Goal: Task Accomplishment & Management: Complete application form

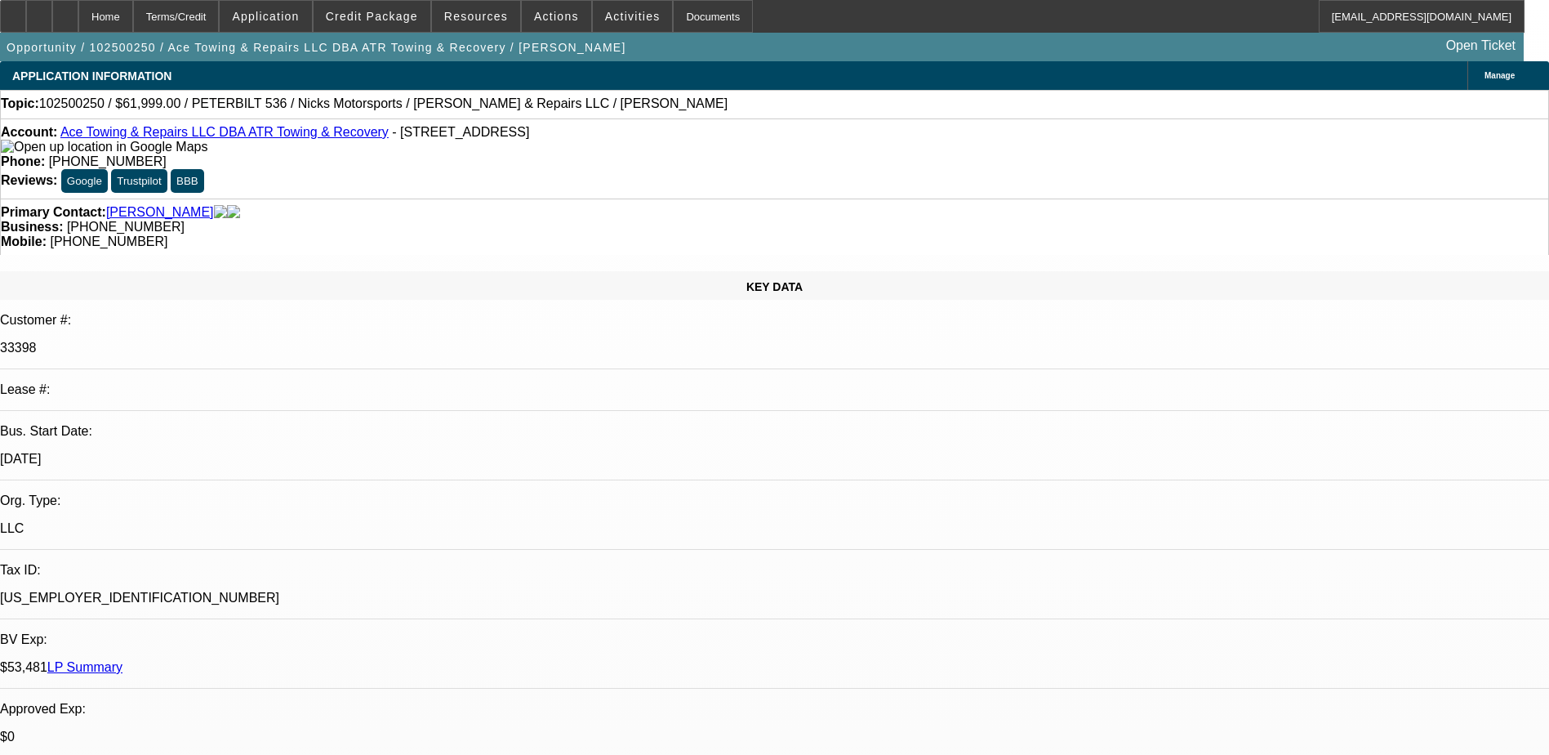
select select "0"
select select "2"
select select "0.1"
select select "4"
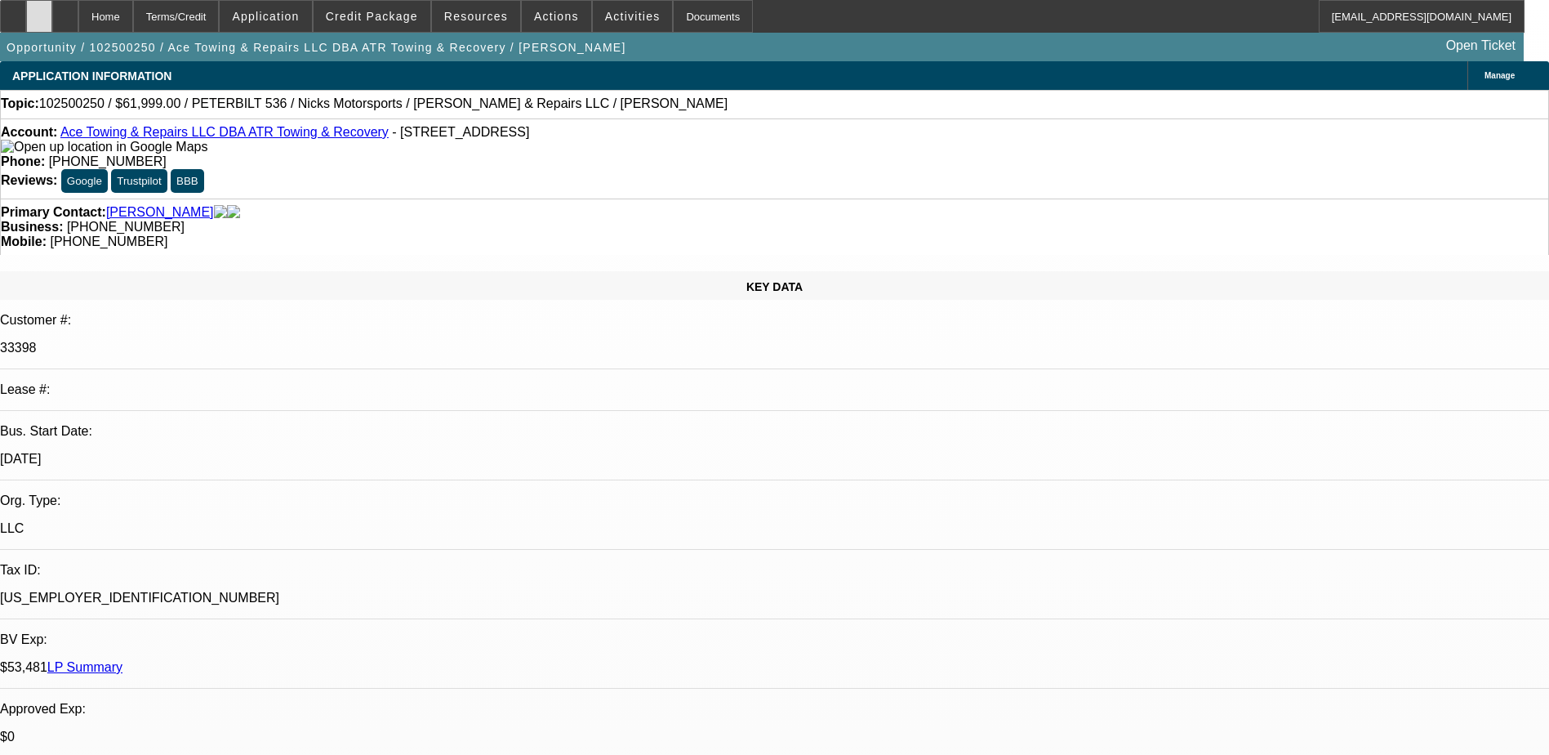
click at [52, 20] on div at bounding box center [39, 16] width 26 height 33
click at [365, 20] on span "Credit Package" at bounding box center [372, 16] width 92 height 13
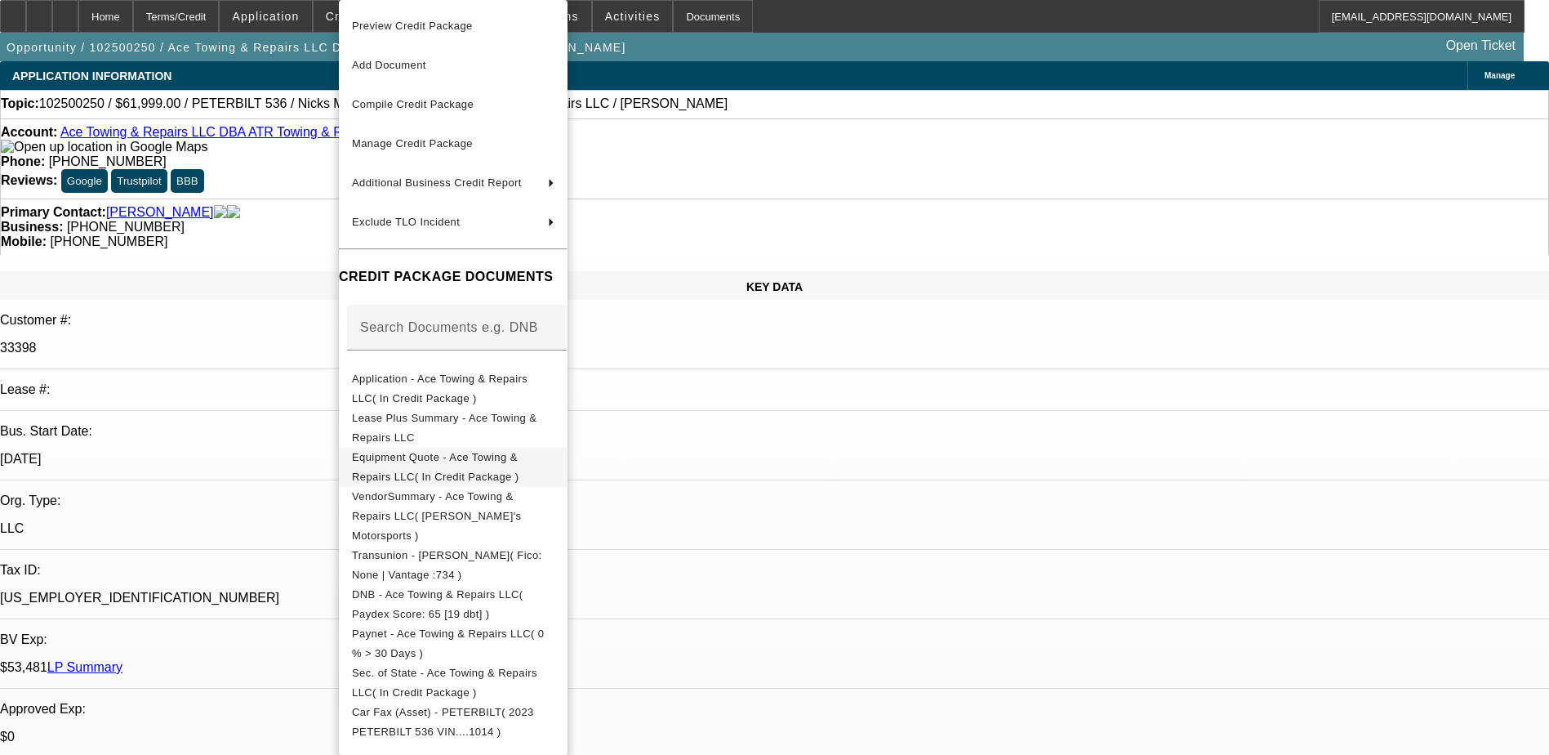
click at [434, 456] on span "Equipment Quote - Ace Towing & Repairs LLC( In Credit Package )" at bounding box center [435, 467] width 167 height 32
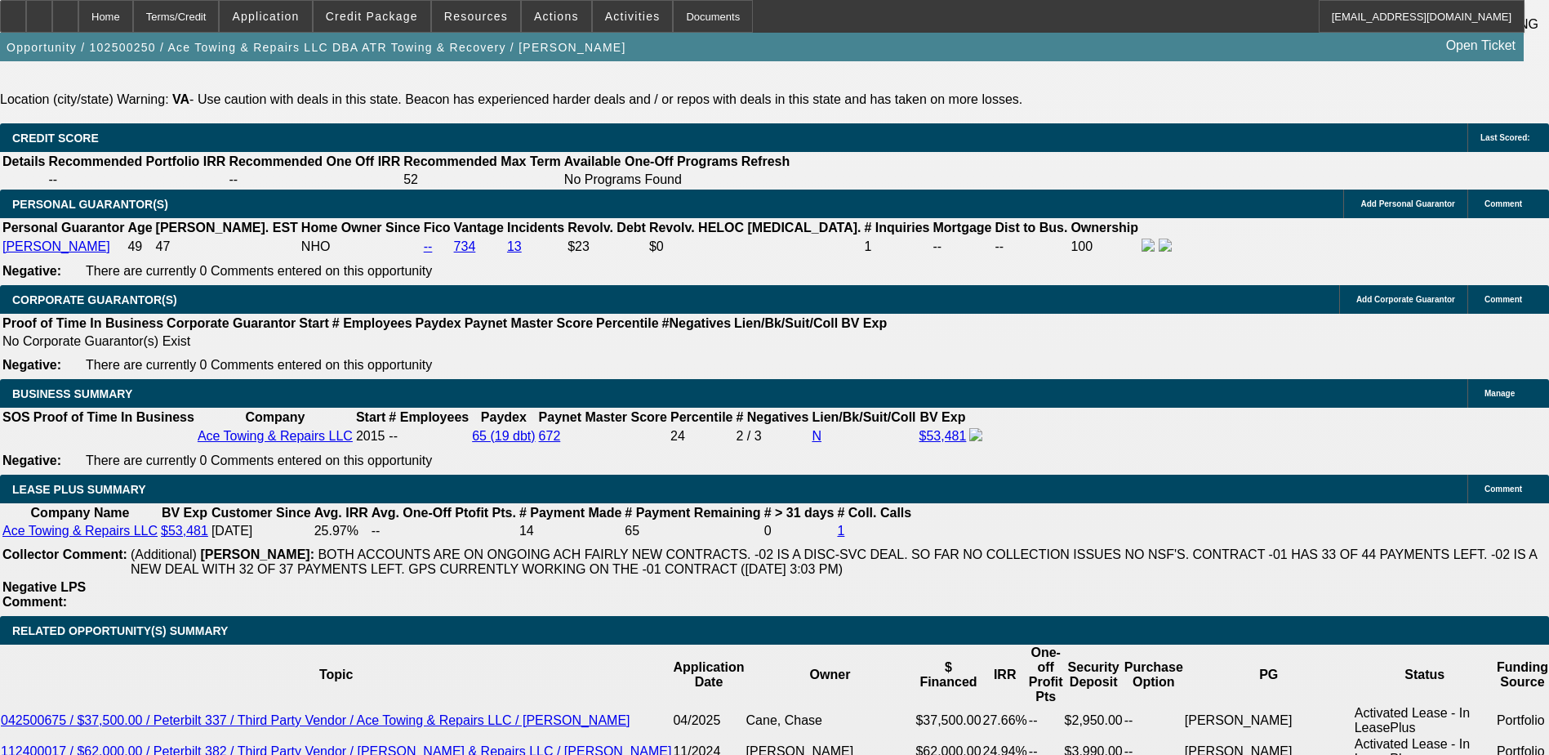
scroll to position [2531, 0]
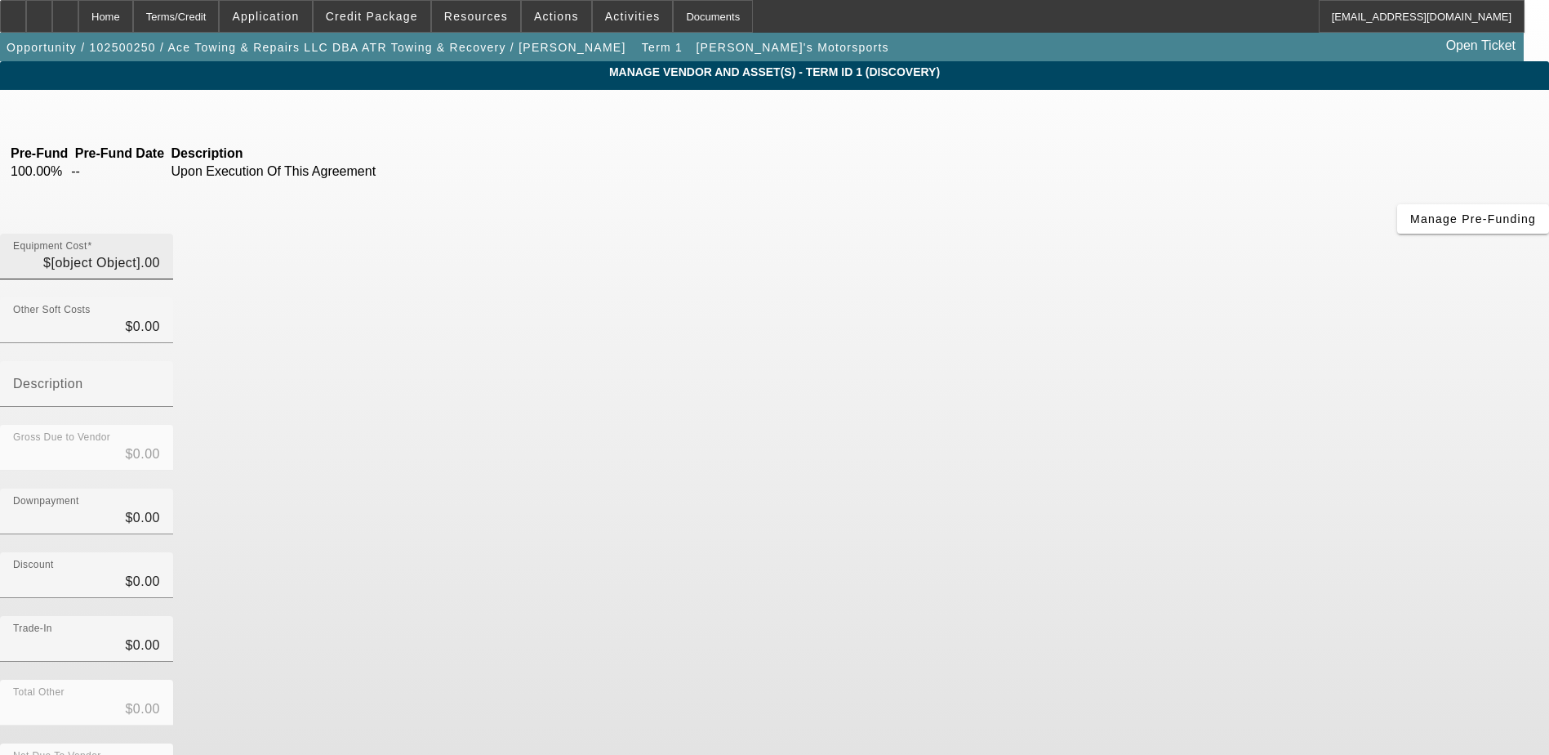
type input "$101,999.00"
type input "$40,000.00"
type input "$61,999.00"
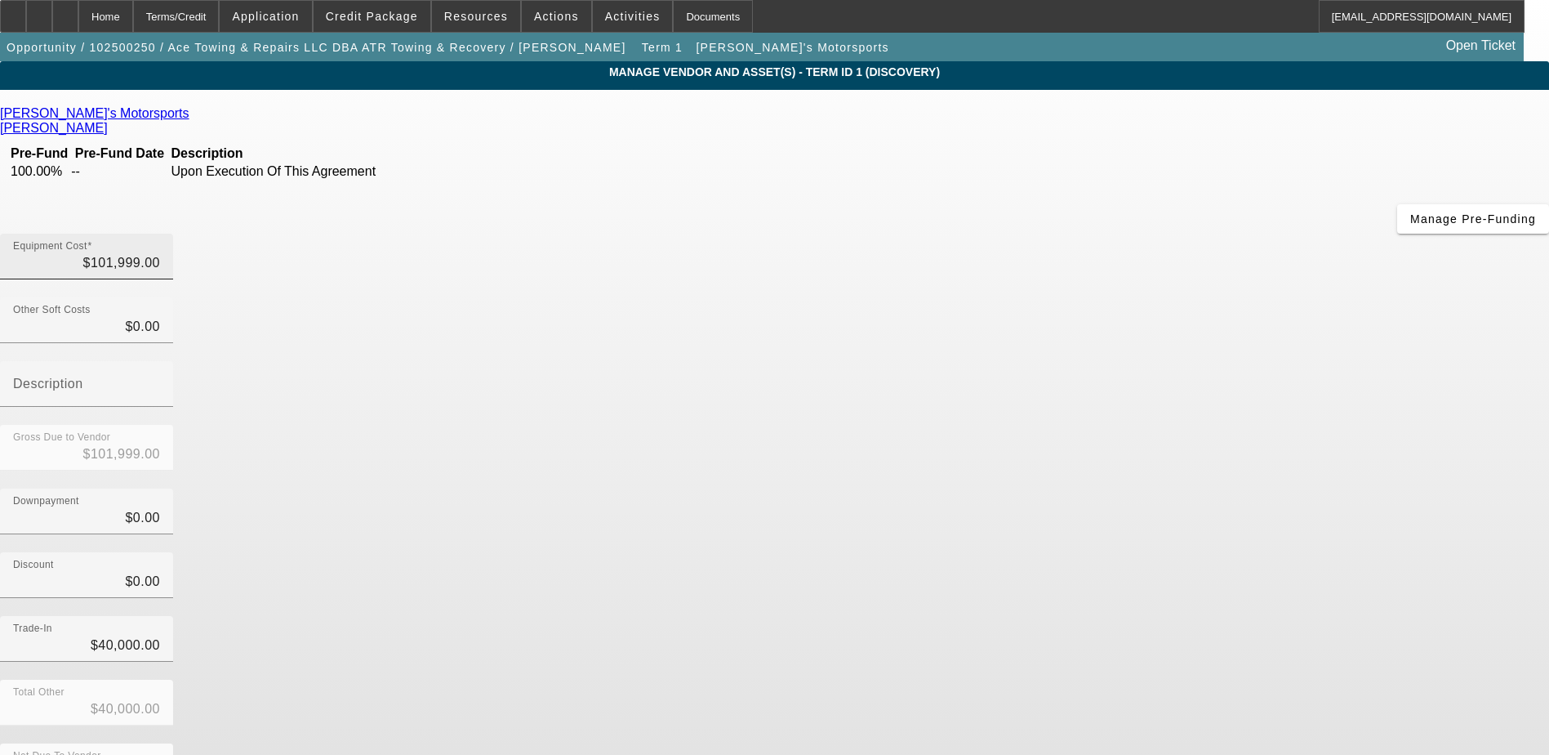
click at [160, 234] on div "Equipment Cost $101,999.00" at bounding box center [86, 257] width 147 height 46
click at [160, 253] on input "101999" at bounding box center [86, 263] width 147 height 20
type input "1"
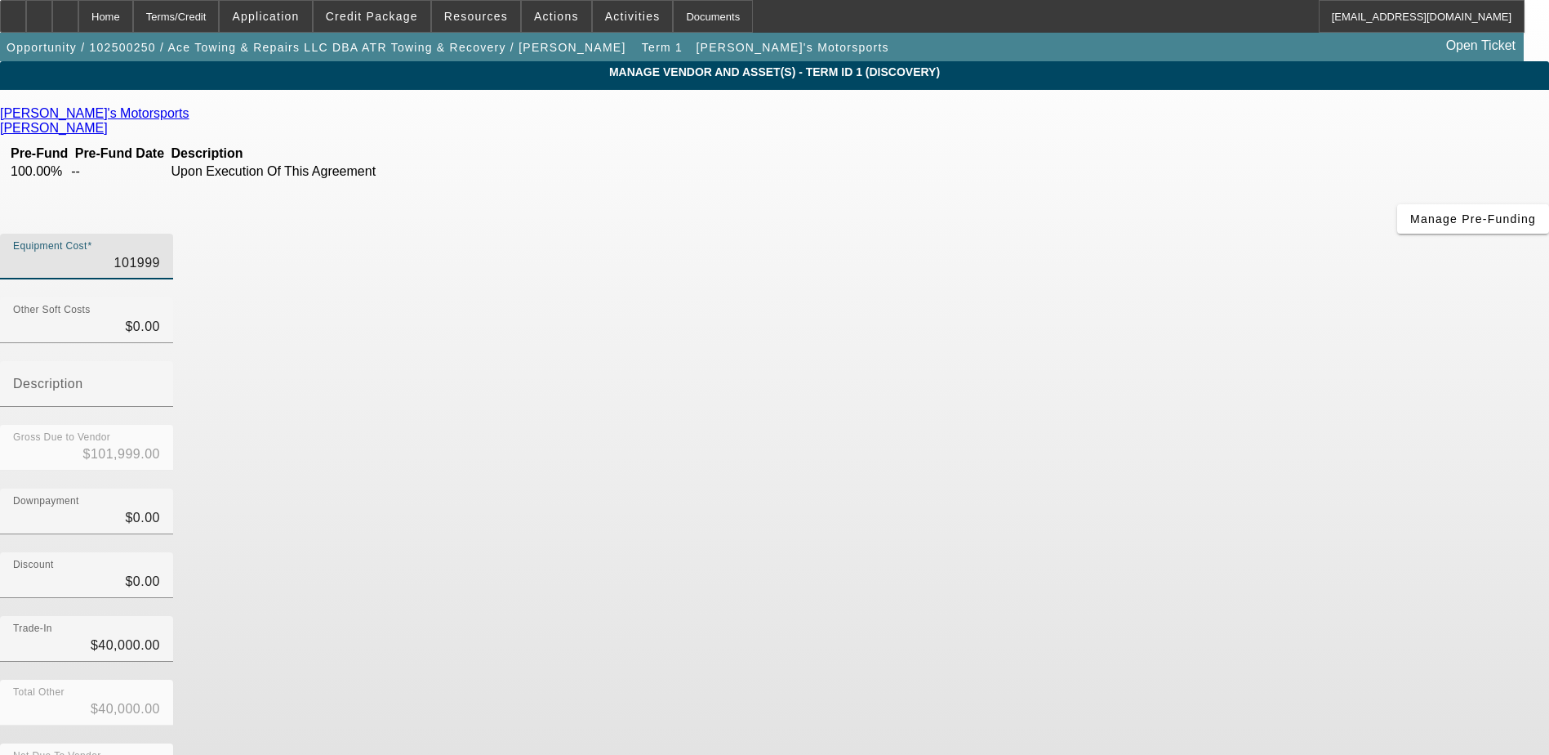
type input "$1.00"
type input "$-39,999.00"
type input "10"
type input "$10.00"
type input "$-39,990.00"
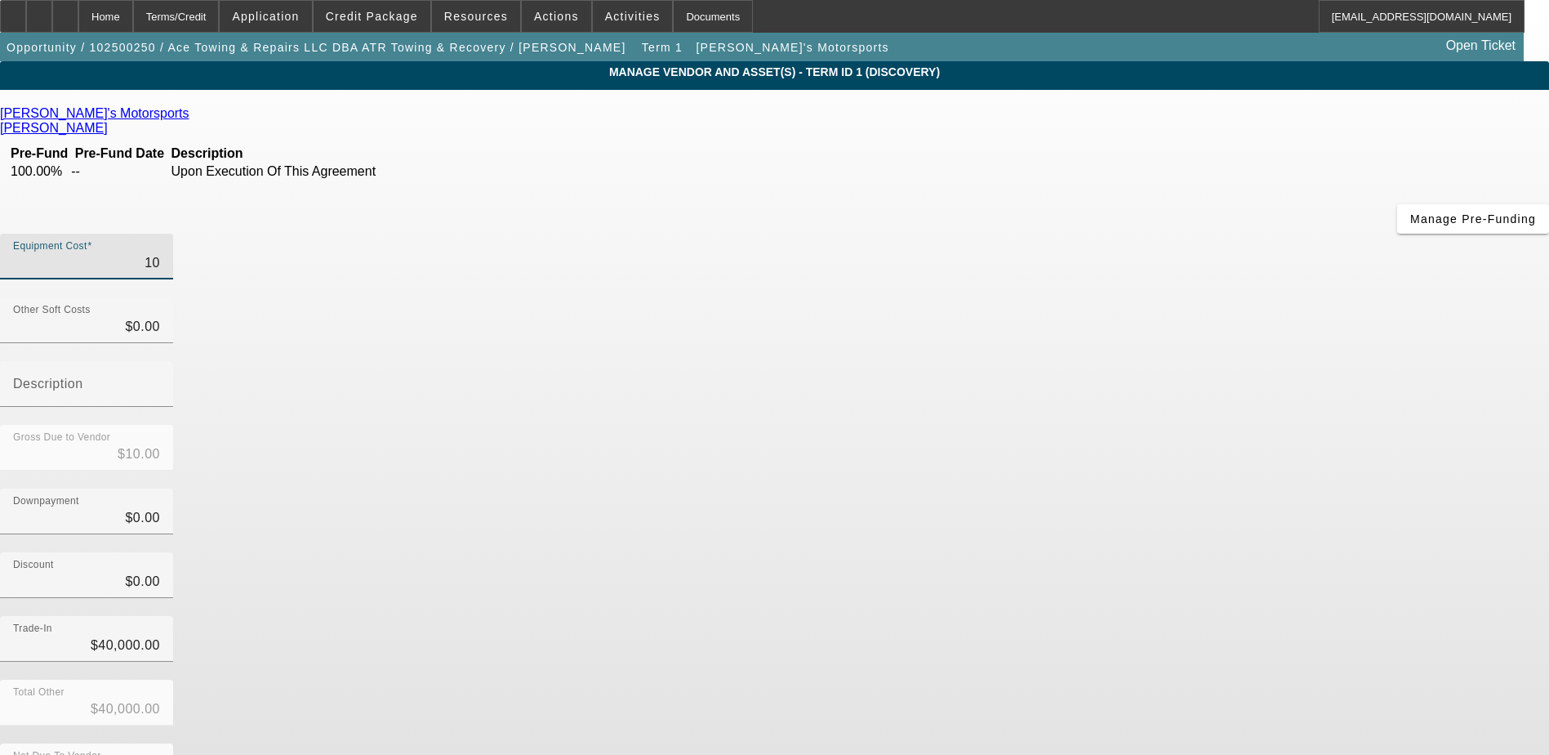
type input "100"
type input "$100.00"
type input "$-39,900.00"
type input "1008"
type input "$1,008.00"
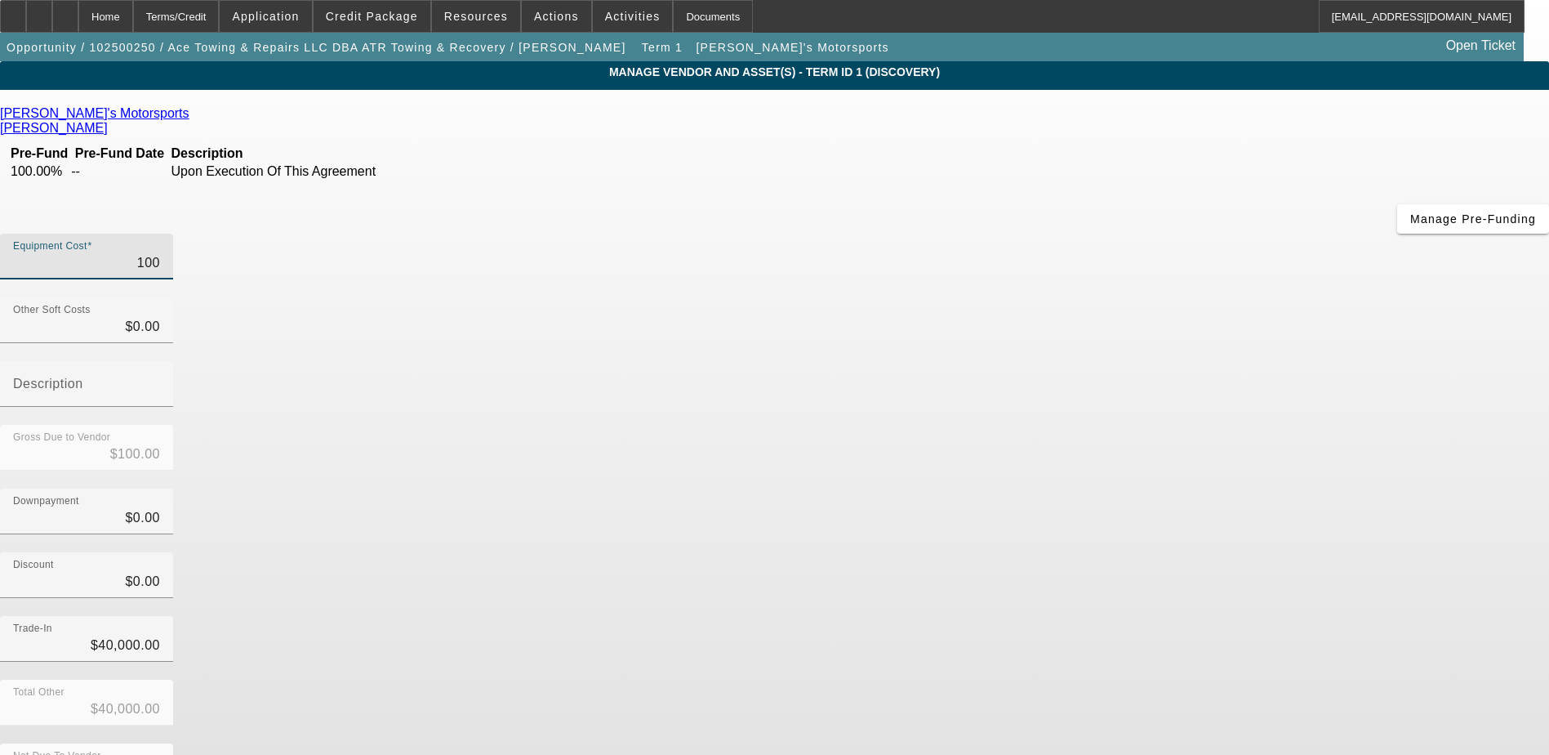
type input "$-38,992.00"
type input "10089"
type input "$10,089.00"
type input "$-29,911.00"
type input "100899"
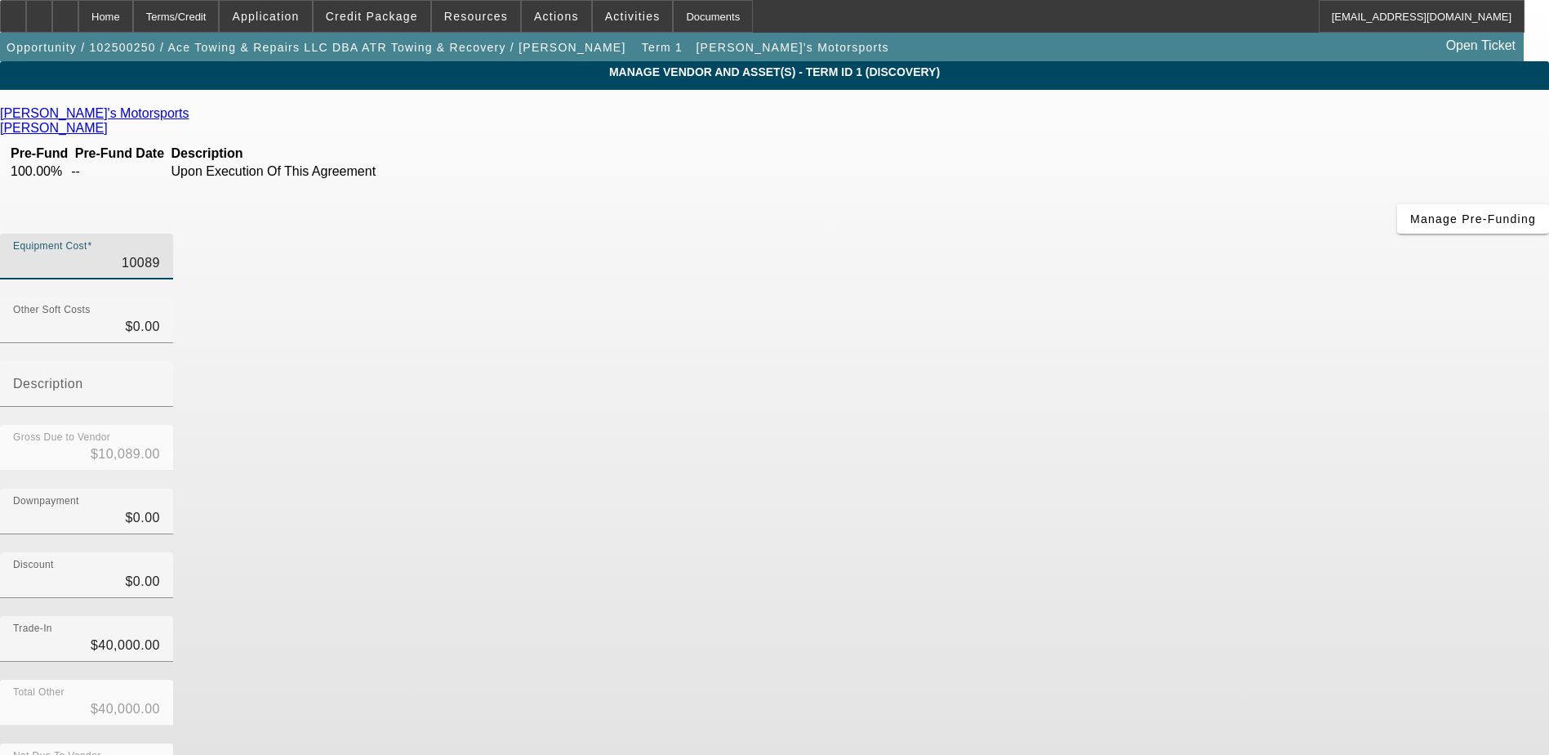
type input "$100,899.00"
type input "$60,899.00"
type input "$100,899.00"
click at [160, 635] on input "40000" at bounding box center [86, 645] width 147 height 20
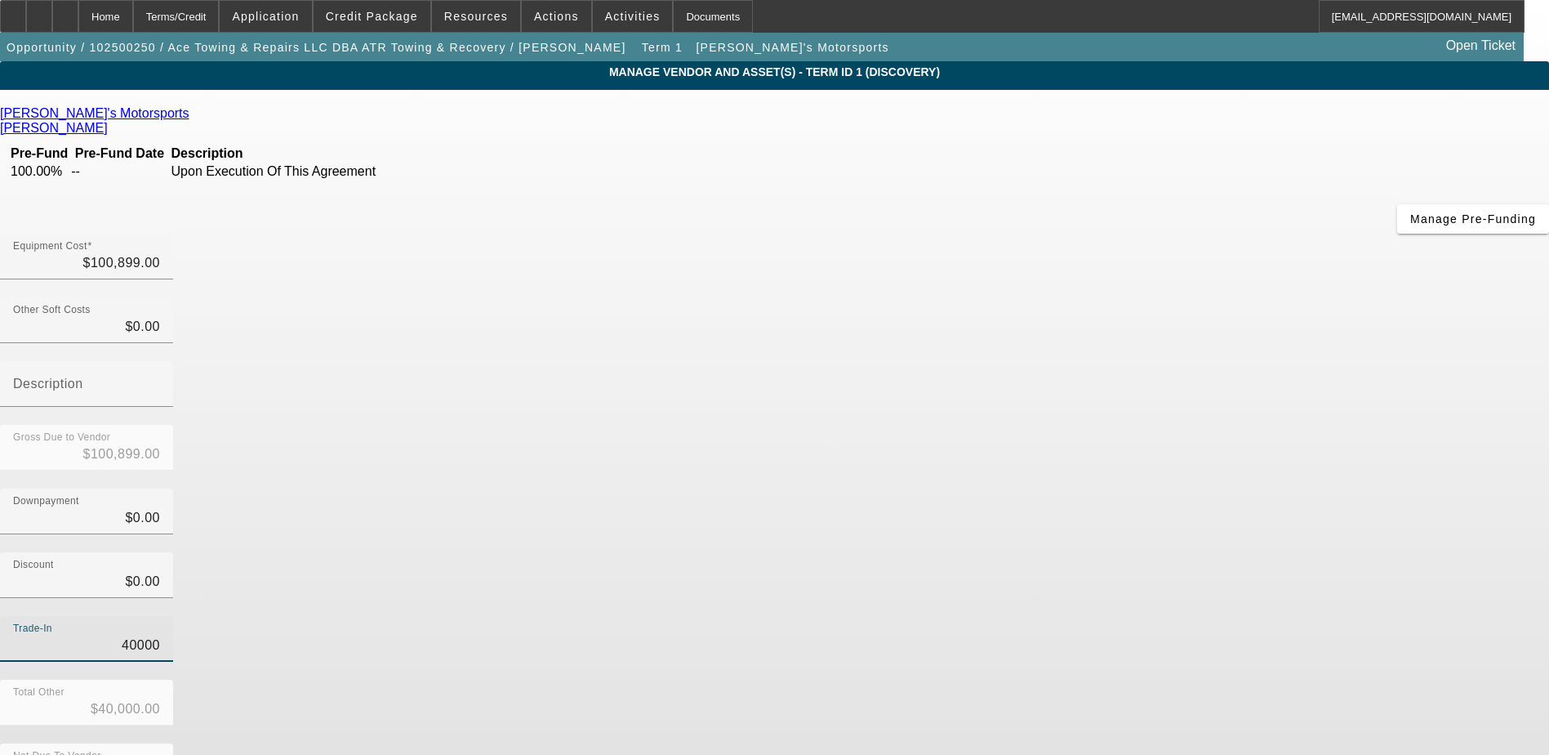
click at [160, 635] on input "40000" at bounding box center [86, 645] width 147 height 20
type input "3"
type input "$3.00"
type input "$100,896.00"
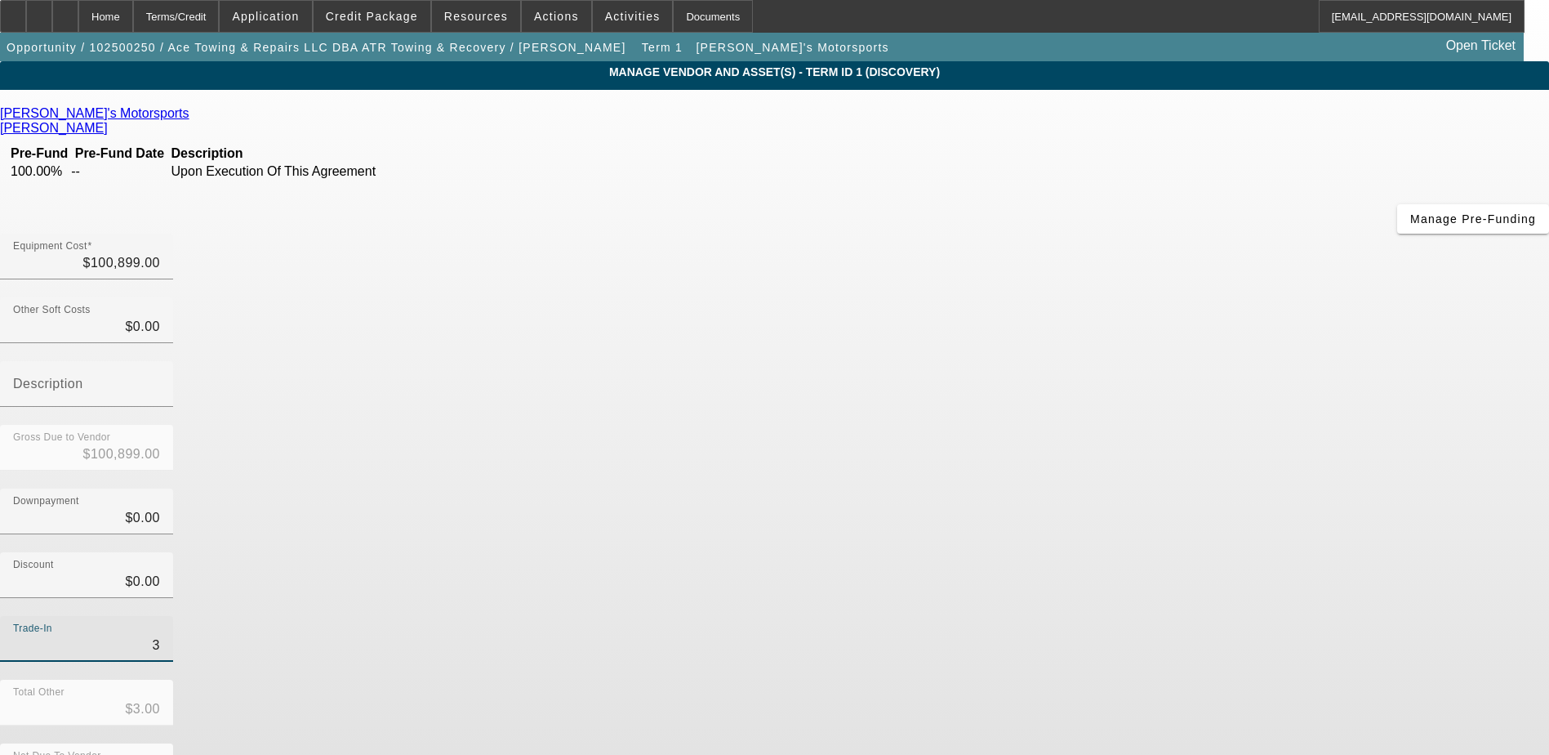
type input "38"
type input "$38.00"
type input "$100,861.00"
type input "380"
type input "$380.00"
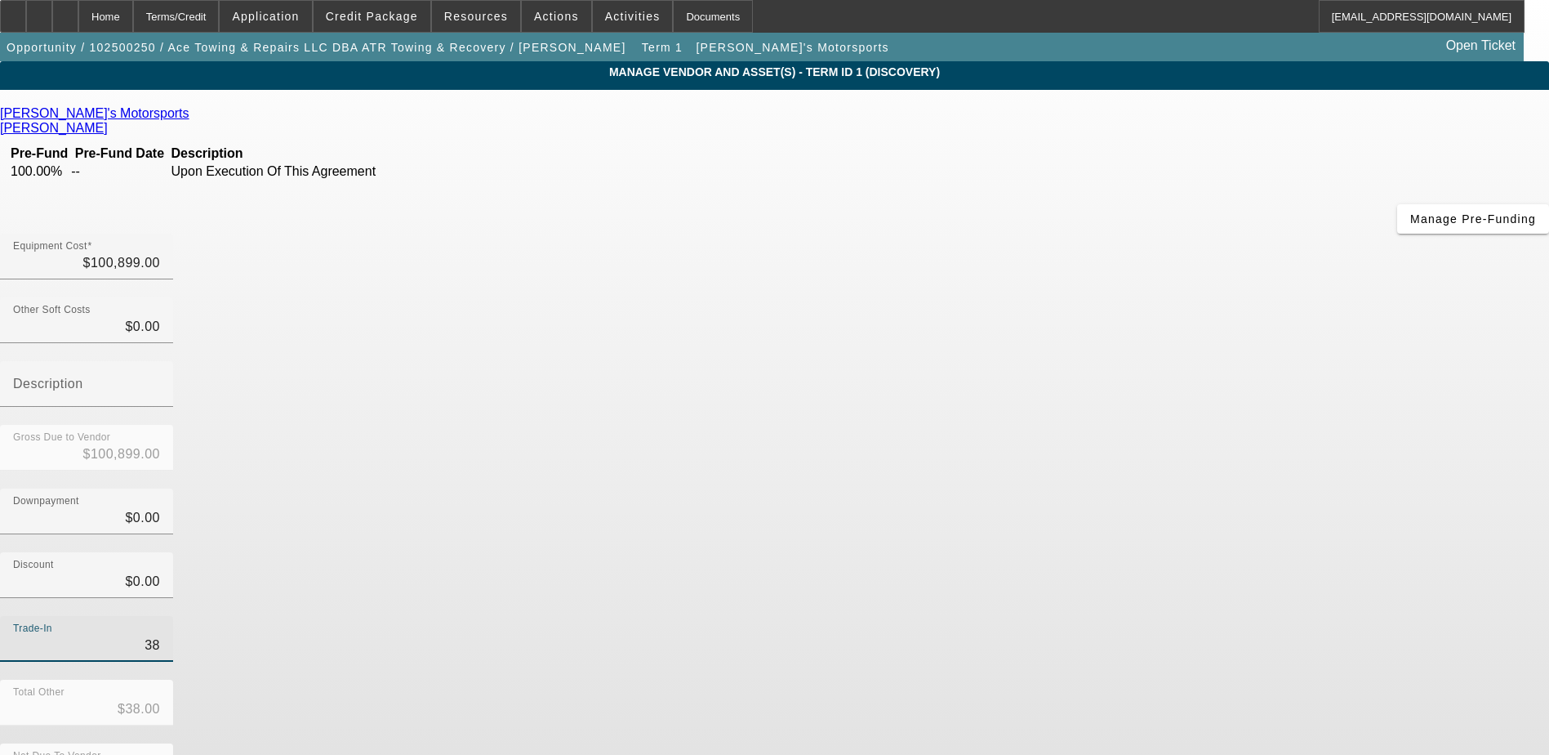
type input "$100,519.00"
type input "3800"
type input "$3,800.00"
type input "$97,099.00"
type input "38000"
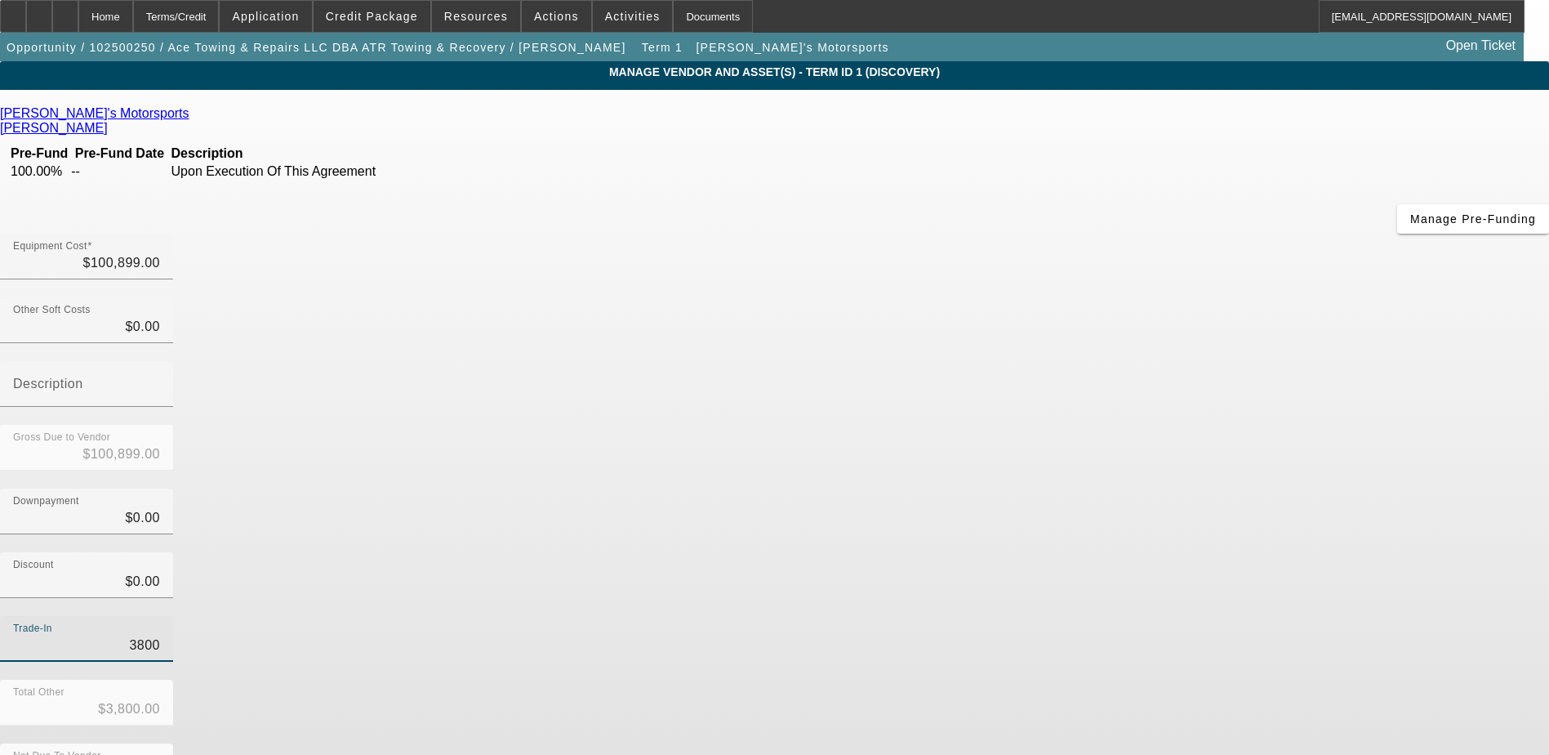
type input "$38,000.00"
type input "$62,899.00"
type input "$38,000.00"
click at [1333, 375] on app-vendor-asset-manage "MANAGE VENDOR AND ASSET(S) - Term ID 1 (Discovery) Remove Vendor Nick's Motorsp…" at bounding box center [774, 499] width 1549 height 877
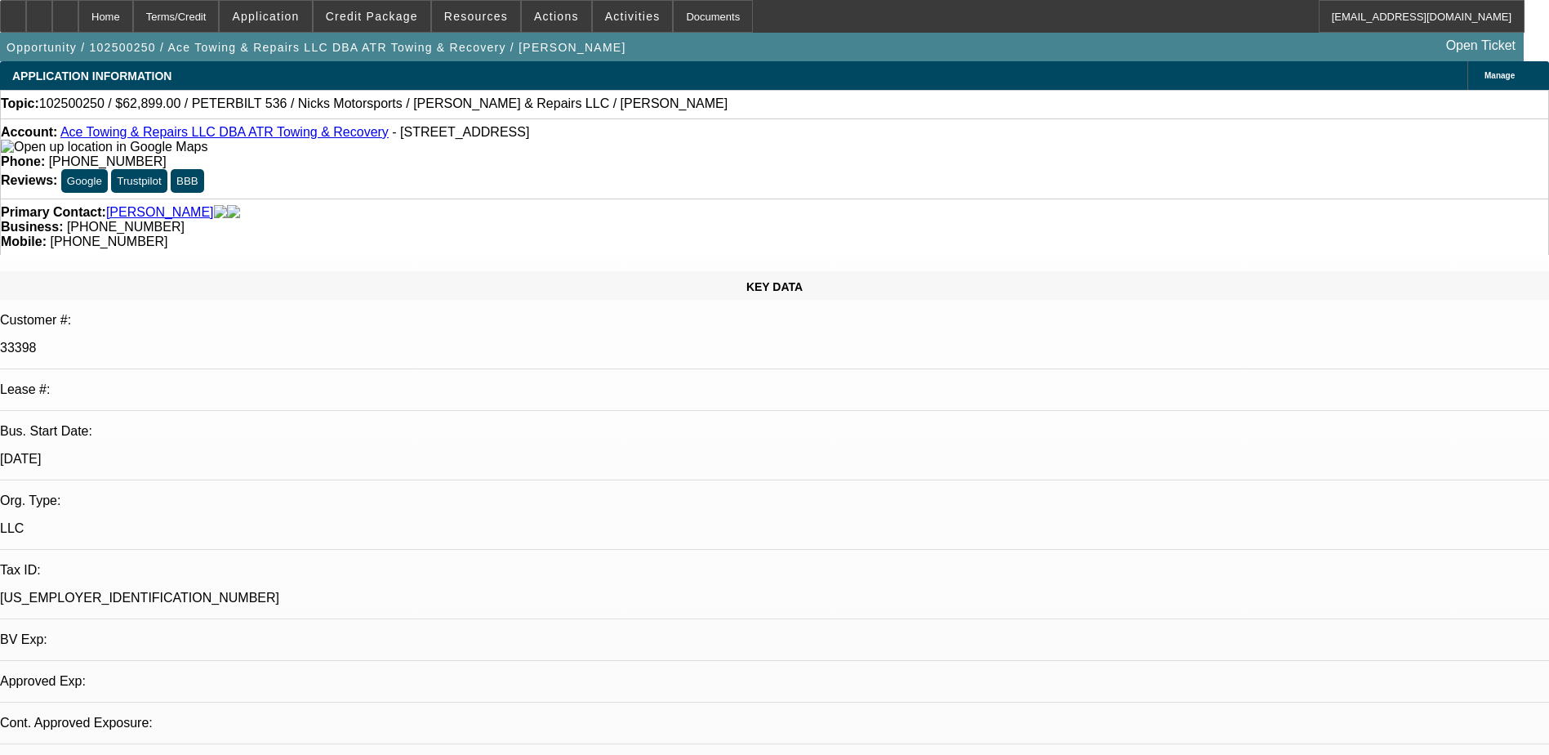
select select "0"
select select "2"
select select "0.1"
select select "4"
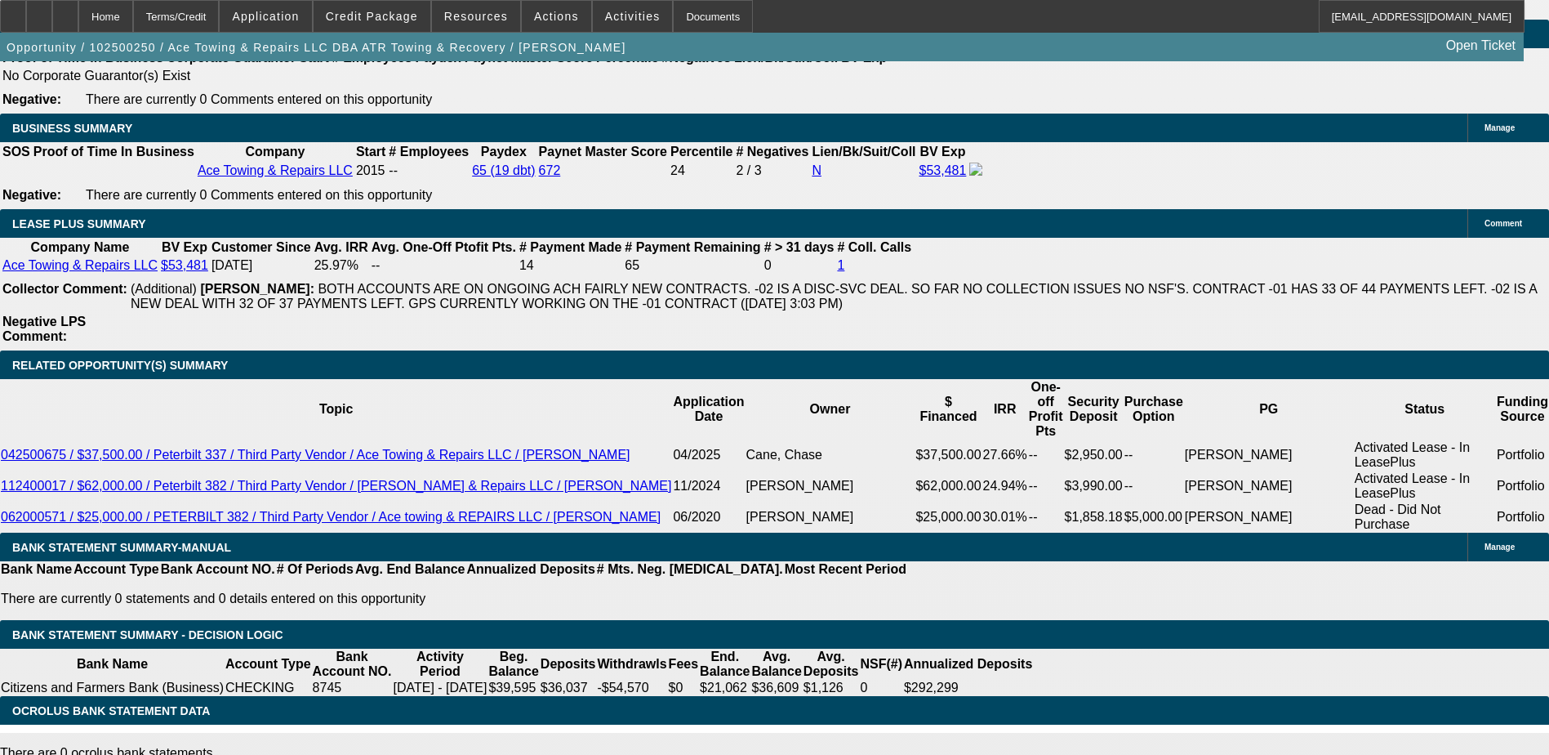
scroll to position [2695, 0]
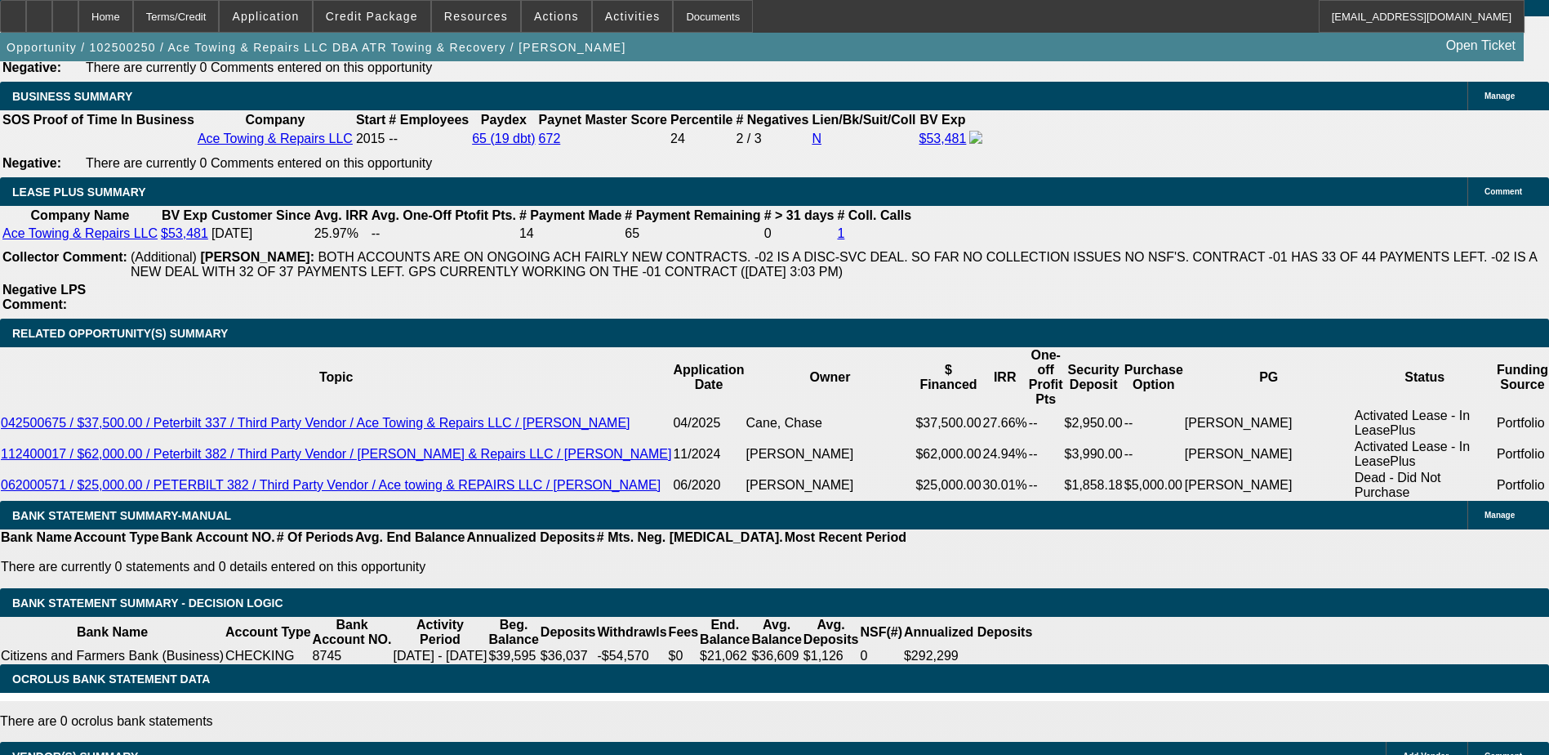
type input "$0.00"
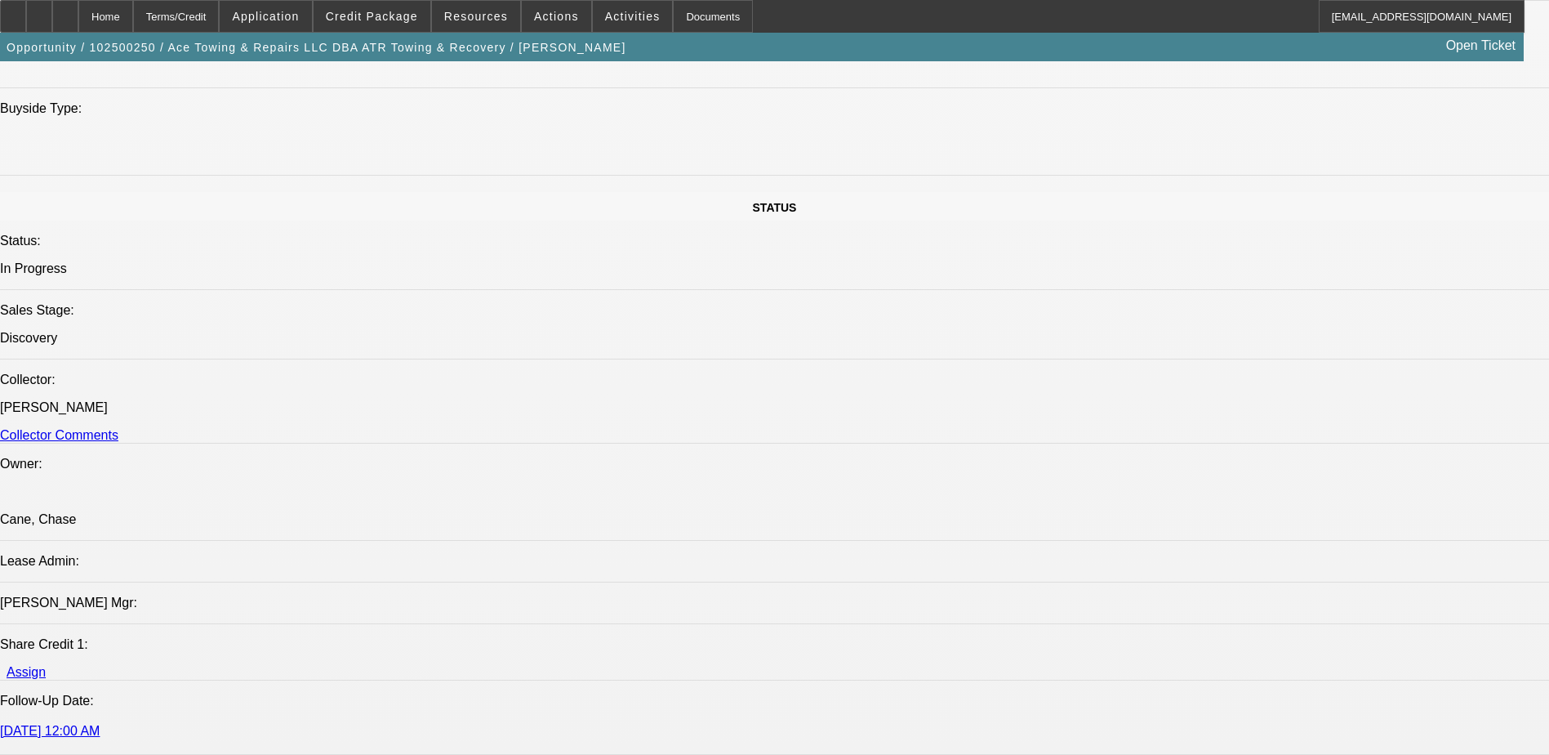
scroll to position [1225, 0]
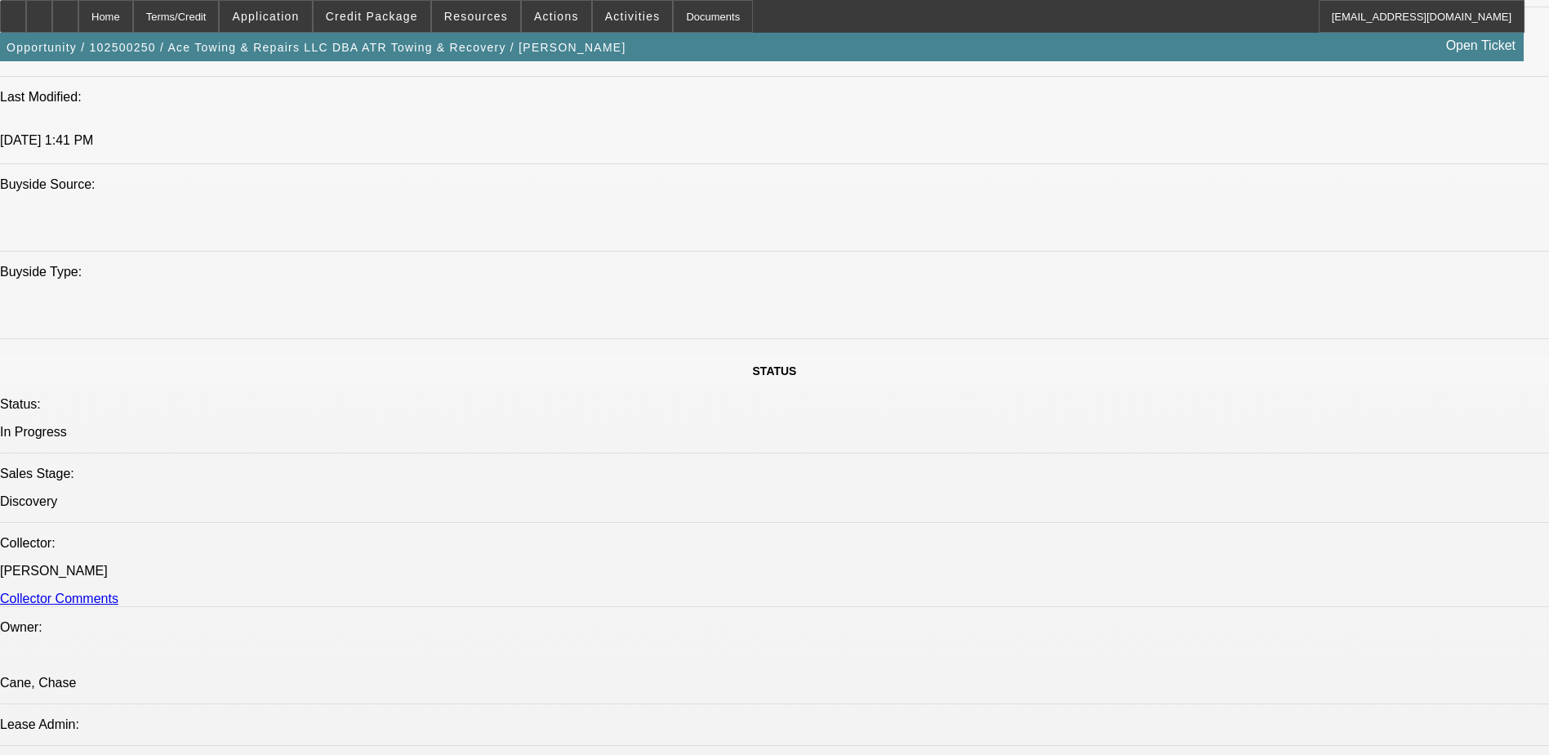
scroll to position [735, 0]
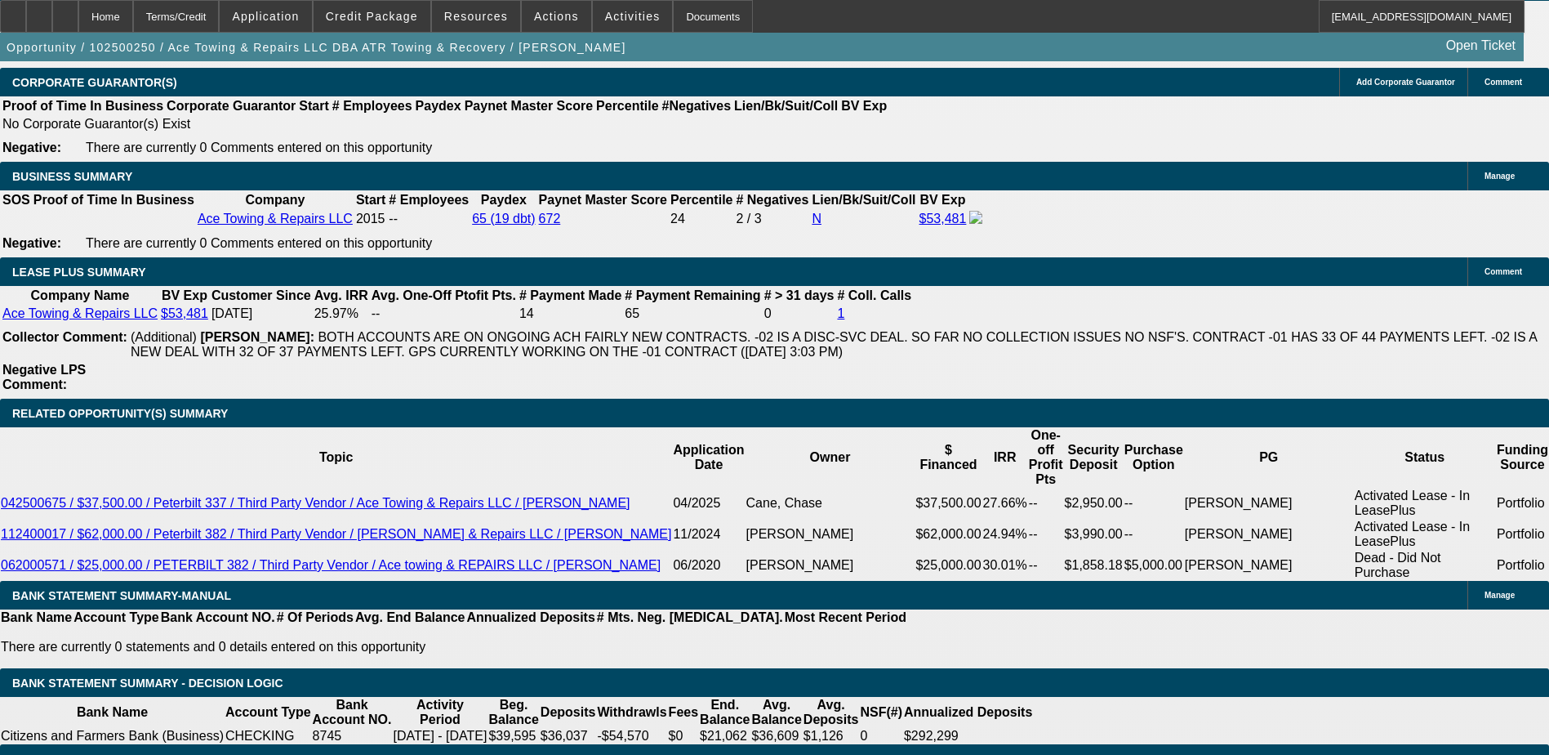
scroll to position [2695, 0]
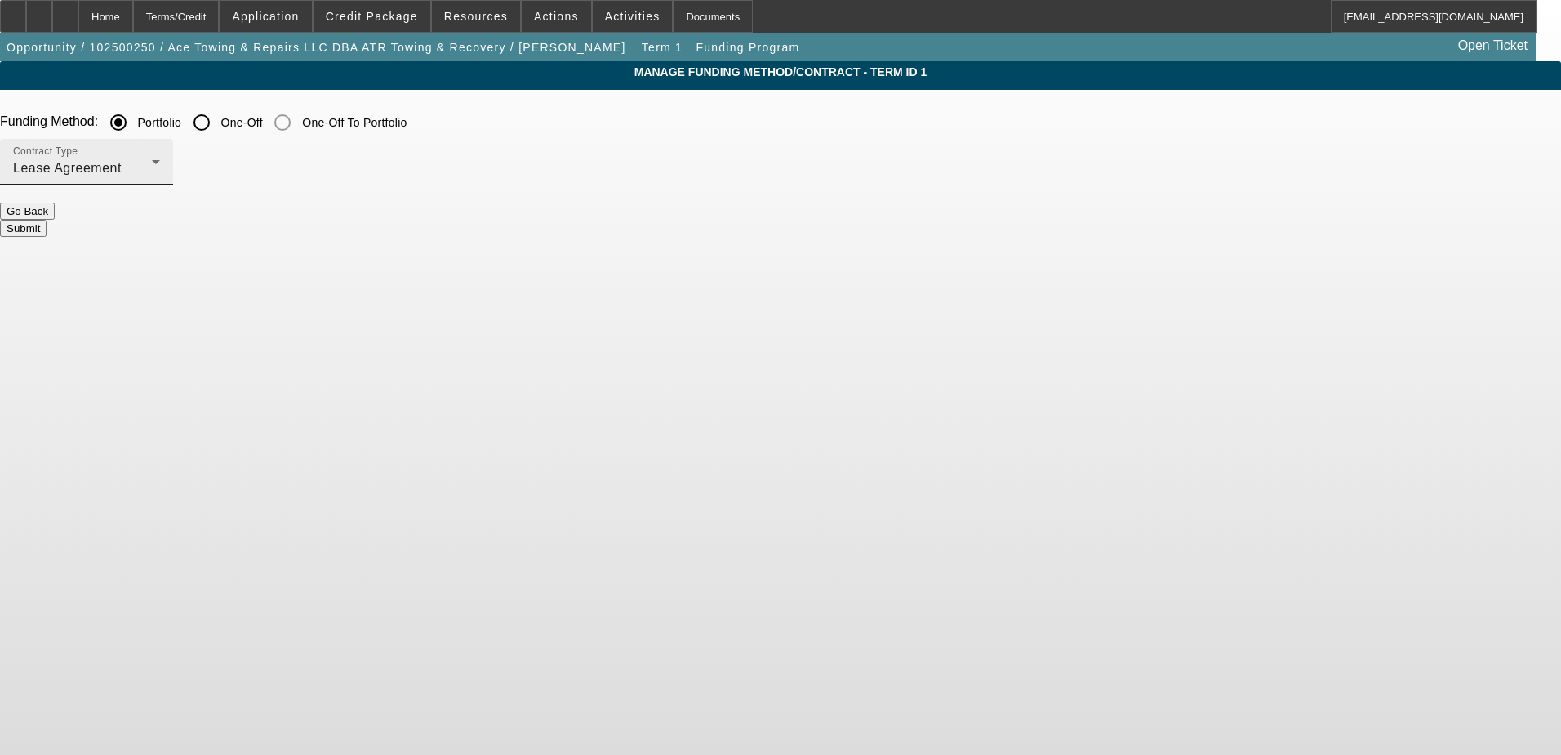
click at [152, 173] on div "Lease Agreement" at bounding box center [82, 168] width 139 height 20
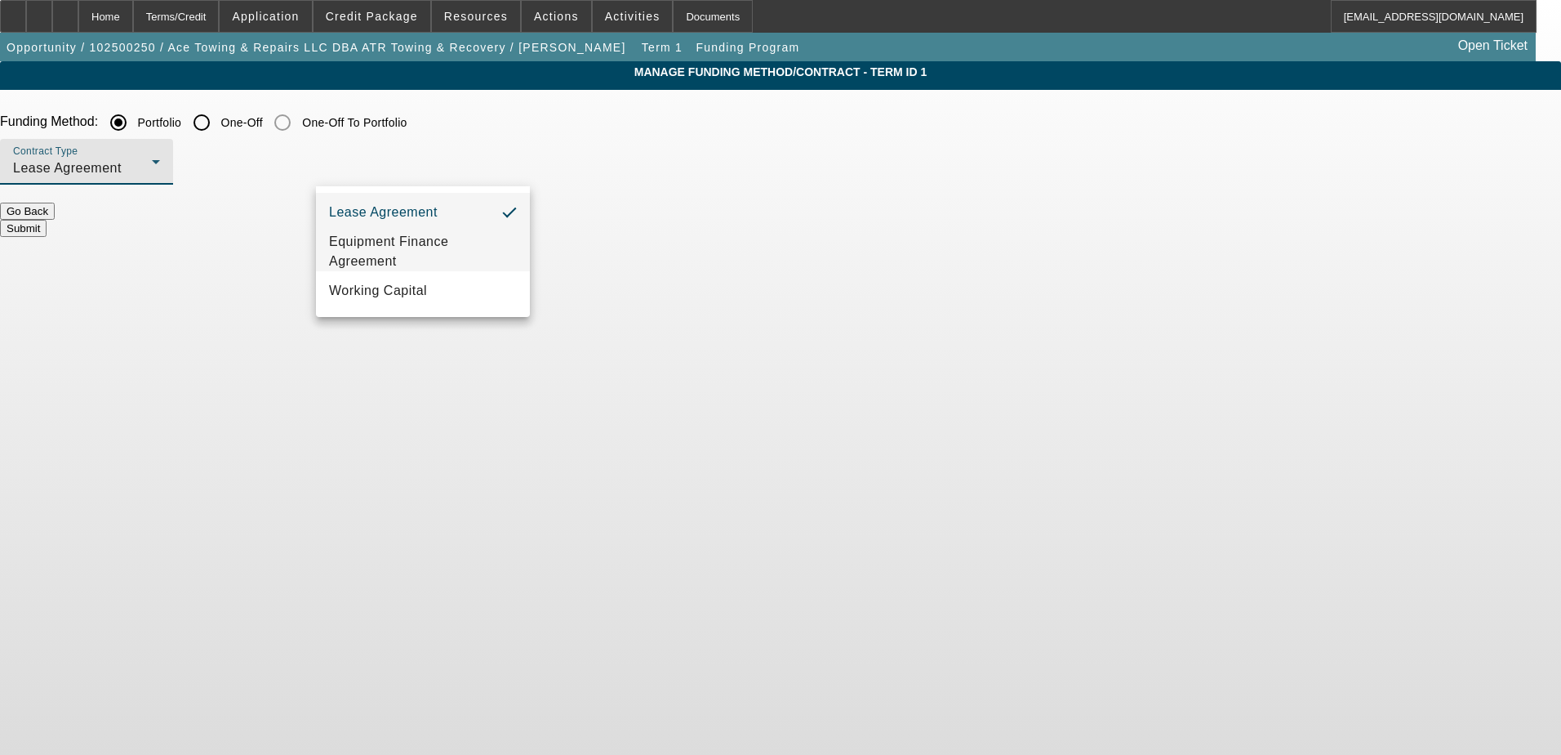
click at [430, 234] on mat-option "Equipment Finance Agreement" at bounding box center [423, 251] width 214 height 39
click at [47, 221] on button "Submit" at bounding box center [23, 228] width 47 height 17
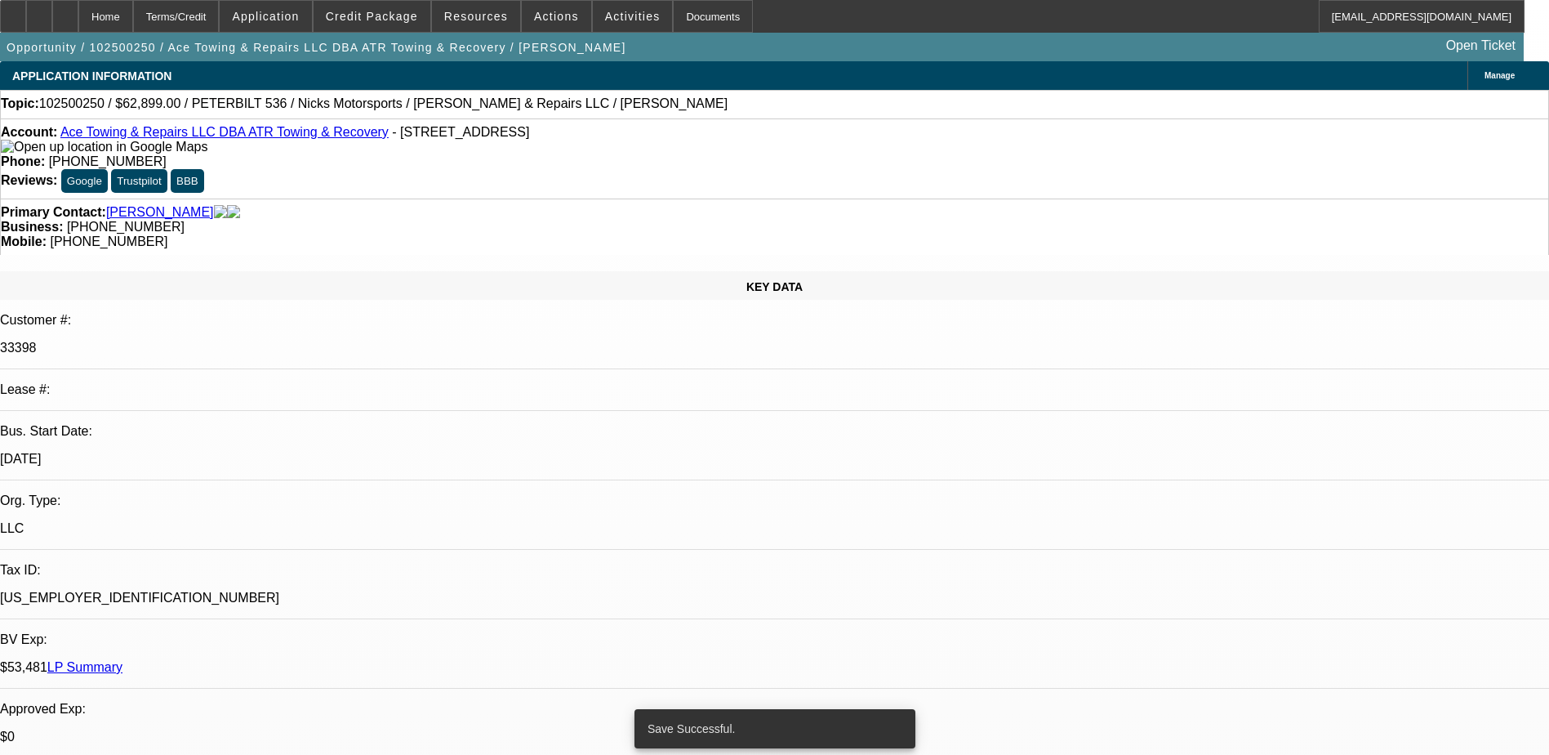
select select "0"
select select "2"
select select "0"
select select "6"
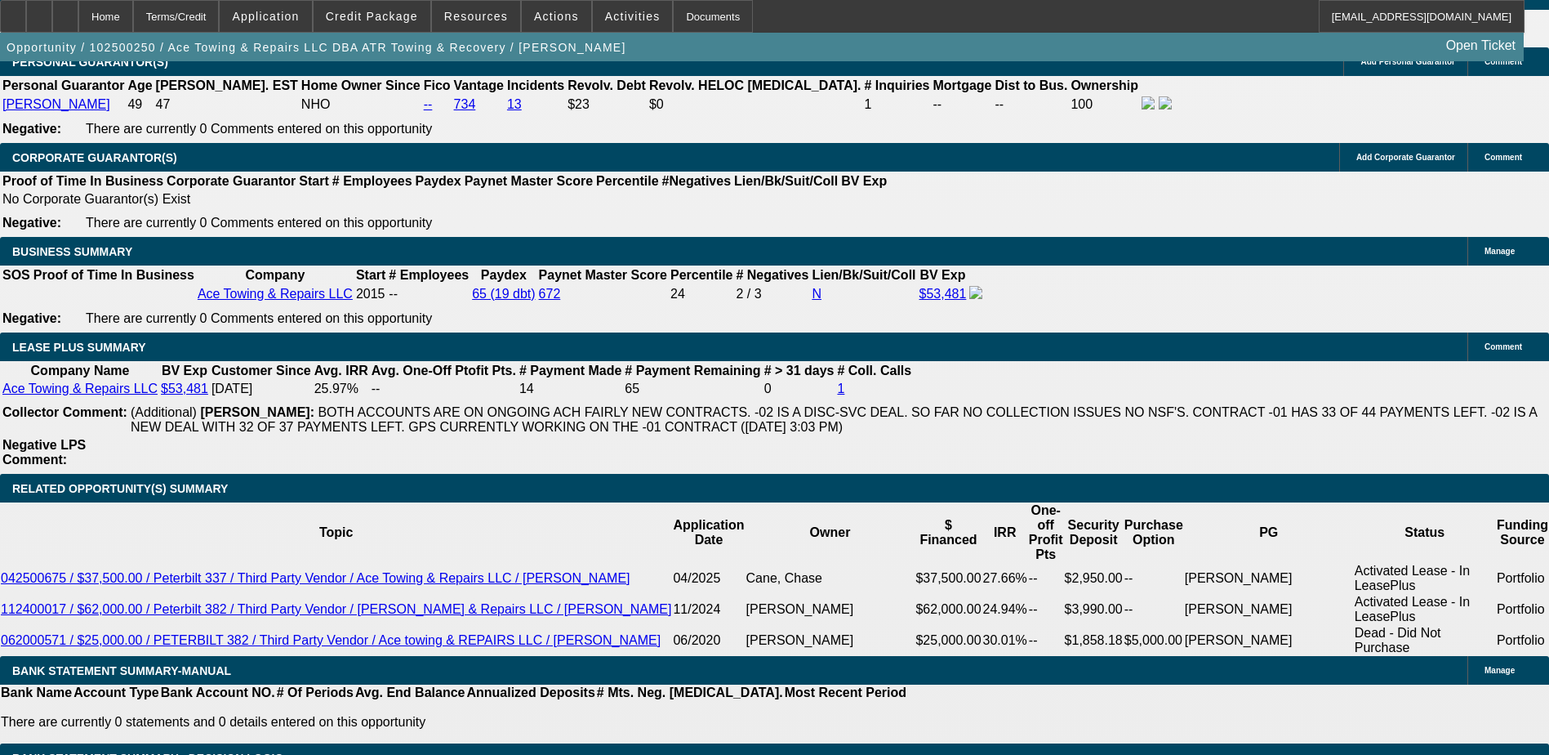
scroll to position [2776, 0]
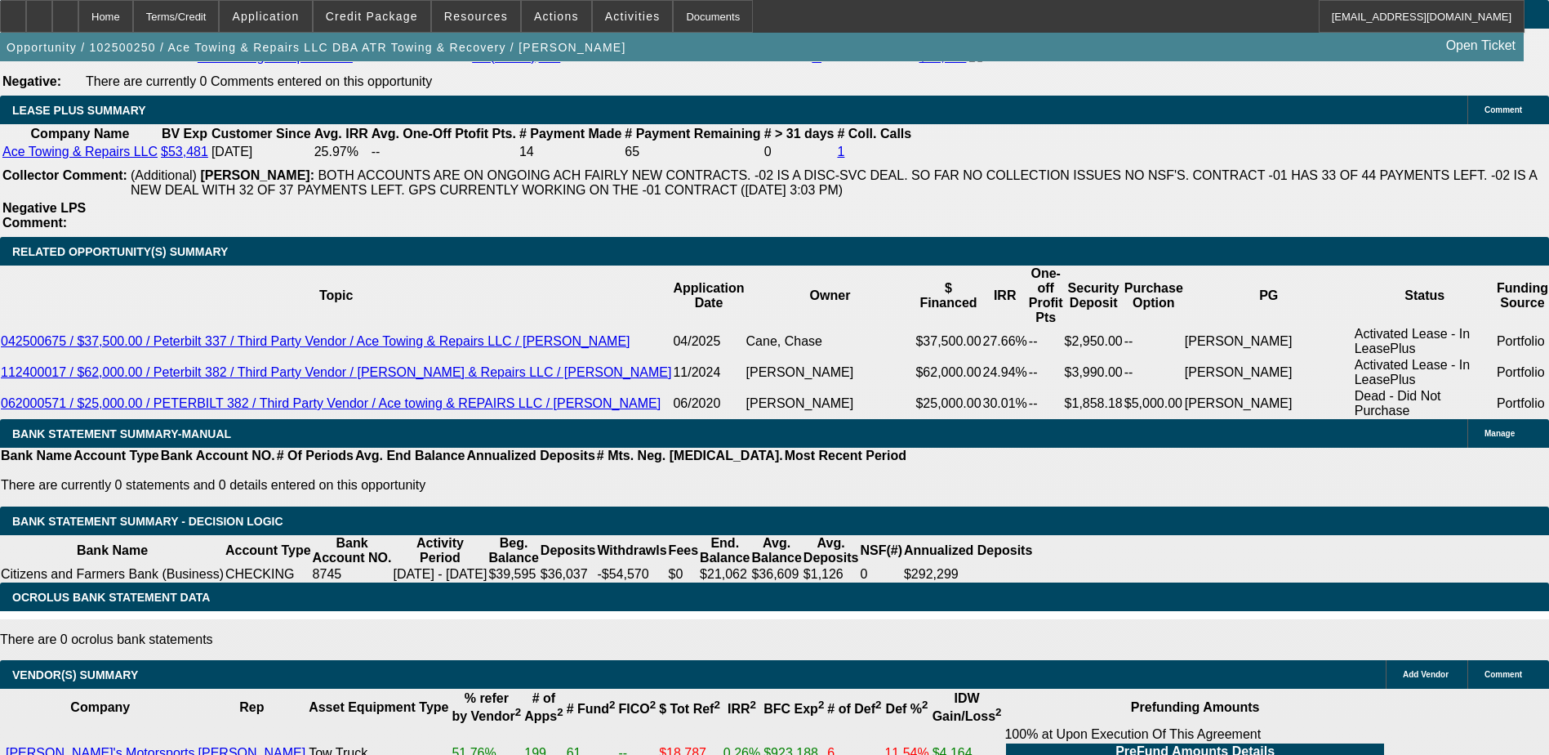
type input "52"
type input "15"
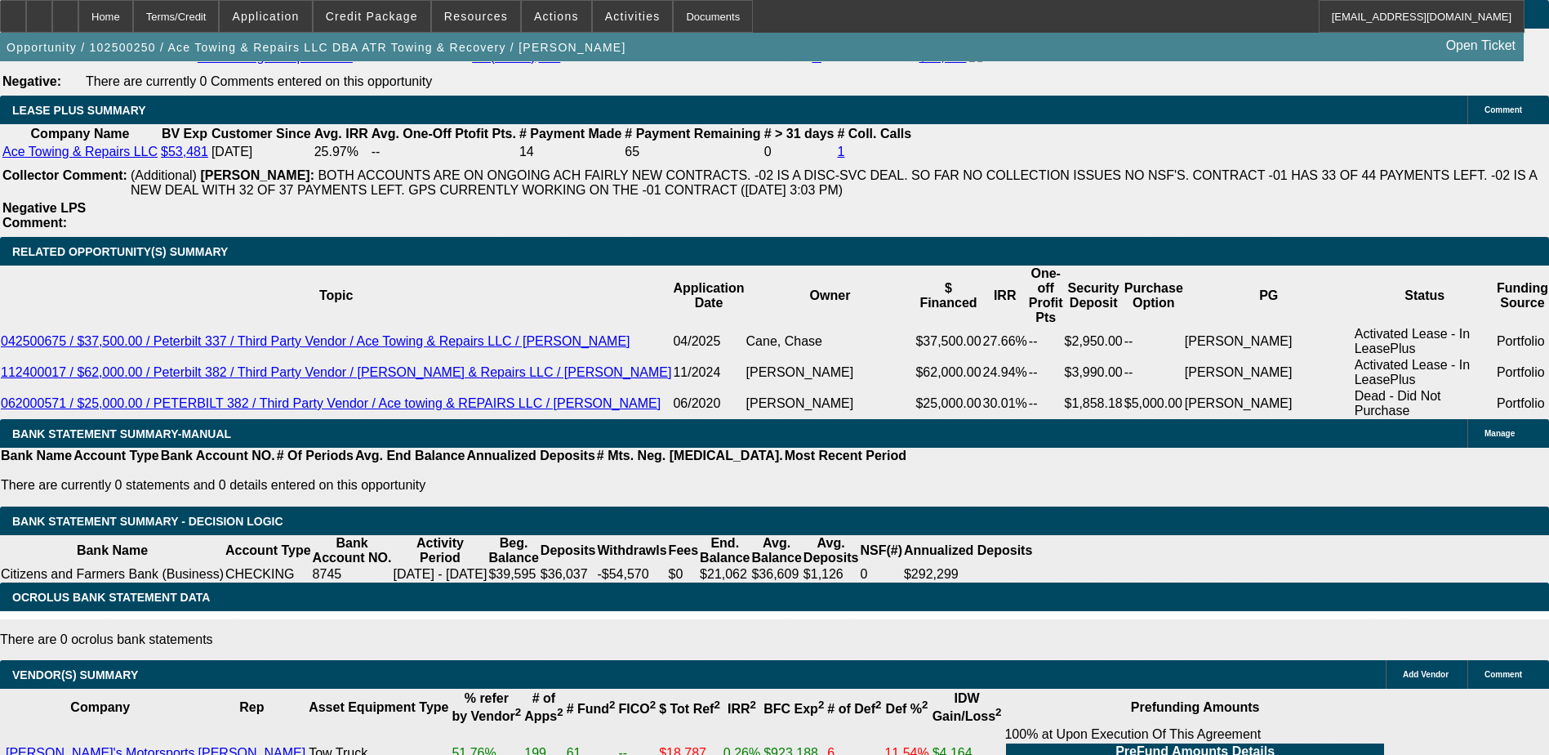
type input "$2,473.00"
type input "$1,236.50"
type input "$3,304.58"
type input "$1,652.29"
type input "15"
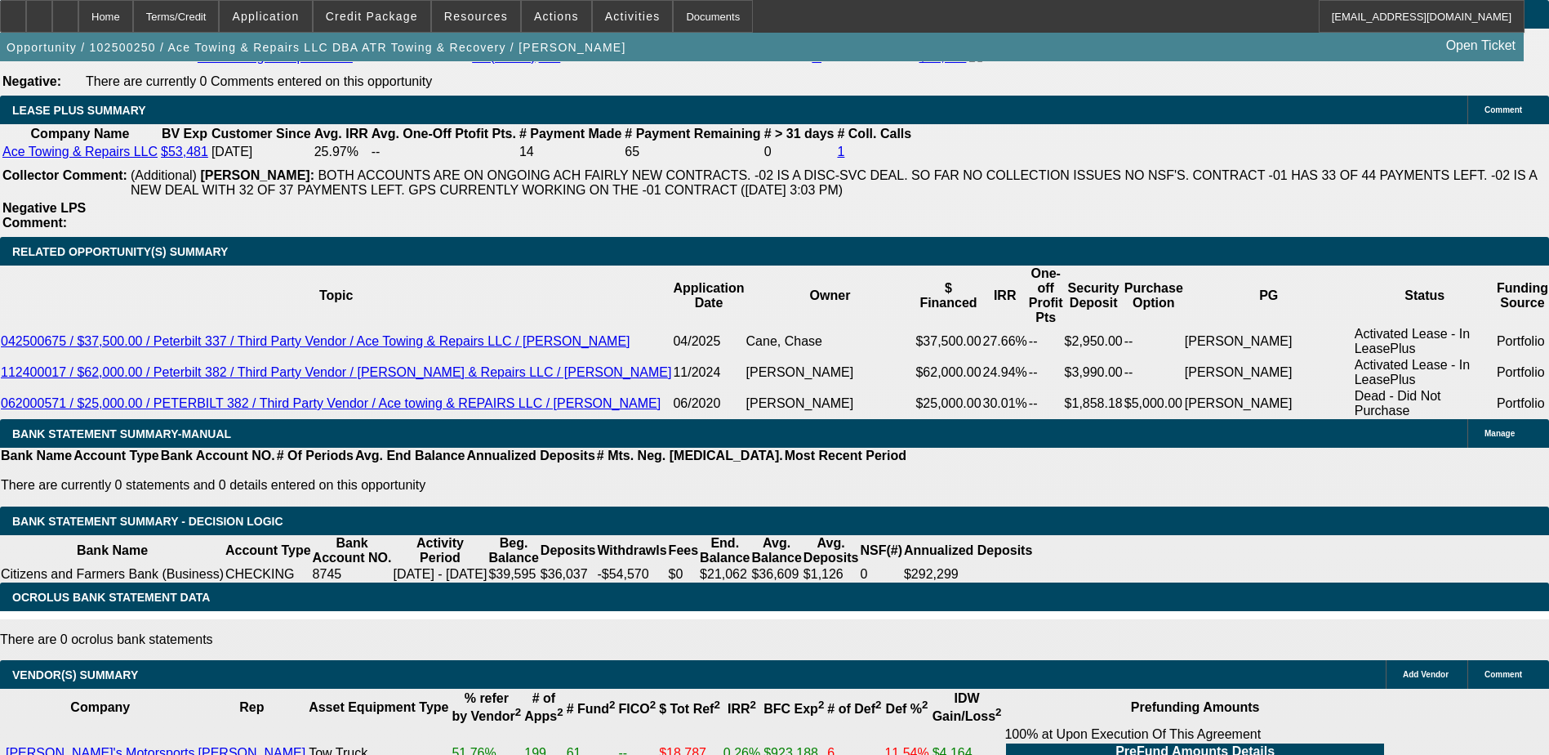
type input "16"
type input "$32.00"
type input "1649"
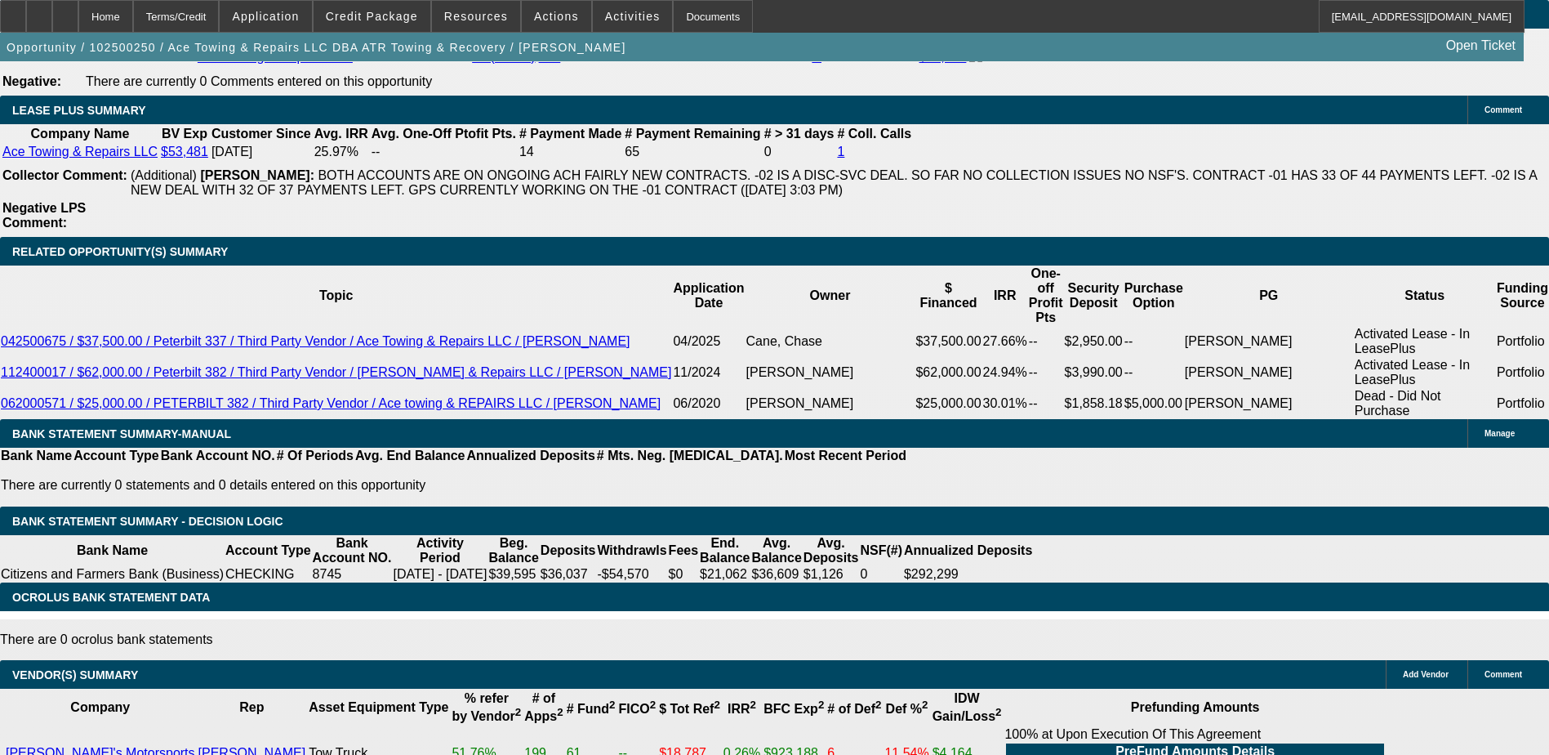
type input "$3,298.00"
type input "14.9"
type input "$1,649.00"
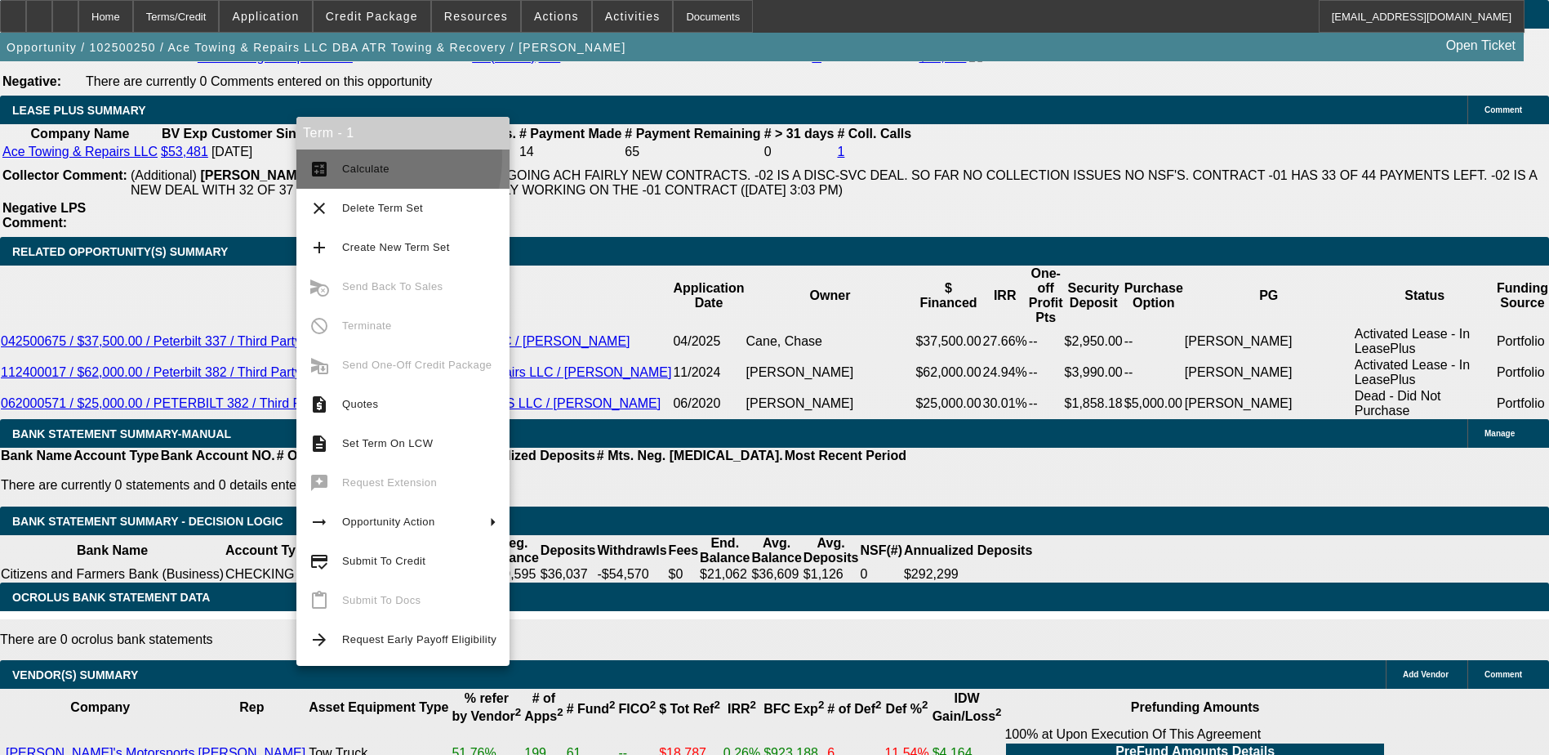
click at [345, 157] on button "calculate Calculate" at bounding box center [402, 168] width 213 height 39
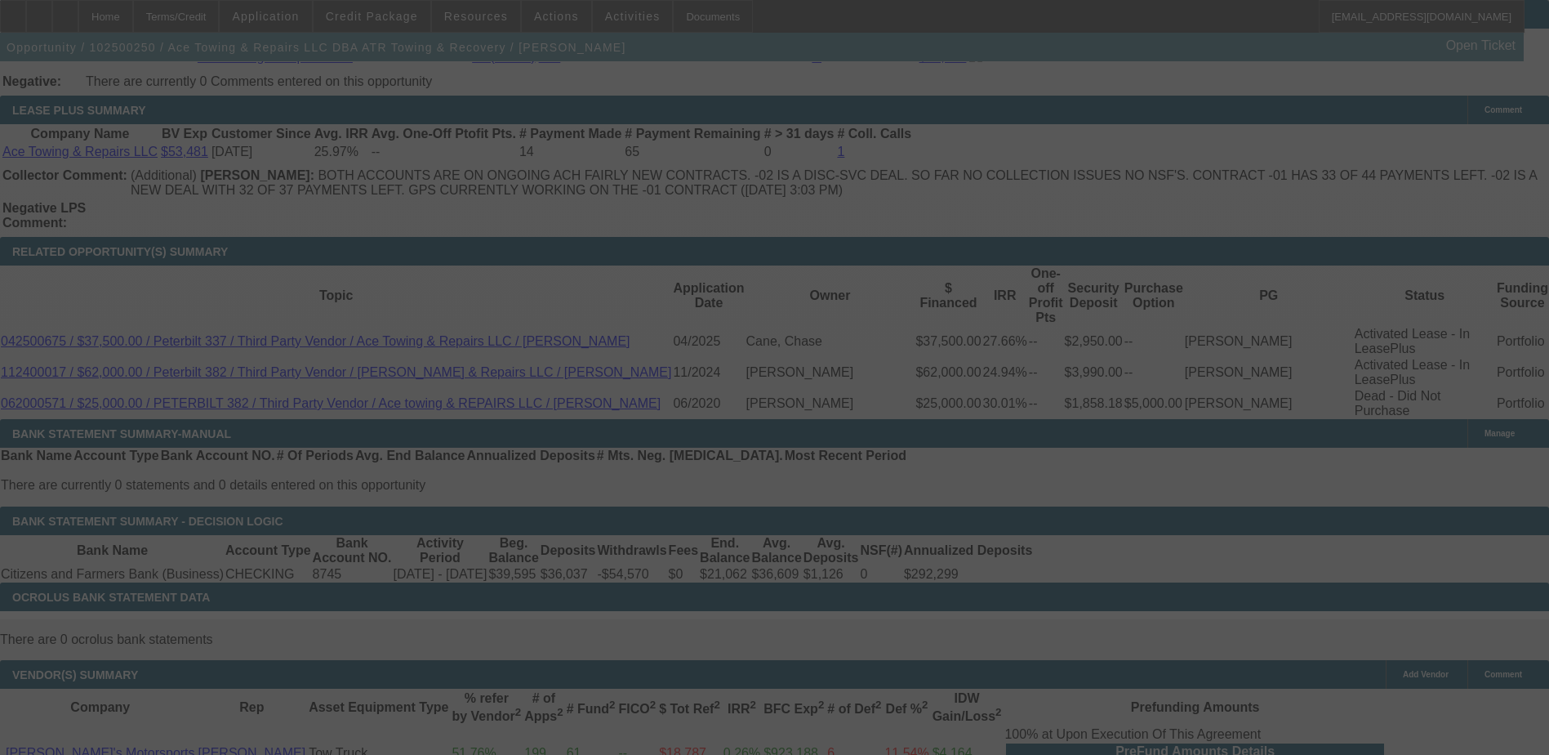
select select "0"
select select "2"
select select "0"
select select "6"
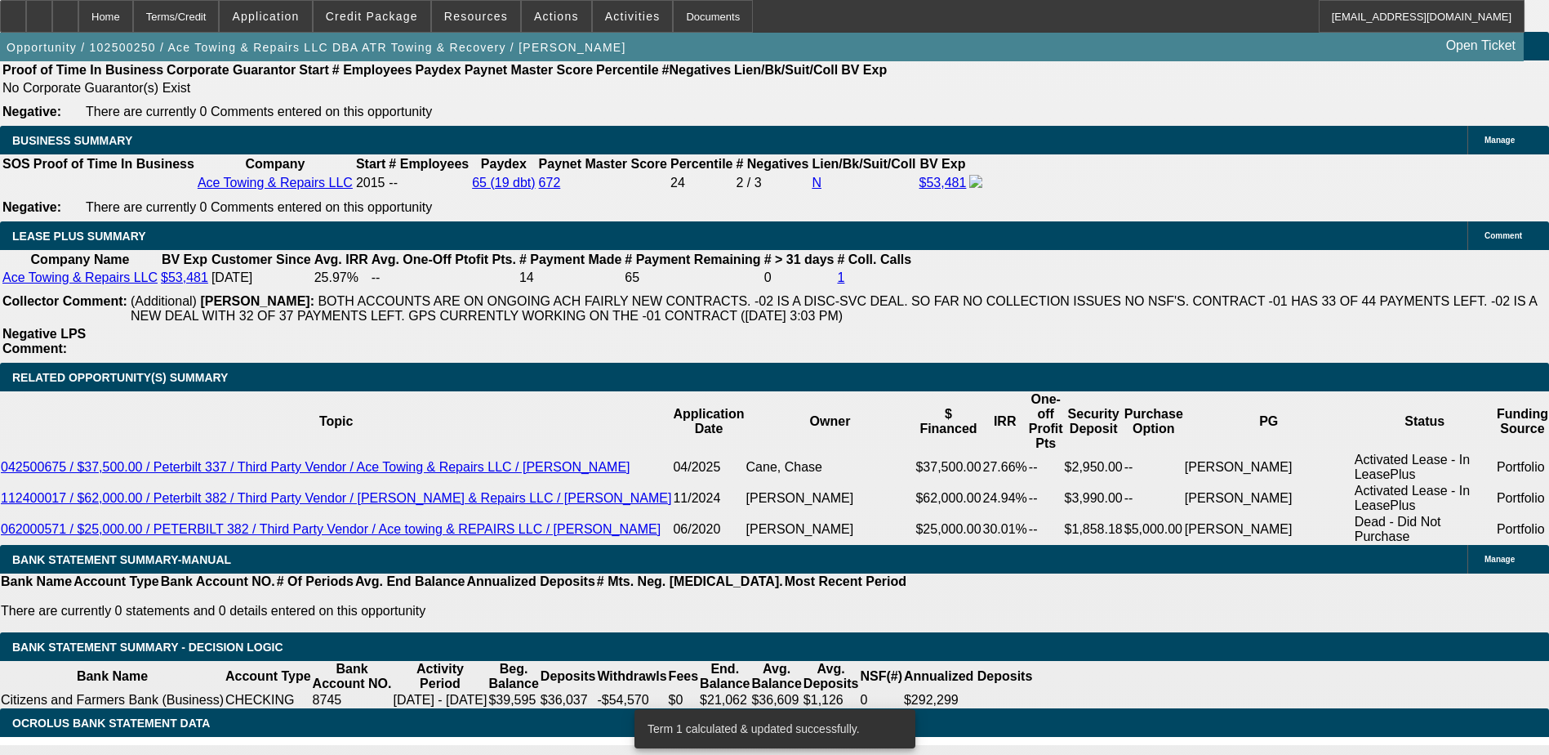
scroll to position [2613, 0]
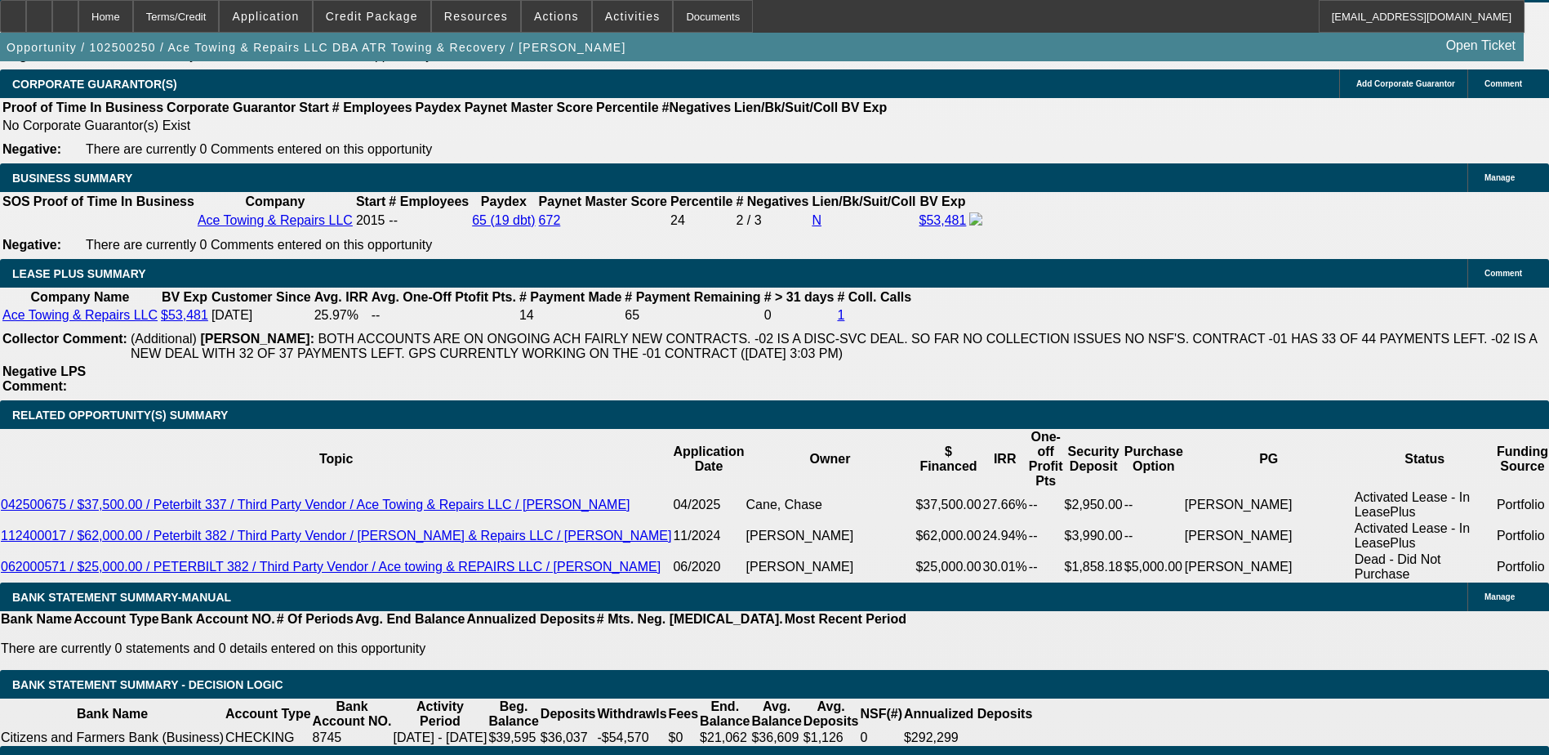
type input "16"
type input "$32.00"
type input "UNKNOWN"
type input "1695"
type input "$3,390.00"
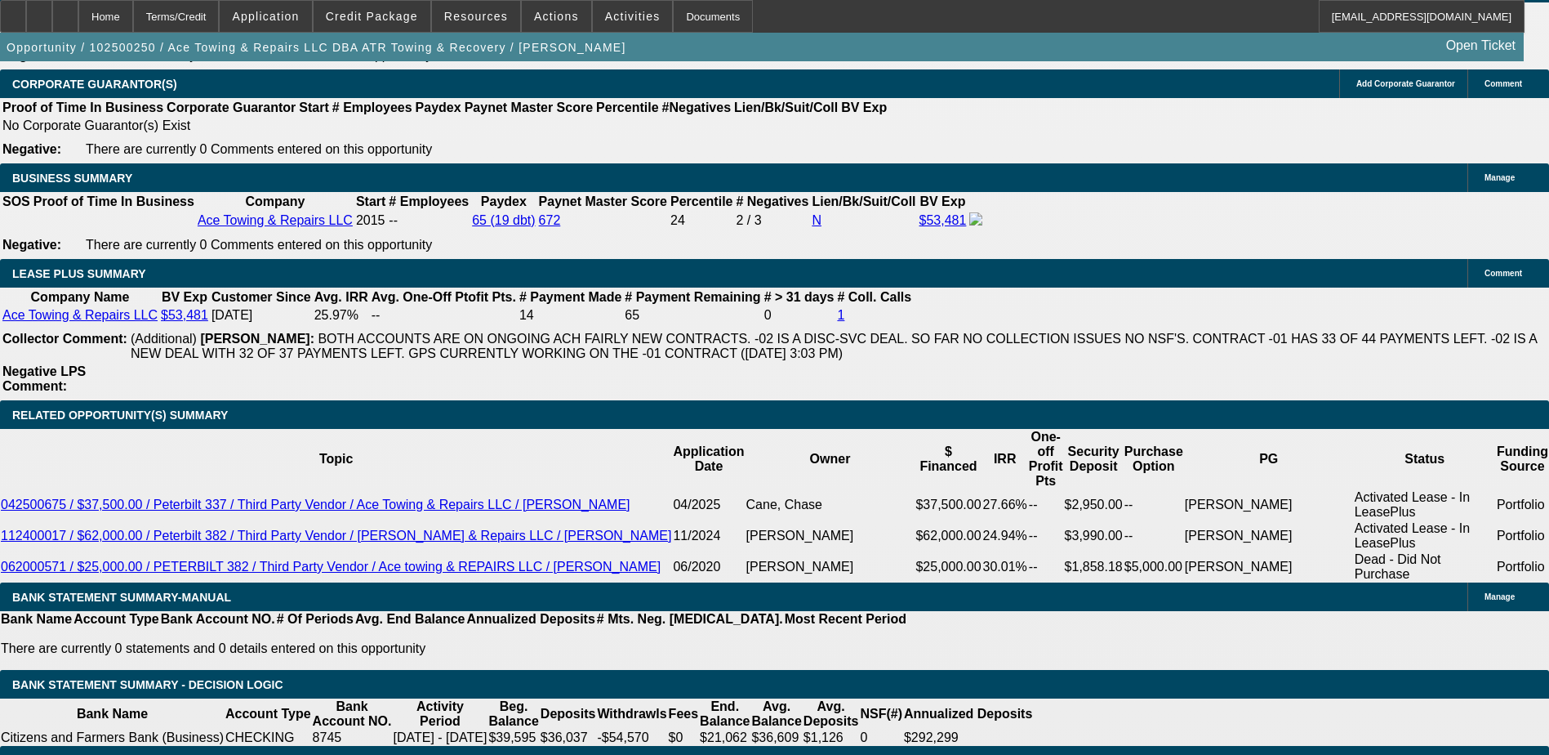
type input "16.3"
type input "$1,695.00"
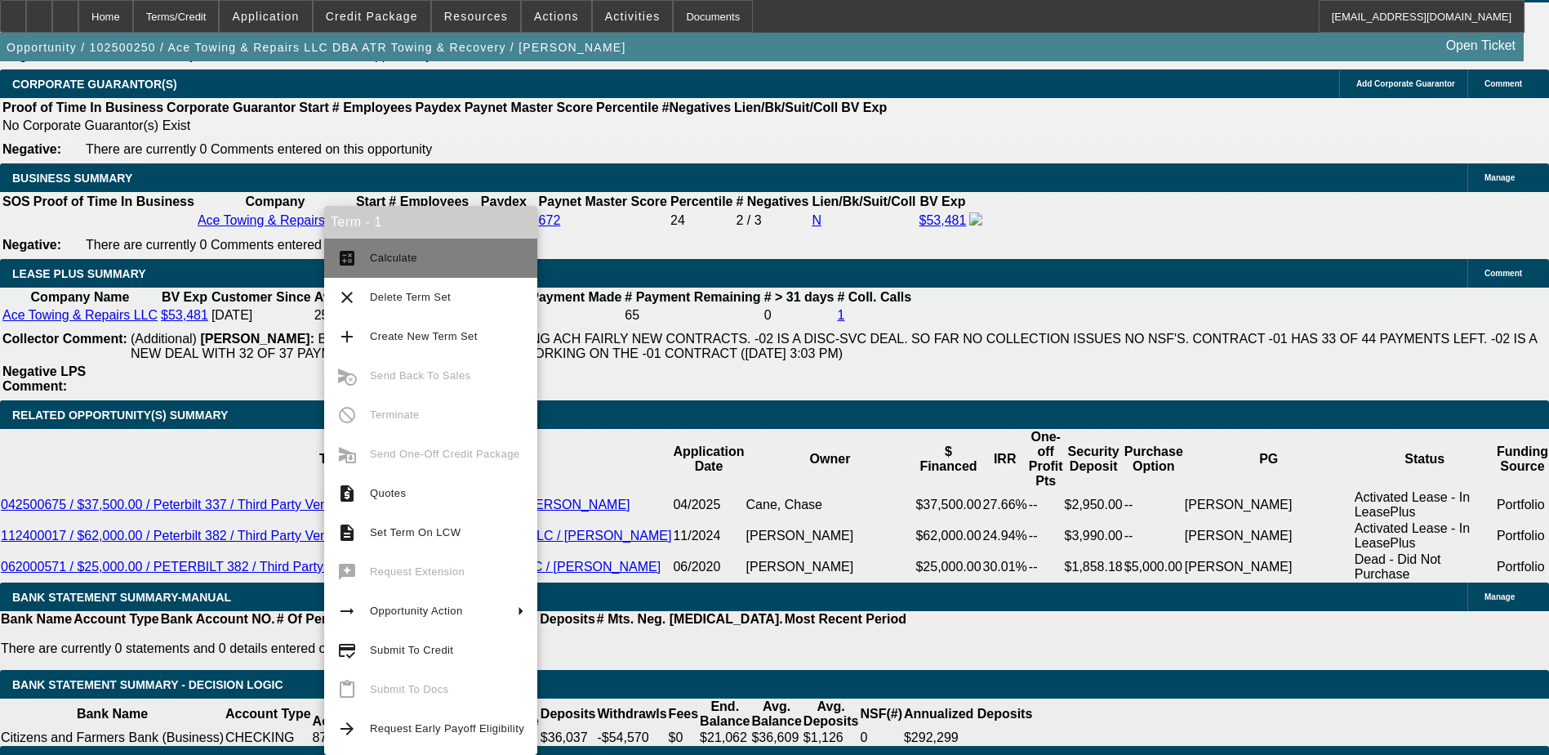
click at [363, 256] on button "calculate Calculate" at bounding box center [430, 257] width 213 height 39
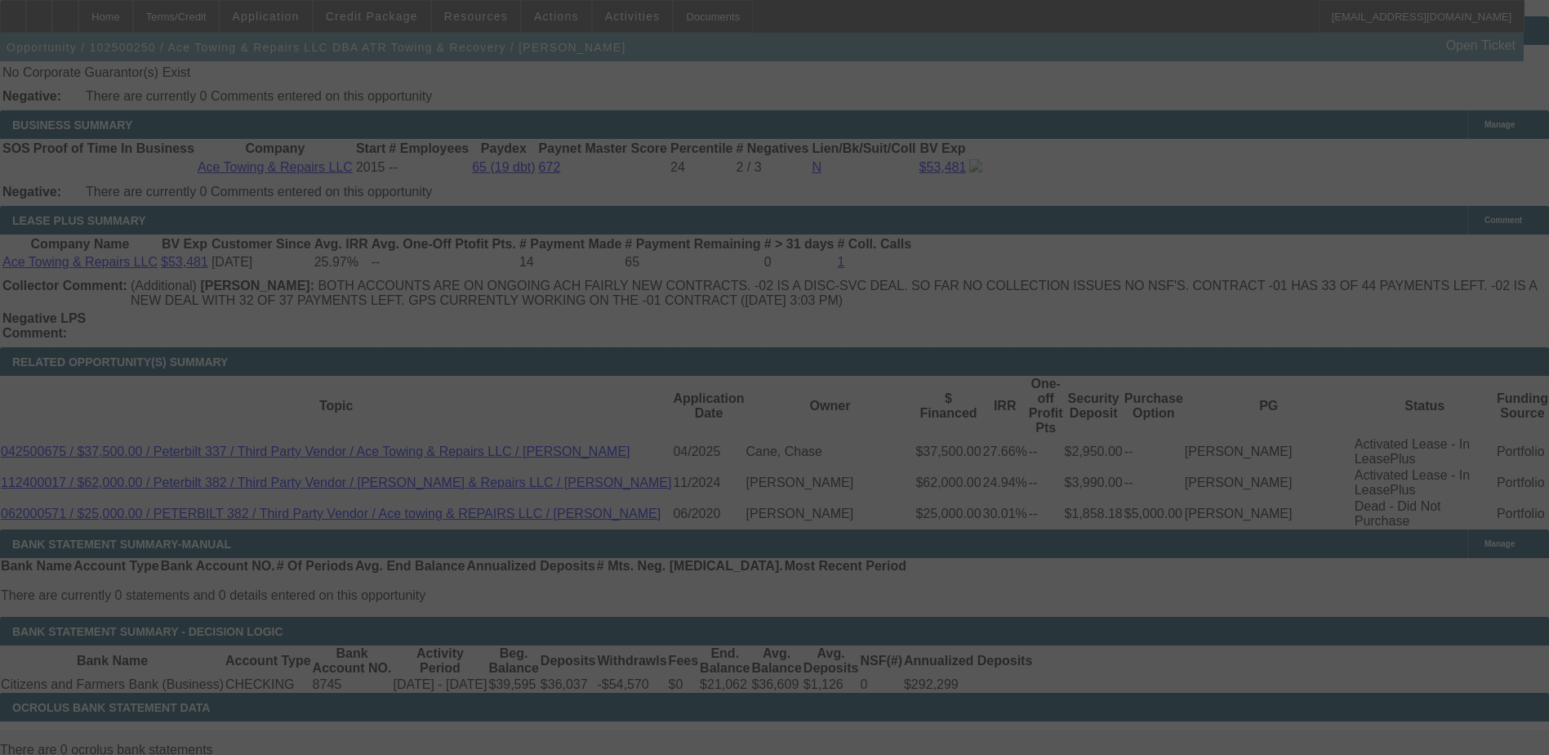
scroll to position [2695, 0]
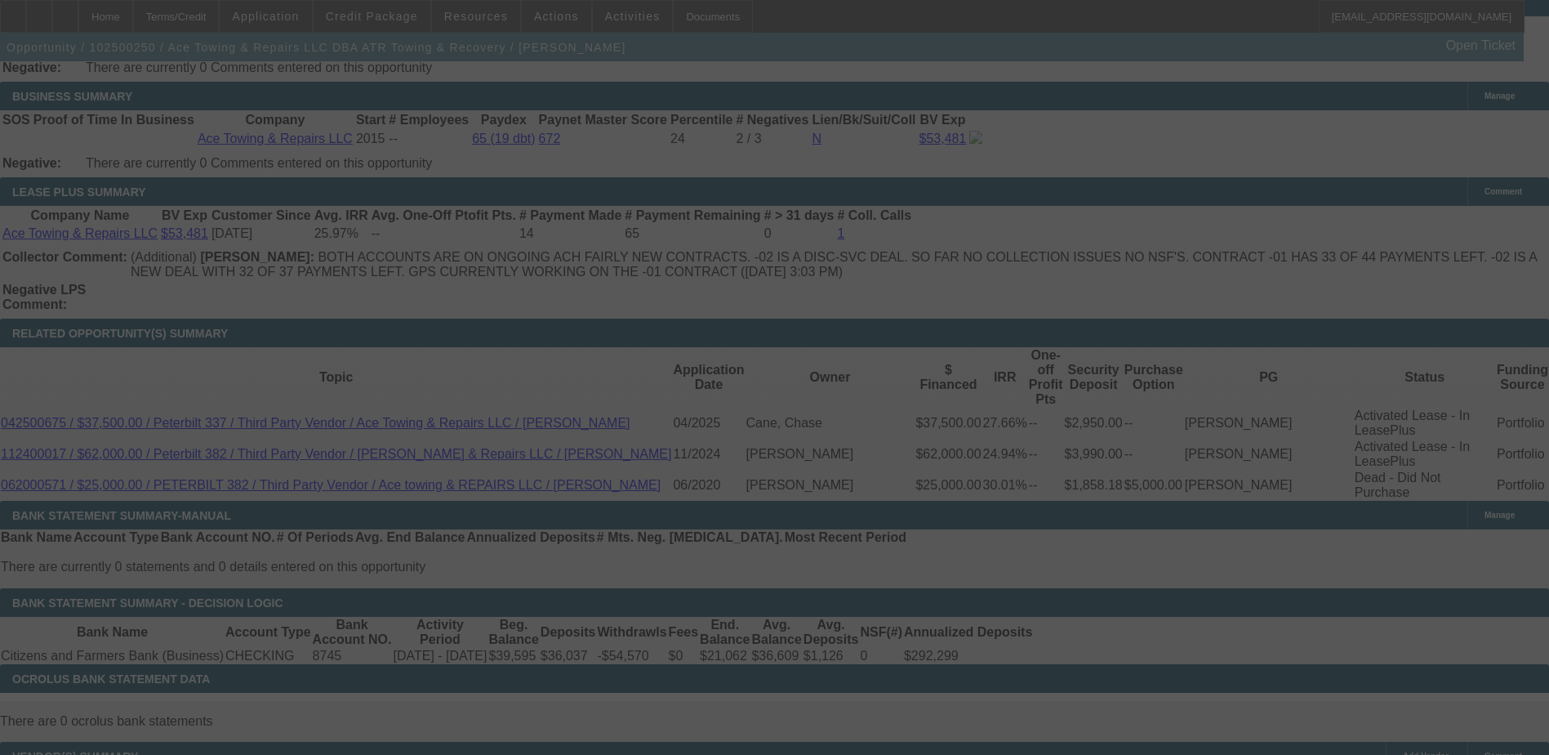
select select "0"
select select "2"
select select "0"
select select "6"
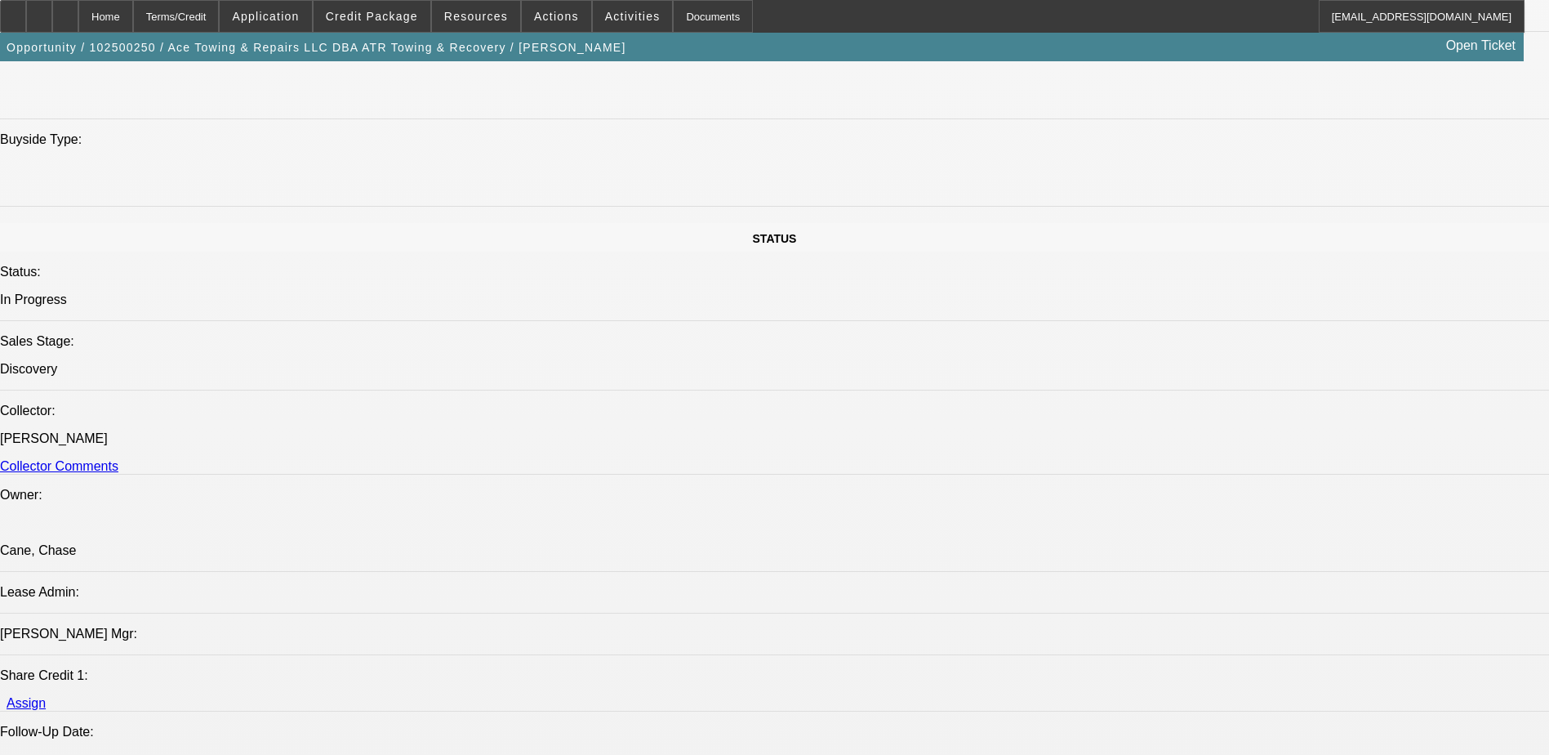
scroll to position [1715, 0]
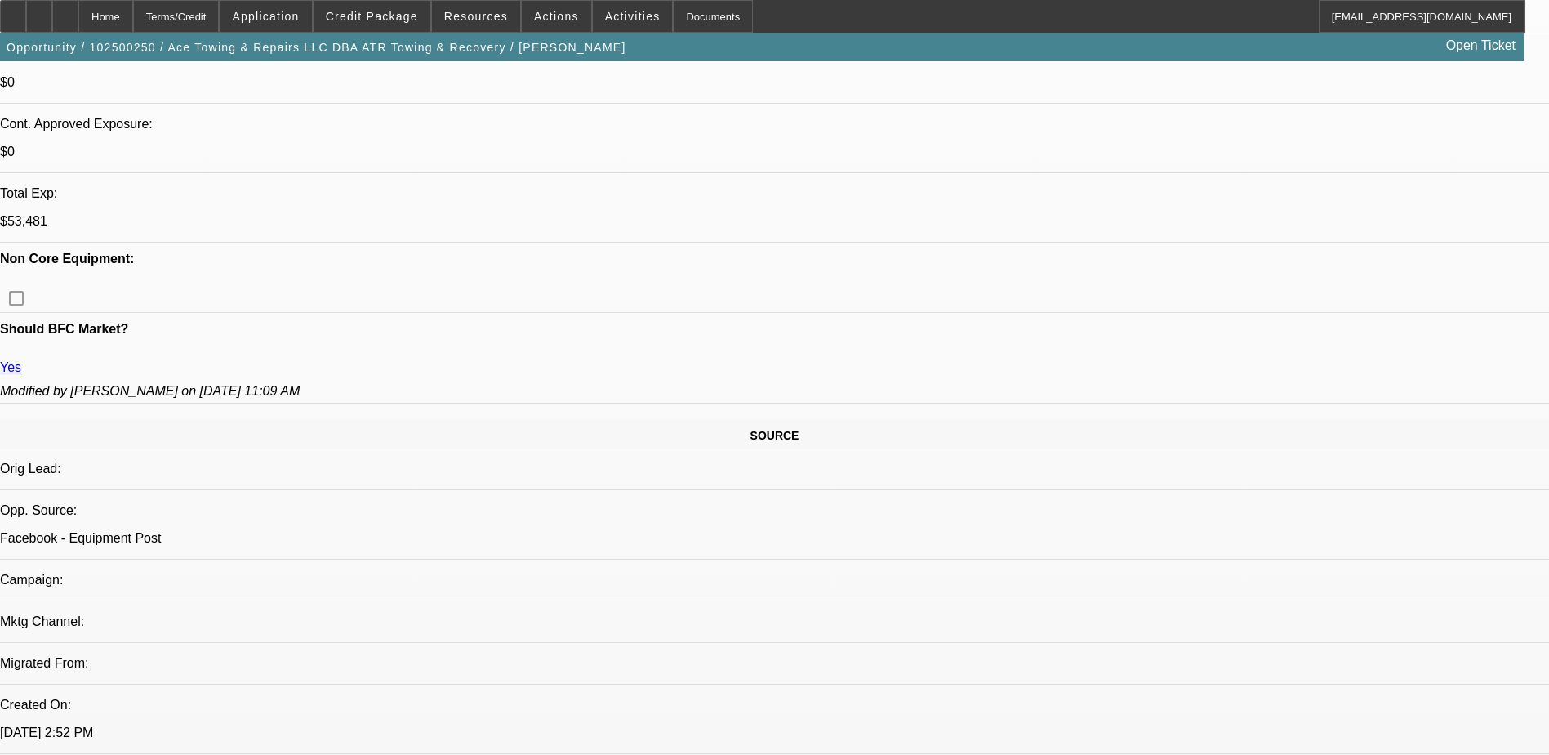
scroll to position [653, 0]
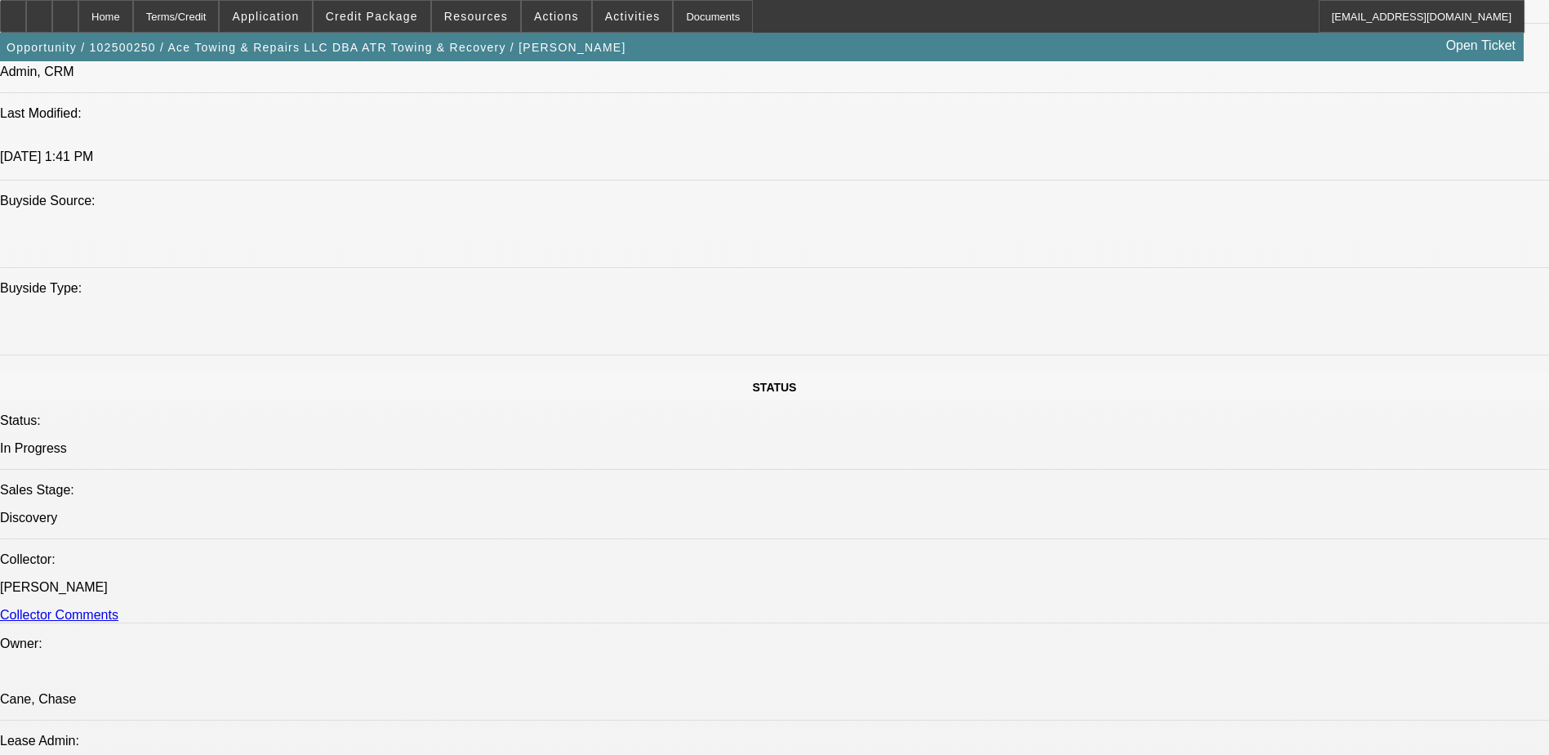
scroll to position [1225, 0]
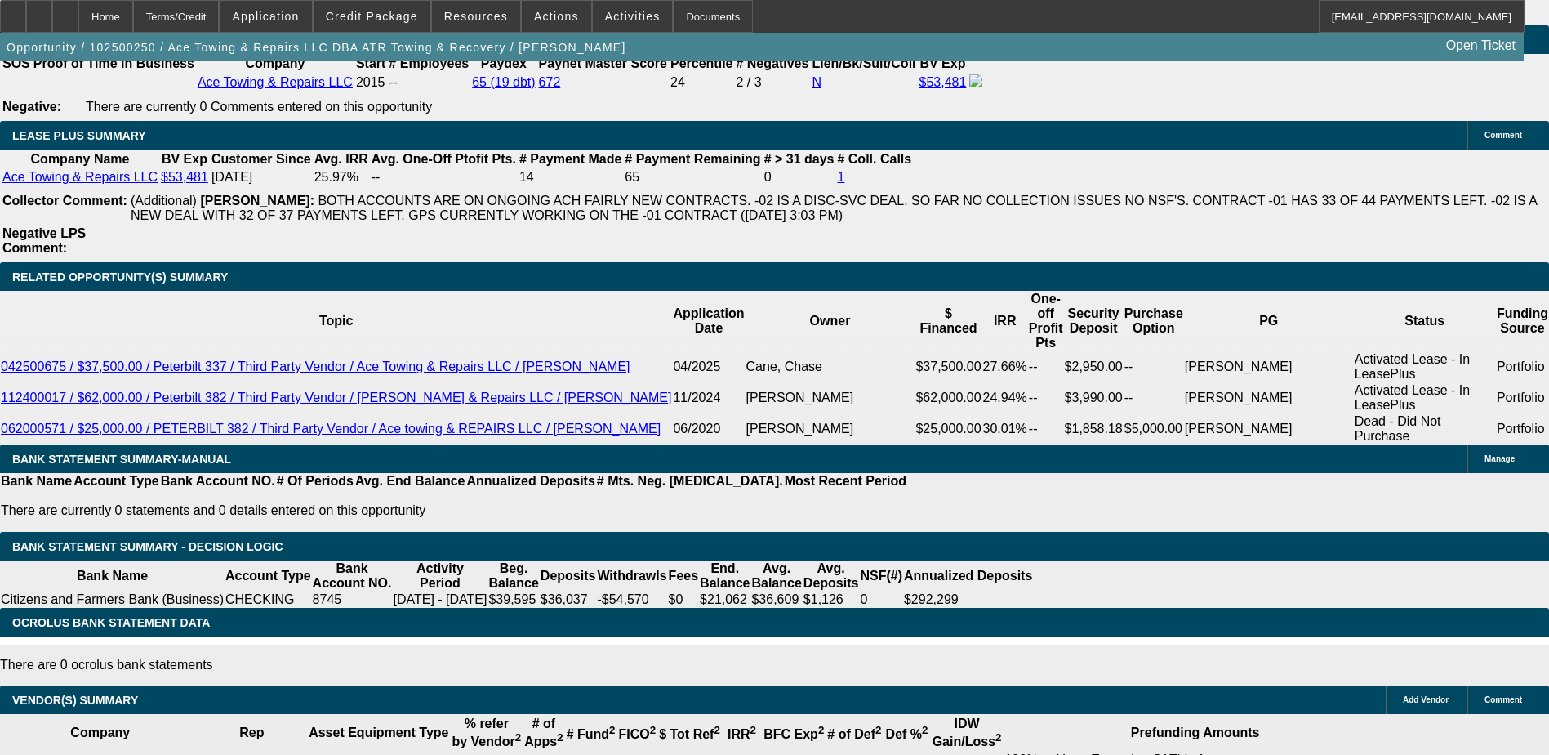
scroll to position [2695, 0]
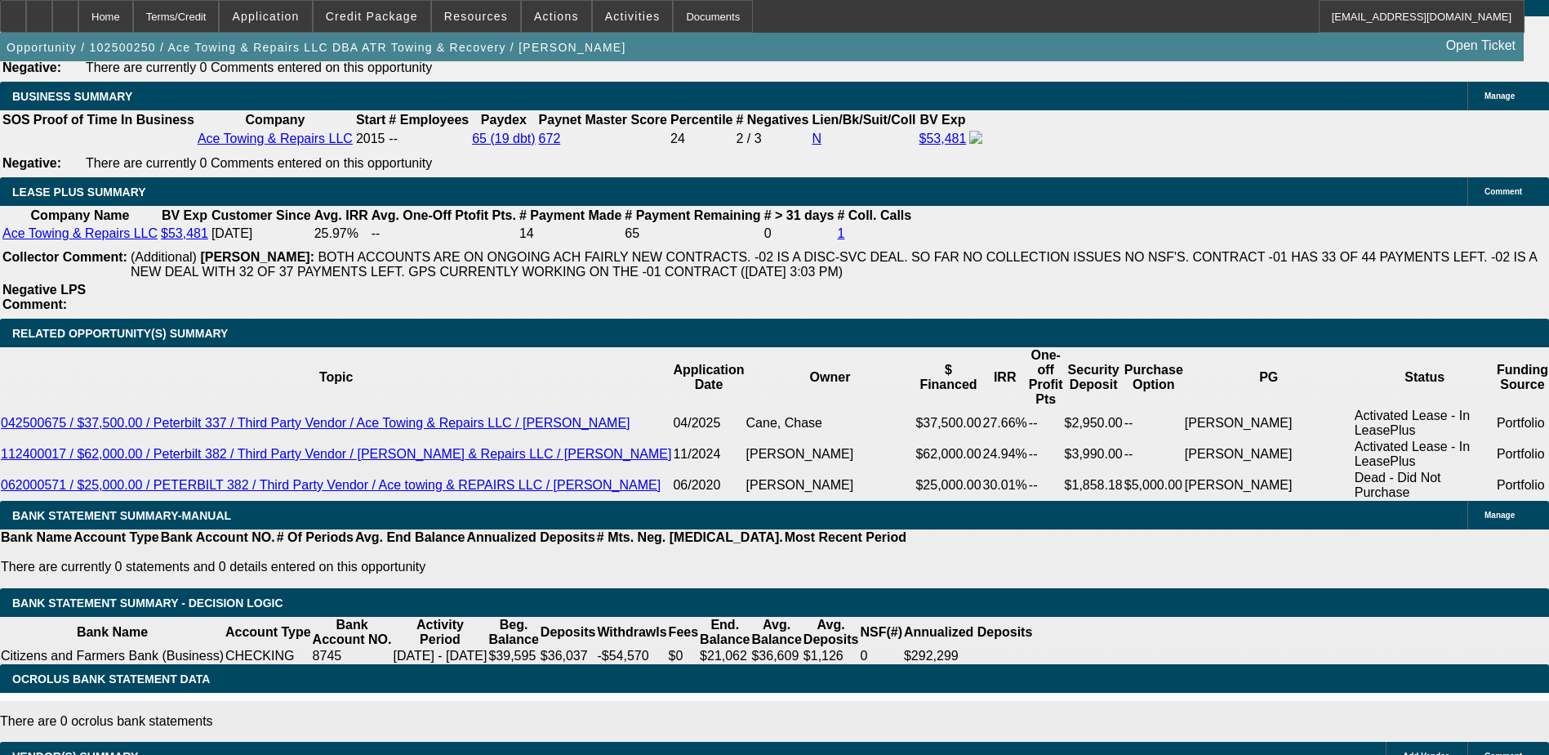
type input "$1,695.00"
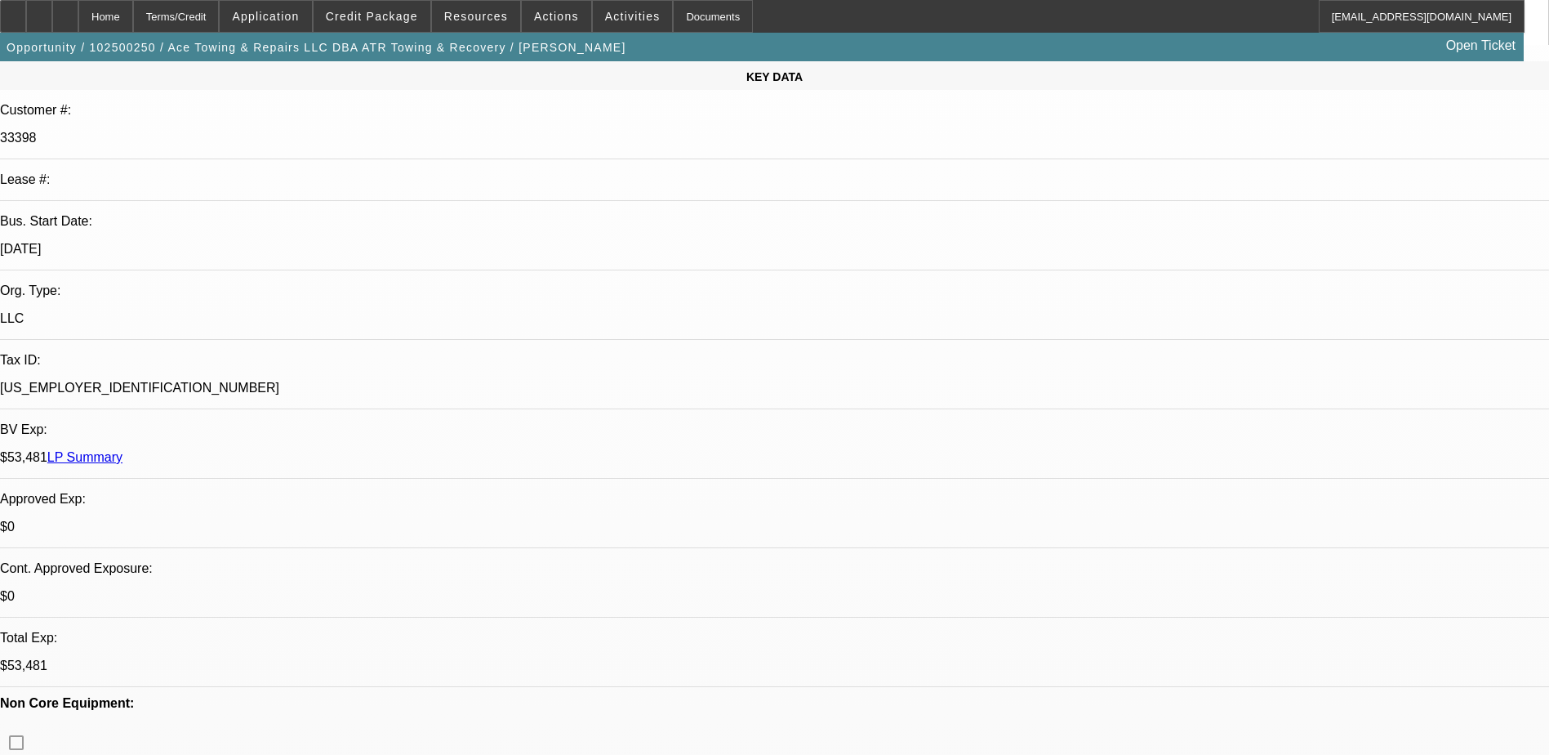
scroll to position [408, 0]
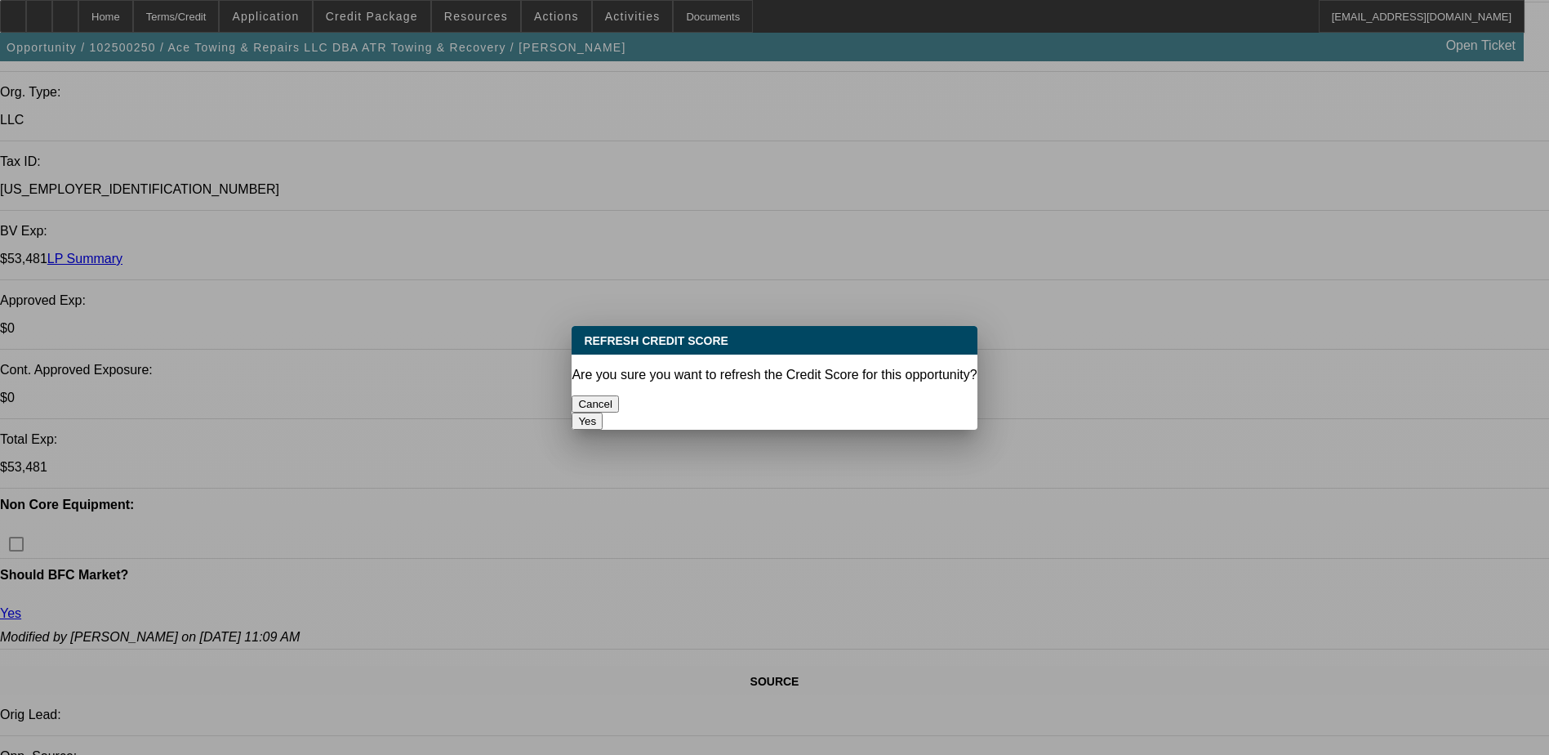
click at [603, 412] on button "Yes" at bounding box center [587, 420] width 31 height 17
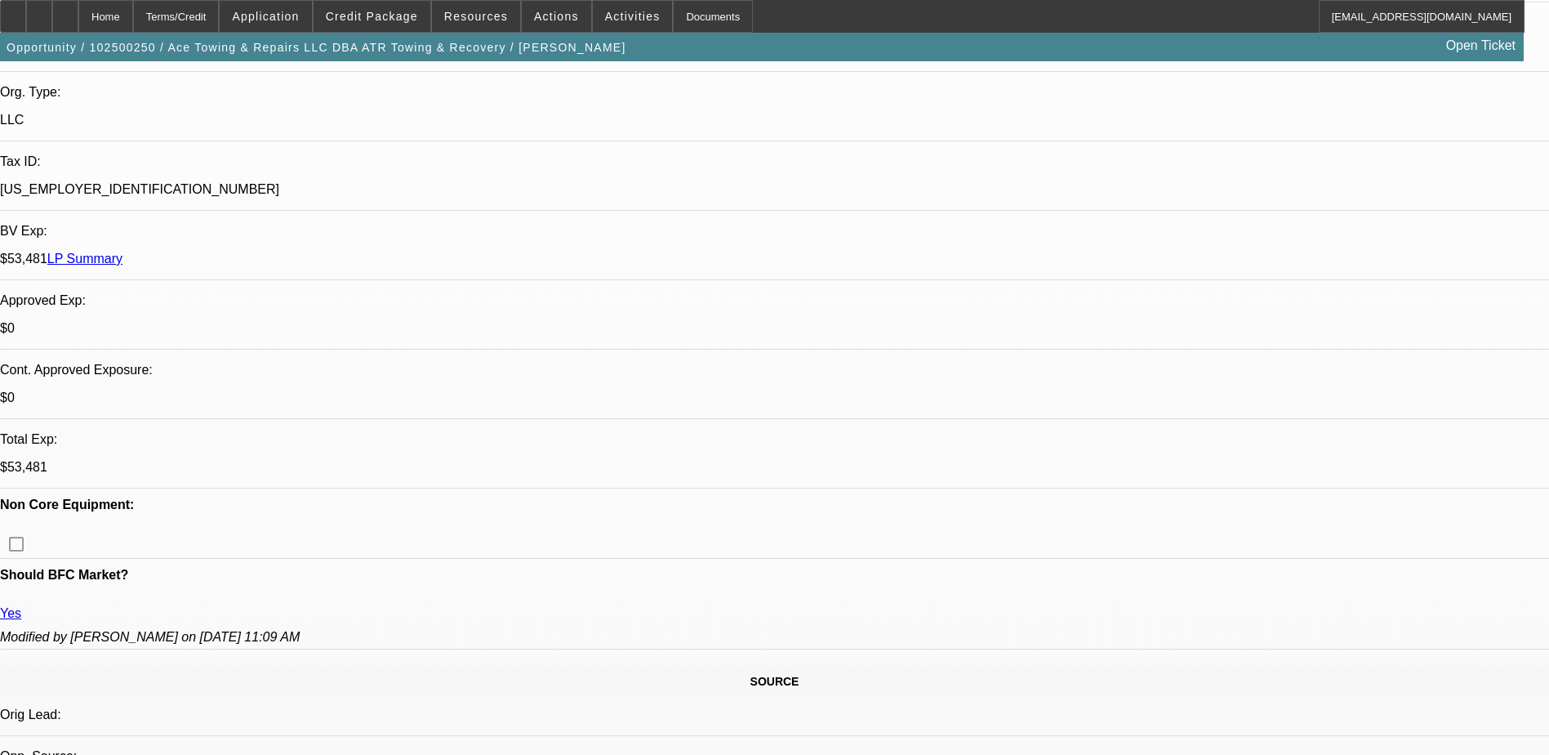
scroll to position [408, 0]
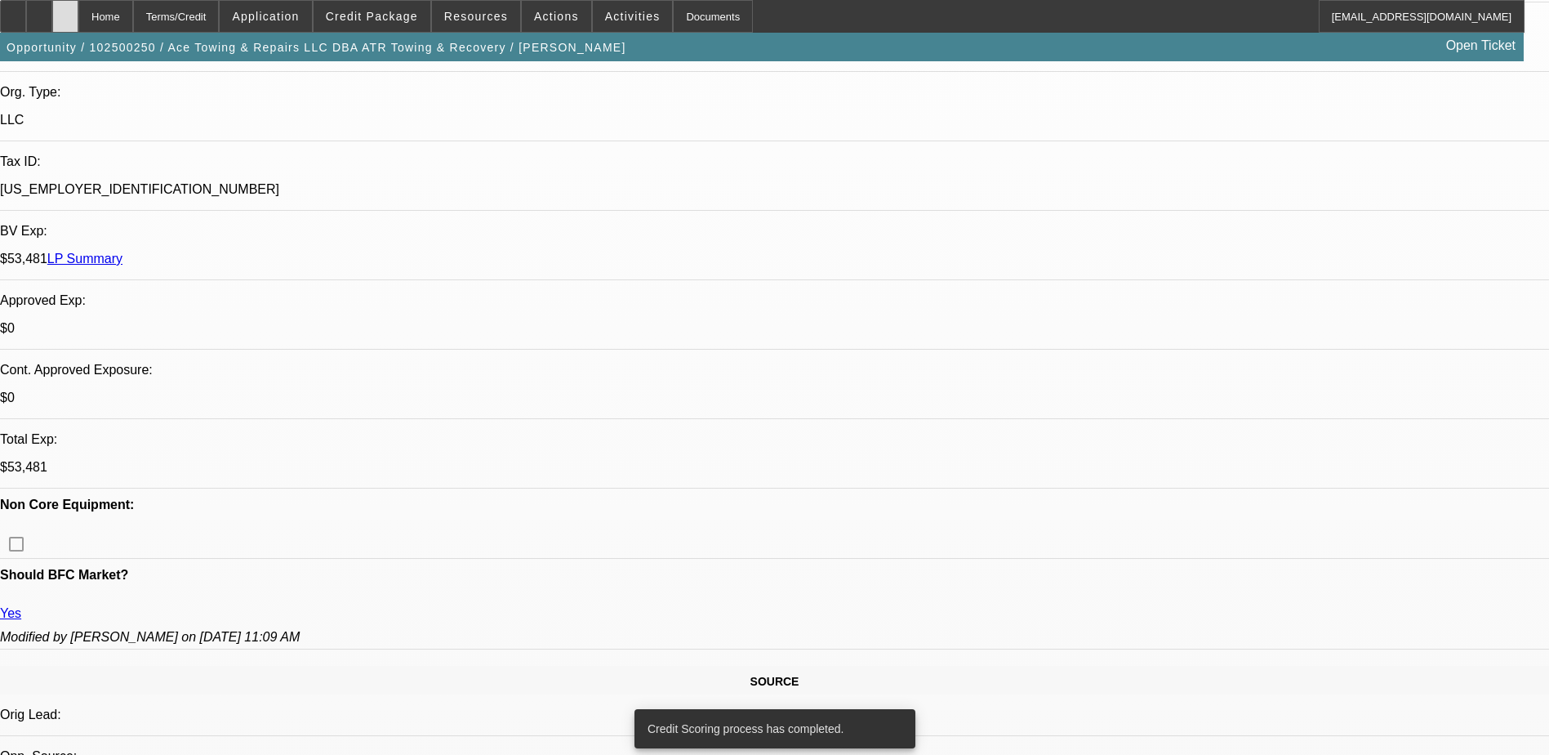
click at [78, 23] on div at bounding box center [65, 16] width 26 height 33
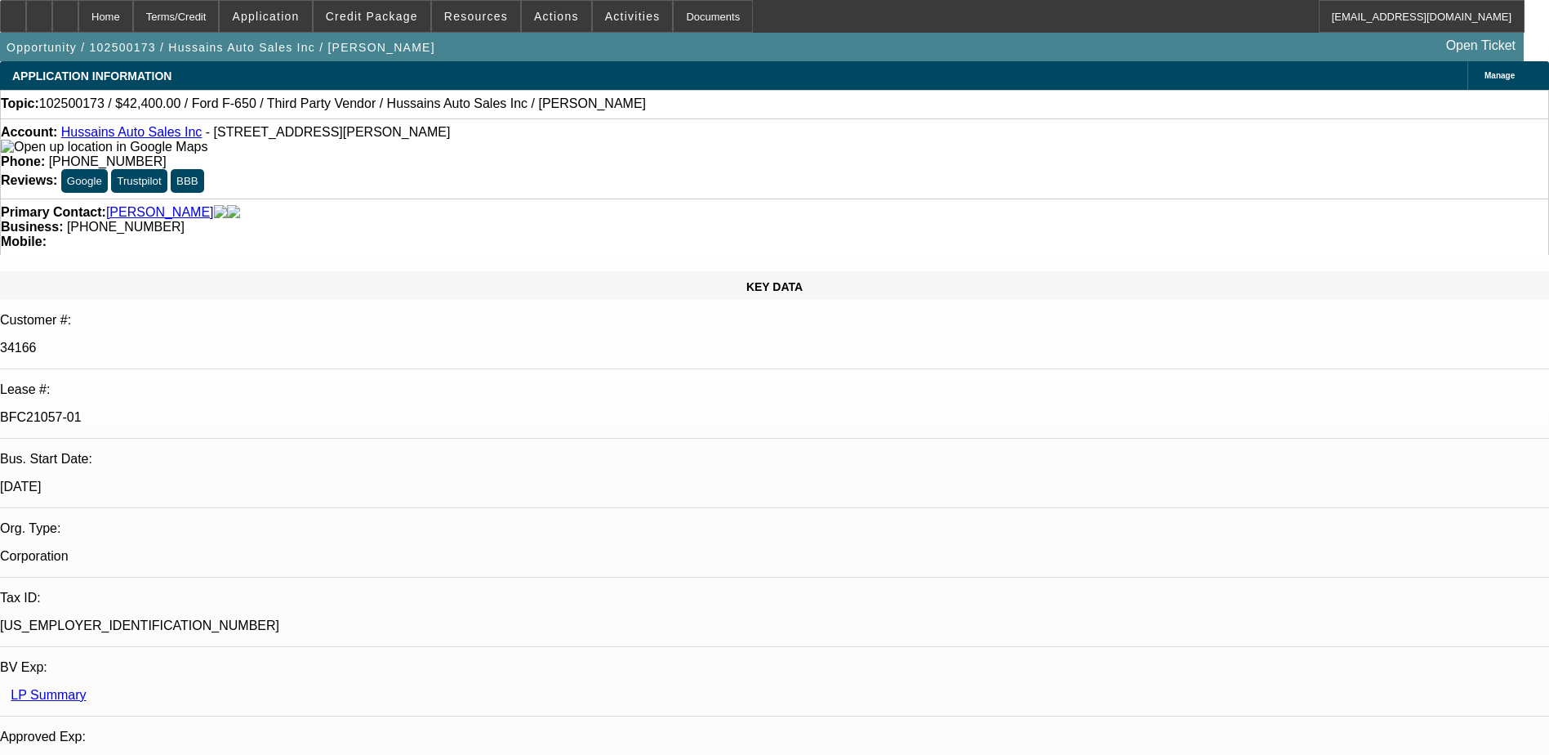
select select "0"
select select "6"
select select "0"
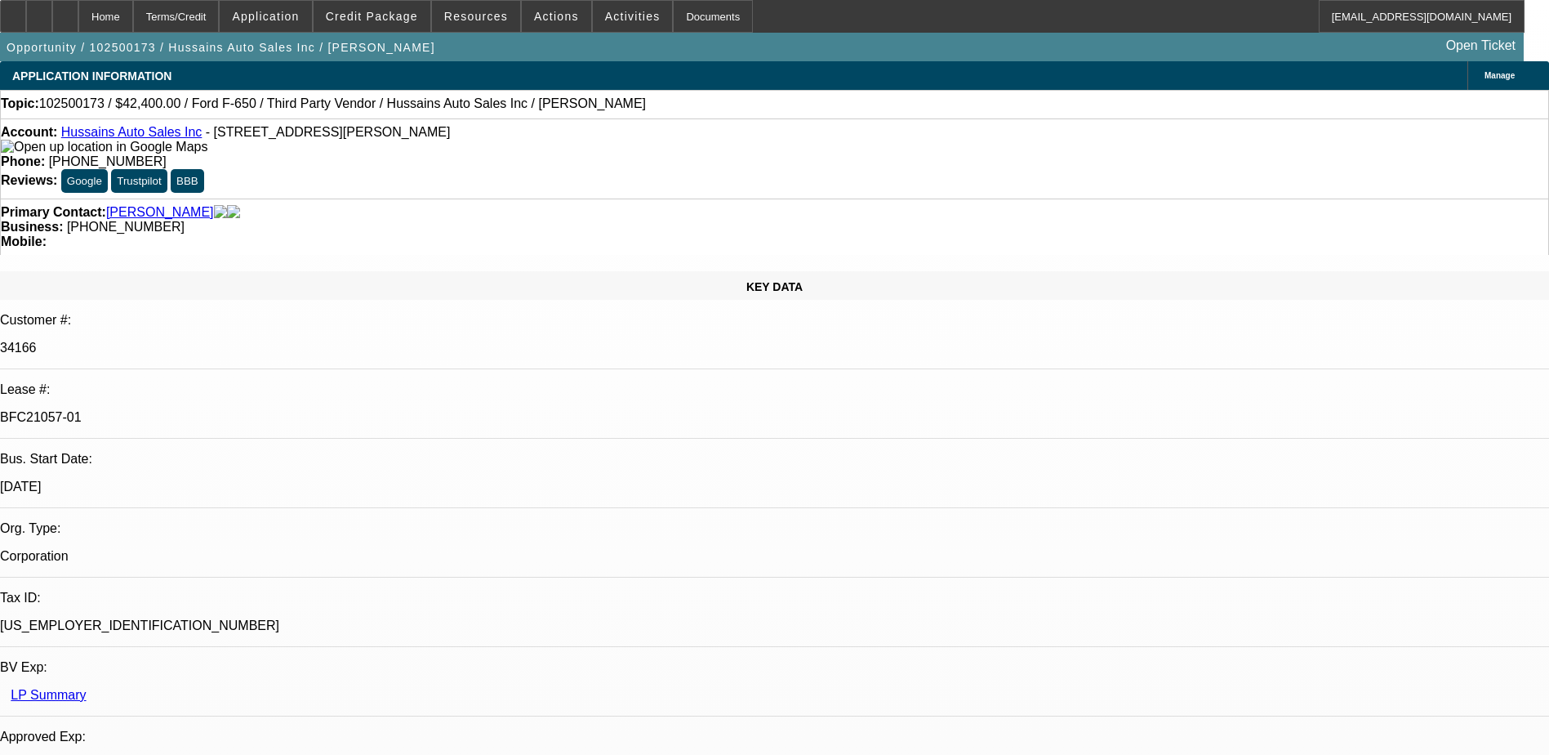
select select "0"
select select "6"
select select "0"
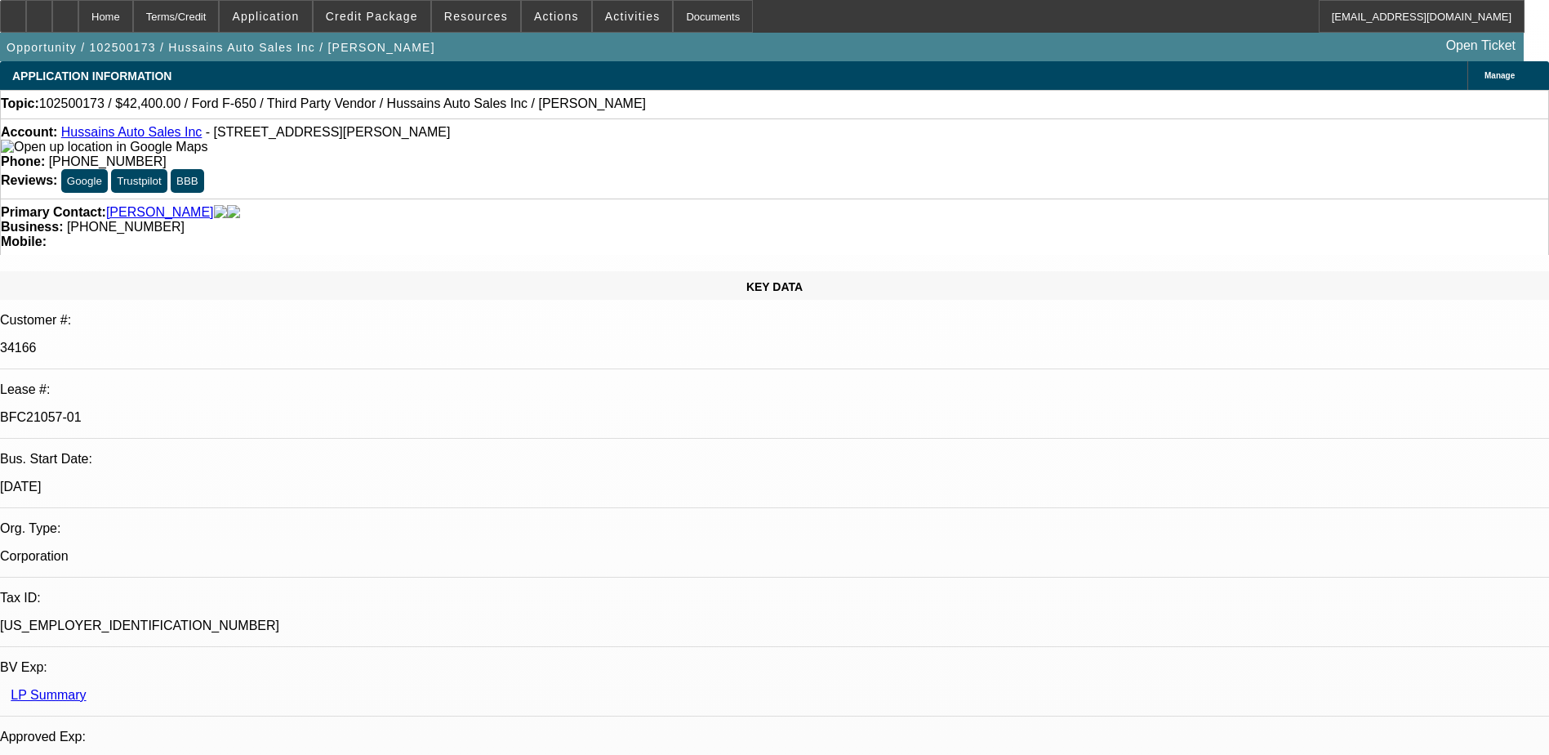
select select "0"
select select "6"
select select "0"
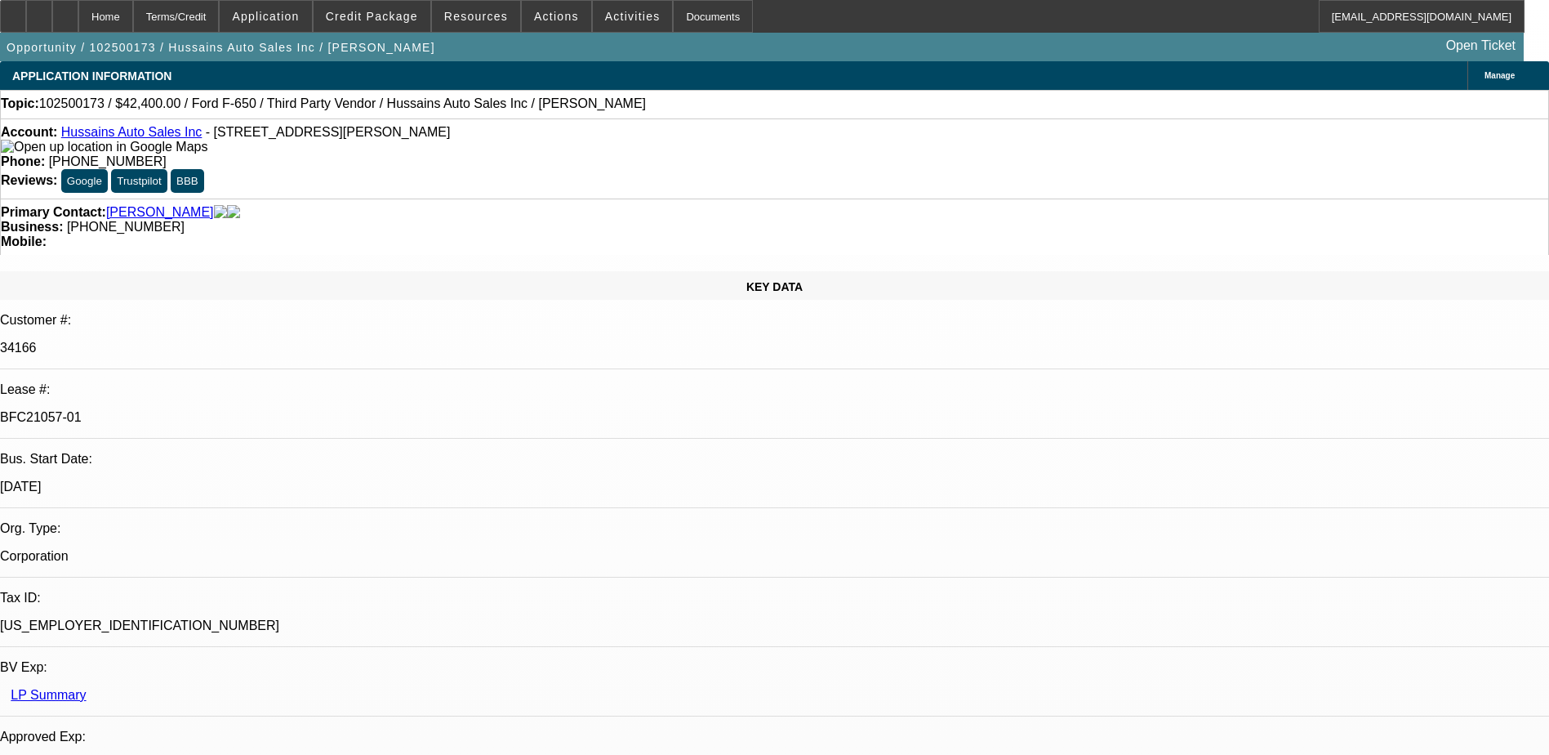
select select "6"
drag, startPoint x: 198, startPoint y: 132, endPoint x: 415, endPoint y: 143, distance: 217.5
click at [415, 143] on div "Account: Hussains Auto Sales Inc - 9242 W Chester Pike, Upper Darby, PA 19082" at bounding box center [774, 139] width 1547 height 29
drag, startPoint x: 415, startPoint y: 143, endPoint x: 305, endPoint y: 145, distance: 109.5
drag, startPoint x: 305, startPoint y: 145, endPoint x: 268, endPoint y: 130, distance: 40.6
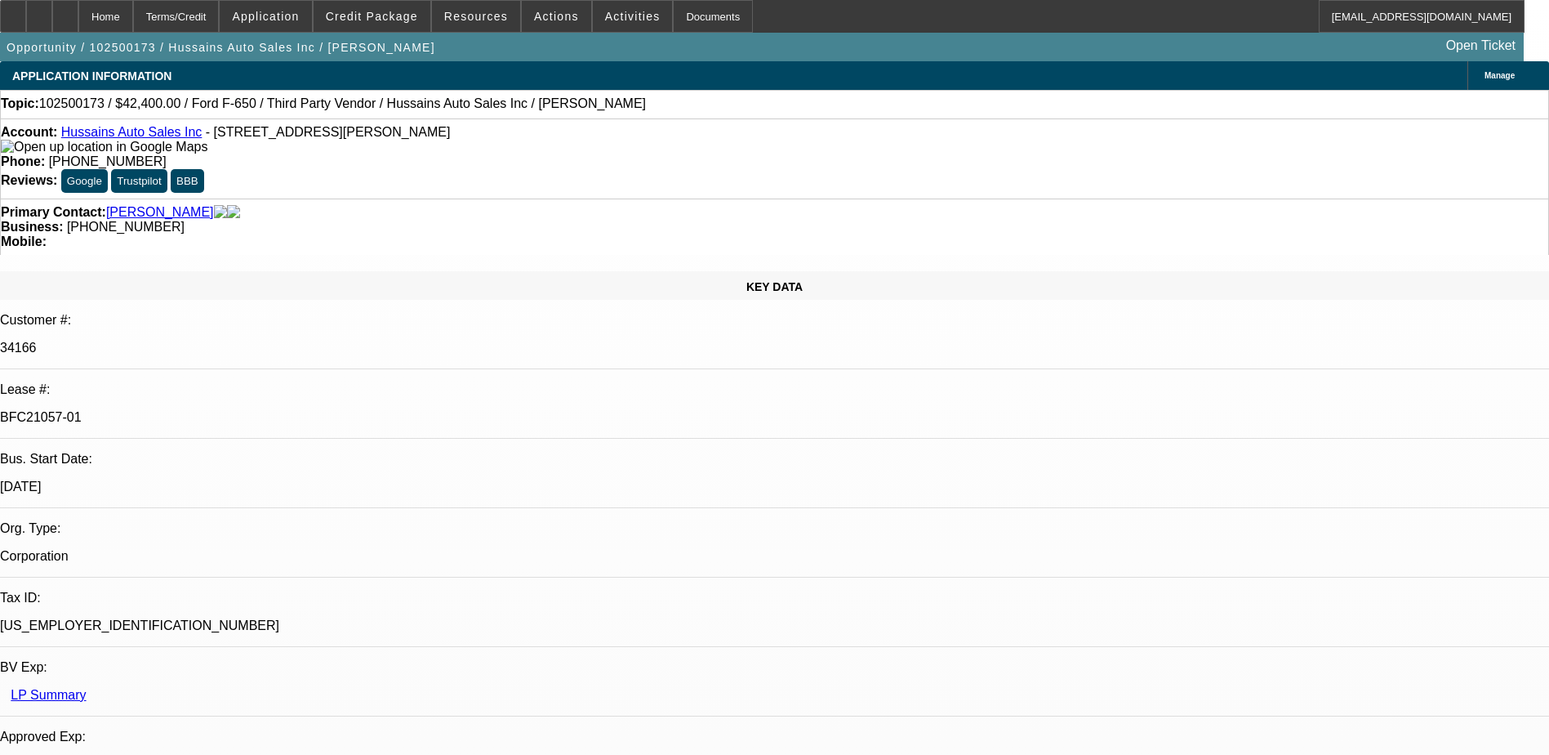
click at [268, 130] on div "Account: Hussains Auto Sales Inc - 9242 W Chester Pike, Upper Darby, PA 19082" at bounding box center [774, 139] width 1547 height 29
drag, startPoint x: 268, startPoint y: 130, endPoint x: 216, endPoint y: 135, distance: 52.5
click at [216, 135] on span "- 9242 W Chester Pike, Upper Darby, PA 19082" at bounding box center [328, 132] width 245 height 14
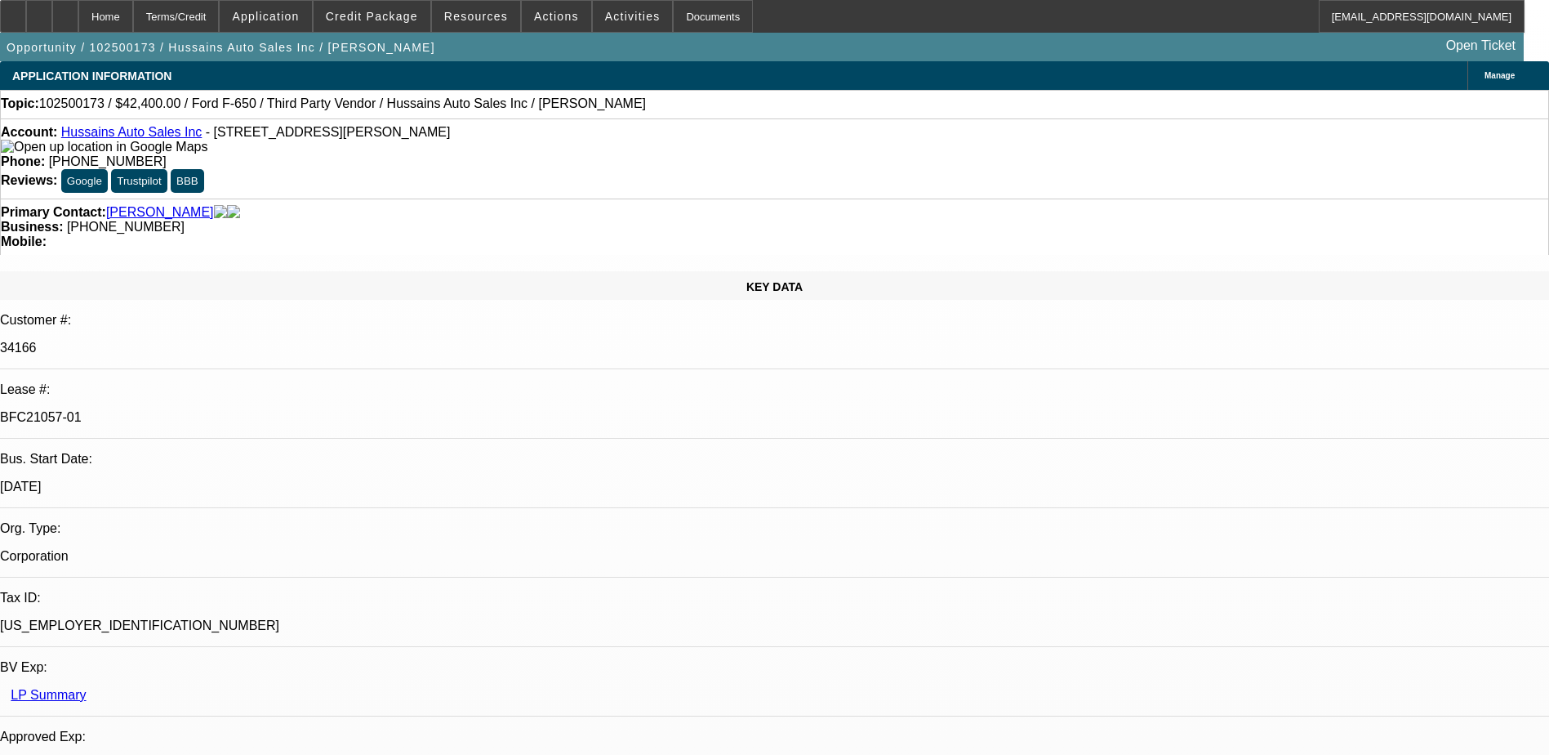
drag, startPoint x: 198, startPoint y: 133, endPoint x: 435, endPoint y: 140, distance: 237.7
click at [435, 140] on div "Account: Hussains Auto Sales Inc - 9242 W Chester Pike, Upper Darby, PA 19082" at bounding box center [774, 139] width 1547 height 29
drag, startPoint x: 435, startPoint y: 140, endPoint x: 383, endPoint y: 132, distance: 52.9
copy span "9242 W Chester Pike, Upper Darby, PA 19082"
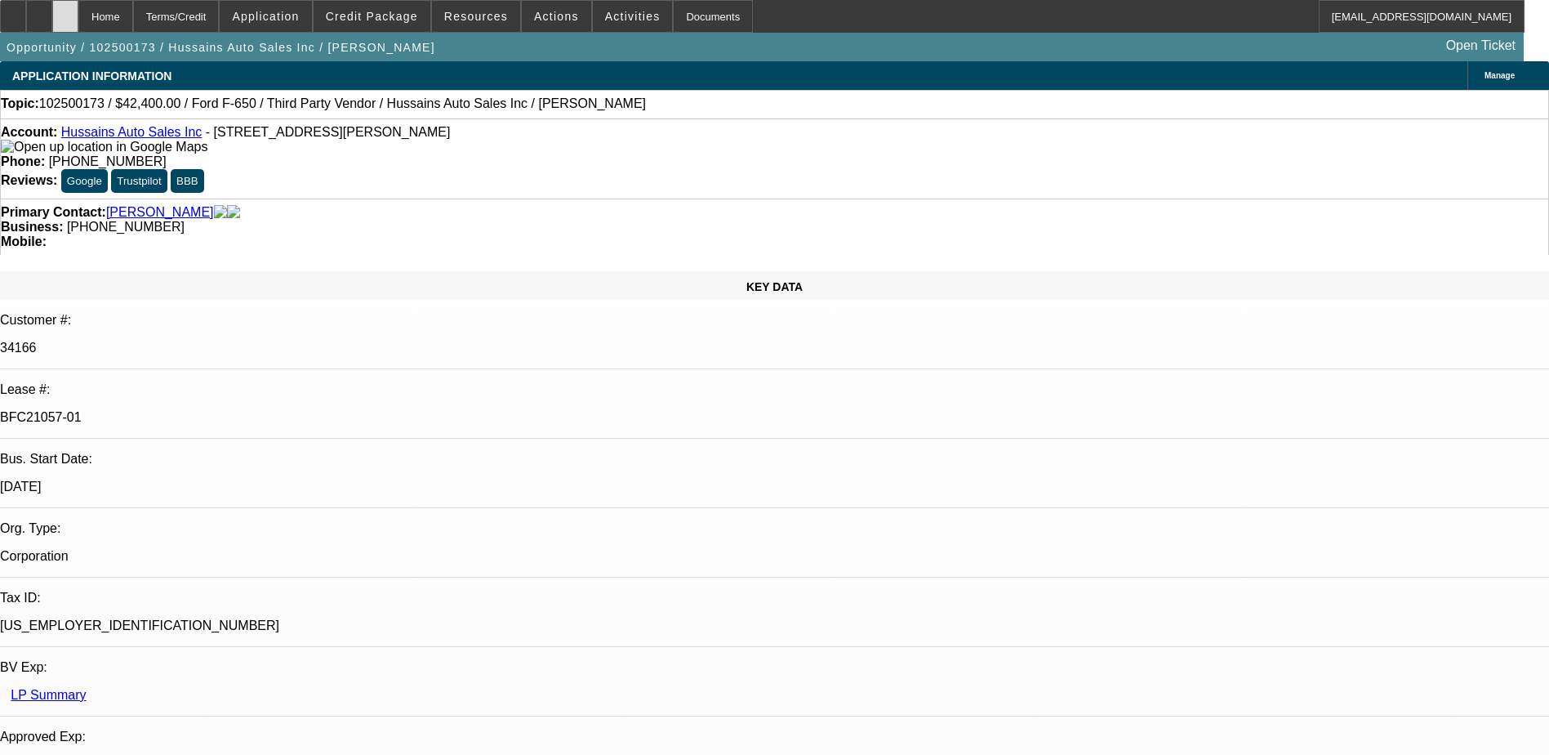
click at [65, 11] on icon at bounding box center [65, 11] width 0 height 0
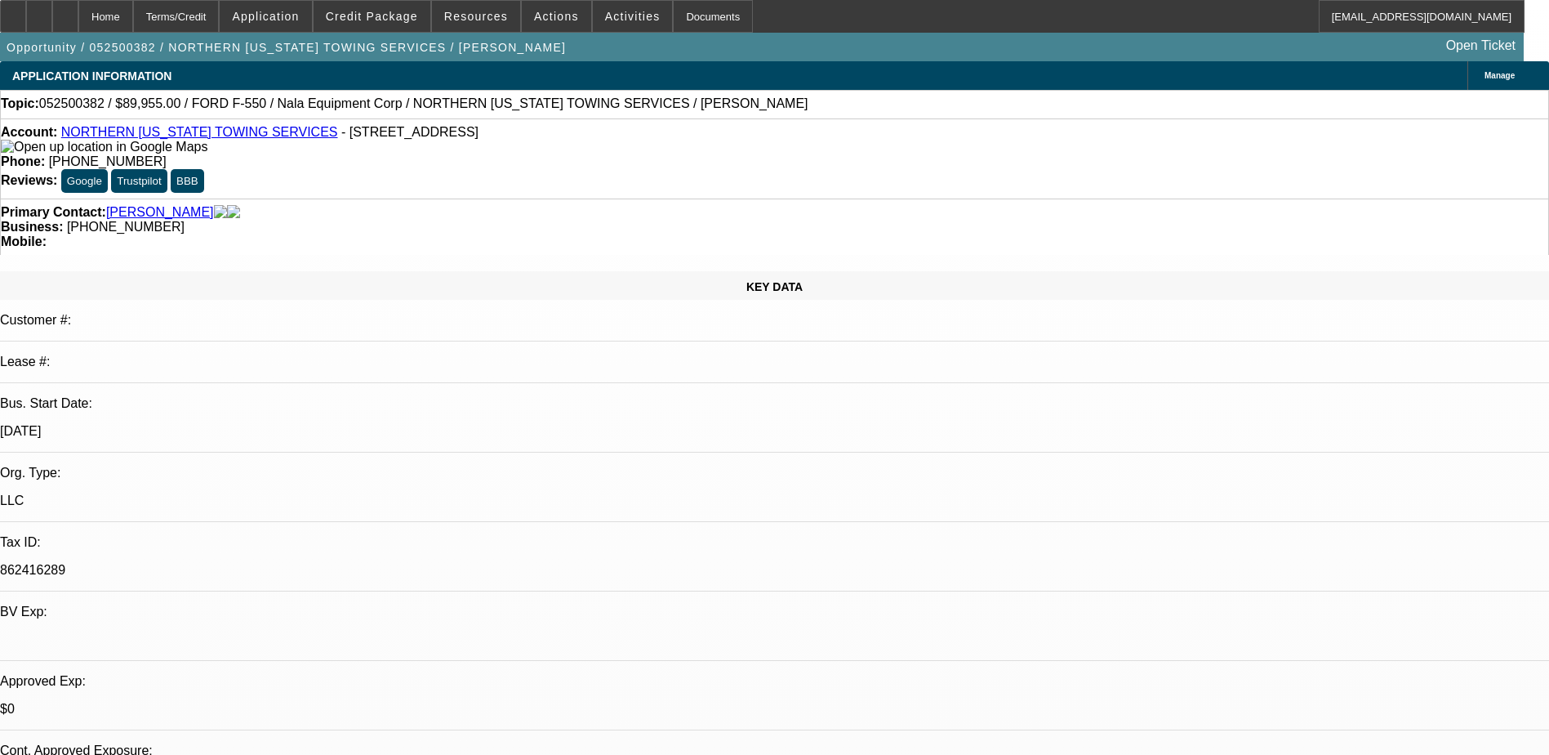
select select "0.1"
select select "2"
select select "0.1"
select select "4"
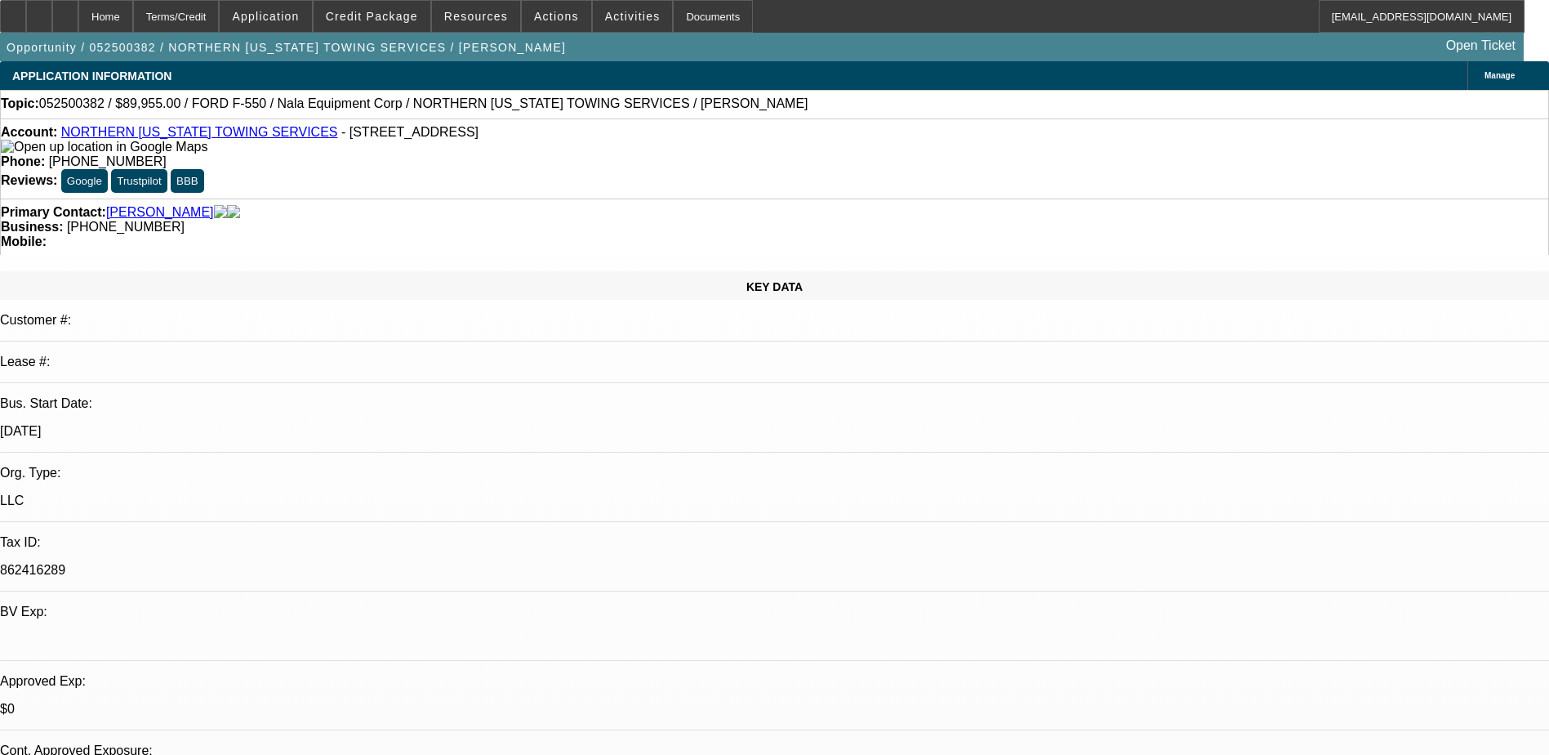
select select "0"
select select "2"
select select "0.1"
select select "4"
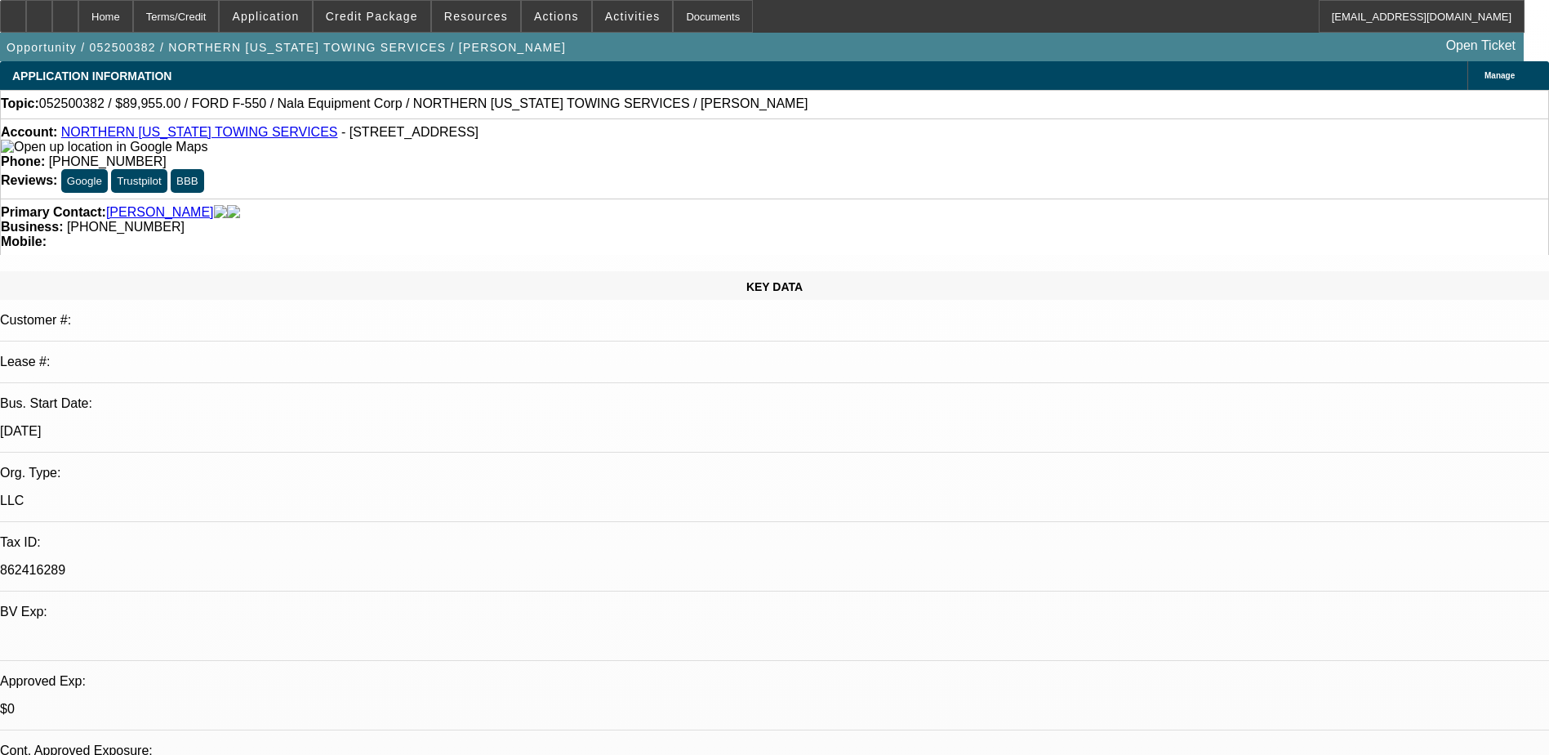
select select "0"
select select "2"
select select "0.1"
select select "4"
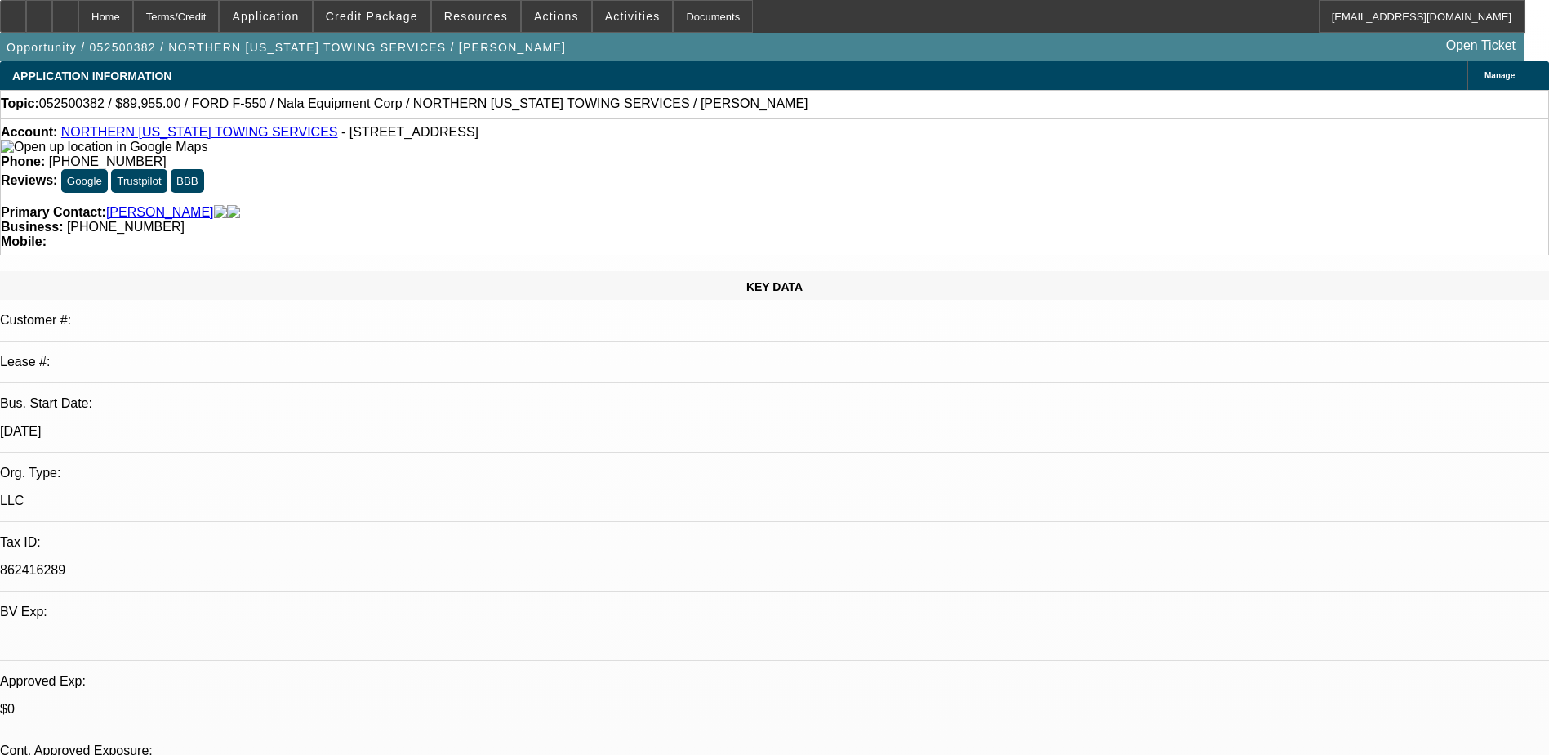
select select "0.1"
select select "0"
select select "0.1"
select select "4"
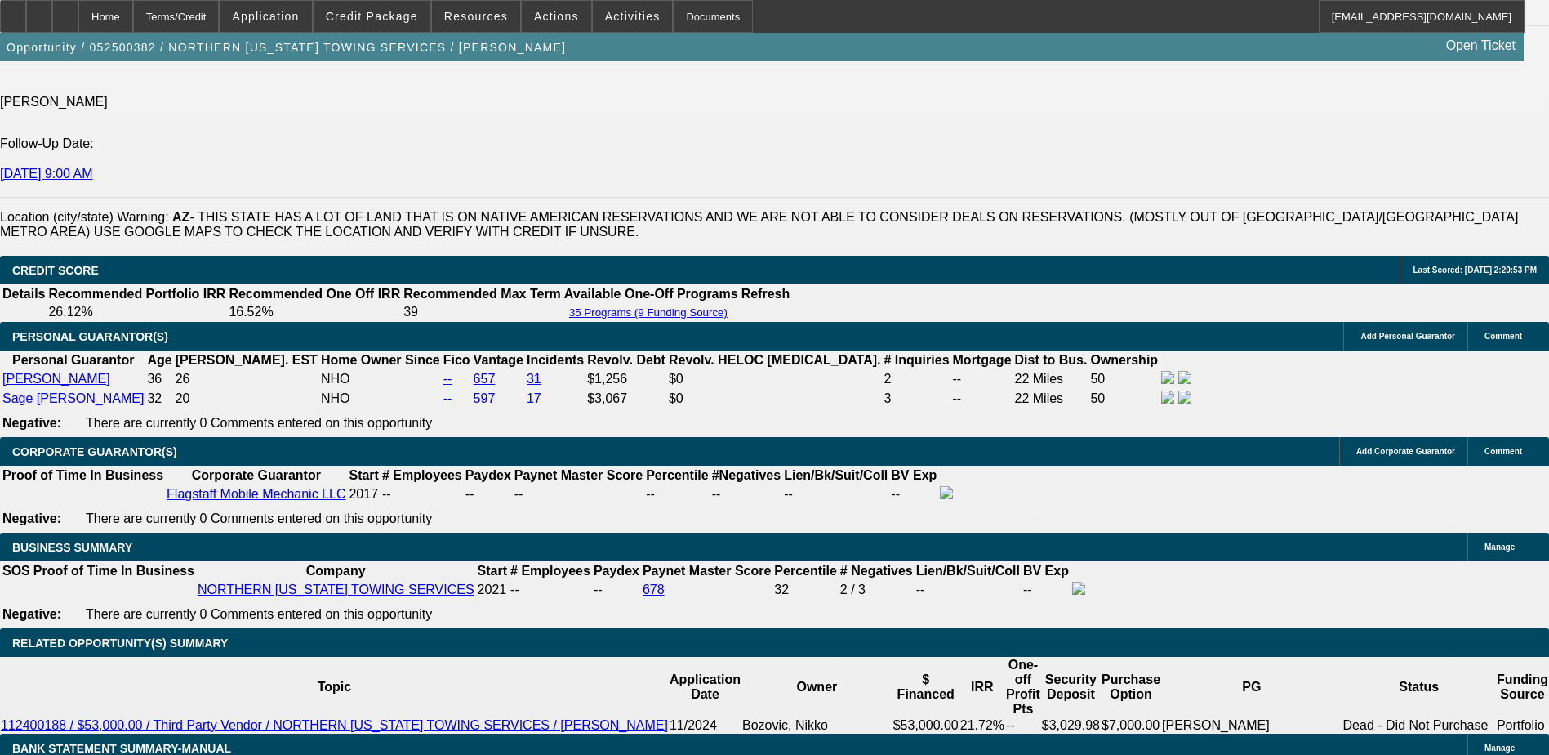
scroll to position [1960, 0]
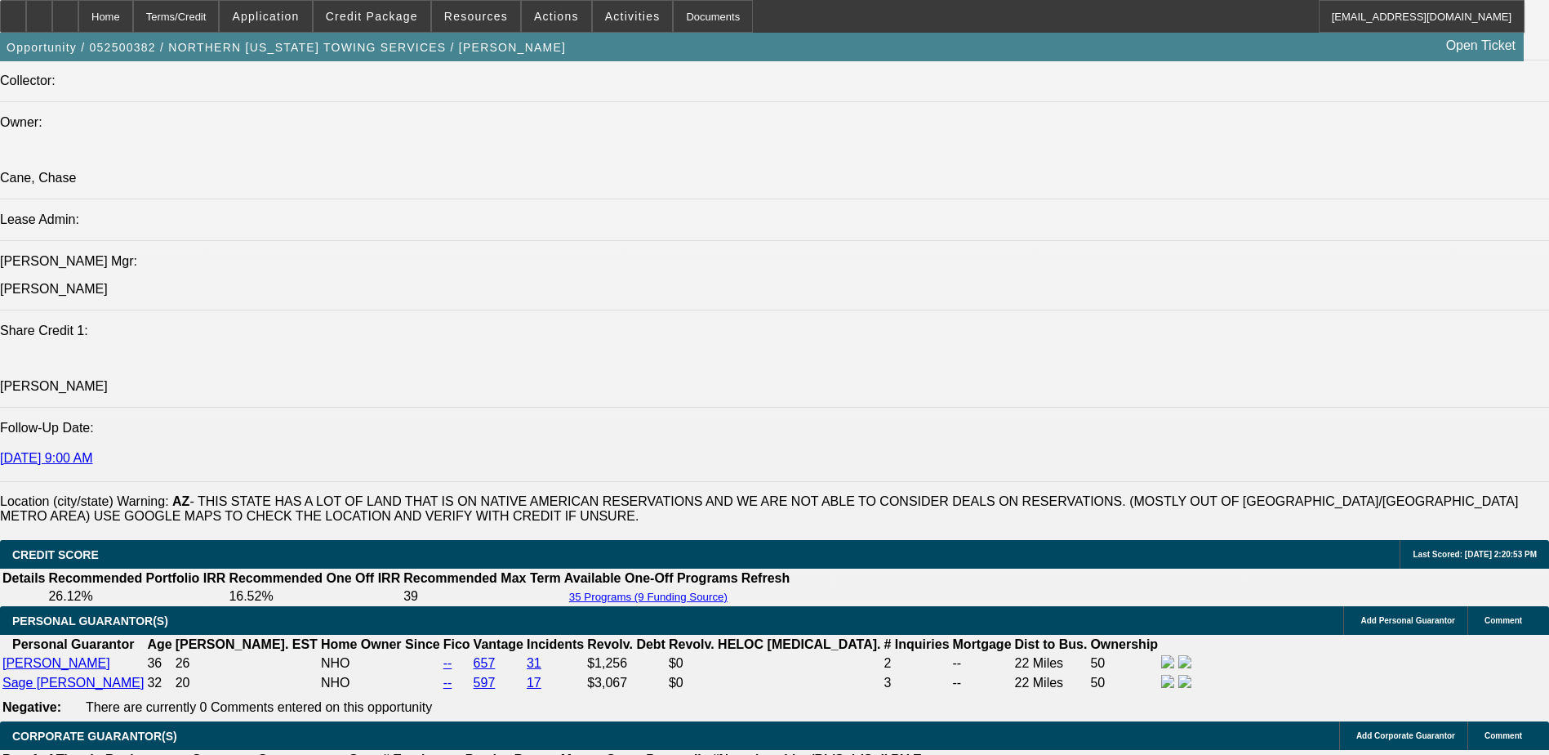
click at [78, 7] on div at bounding box center [65, 16] width 26 height 33
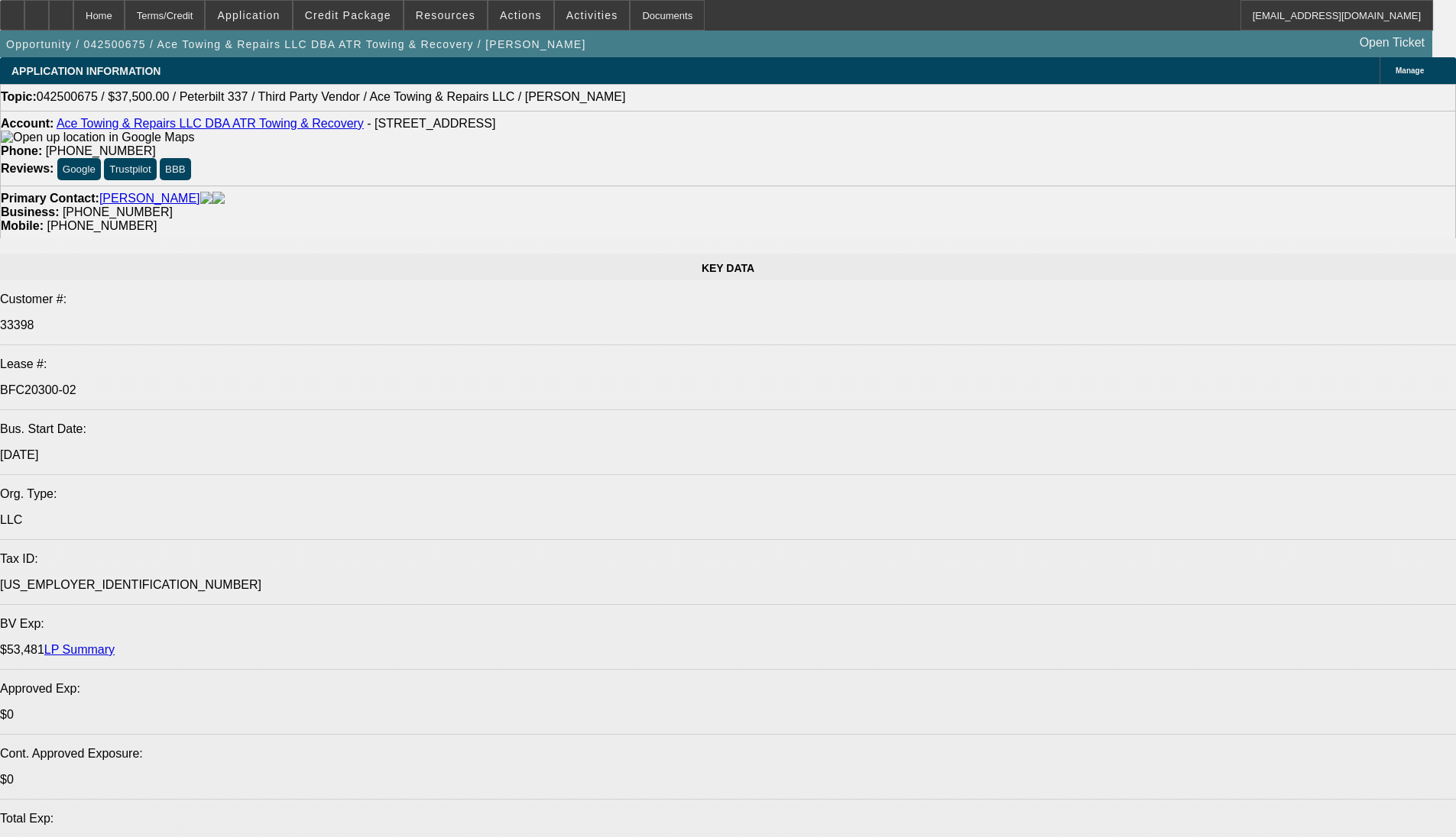
select select "0"
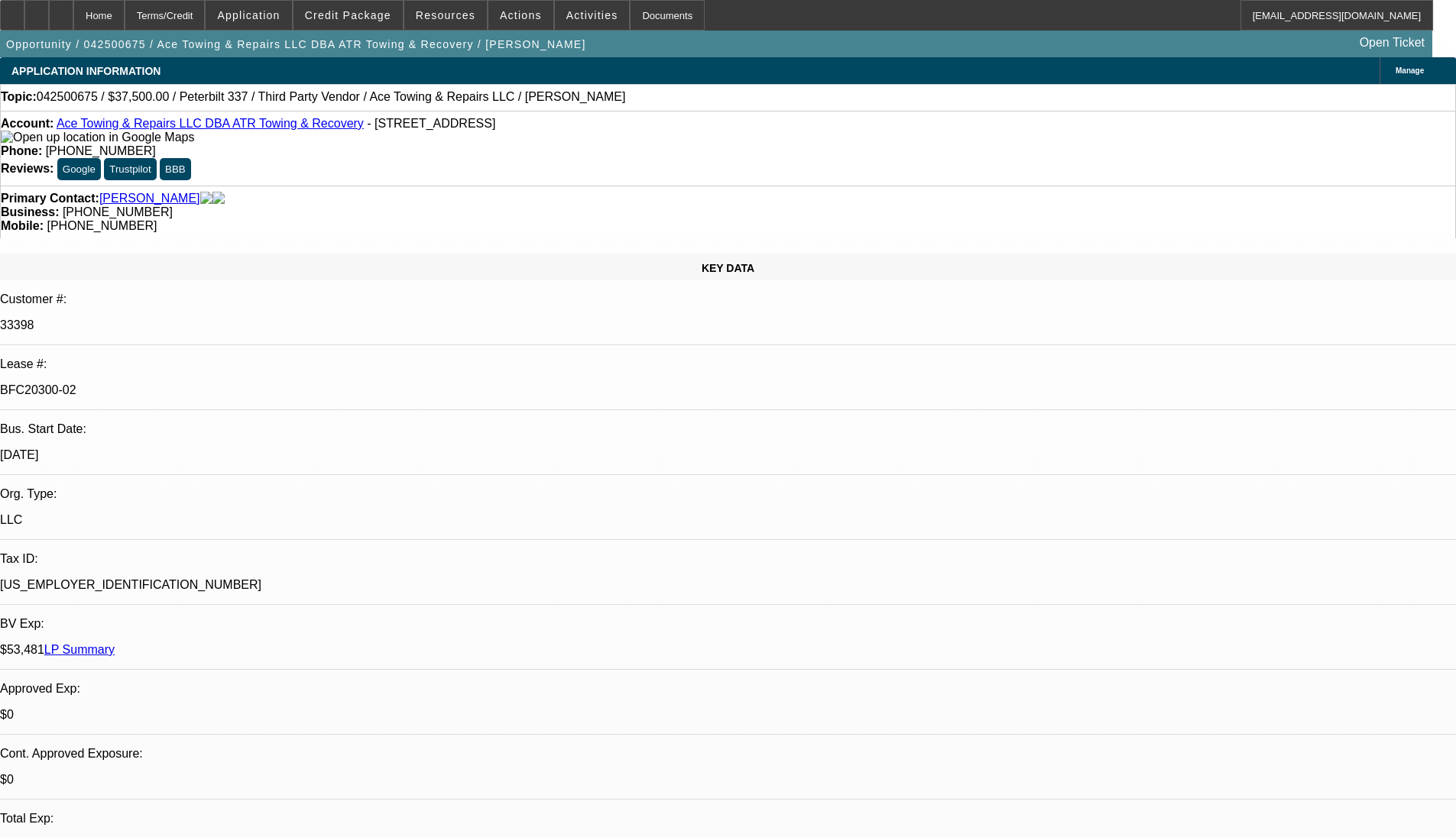
select select "2"
select select "0"
select select "2"
select select "0"
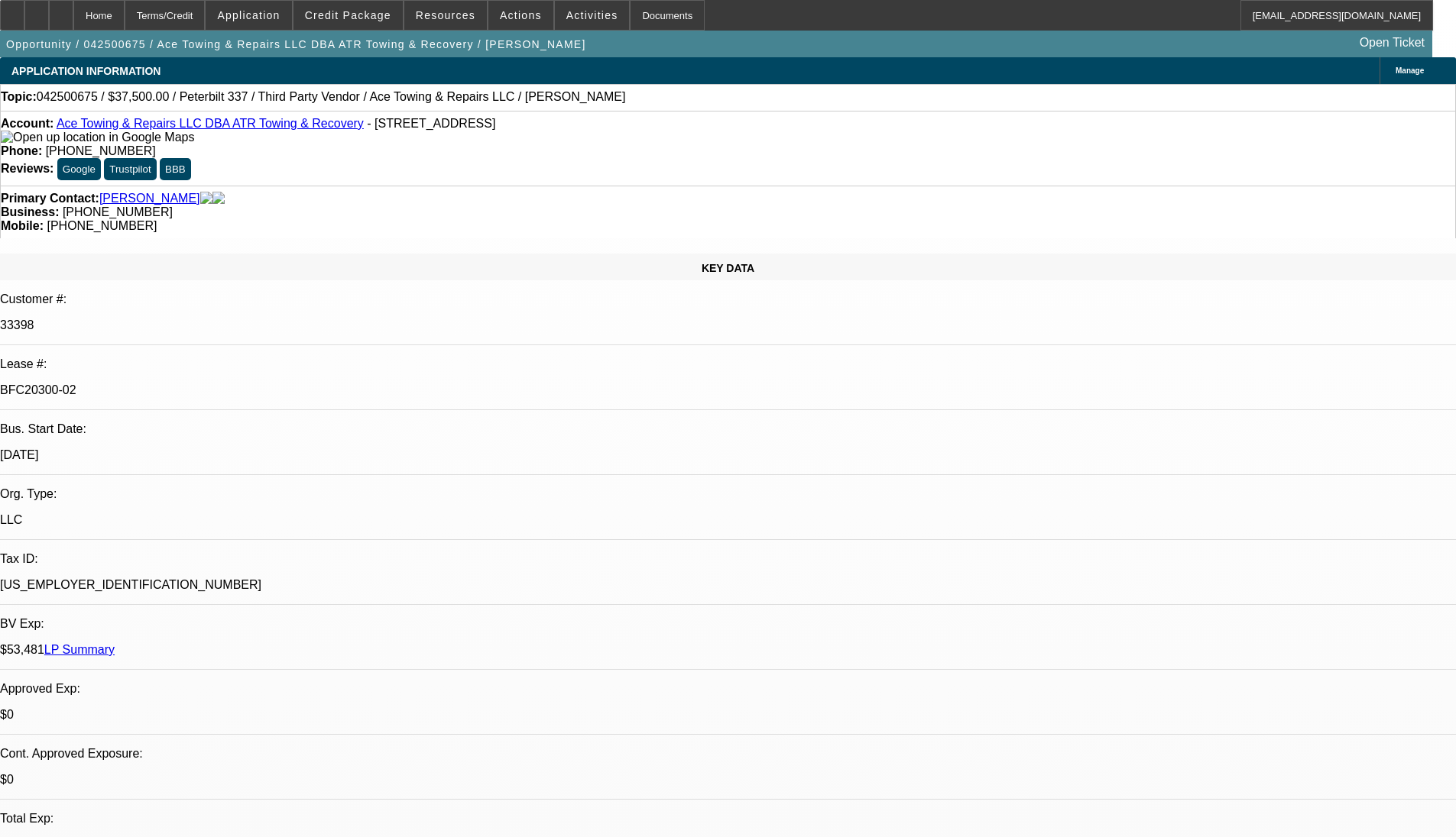
select select "0"
select select "2"
select select "0"
select select "2"
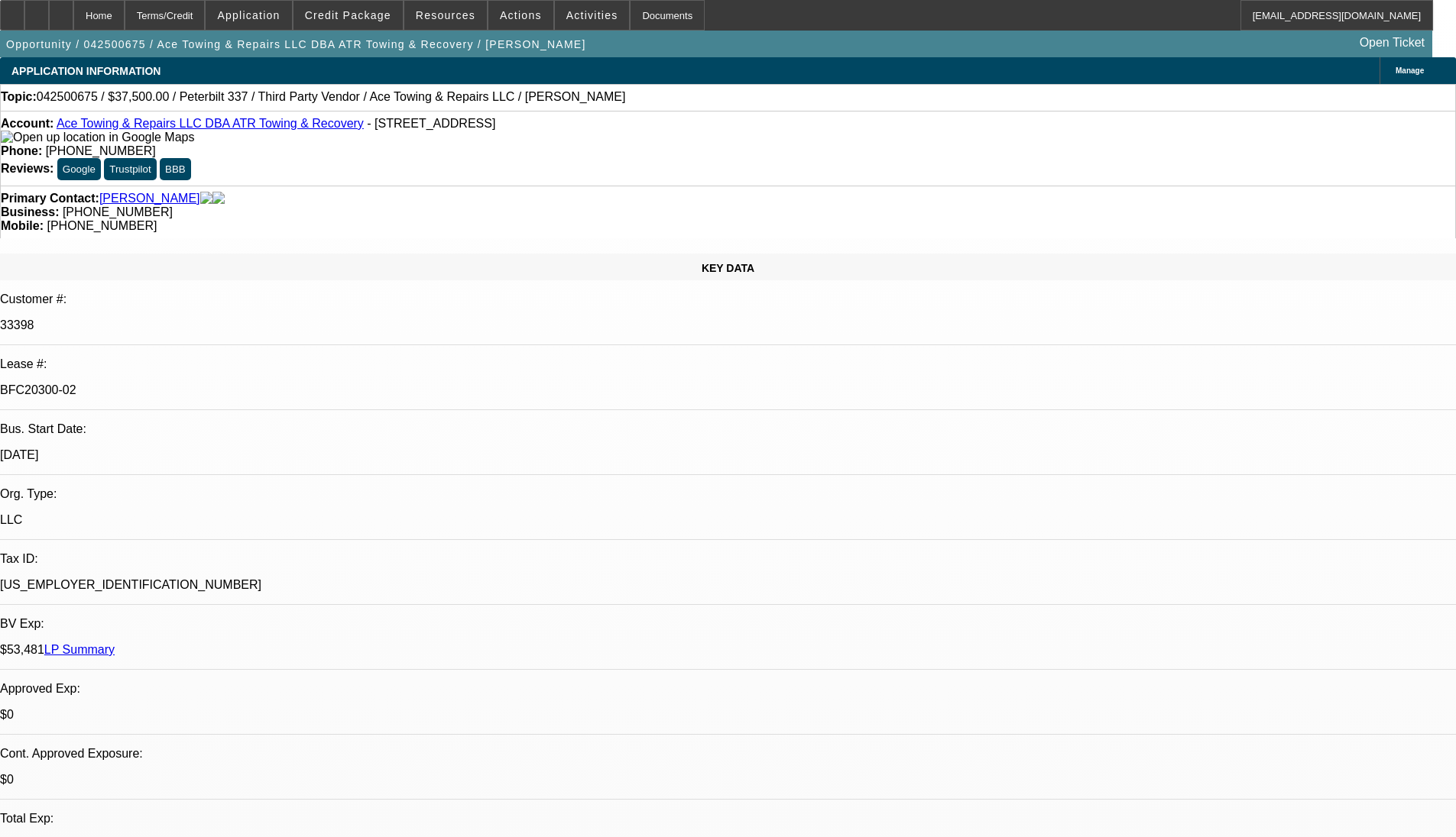
select select "0"
select select "1"
select select "2"
select select "6"
select select "1"
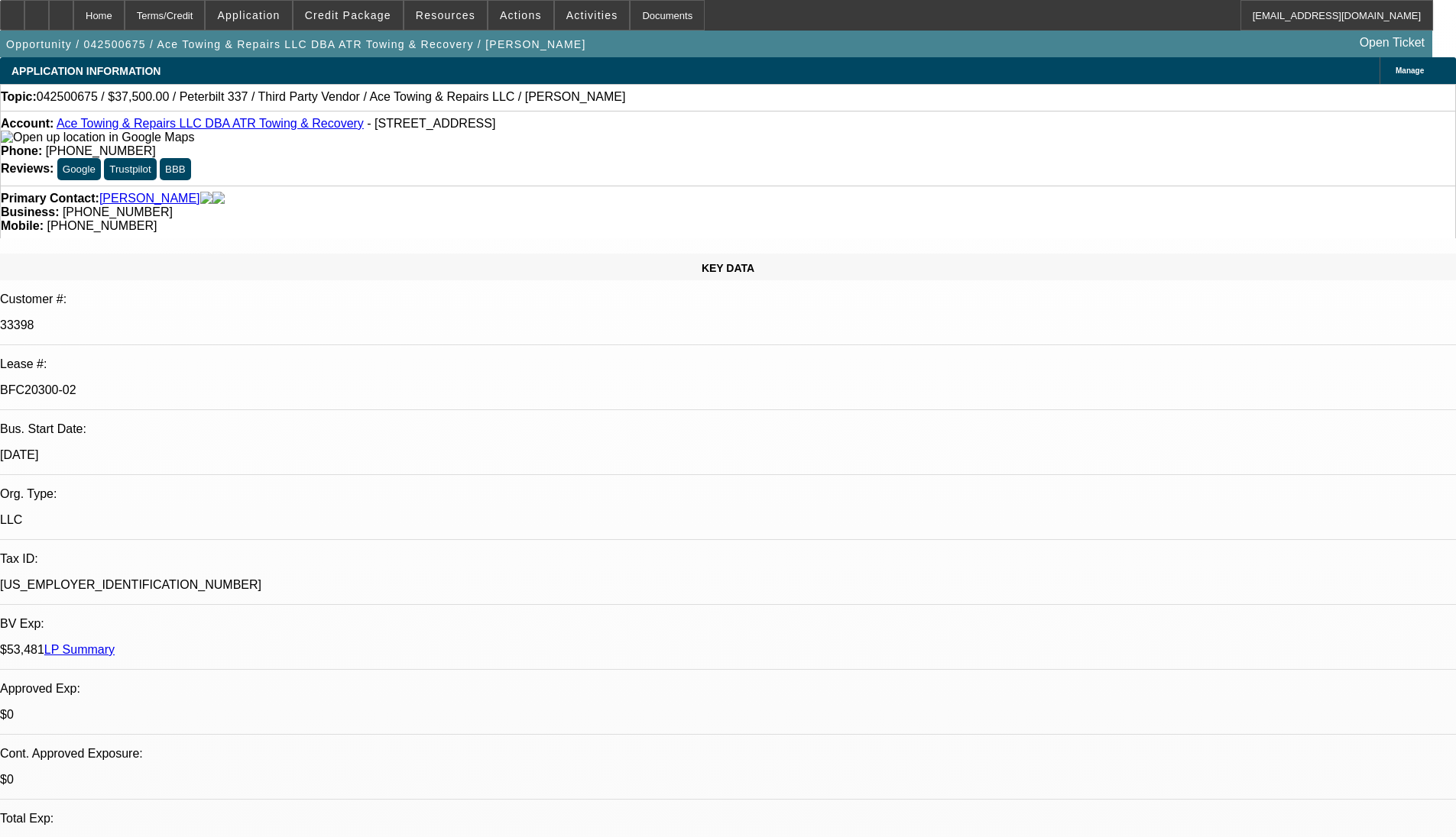
select select "2"
select select "6"
select select "1"
select select "2"
select select "6"
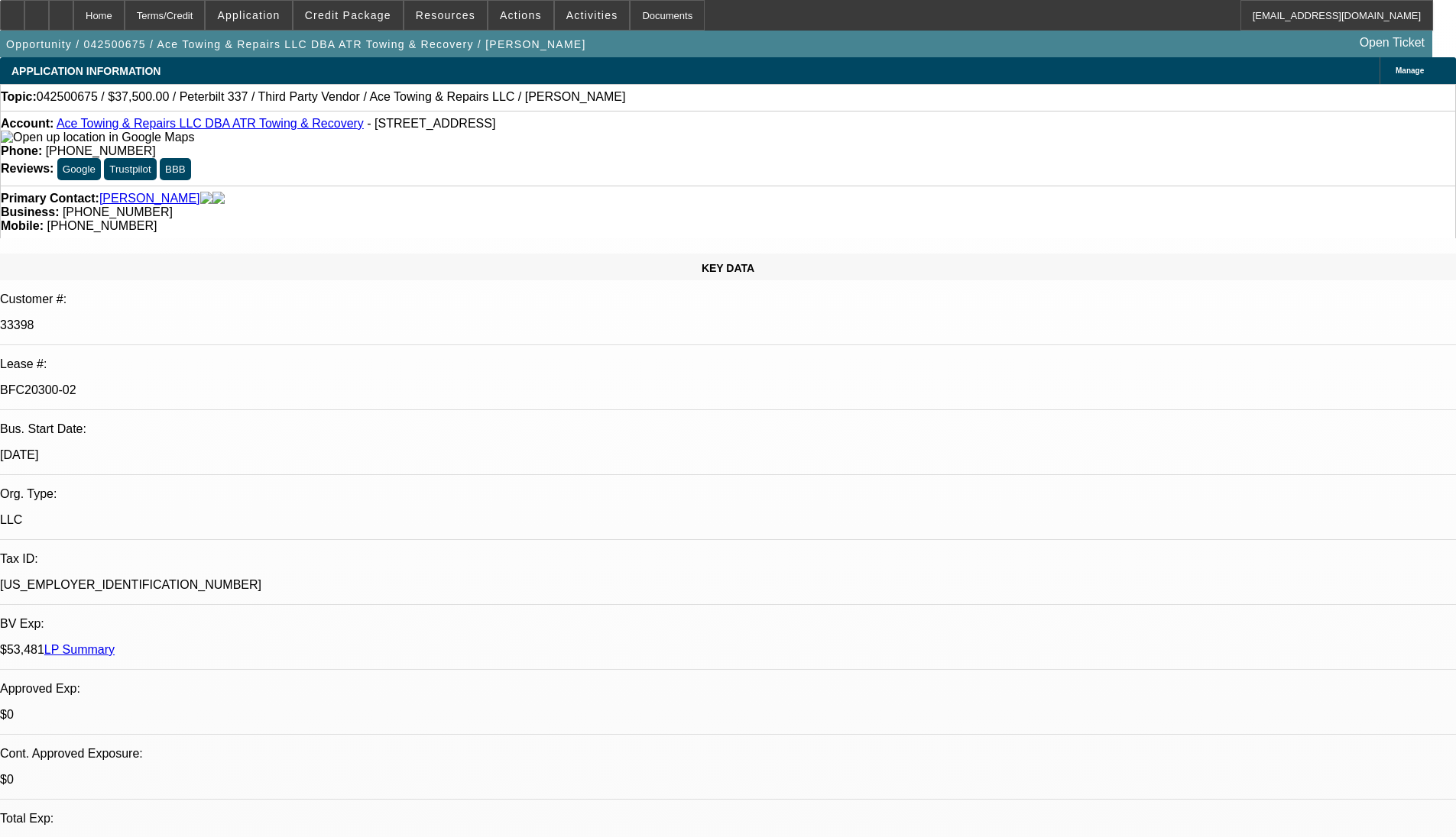
select select "1"
select select "2"
select select "6"
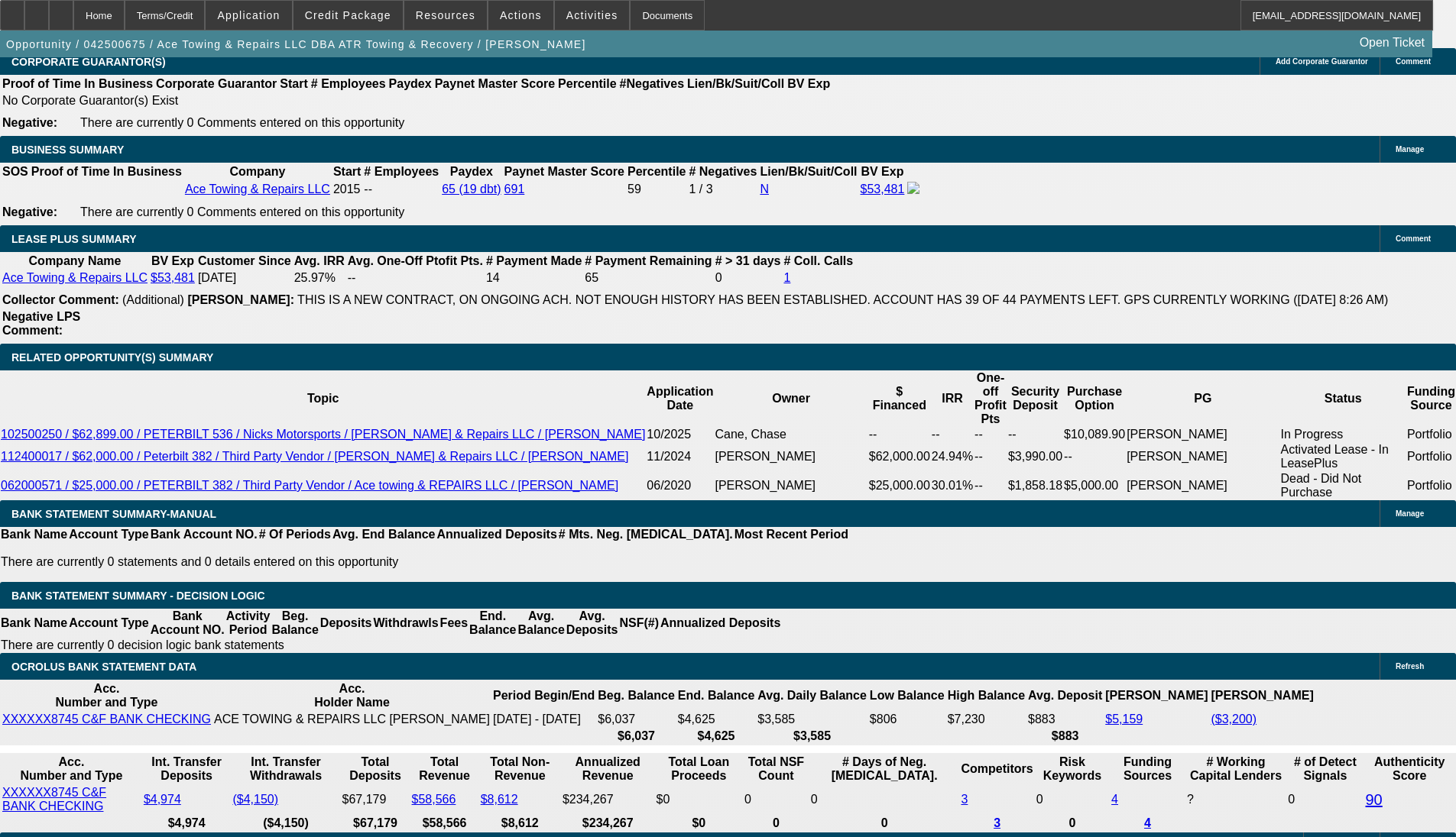
scroll to position [2596, 0]
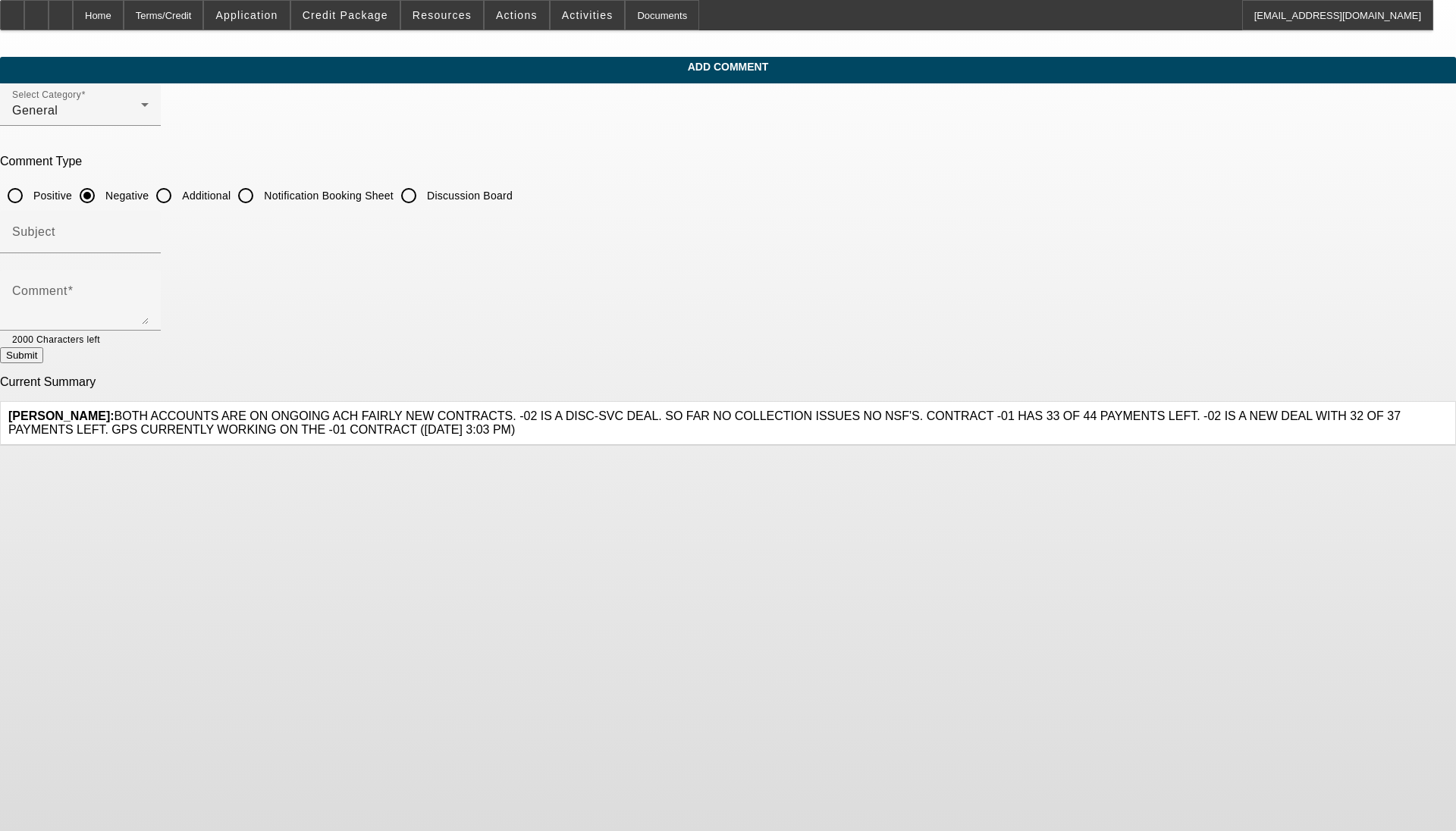
click at [179, 191] on input "Additional" at bounding box center [163, 195] width 31 height 31
radio input "true"
click at [149, 223] on div "Subject" at bounding box center [80, 232] width 136 height 43
type input "Write Up"
click at [149, 316] on textarea "2x good paying customer of beacon looking to replace a truck in their fleet. Cu…" at bounding box center [80, 305] width 136 height 36
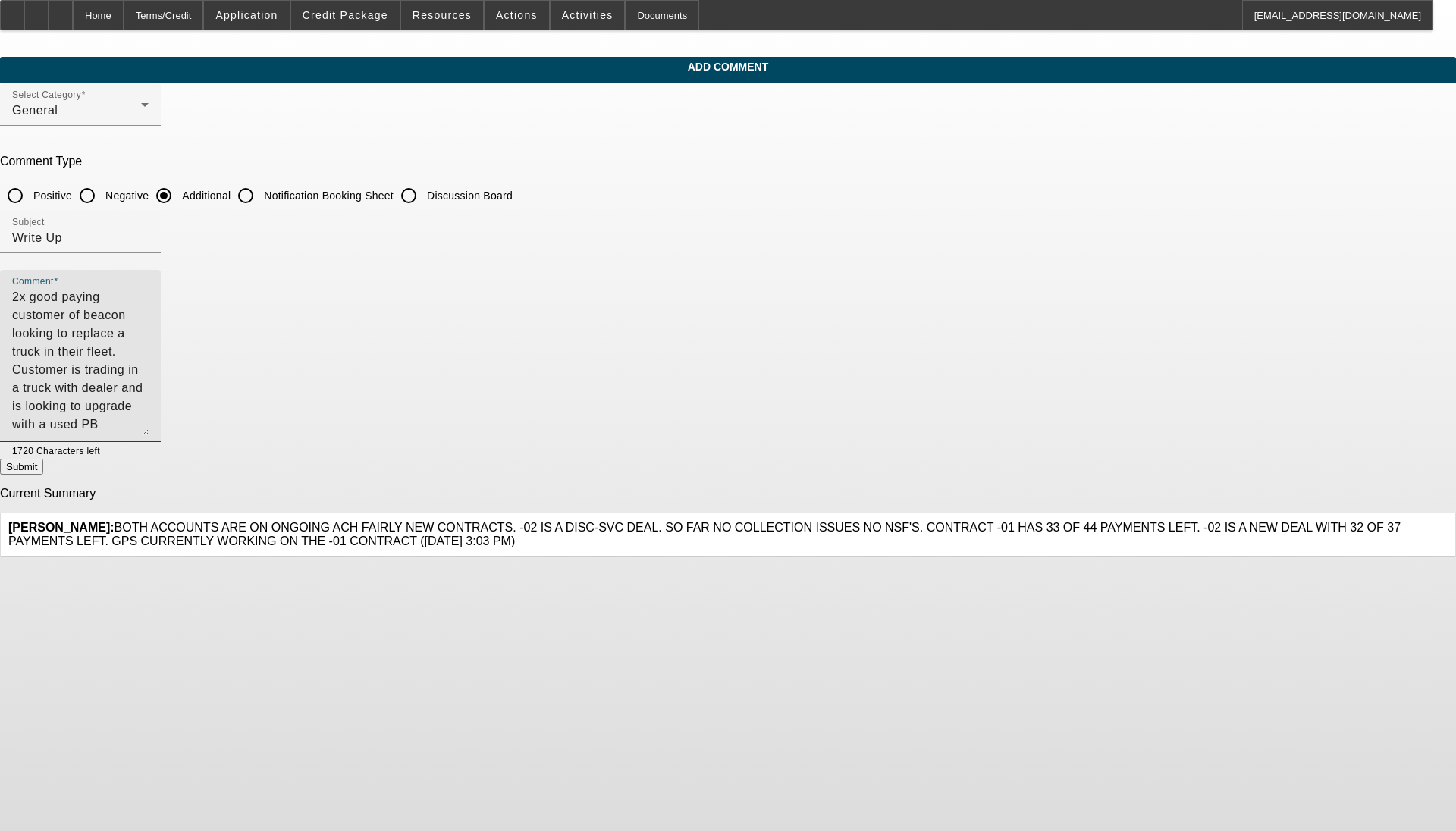
drag, startPoint x: 996, startPoint y: 320, endPoint x: 989, endPoint y: 440, distance: 120.2
click at [149, 436] on textarea "2x good paying customer of beacon looking to replace a truck in their fleet. Cu…" at bounding box center [80, 361] width 136 height 148
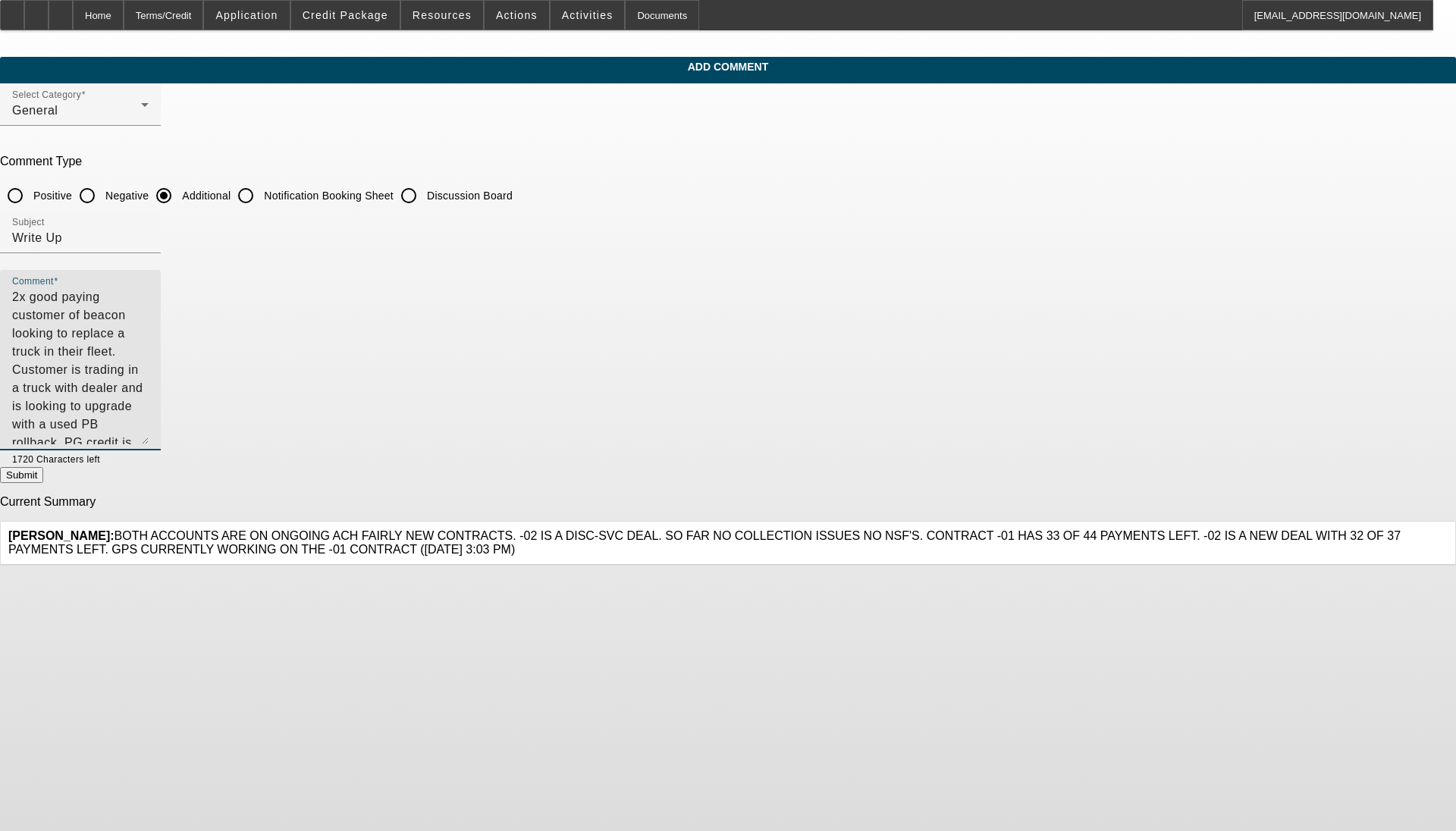
type textarea "2x good paying customer of beacon looking to replace a truck in their fleet. Cu…"
click at [44, 469] on button "Submit" at bounding box center [21, 474] width 44 height 16
radio input "true"
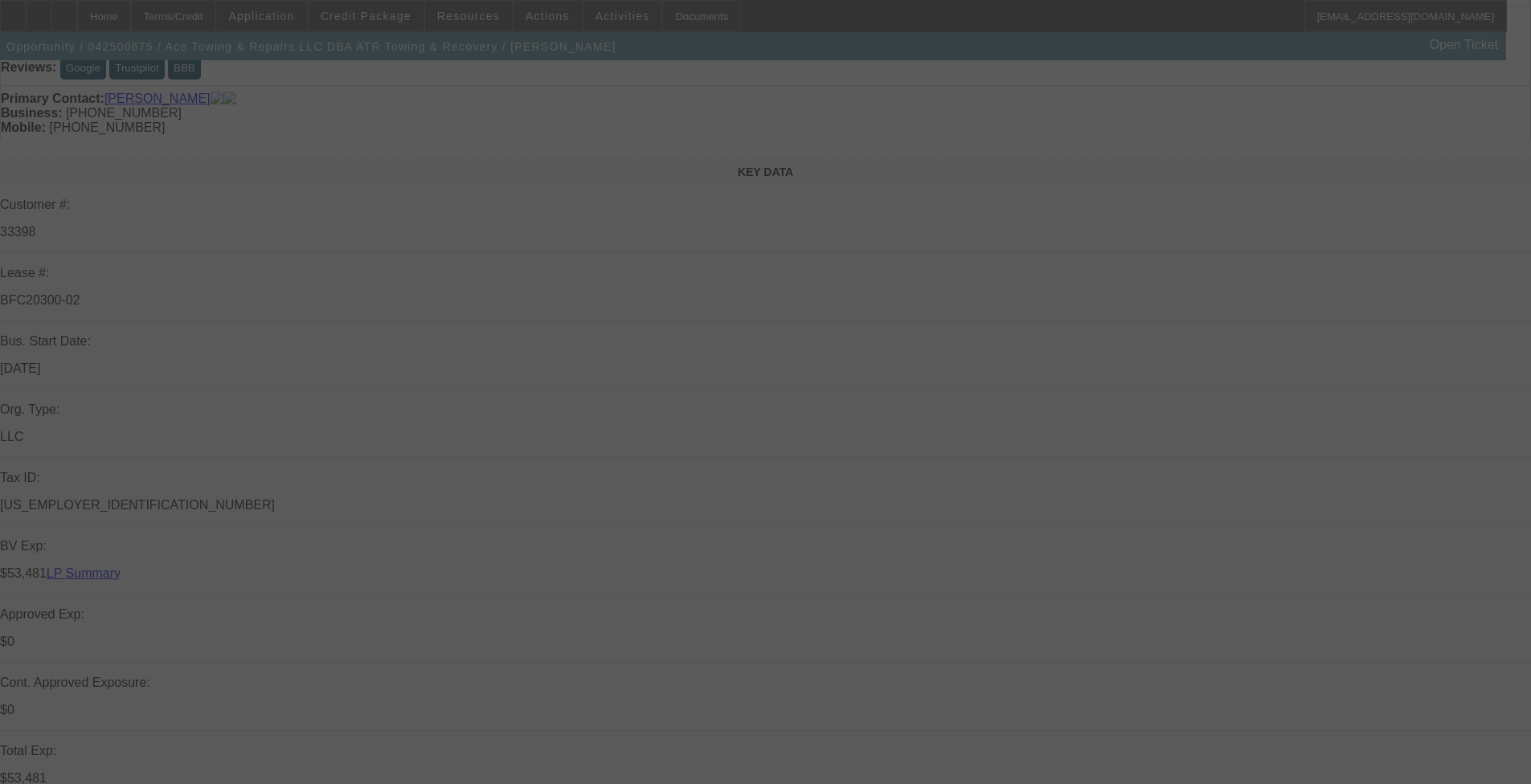
scroll to position [322, 0]
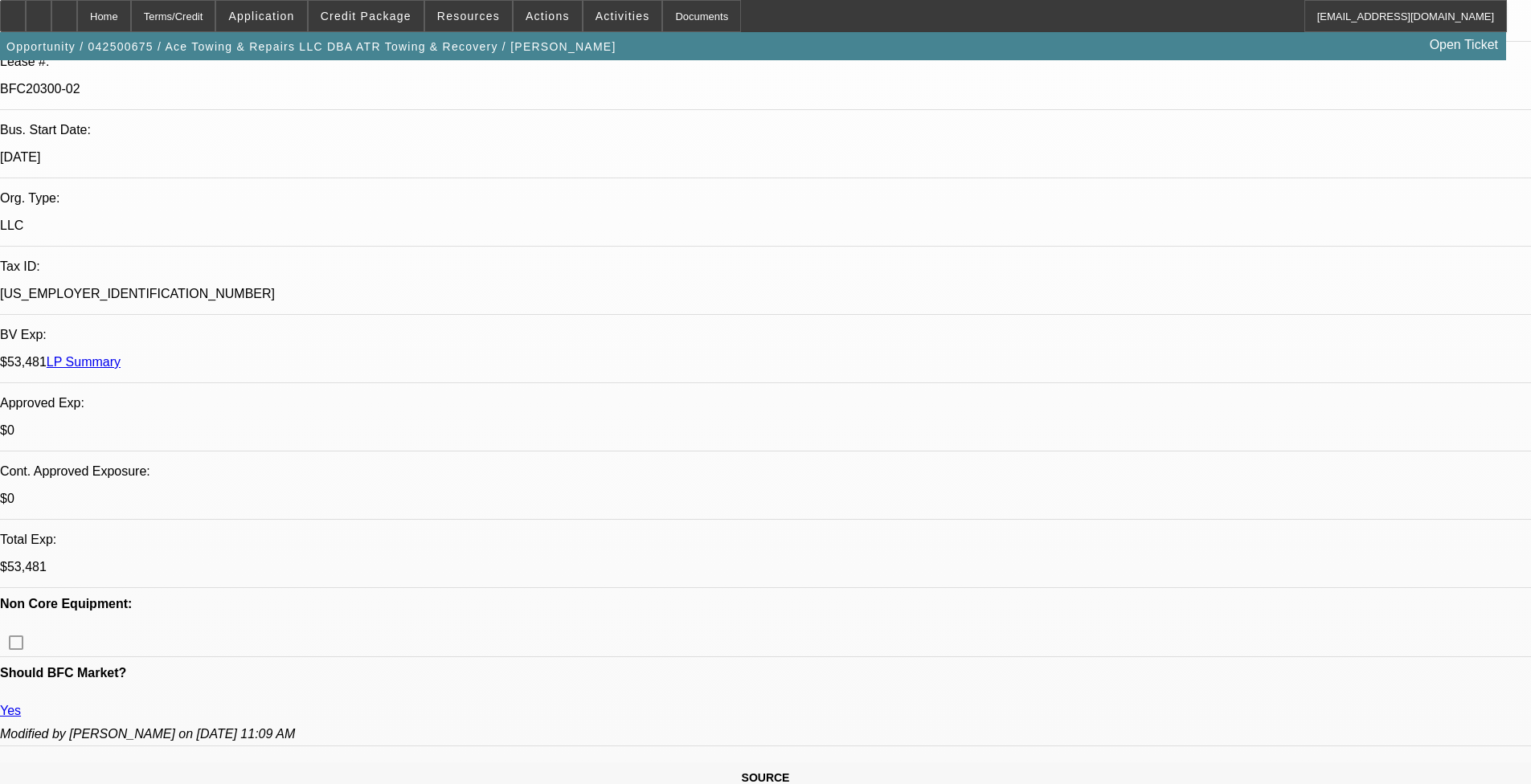
select select "0"
select select "2"
select select "0"
select select "6"
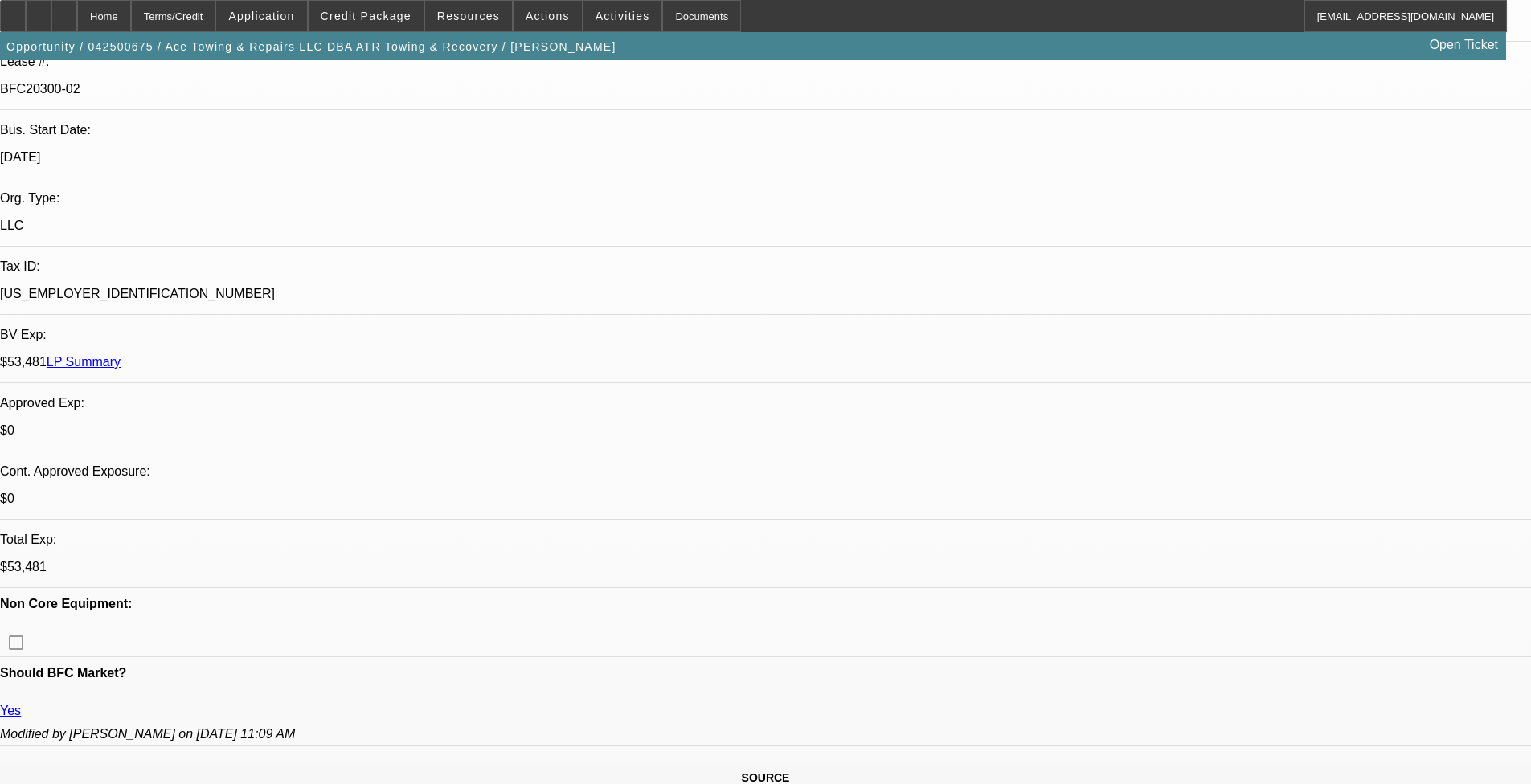
select select "0"
select select "2"
select select "0"
select select "6"
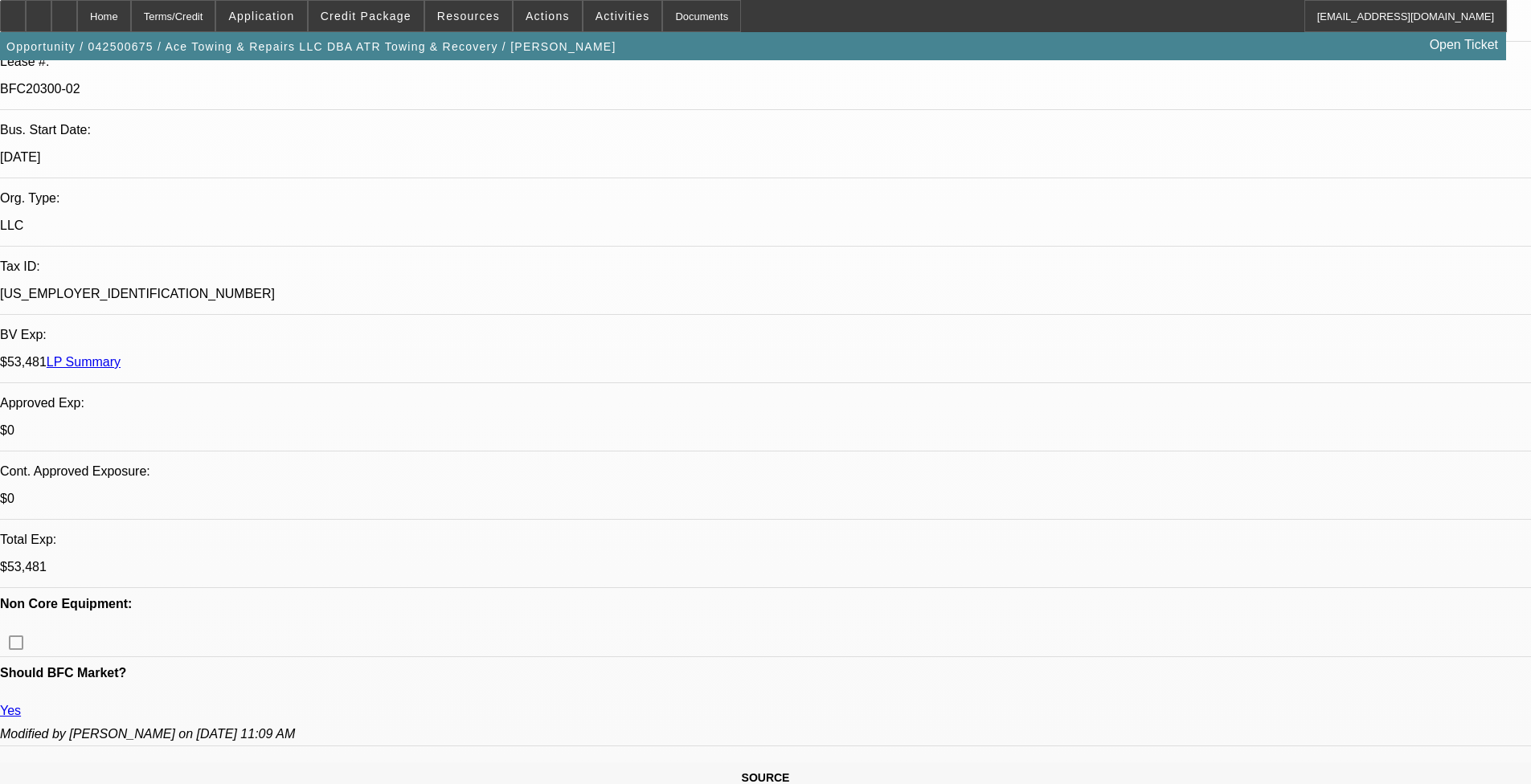
select select "0"
select select "2"
select select "0"
select select "6"
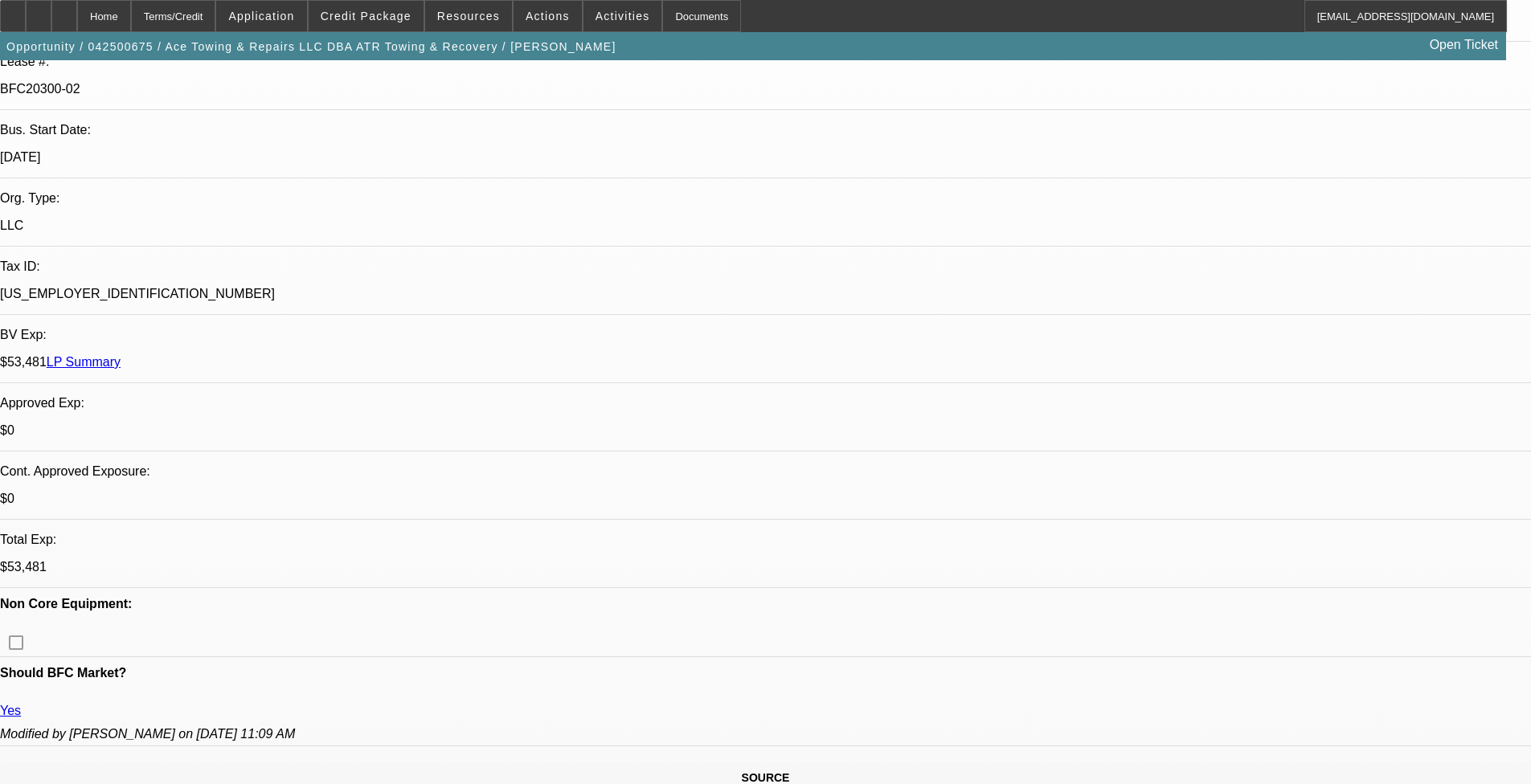
select select "0"
select select "2"
select select "0"
select select "6"
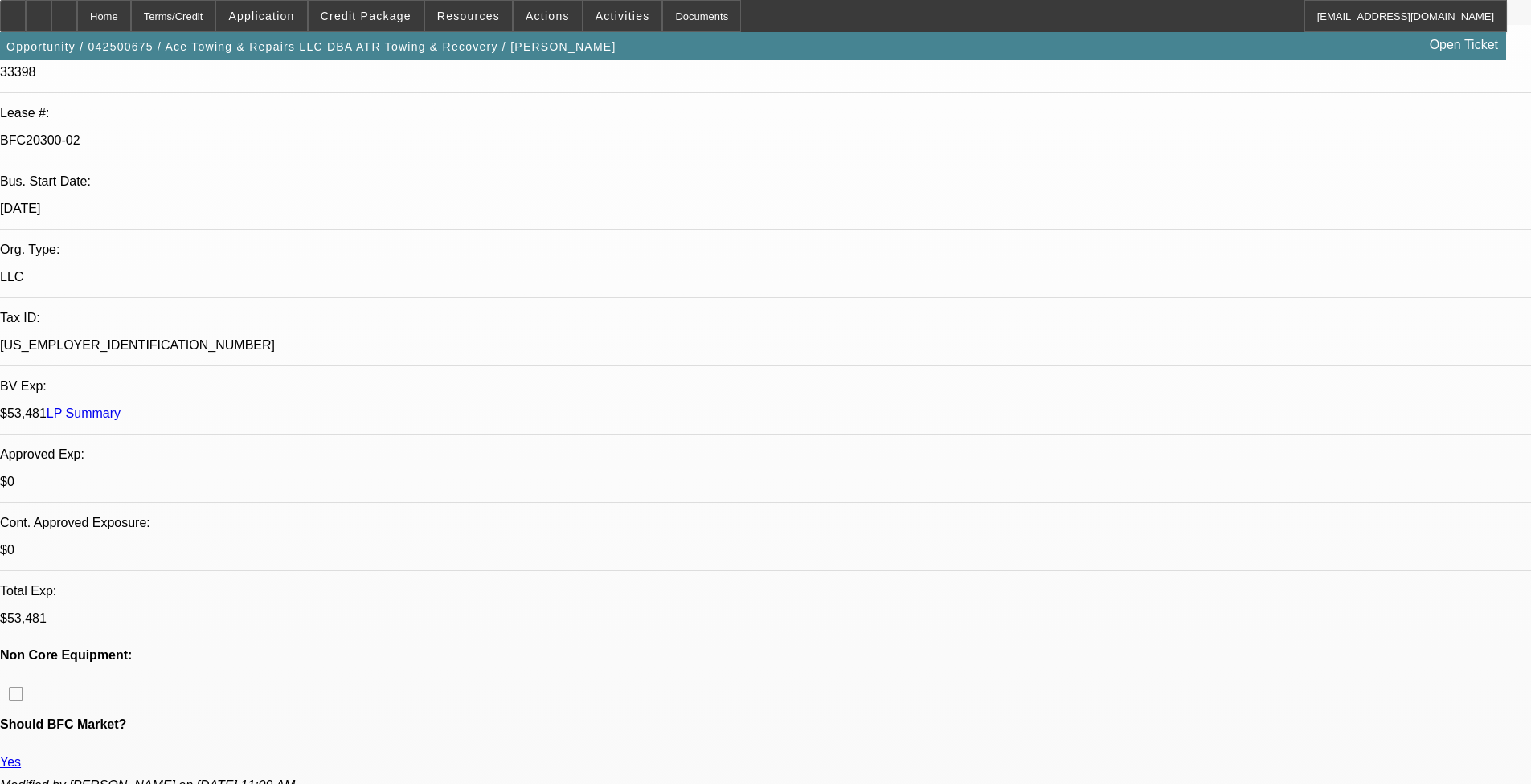
scroll to position [0, 0]
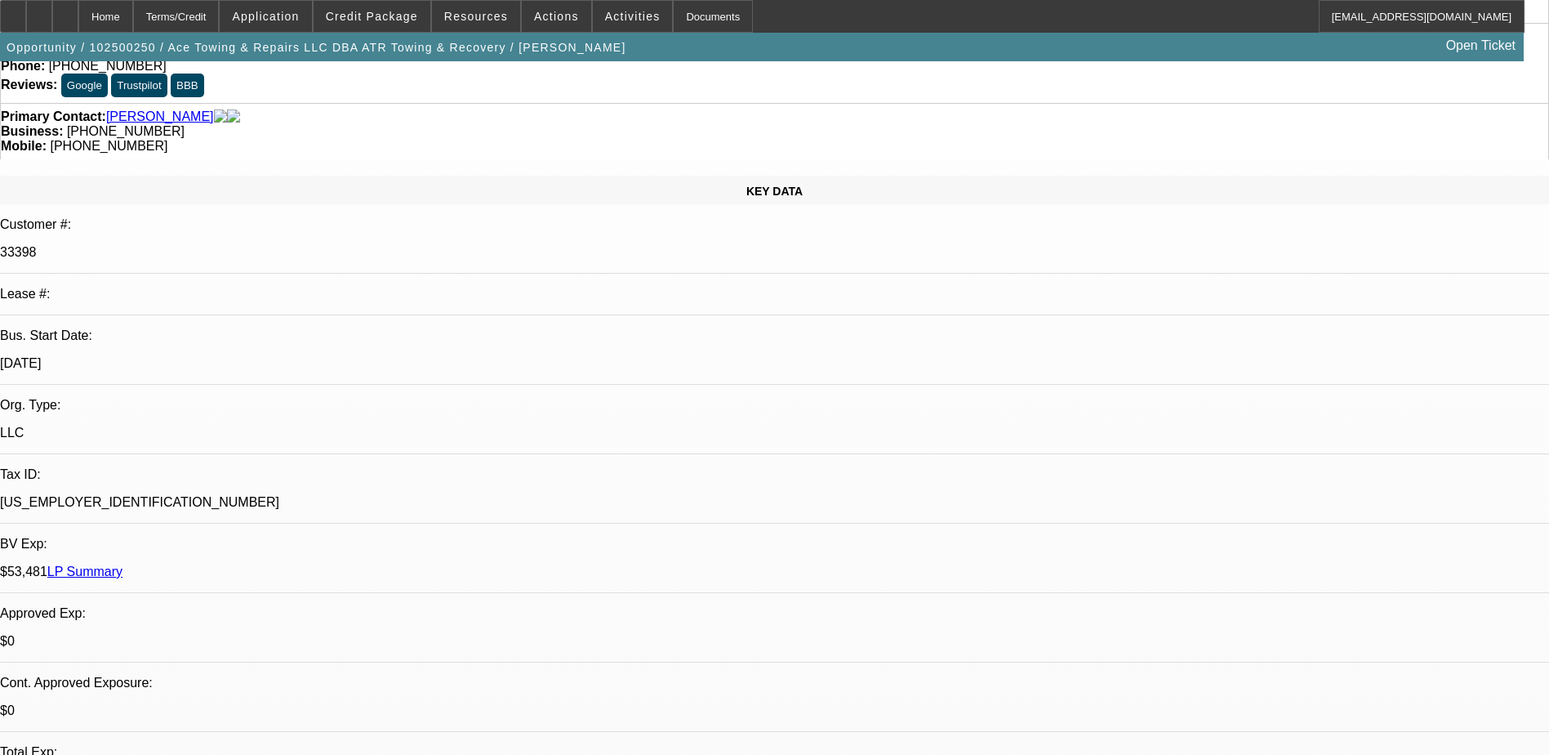
select select "0"
select select "2"
select select "0"
select select "6"
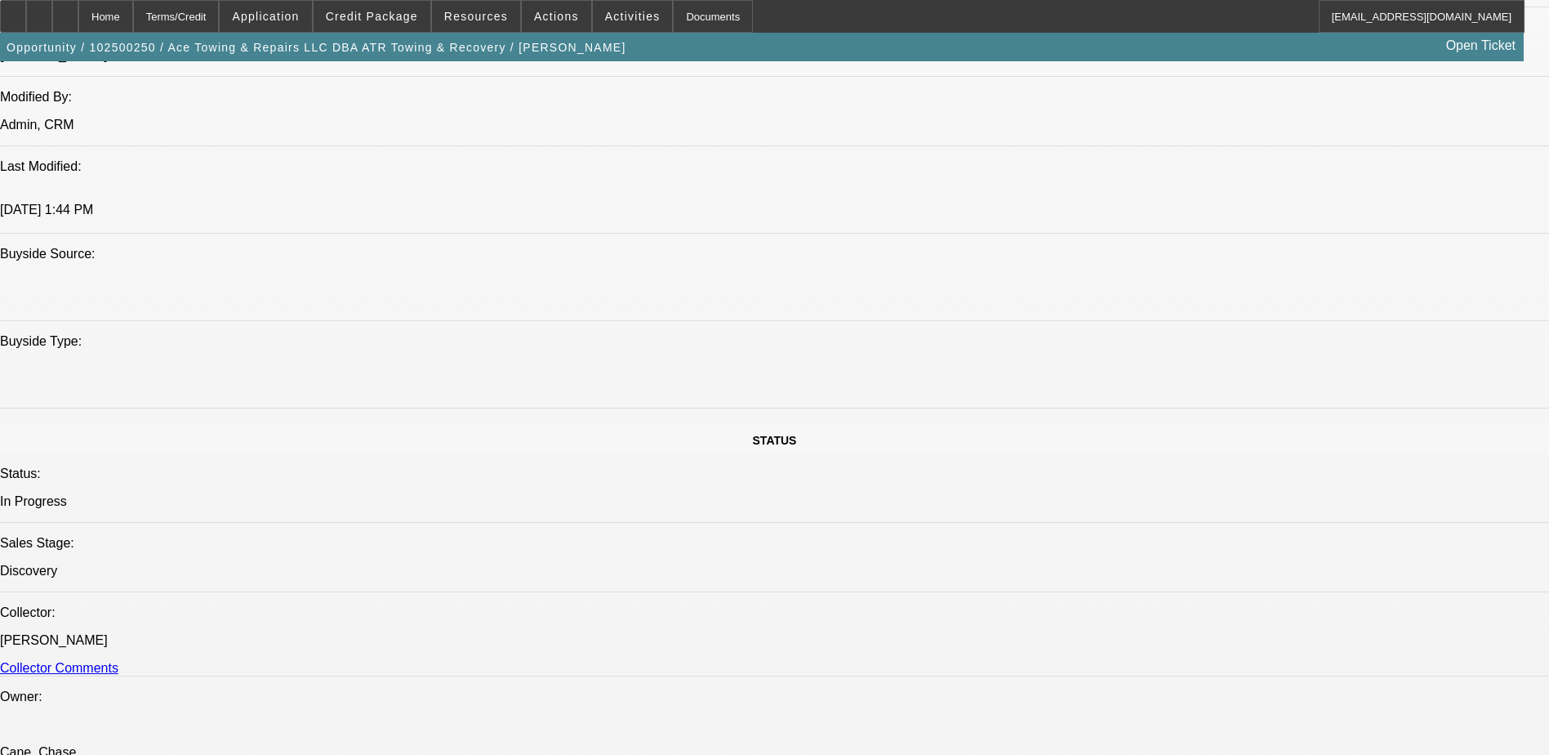
scroll to position [1074, 0]
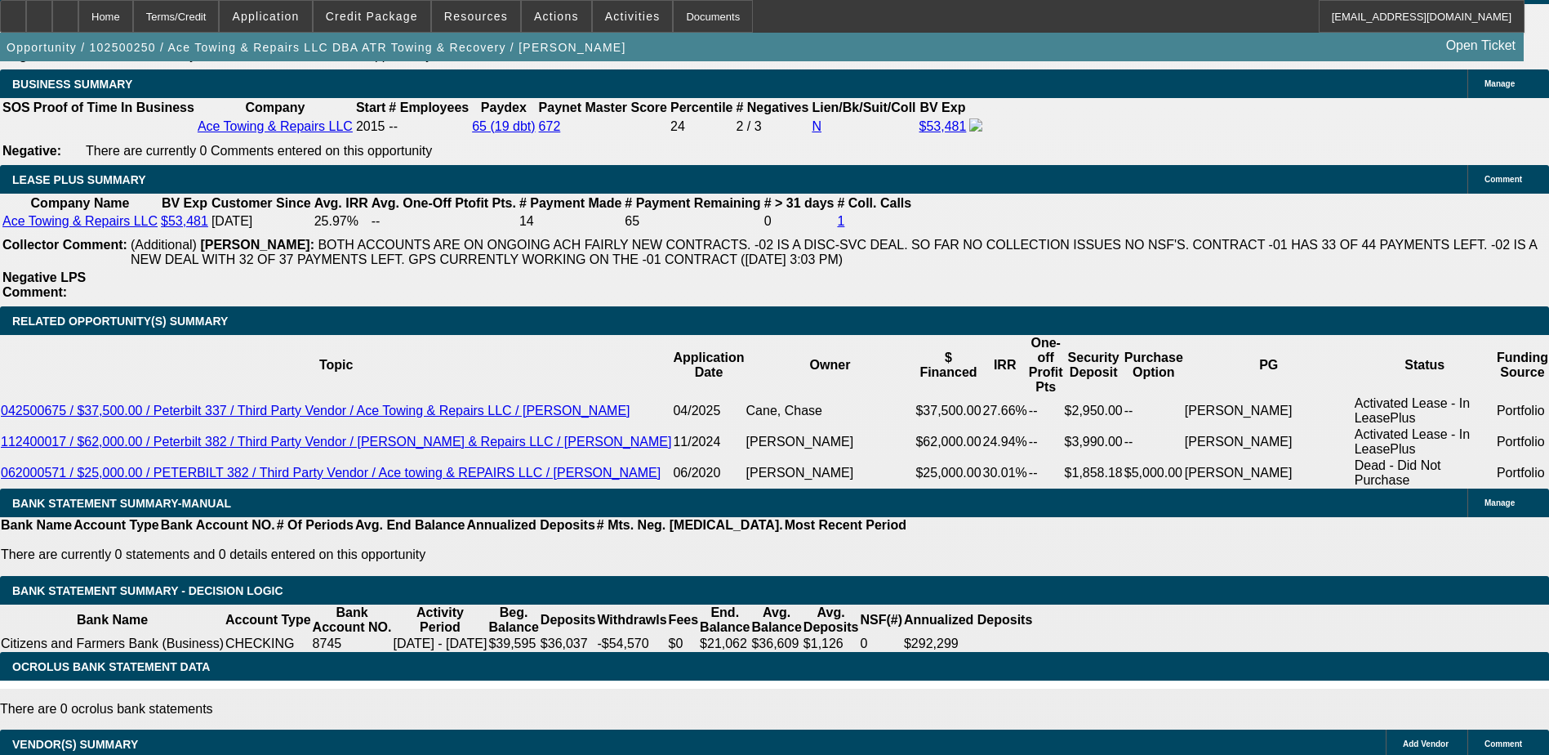
scroll to position [2625, 0]
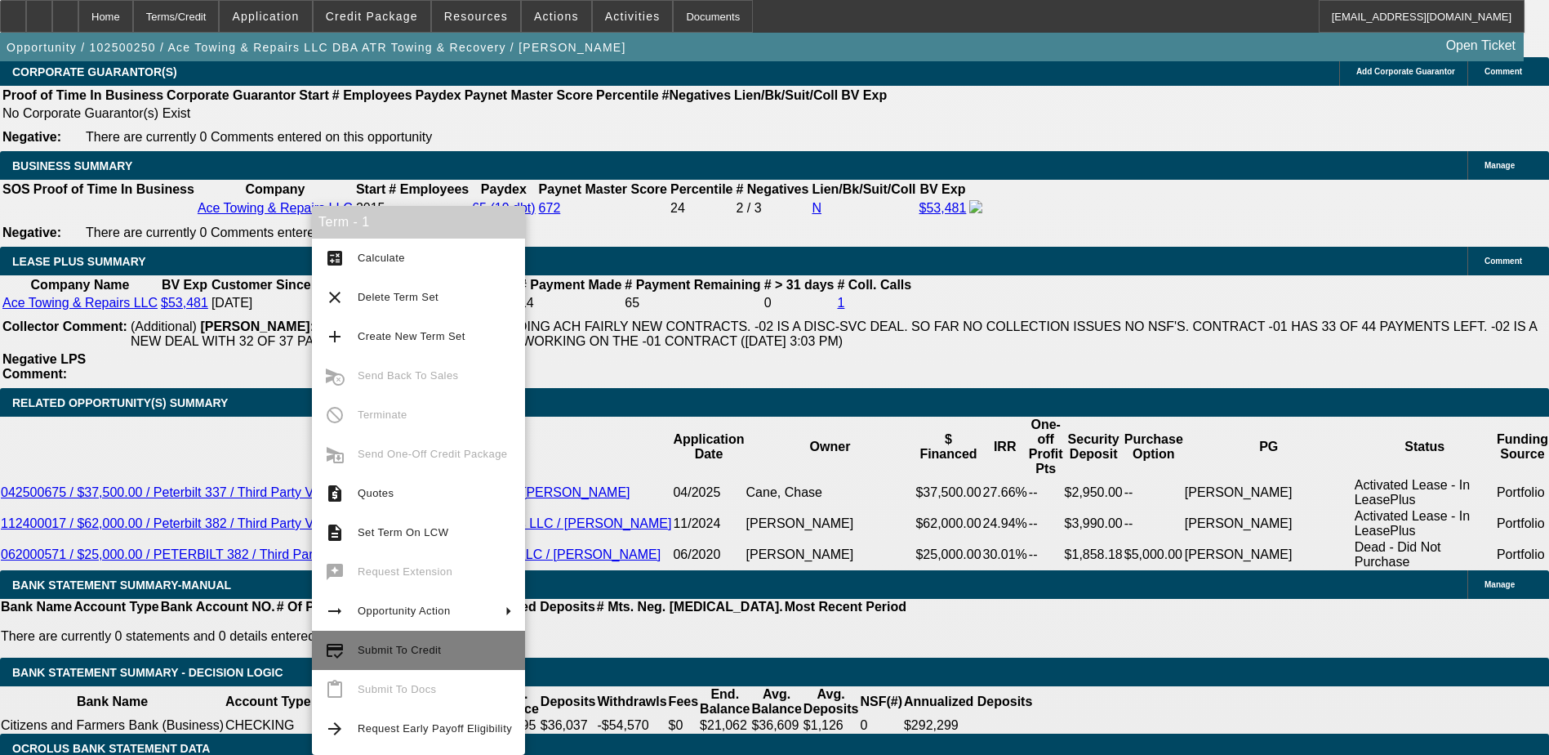
click at [411, 644] on span "Submit To Credit" at bounding box center [399, 649] width 83 height 12
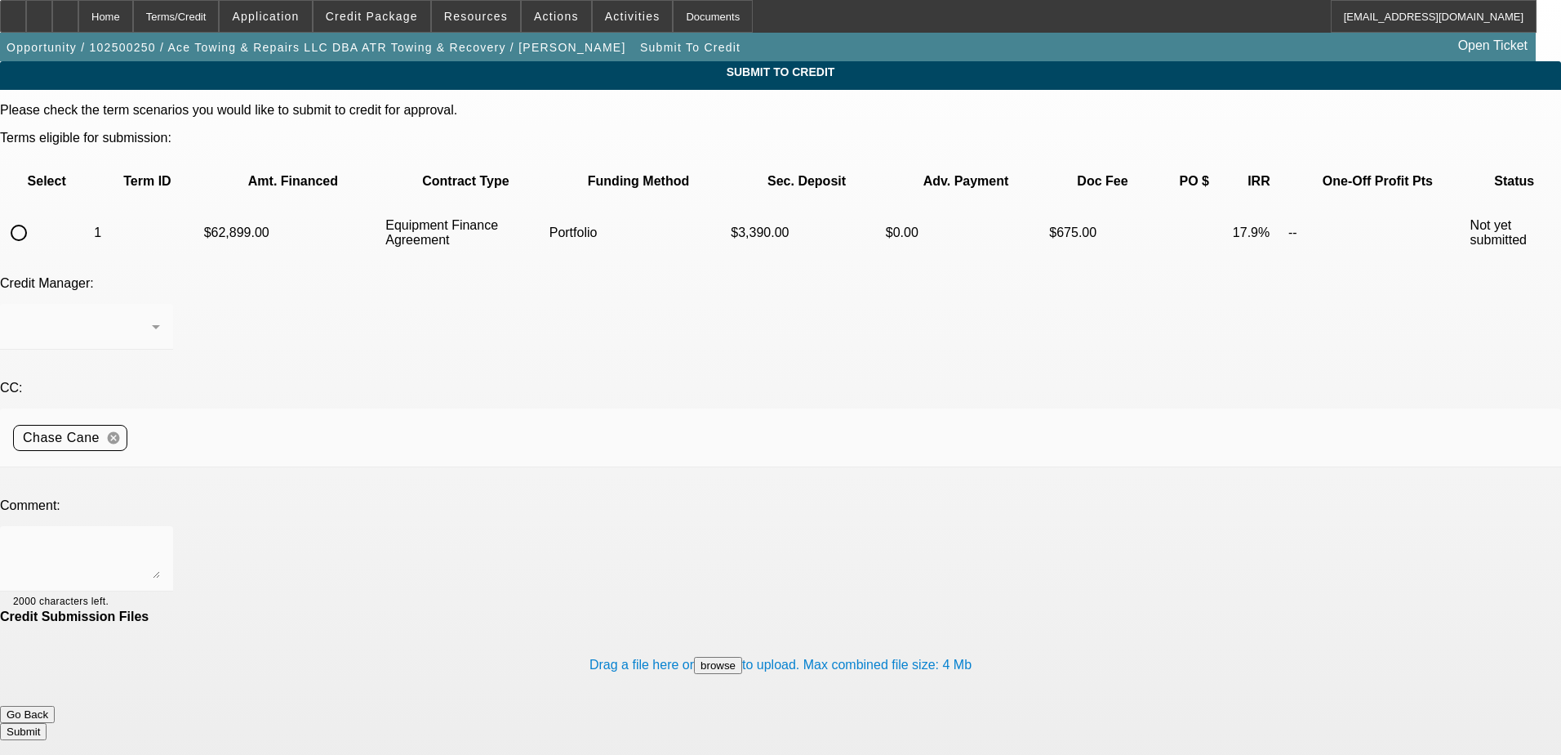
click at [35, 216] on input "radio" at bounding box center [18, 232] width 33 height 33
radio input "true"
click at [173, 350] on div at bounding box center [86, 359] width 173 height 18
click at [152, 317] on div at bounding box center [82, 327] width 139 height 20
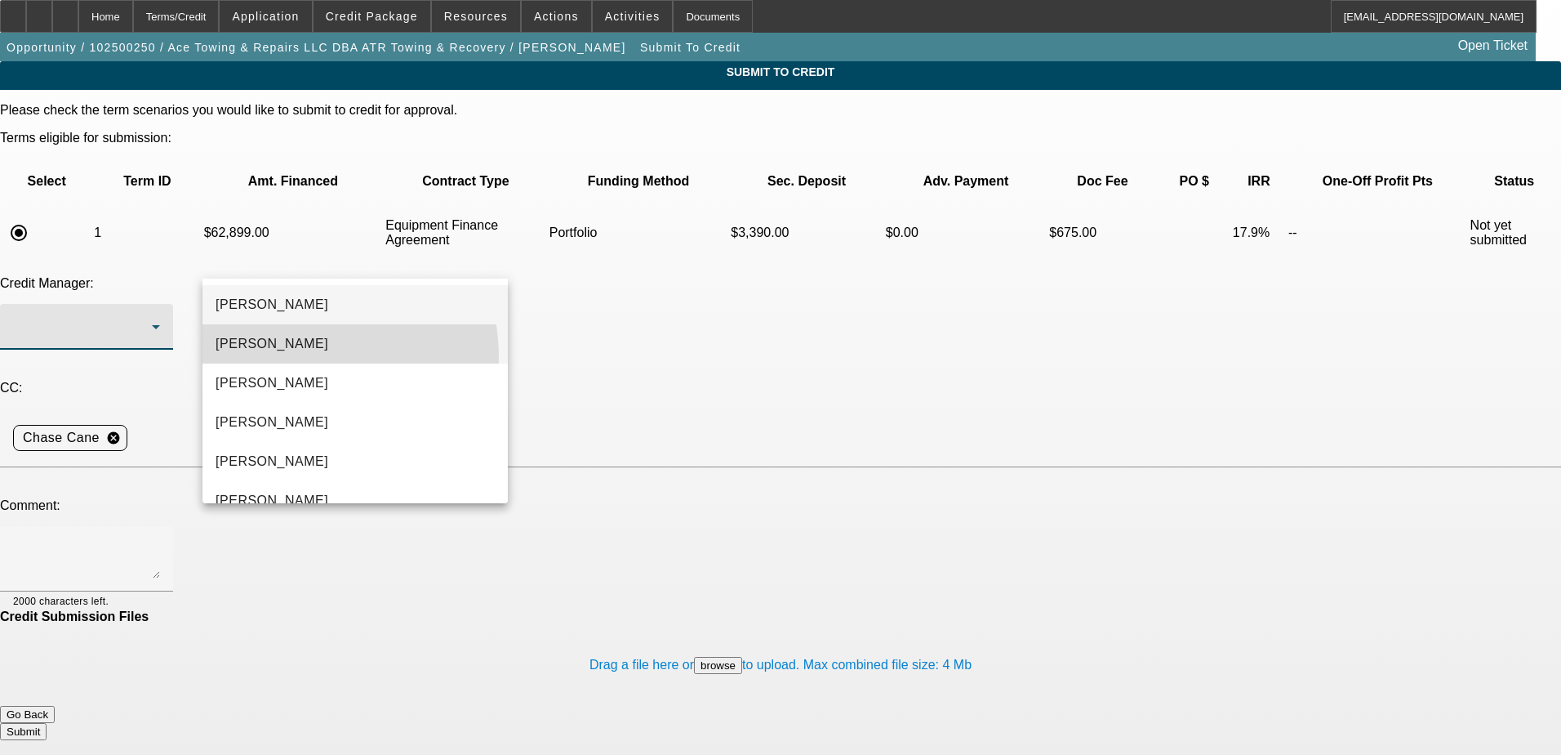
click at [289, 358] on mat-option "[PERSON_NAME]" at bounding box center [355, 343] width 305 height 39
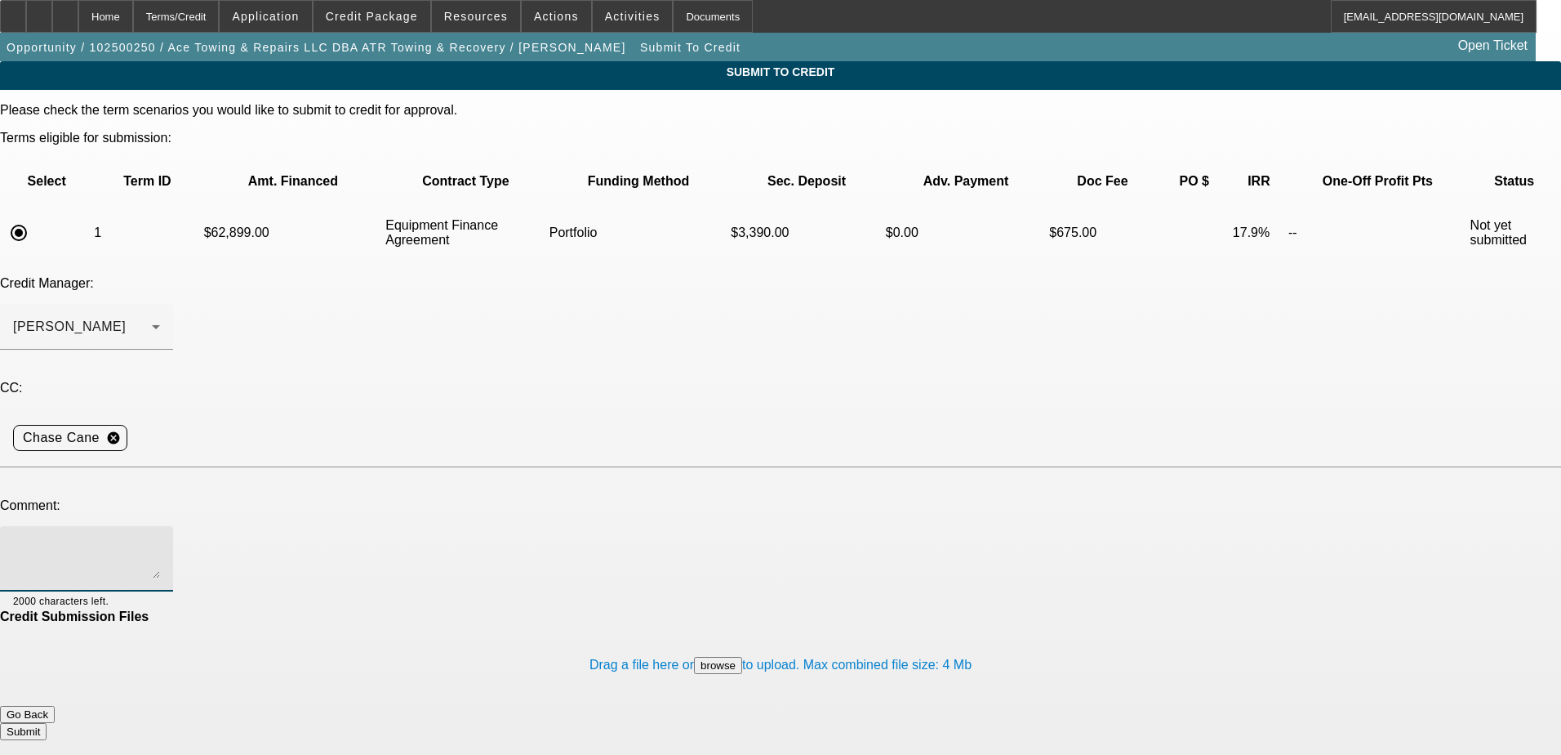
click at [160, 539] on textarea at bounding box center [86, 558] width 147 height 39
type textarea "Hi [PERSON_NAME], please review. Thanks"
click at [47, 723] on button "Submit" at bounding box center [23, 731] width 47 height 17
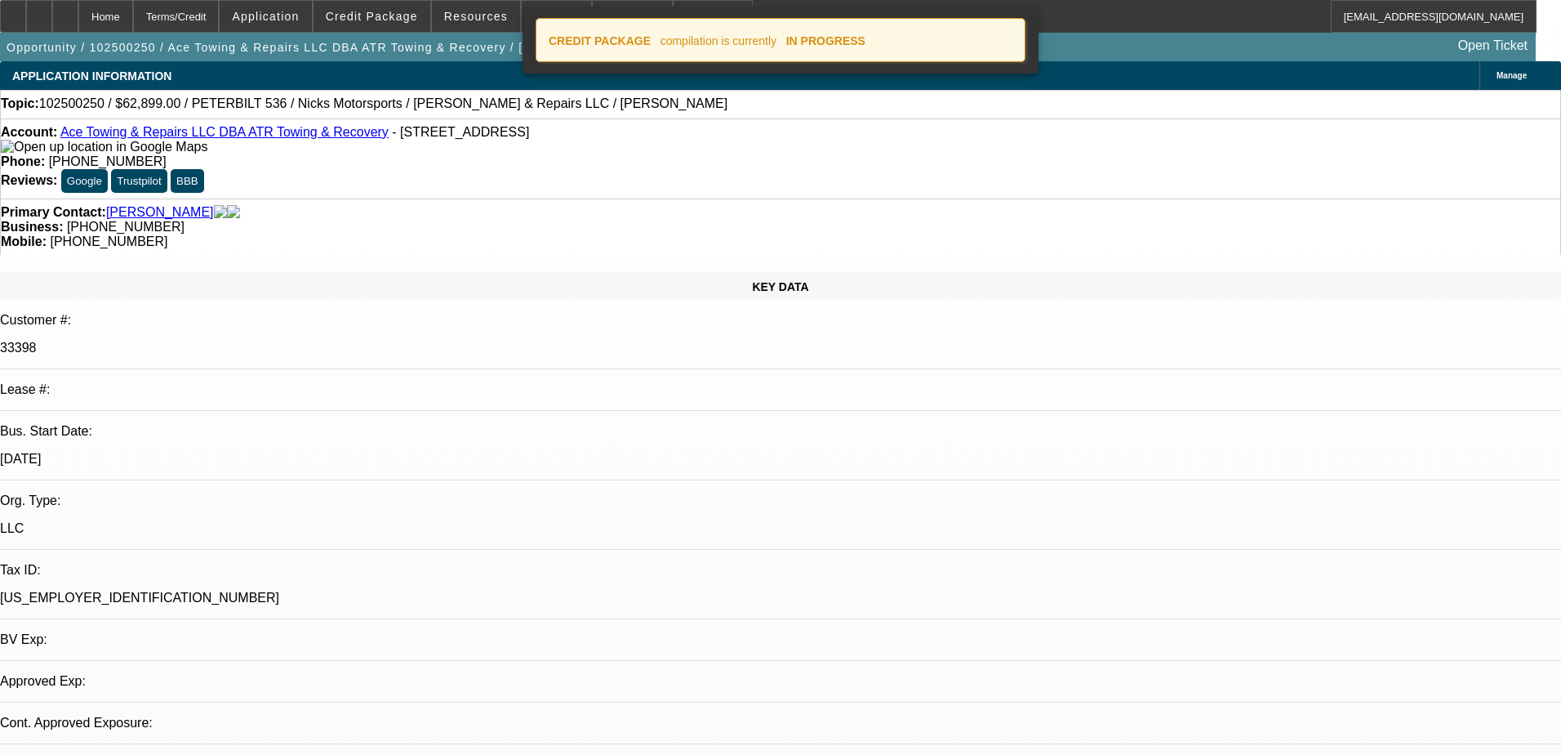
select select "0"
select select "2"
select select "0"
select select "6"
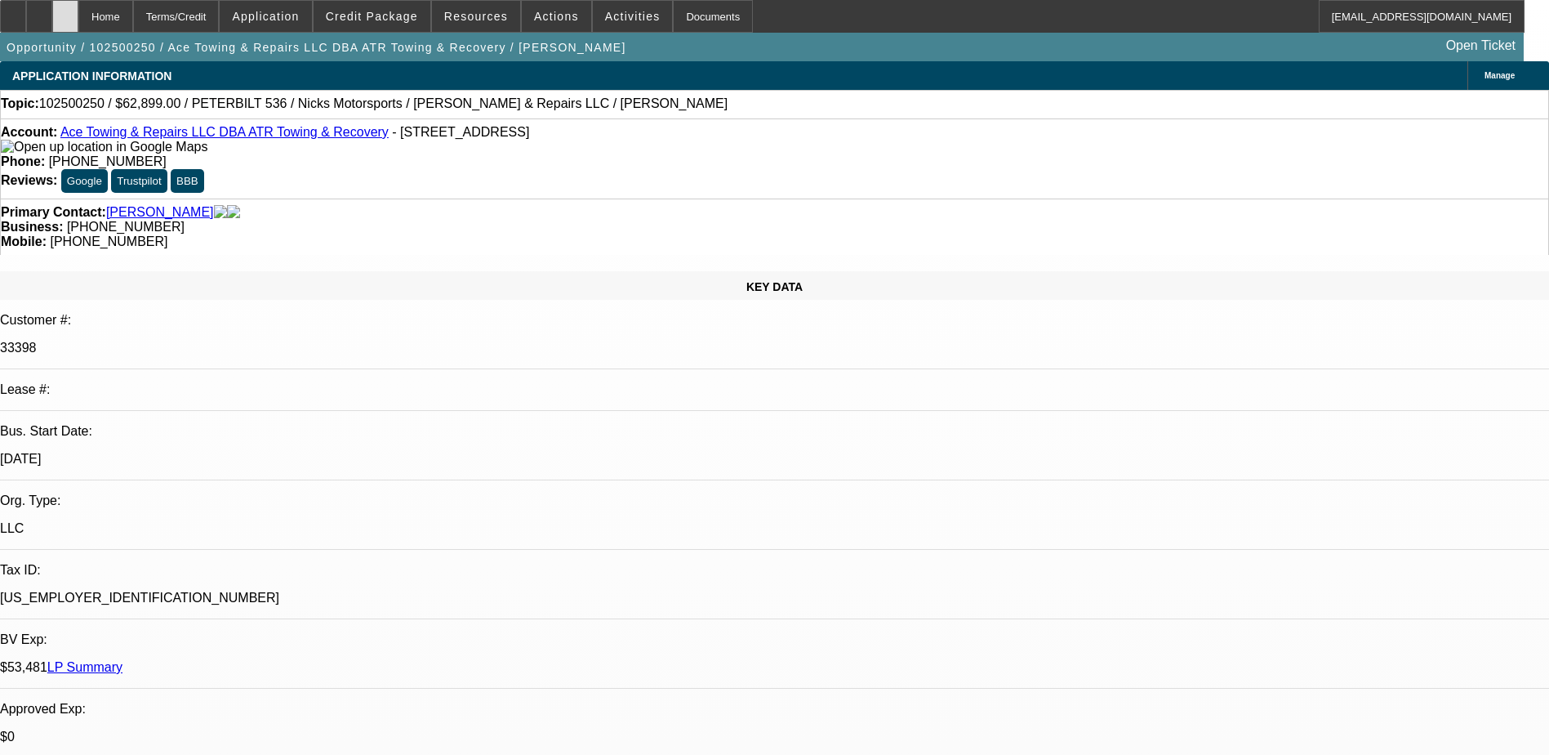
click at [78, 13] on div at bounding box center [65, 16] width 26 height 33
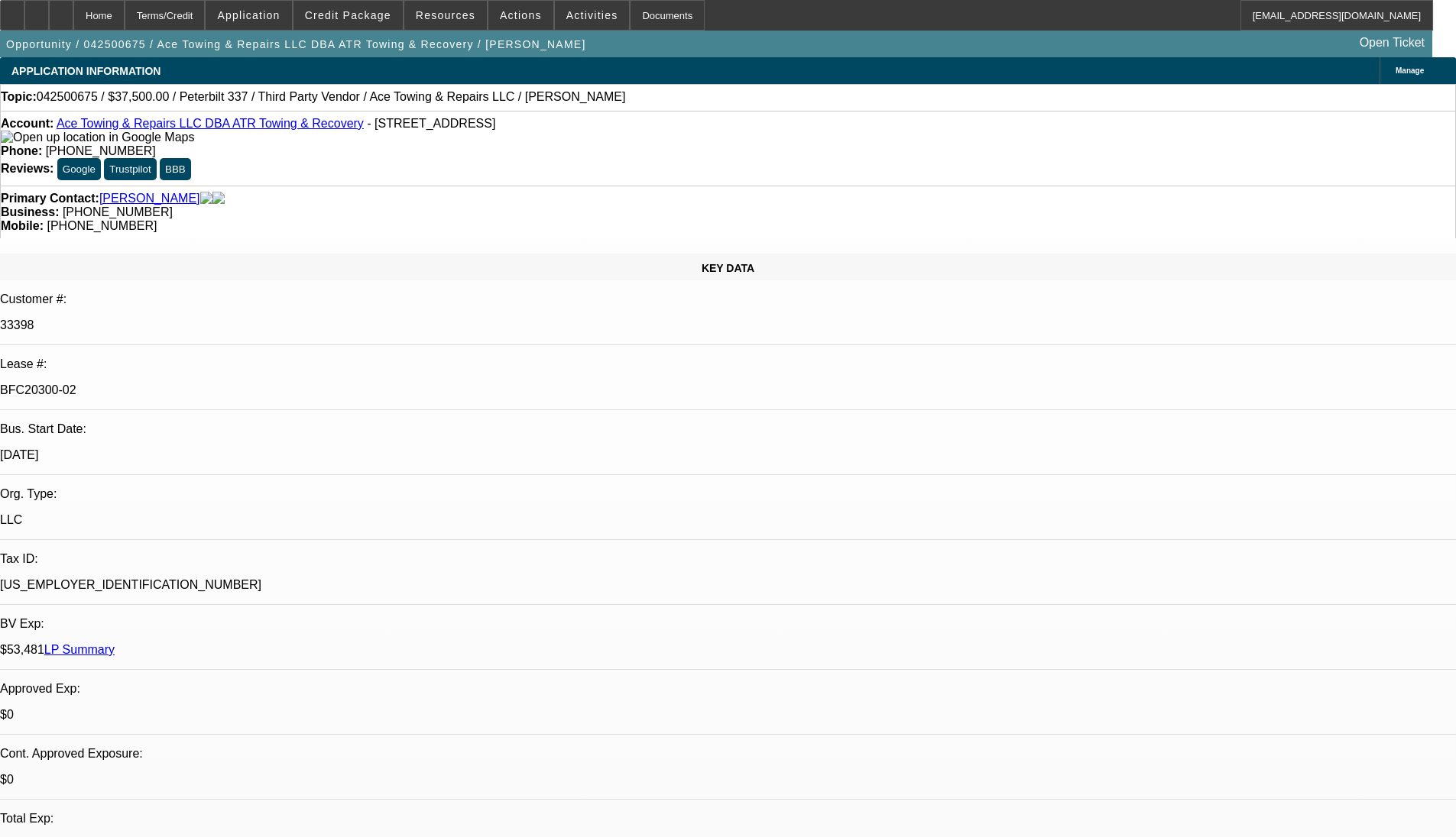
select select "0"
select select "2"
select select "0"
select select "2"
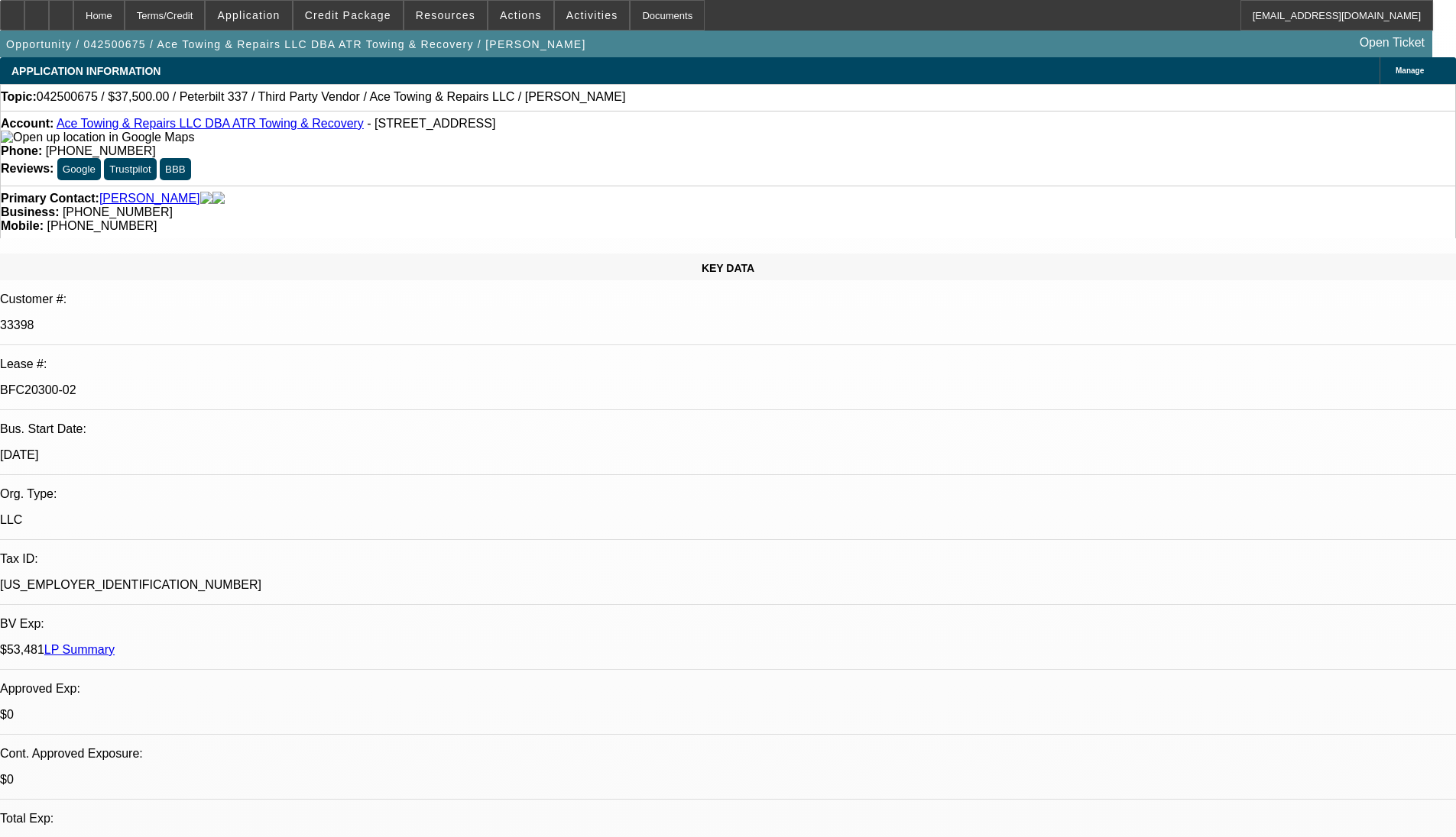
select select "0"
select select "2"
select select "0"
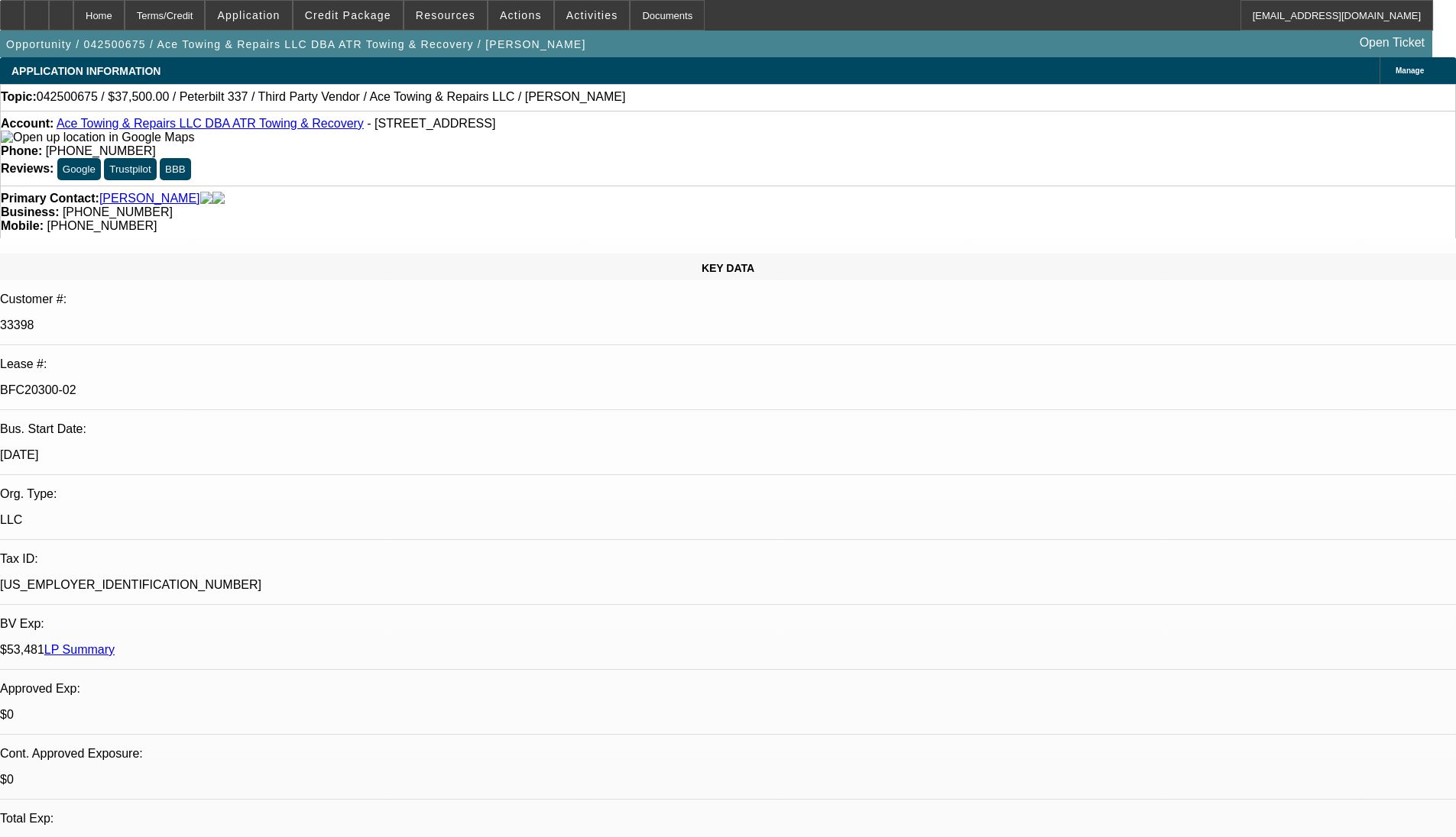
select select "2"
select select "0"
select select "1"
select select "2"
select select "6"
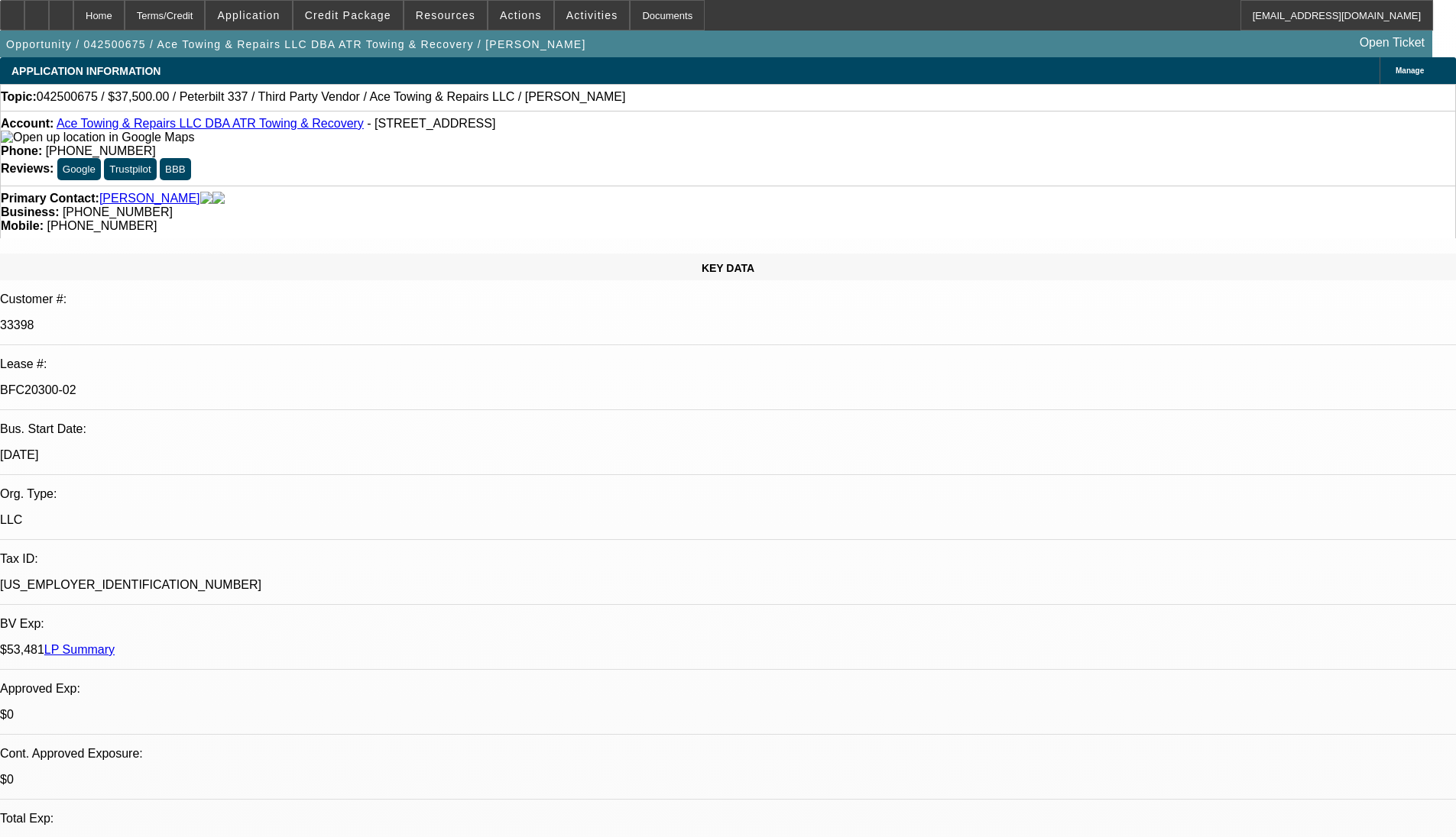
select select "1"
select select "2"
select select "6"
select select "1"
select select "2"
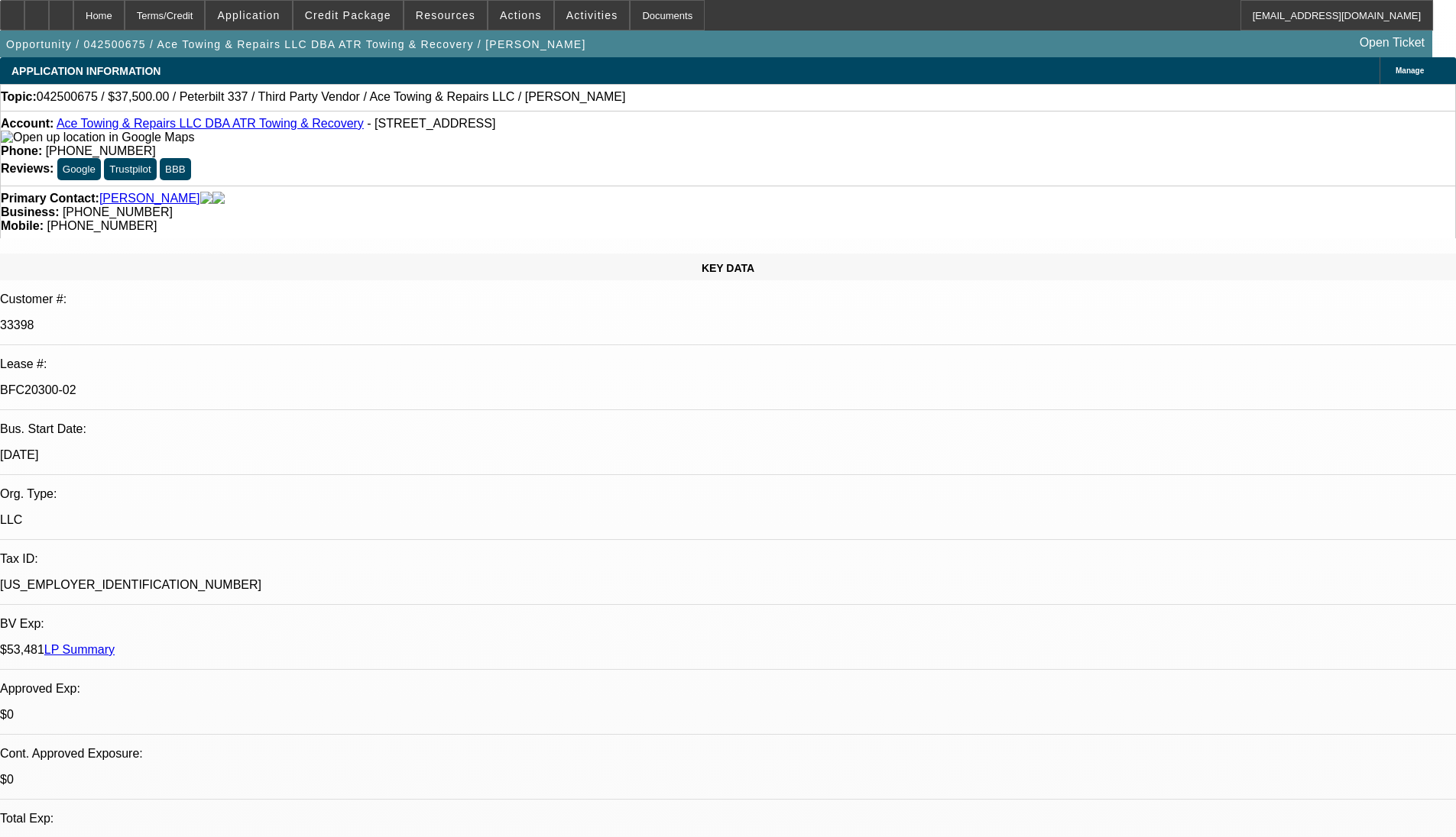
select select "6"
select select "1"
select select "2"
select select "6"
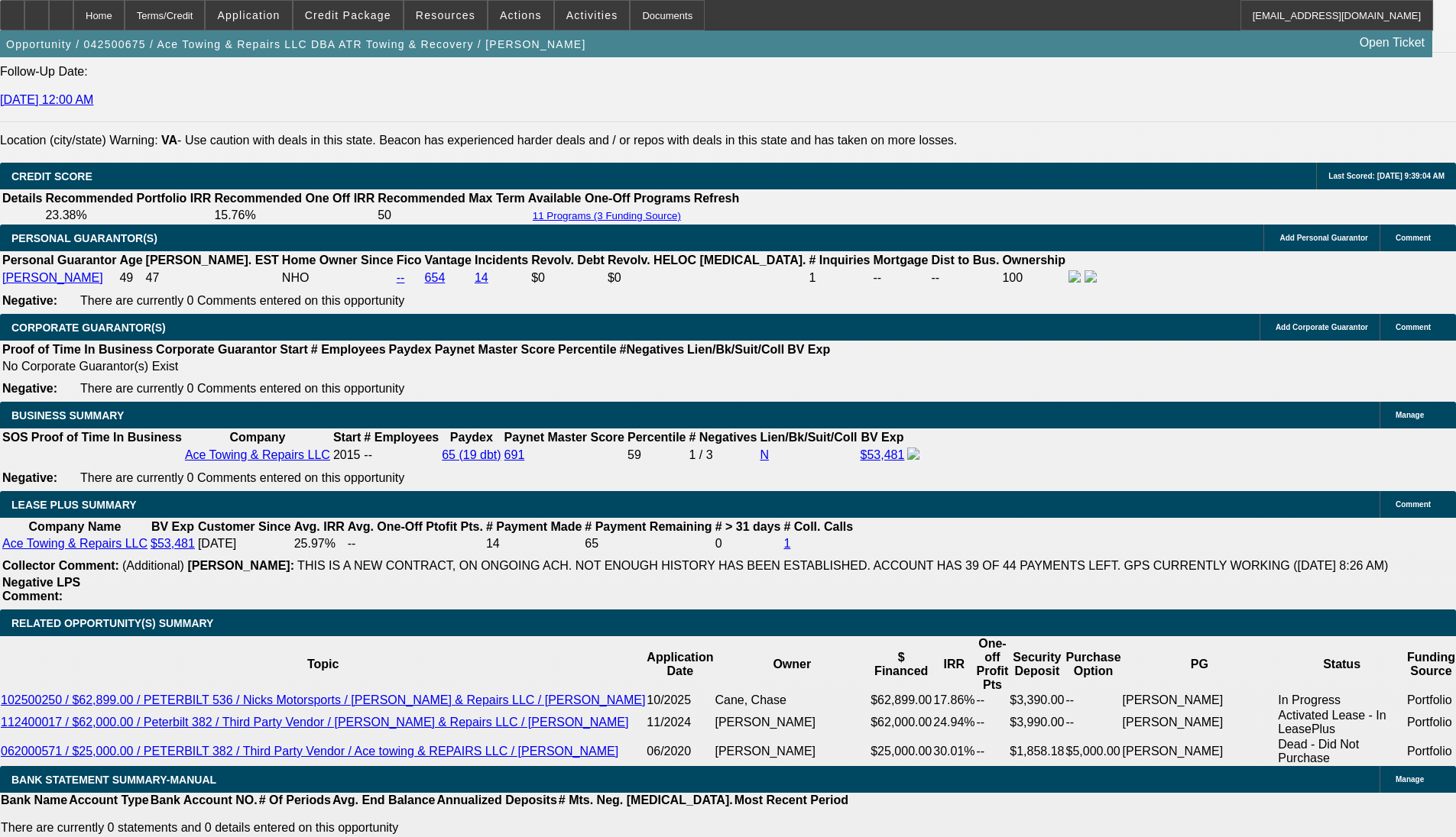
scroll to position [2302, 0]
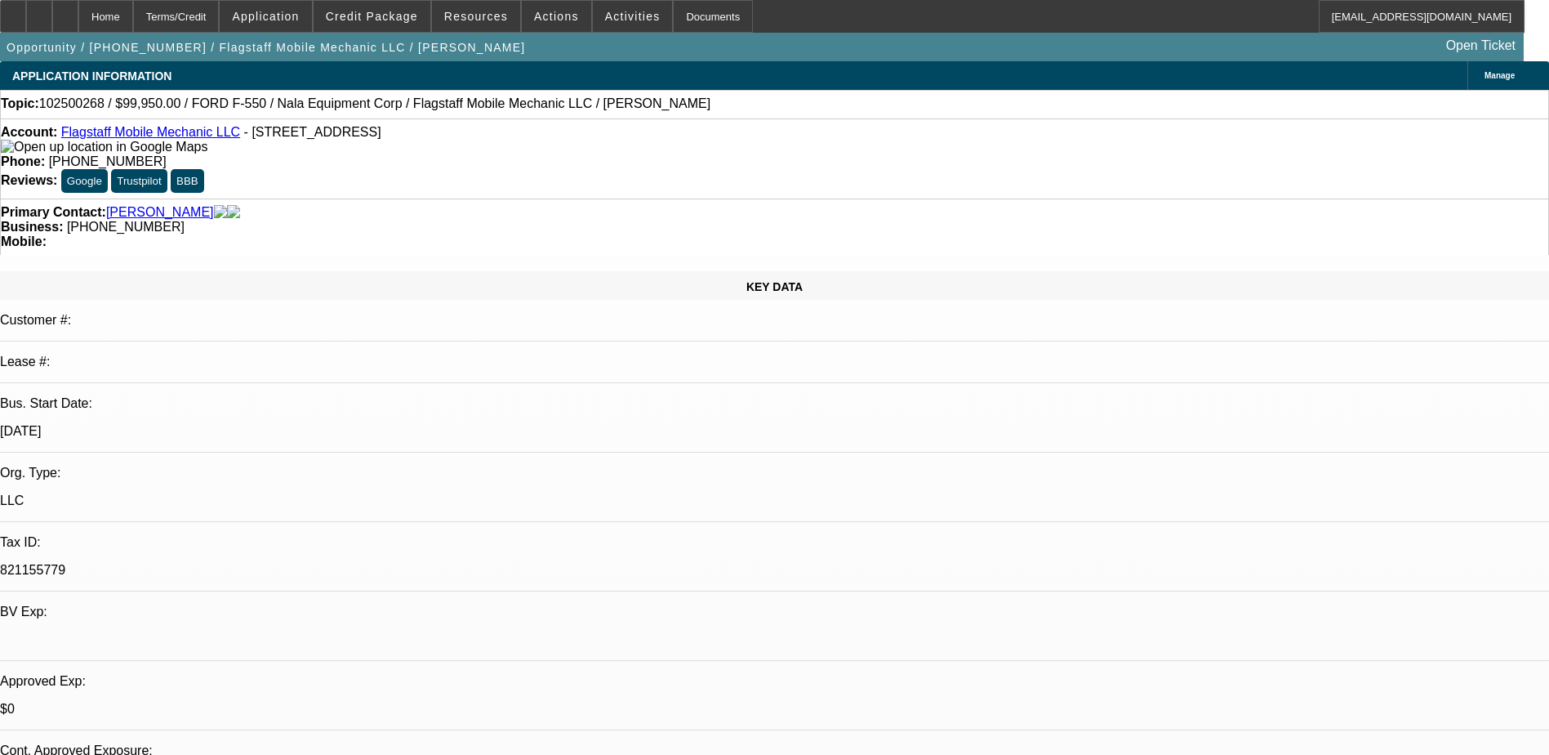
select select "0"
select select "6"
select select "0"
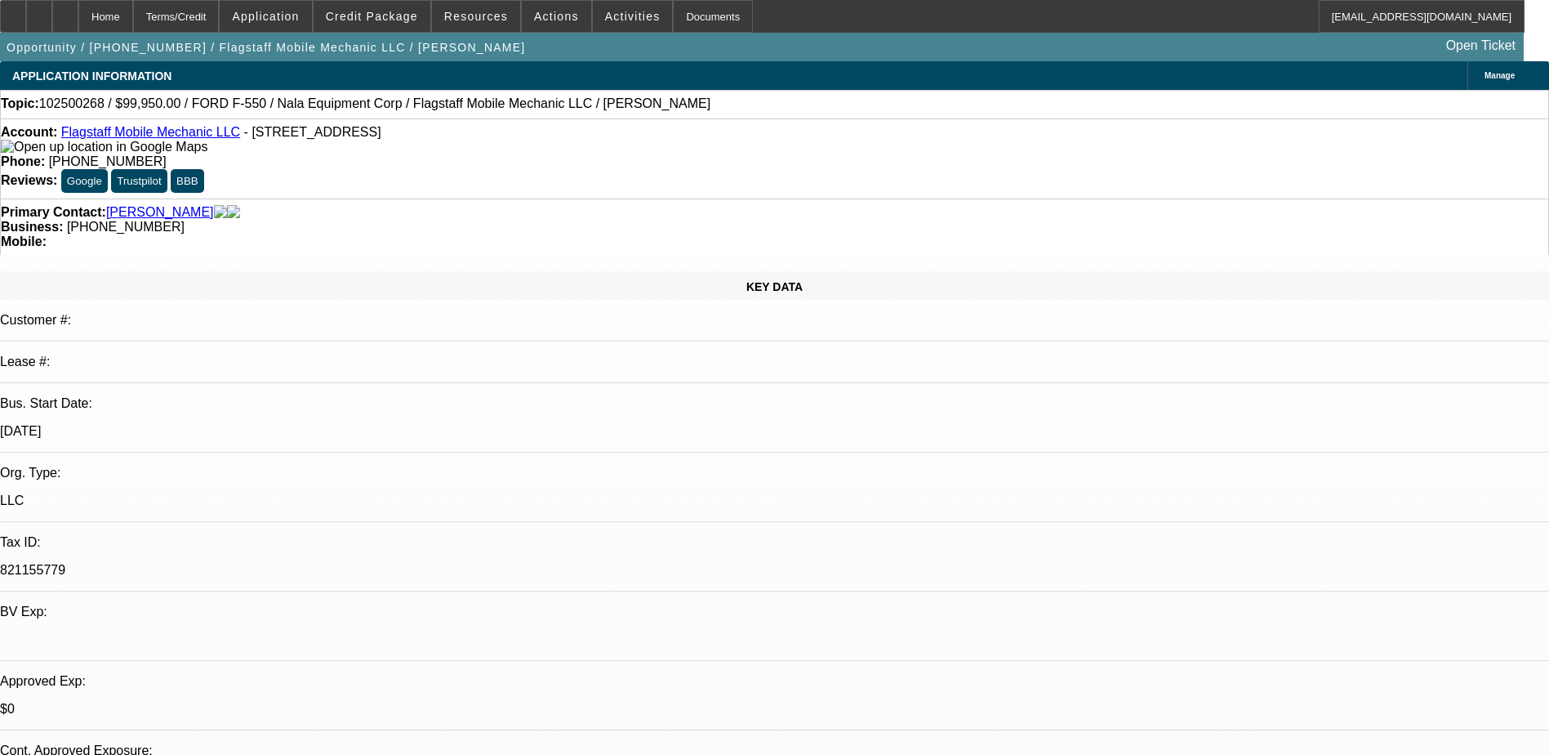
select select "0"
select select "6"
drag, startPoint x: 672, startPoint y: 182, endPoint x: 582, endPoint y: 180, distance: 89.9
click at [582, 220] on div "Business: (928) 266-5420" at bounding box center [774, 227] width 1547 height 15
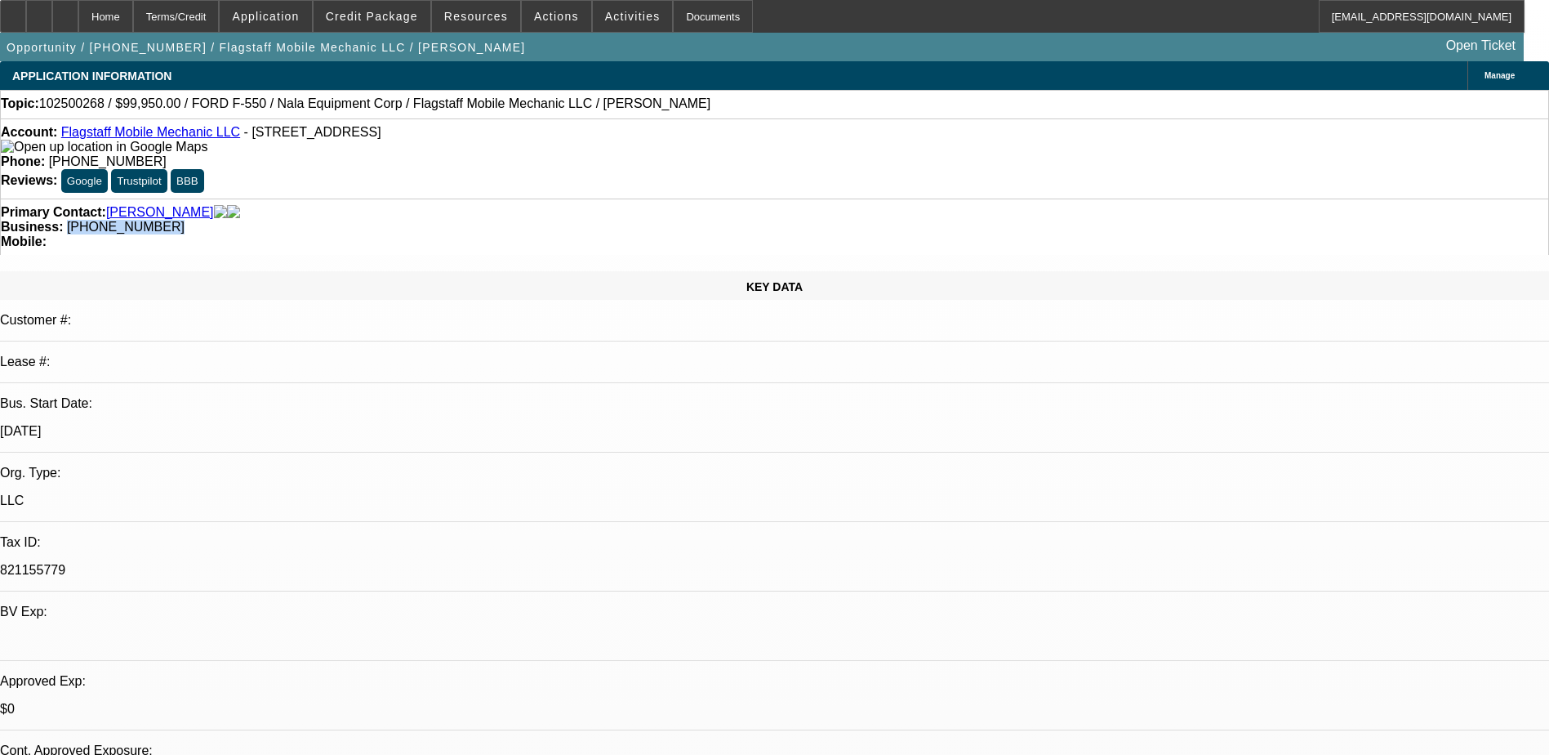
drag, startPoint x: 582, startPoint y: 180, endPoint x: 603, endPoint y: 179, distance: 21.2
copy span "(928) 266-5420"
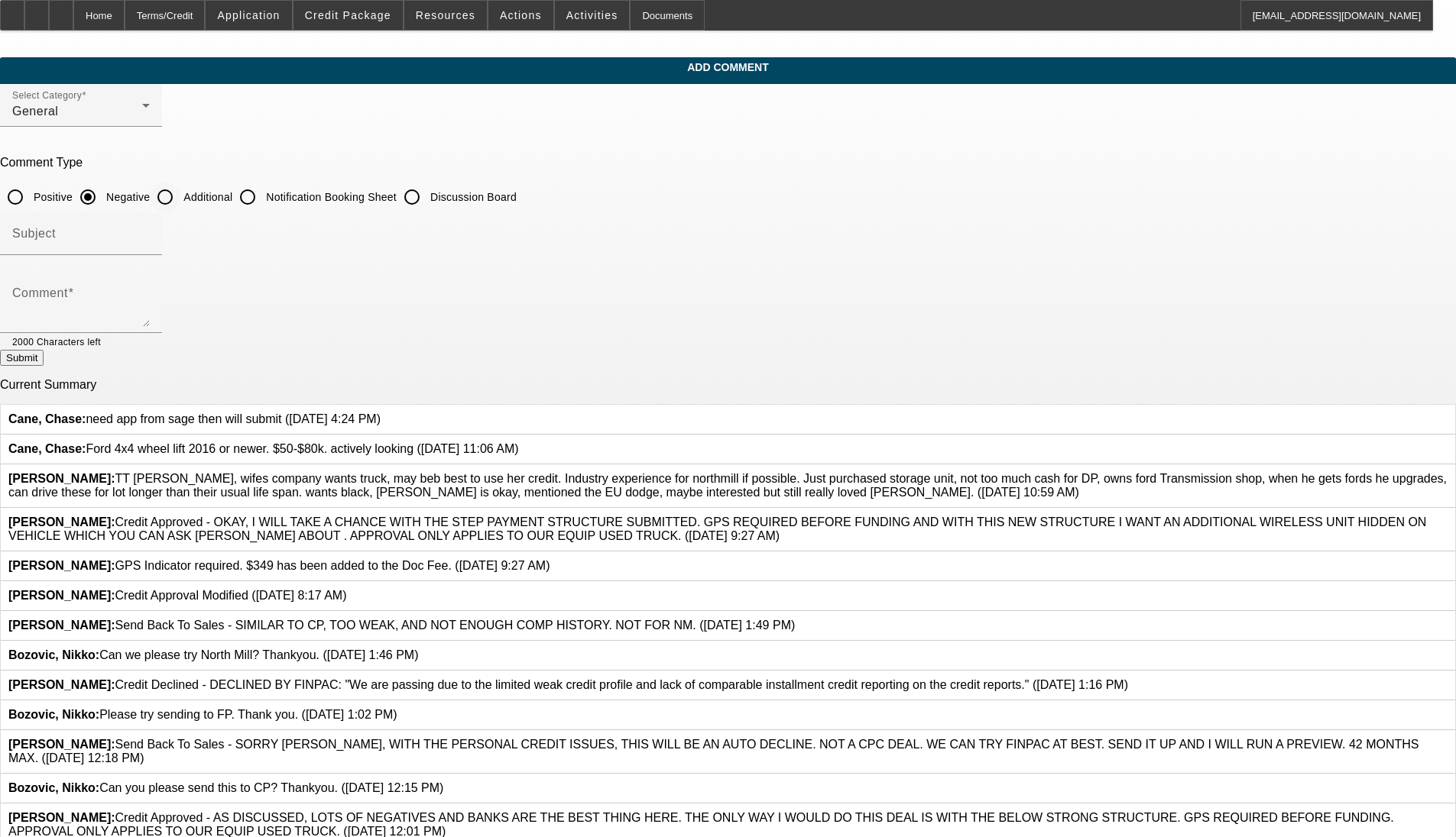
drag, startPoint x: 623, startPoint y: 181, endPoint x: 613, endPoint y: 192, distance: 14.9
click at [183, 181] on div at bounding box center [165, 196] width 36 height 36
radio input "false"
radio input "true"
click at [150, 231] on input "Subject" at bounding box center [80, 240] width 138 height 19
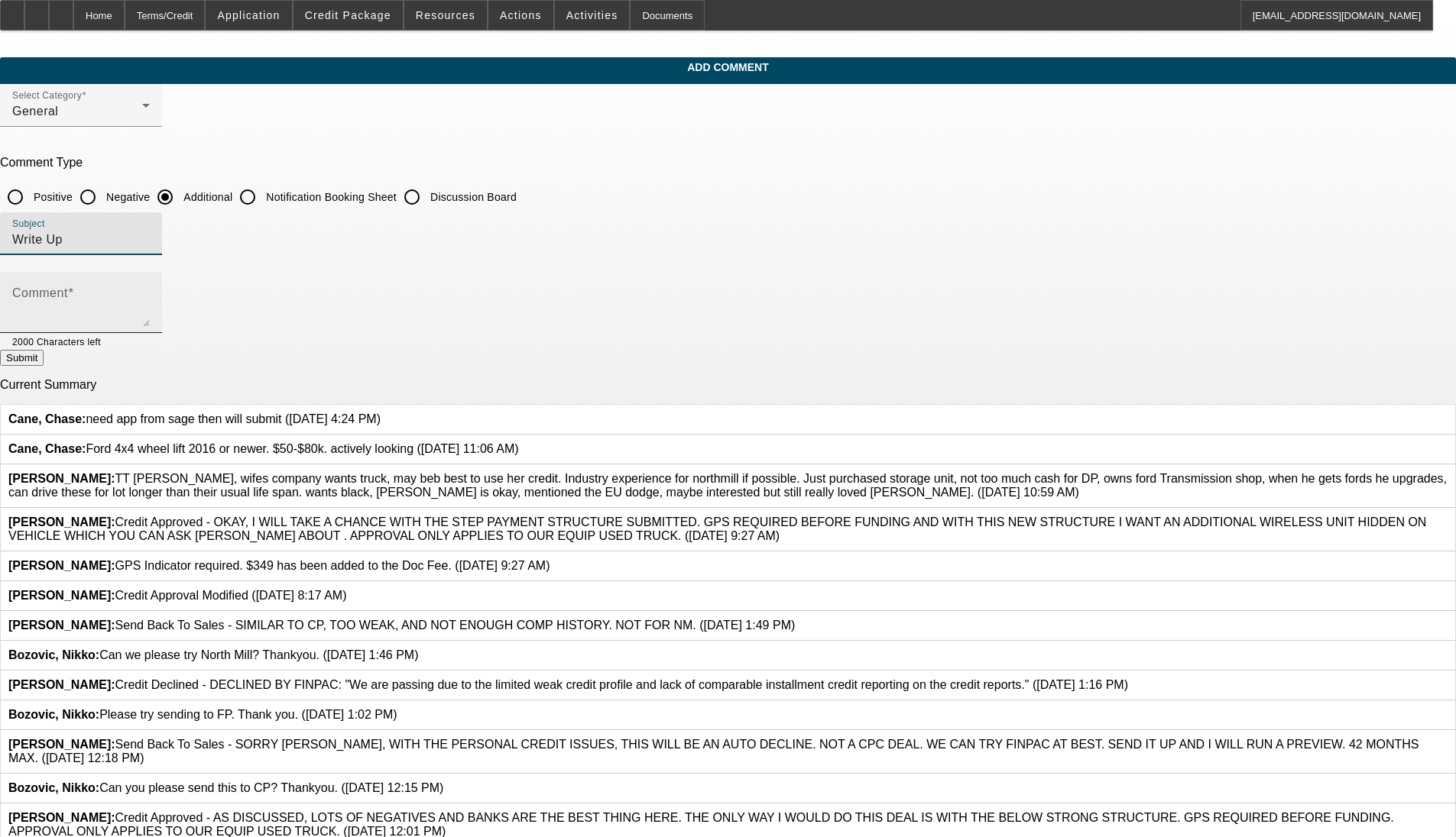
type input "Write Up"
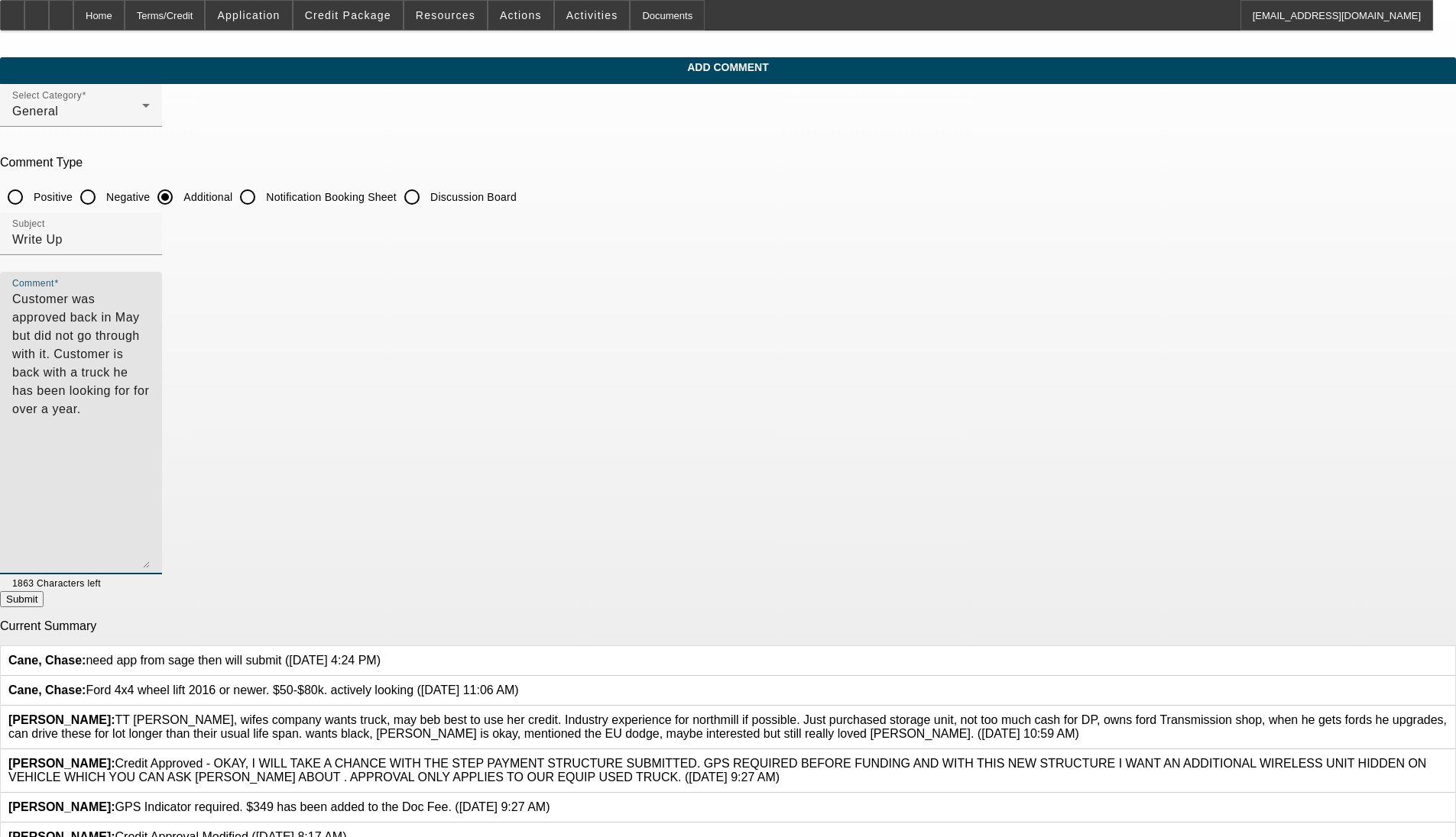
drag, startPoint x: 997, startPoint y: 322, endPoint x: 922, endPoint y: 563, distance: 252.4
click at [150, 563] on textarea "Customer was approved back in May but did not go through with it. Customer is b…" at bounding box center [80, 428] width 138 height 278
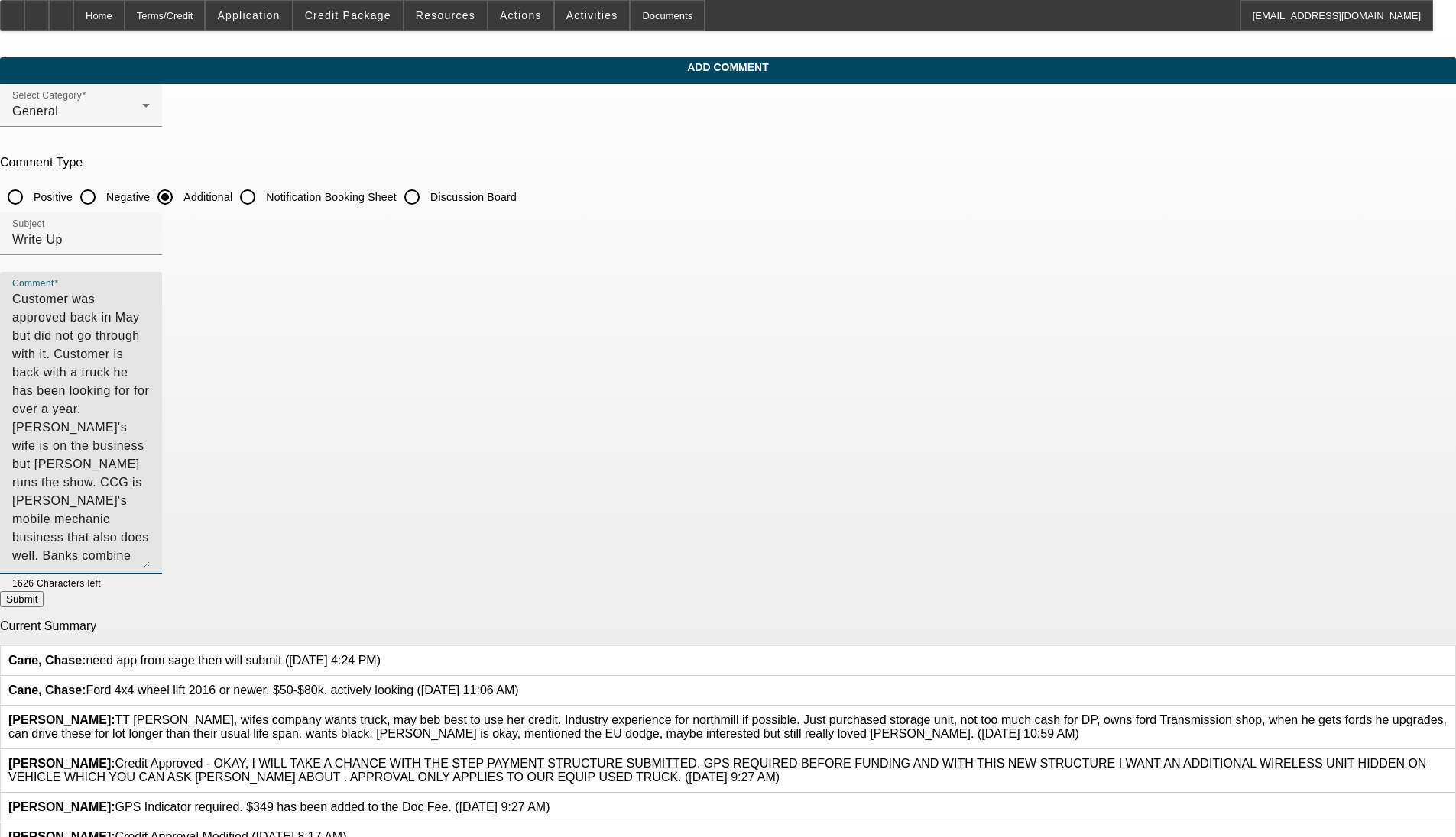
type textarea "Customer was approved back in May but did not go through with it. Customer is b…"
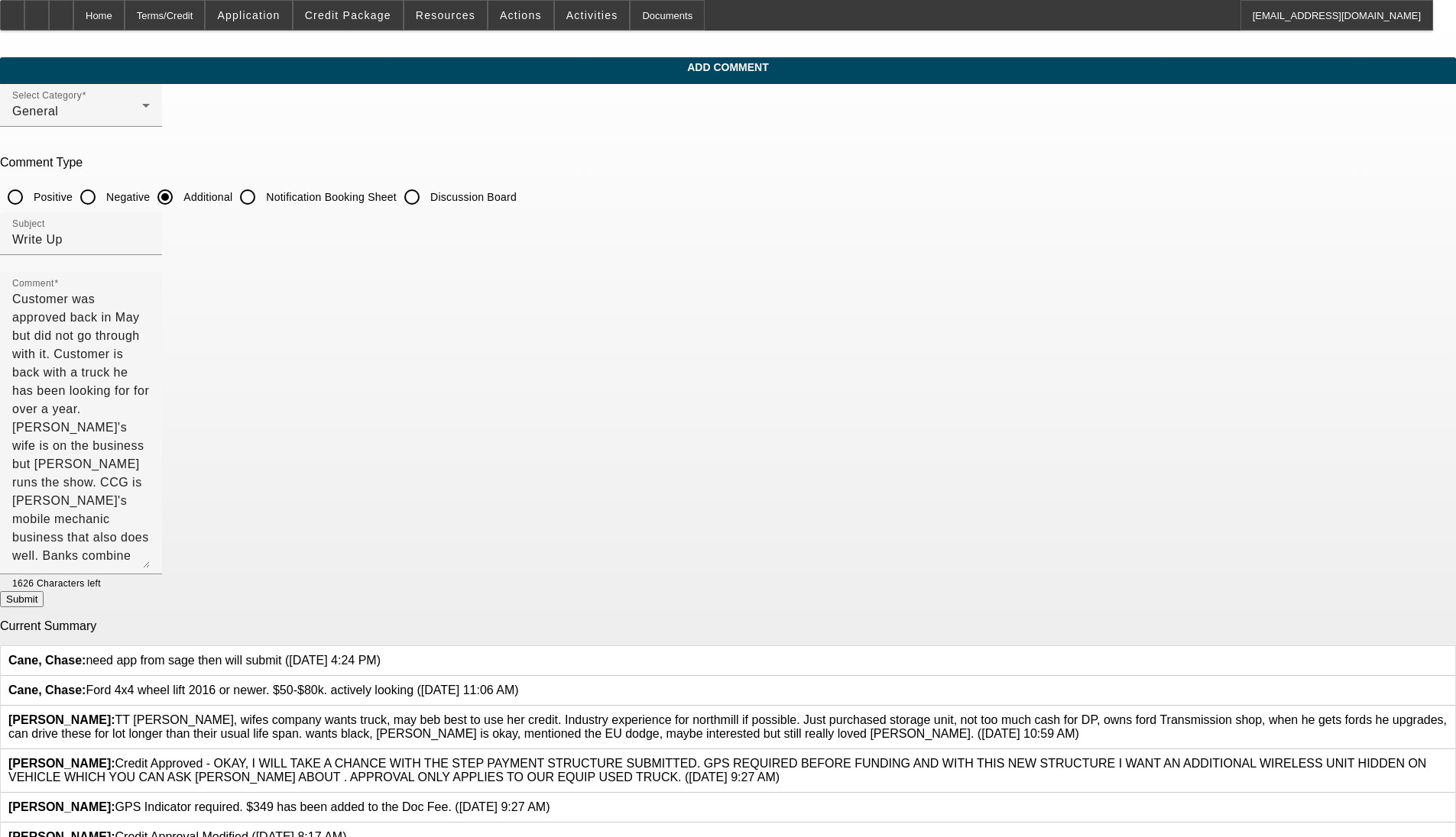
click at [44, 606] on button "Submit" at bounding box center [22, 599] width 44 height 16
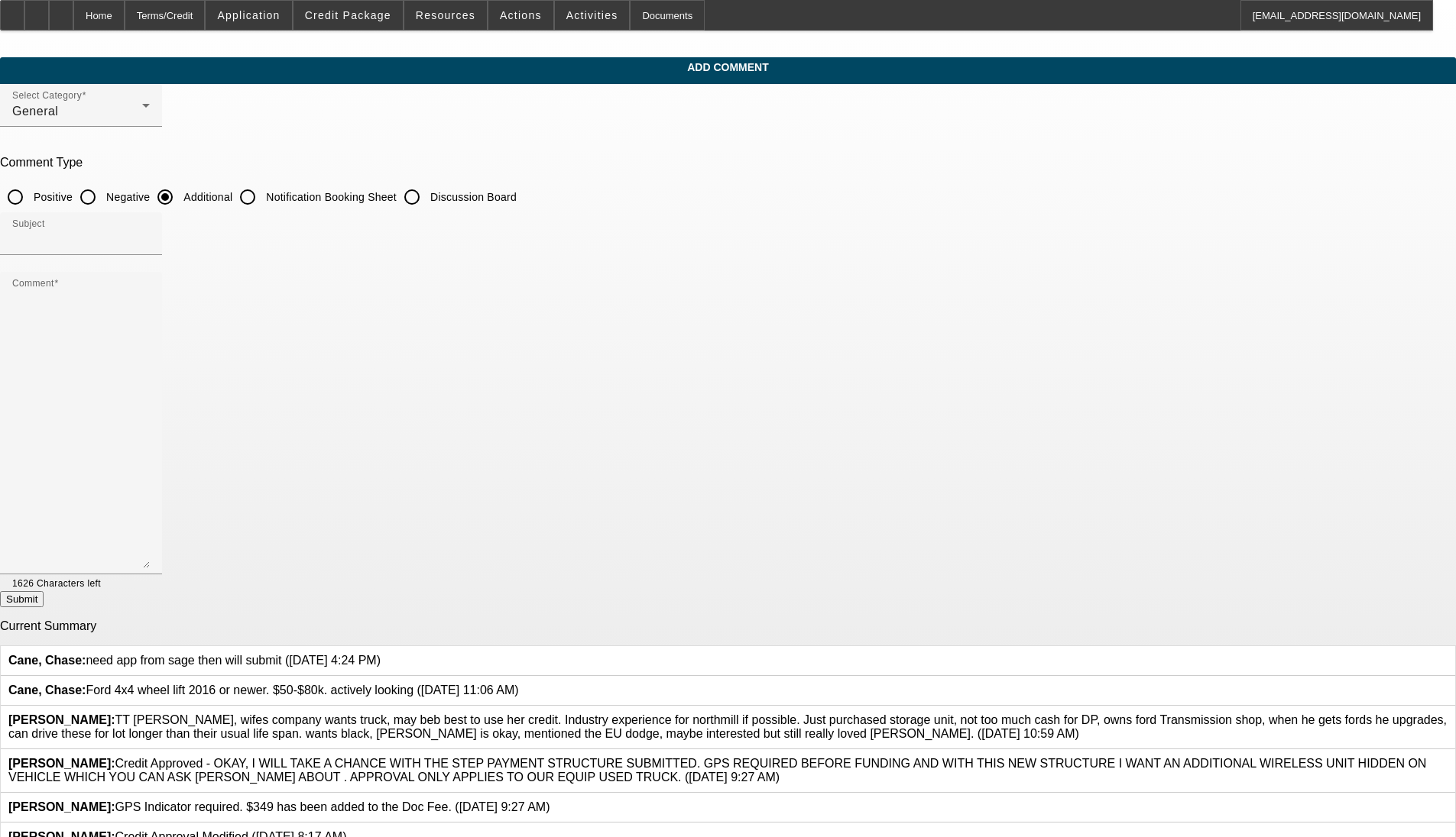
radio input "true"
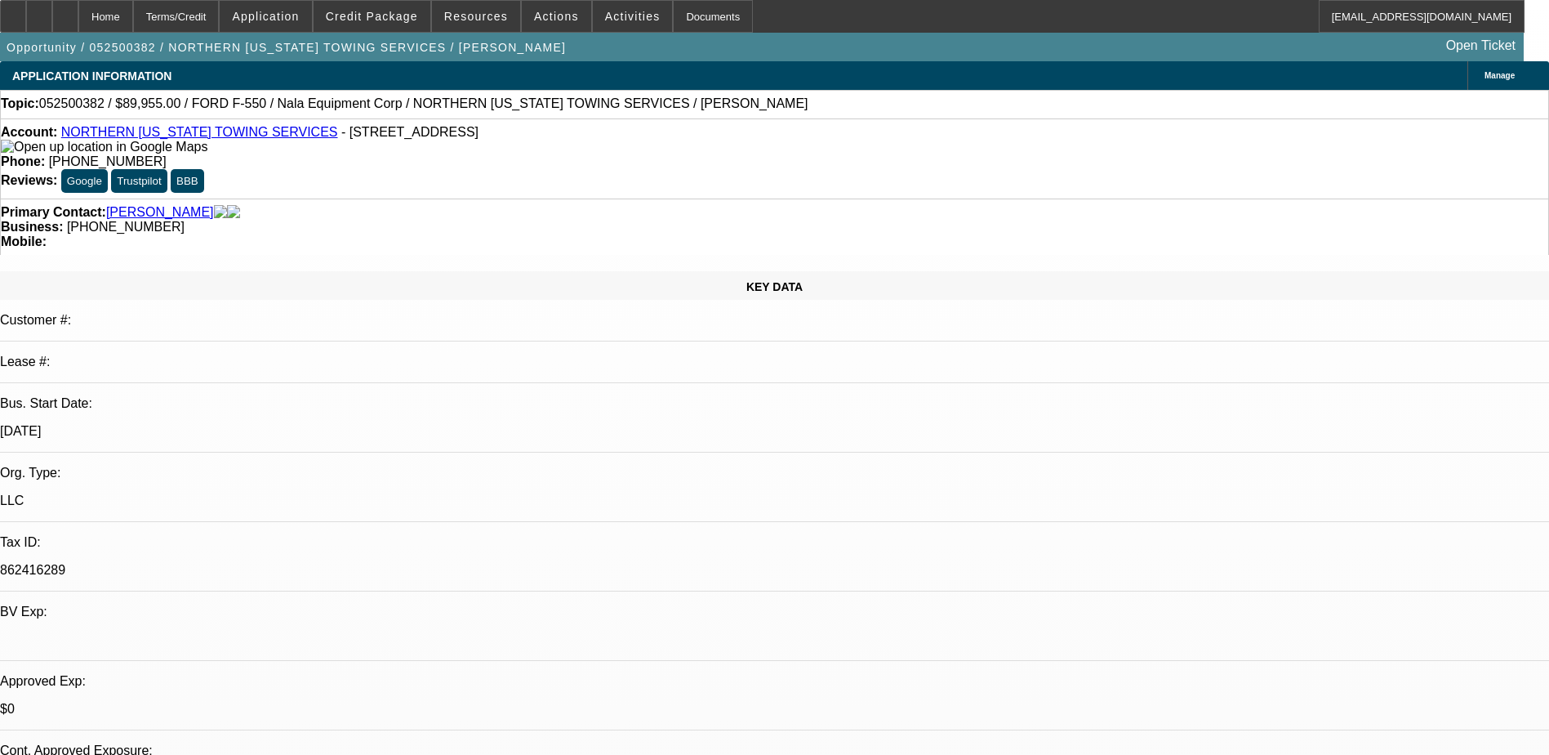
select select "0.1"
select select "2"
select select "0.1"
select select "0"
select select "2"
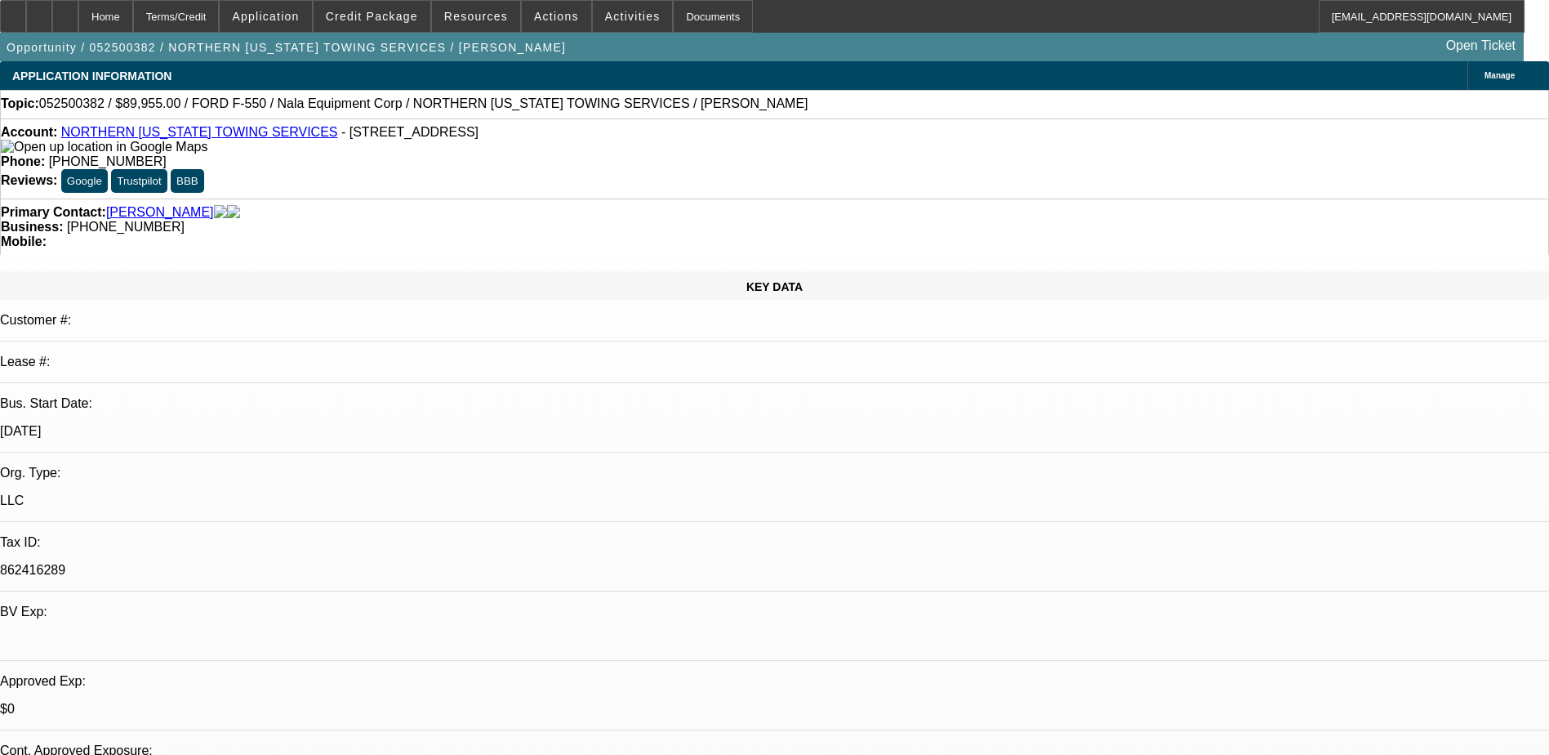
select select "0.1"
select select "0"
select select "2"
select select "0.1"
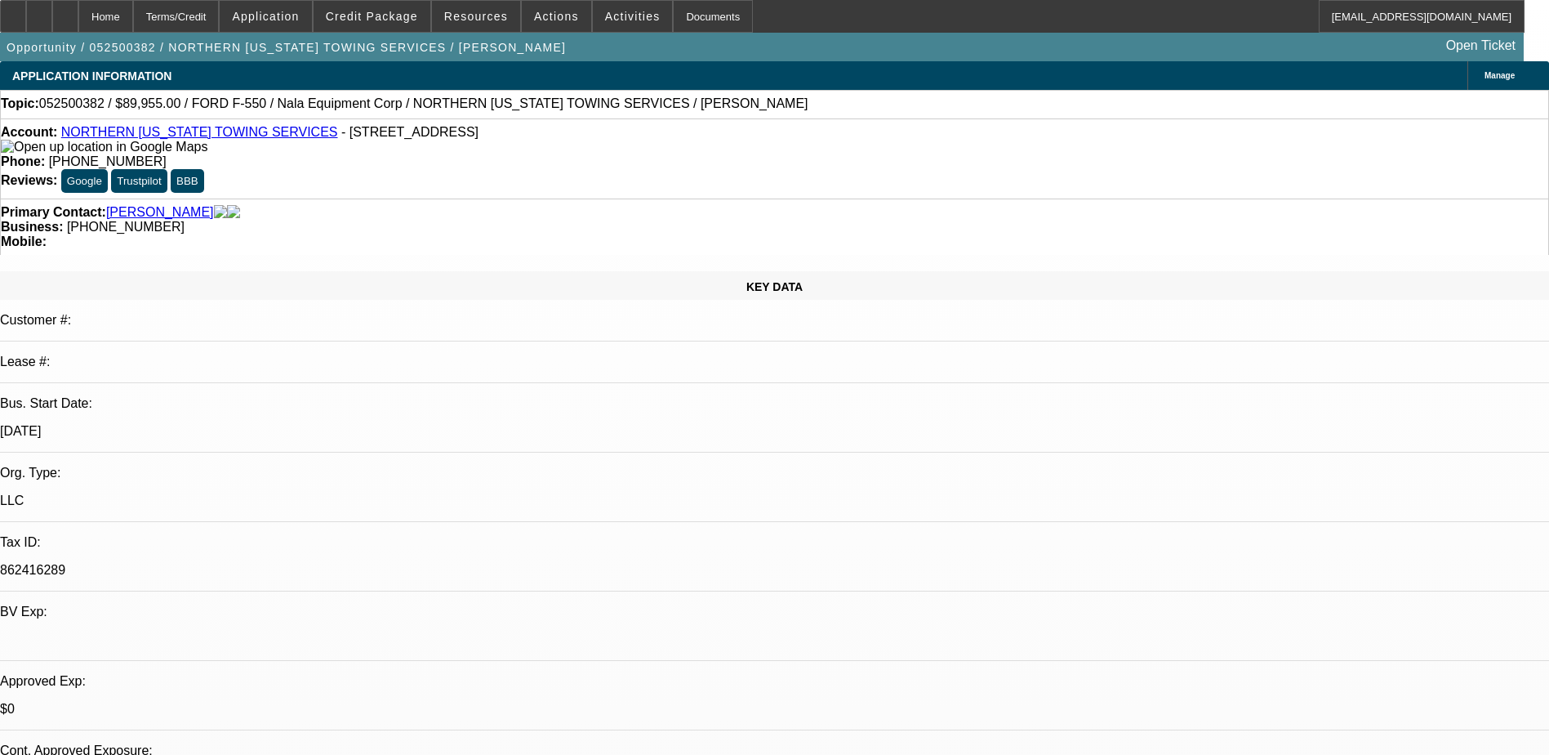
select select "0"
select select "0.1"
select select "1"
select select "2"
select select "4"
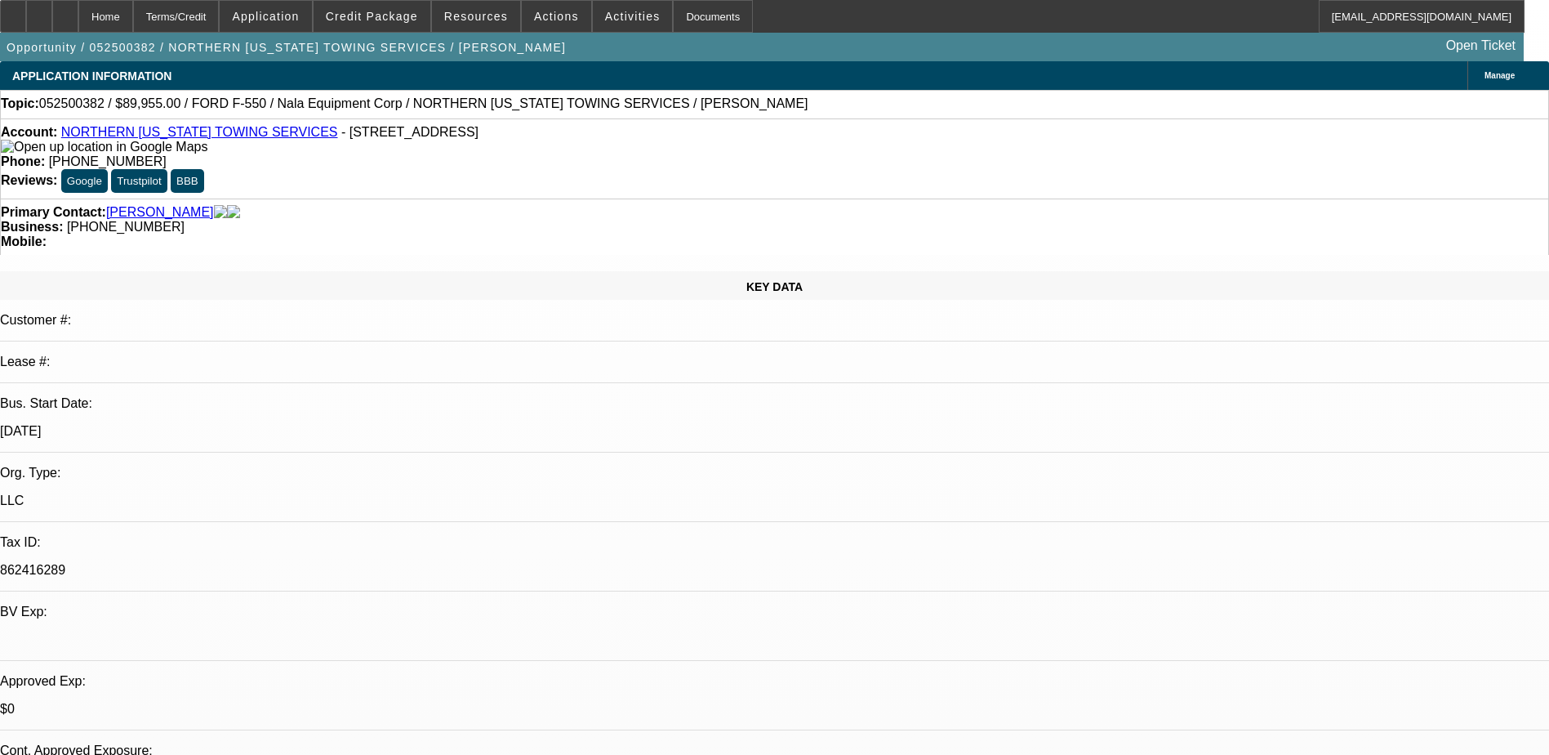
select select "1"
select select "2"
select select "4"
select select "1"
select select "2"
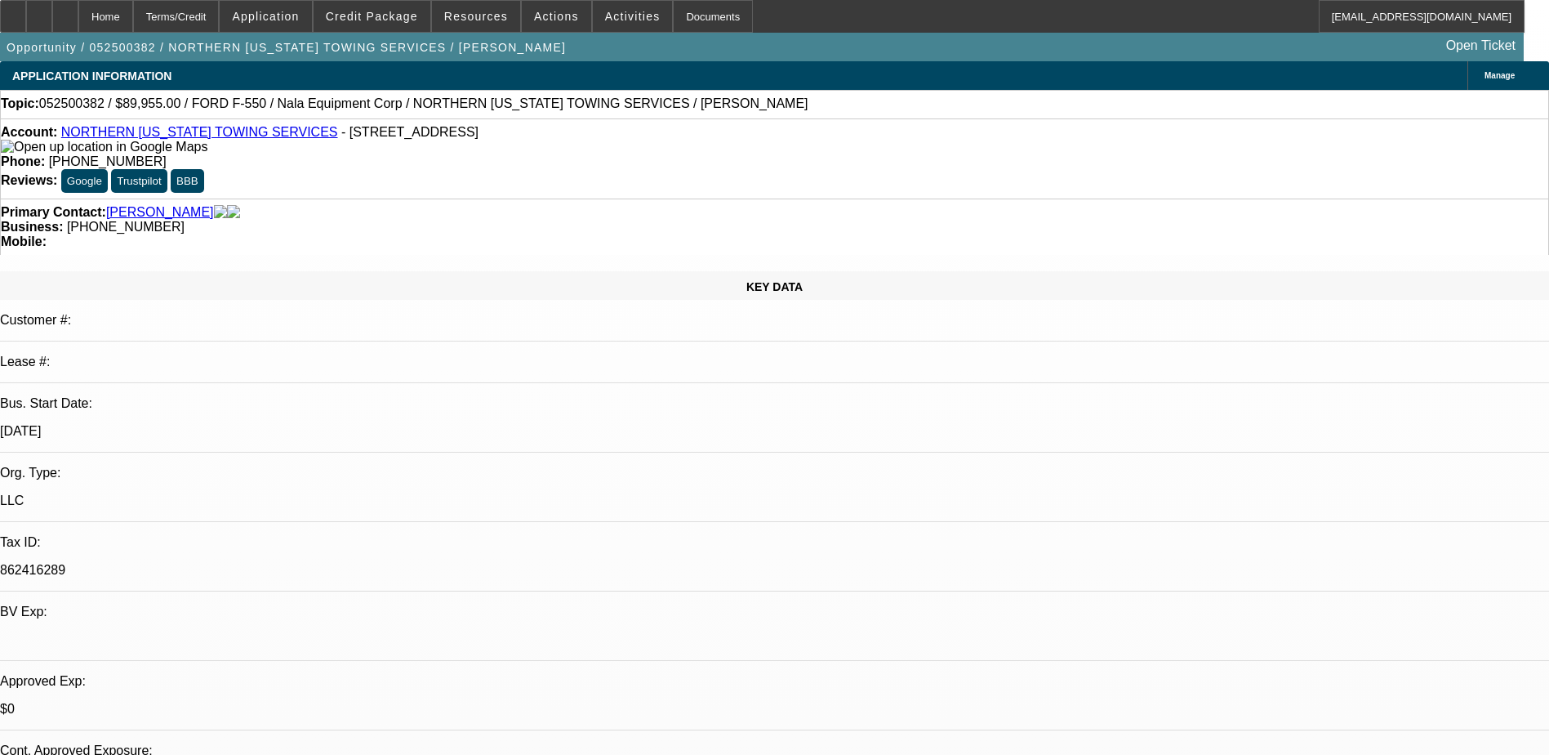
select select "4"
select select "1"
select select "4"
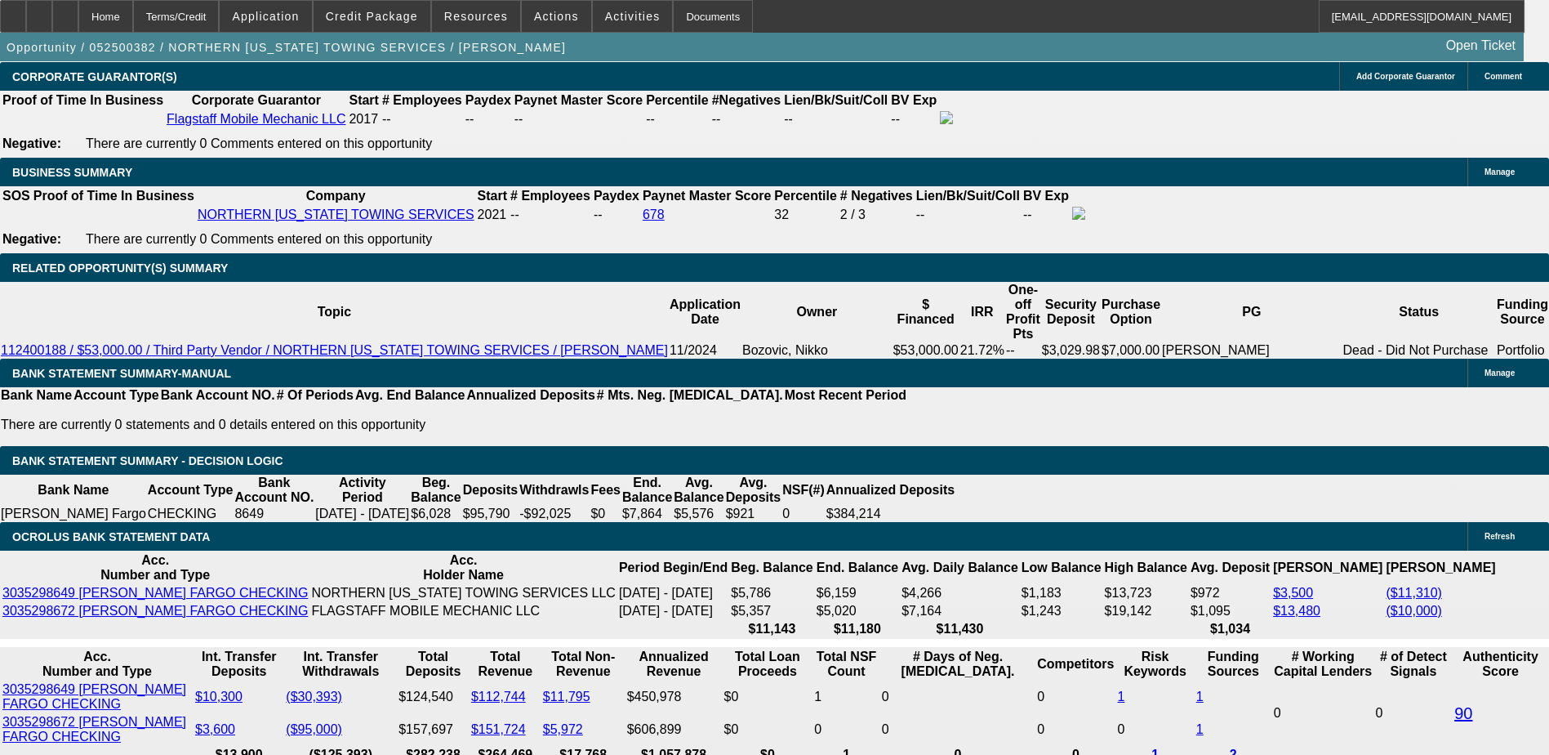
scroll to position [2625, 0]
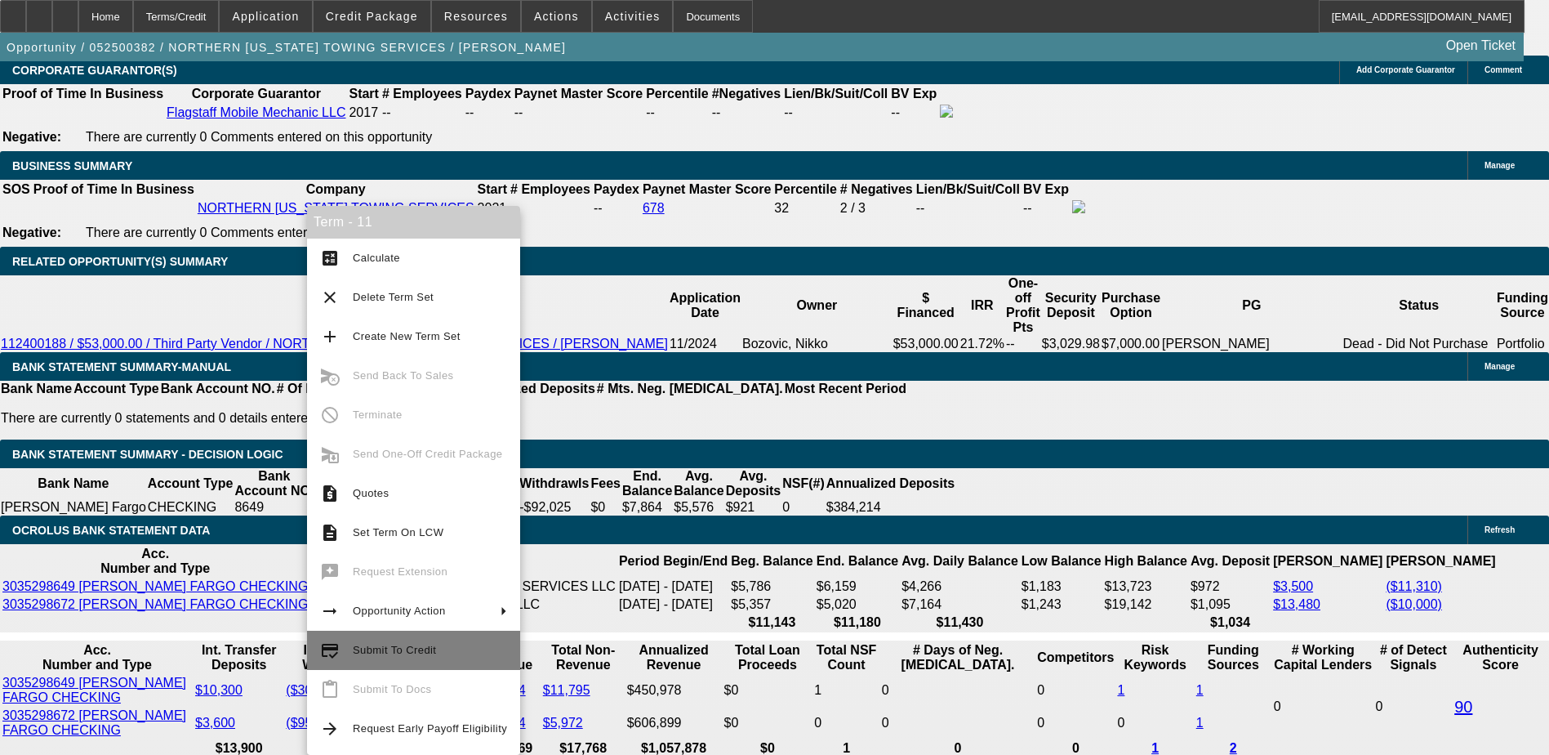
click at [399, 643] on span "Submit To Credit" at bounding box center [394, 649] width 83 height 12
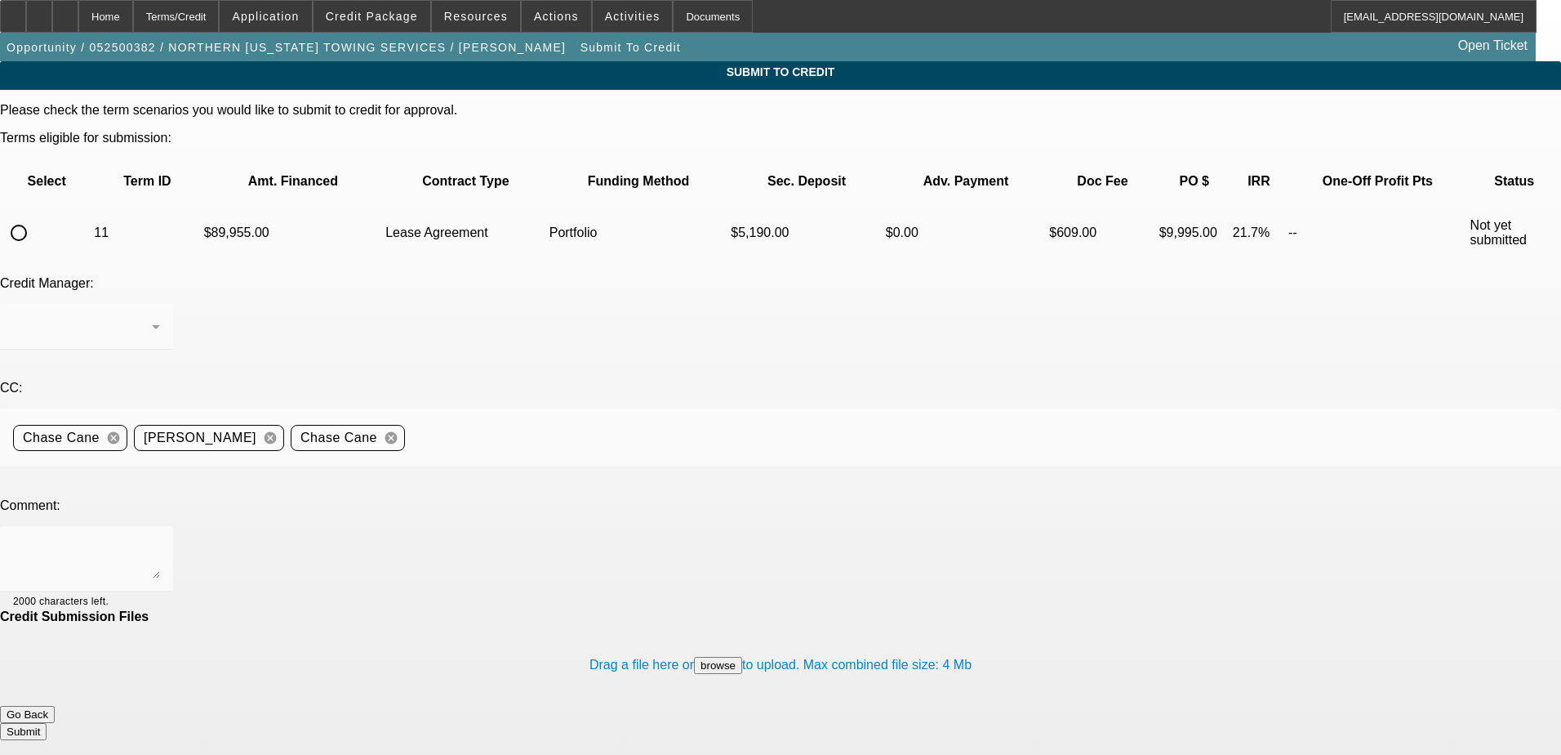
click at [35, 216] on input "radio" at bounding box center [18, 232] width 33 height 33
radio input "true"
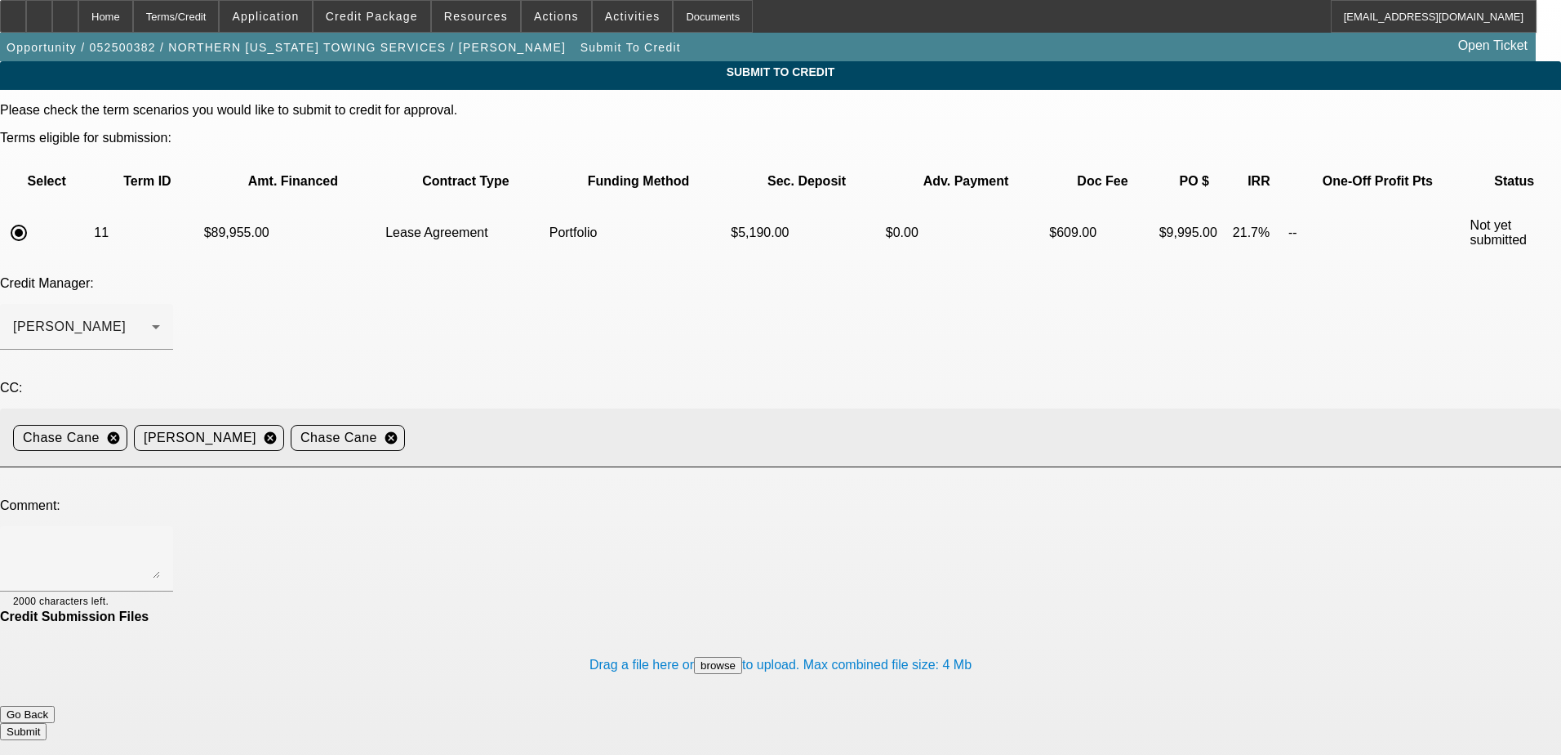
click at [405, 430] on mat-icon "cancel" at bounding box center [391, 437] width 28 height 15
click at [160, 526] on div at bounding box center [86, 558] width 147 height 65
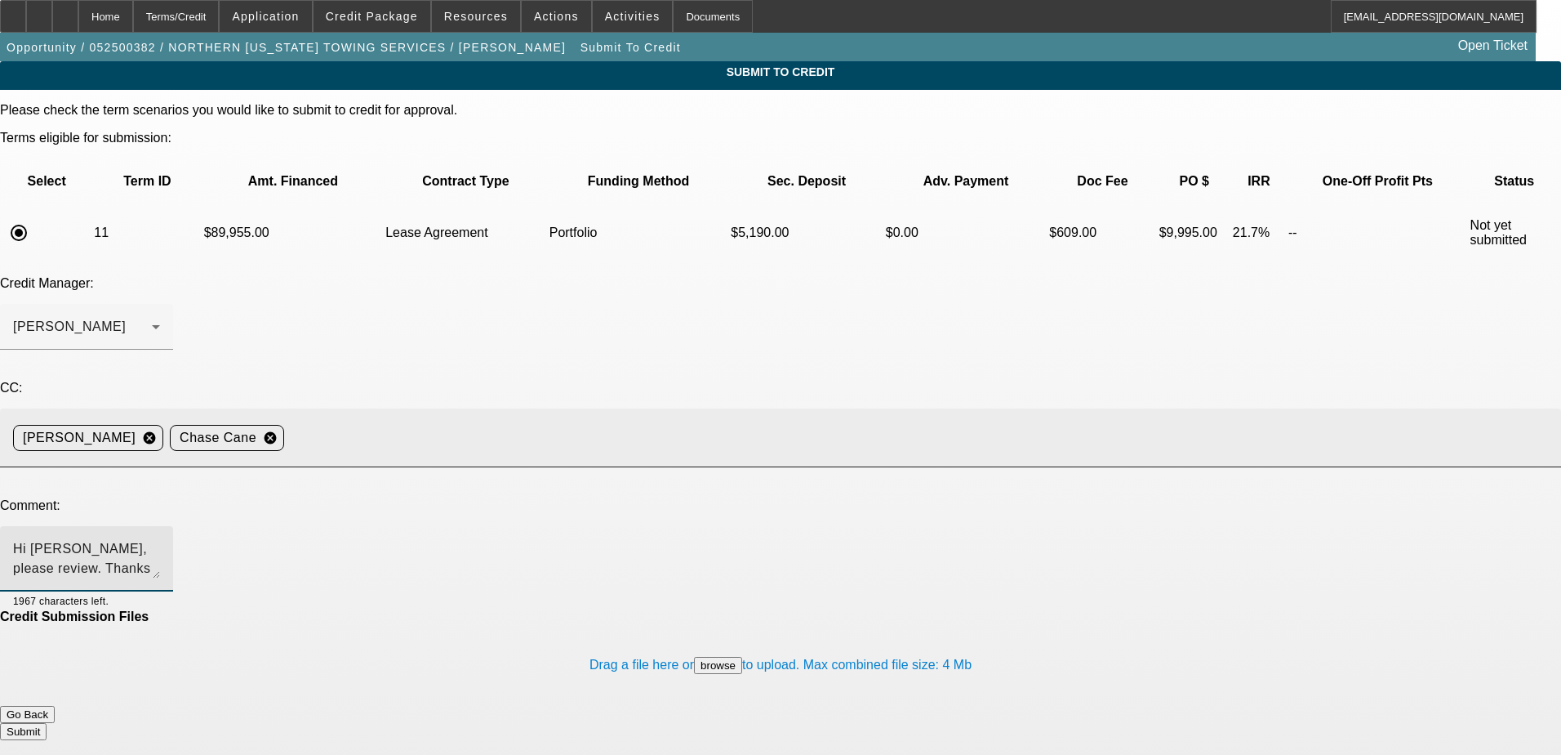
type textarea "Hi George, please review. Thanks"
click at [47, 723] on button "Submit" at bounding box center [23, 731] width 47 height 17
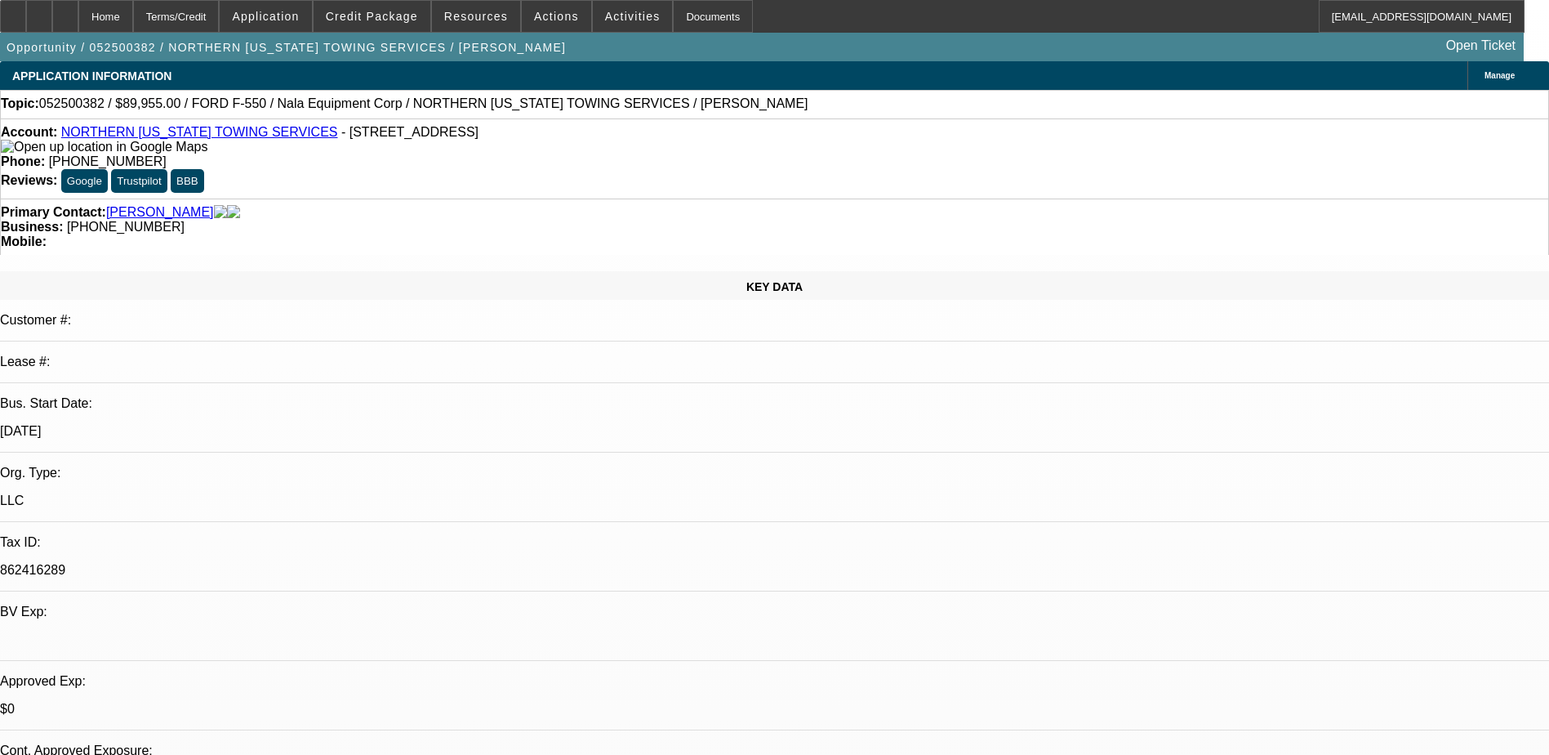
select select "0.1"
select select "2"
select select "0.1"
select select "4"
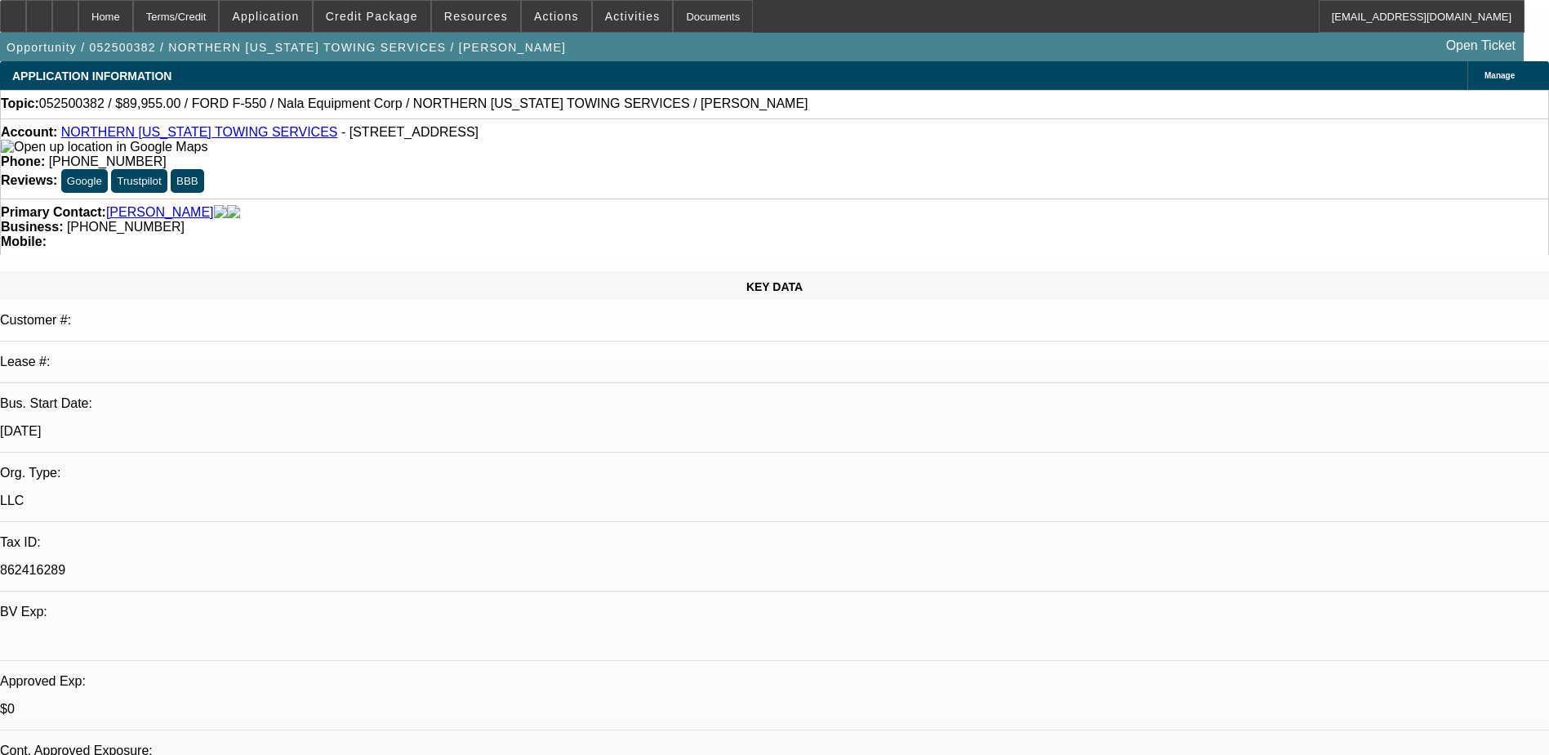
select select "0"
select select "2"
select select "0.1"
select select "4"
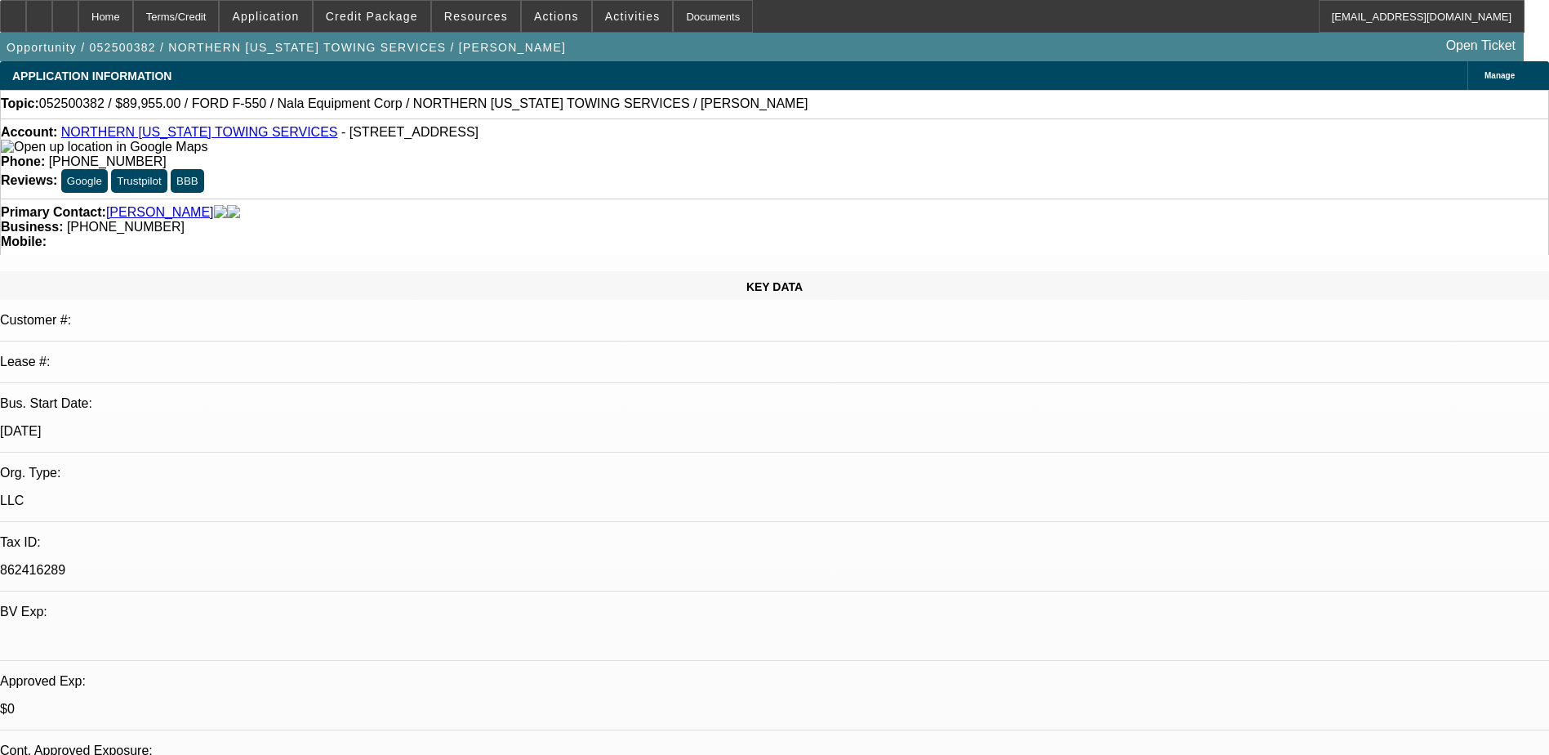
select select "0"
select select "2"
select select "0.1"
select select "4"
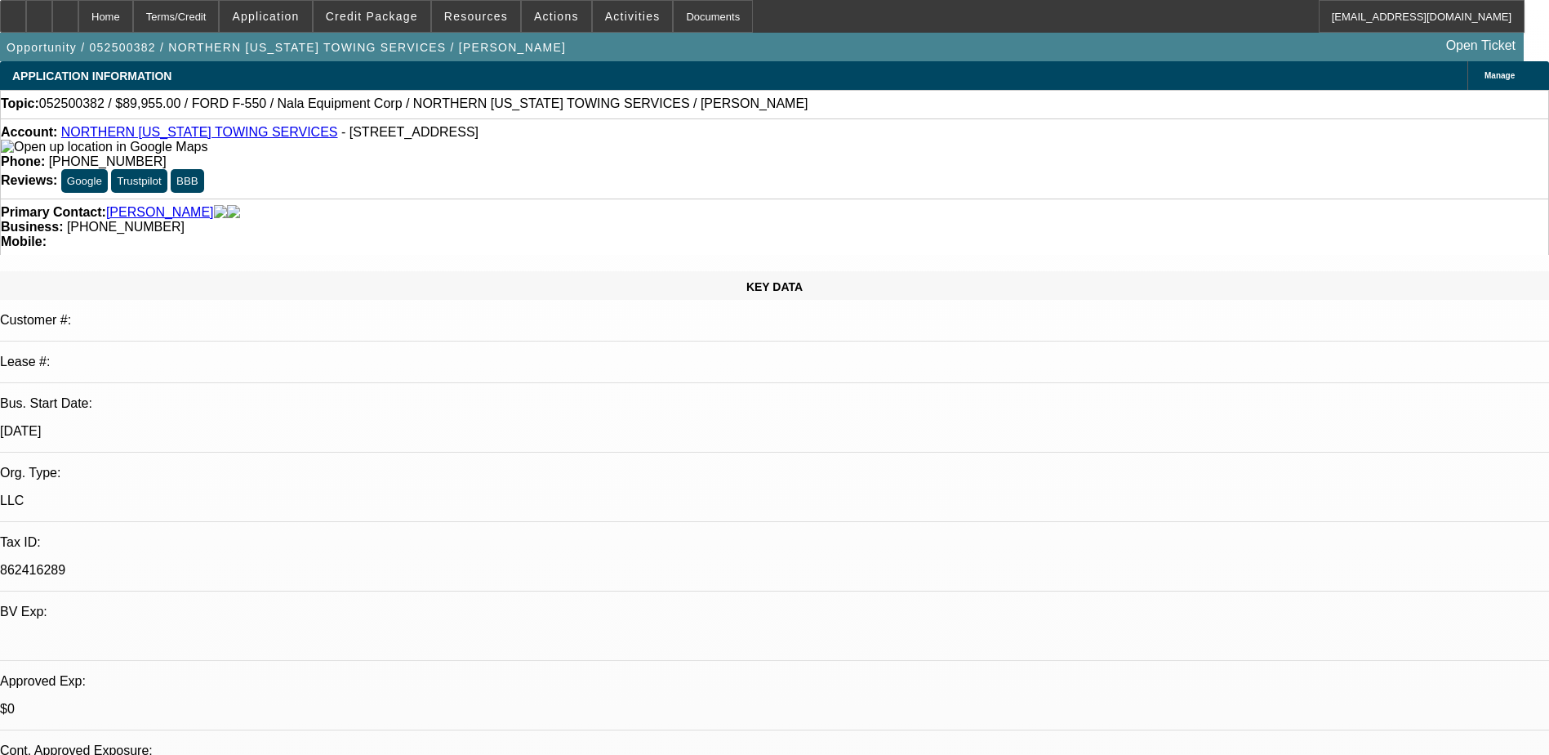
select select "0.1"
select select "0"
select select "0.1"
select select "4"
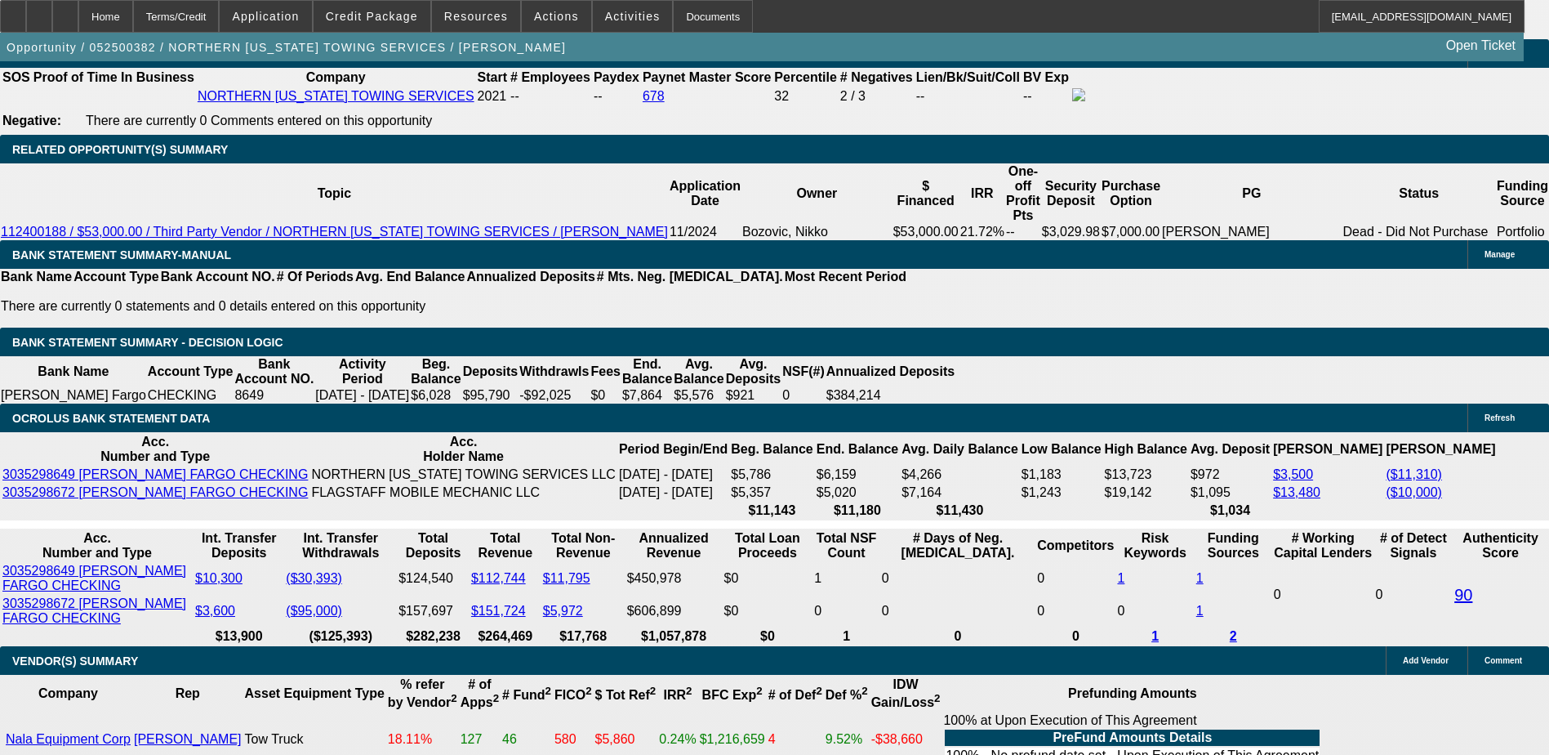
scroll to position [2858, 0]
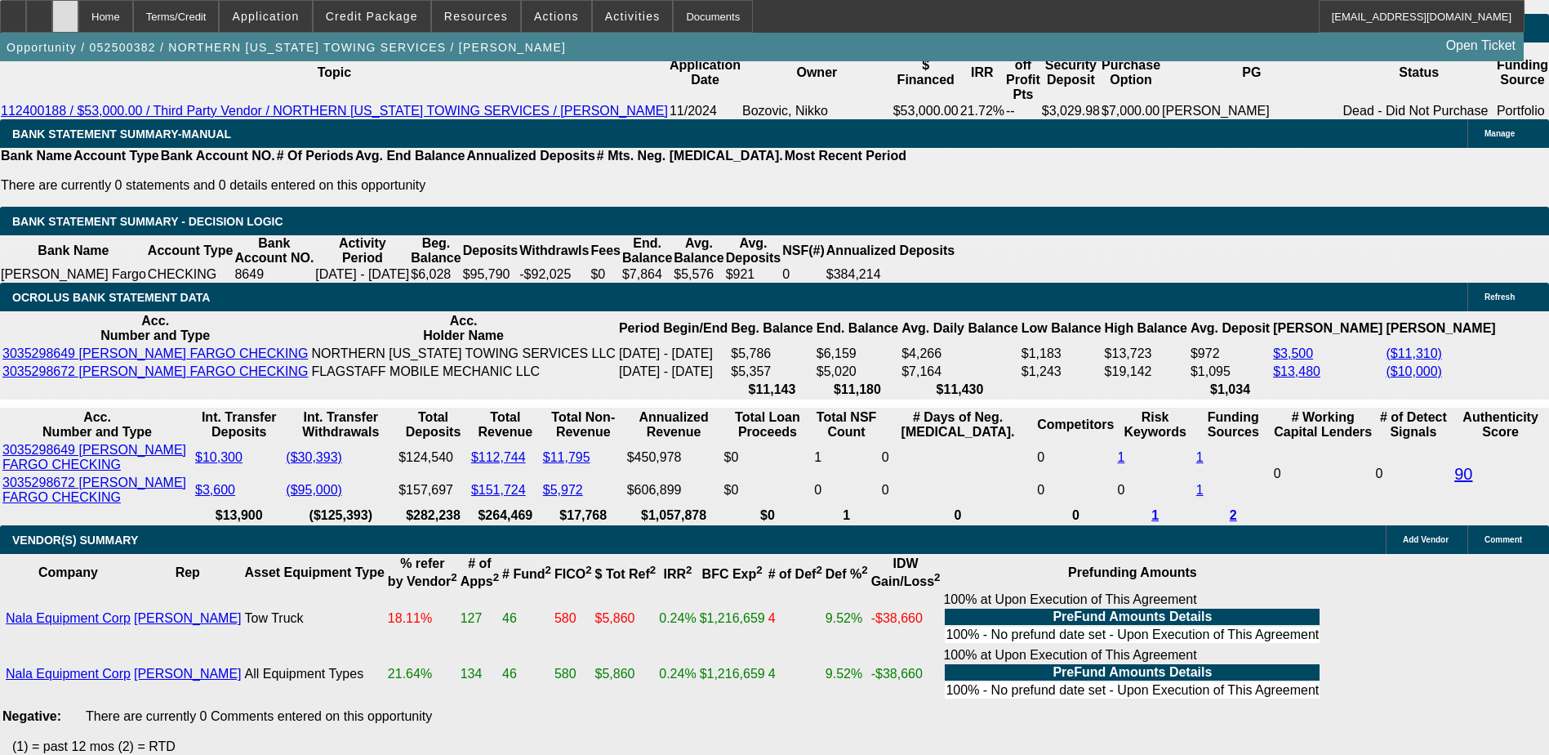
click at [78, 22] on div at bounding box center [65, 16] width 26 height 33
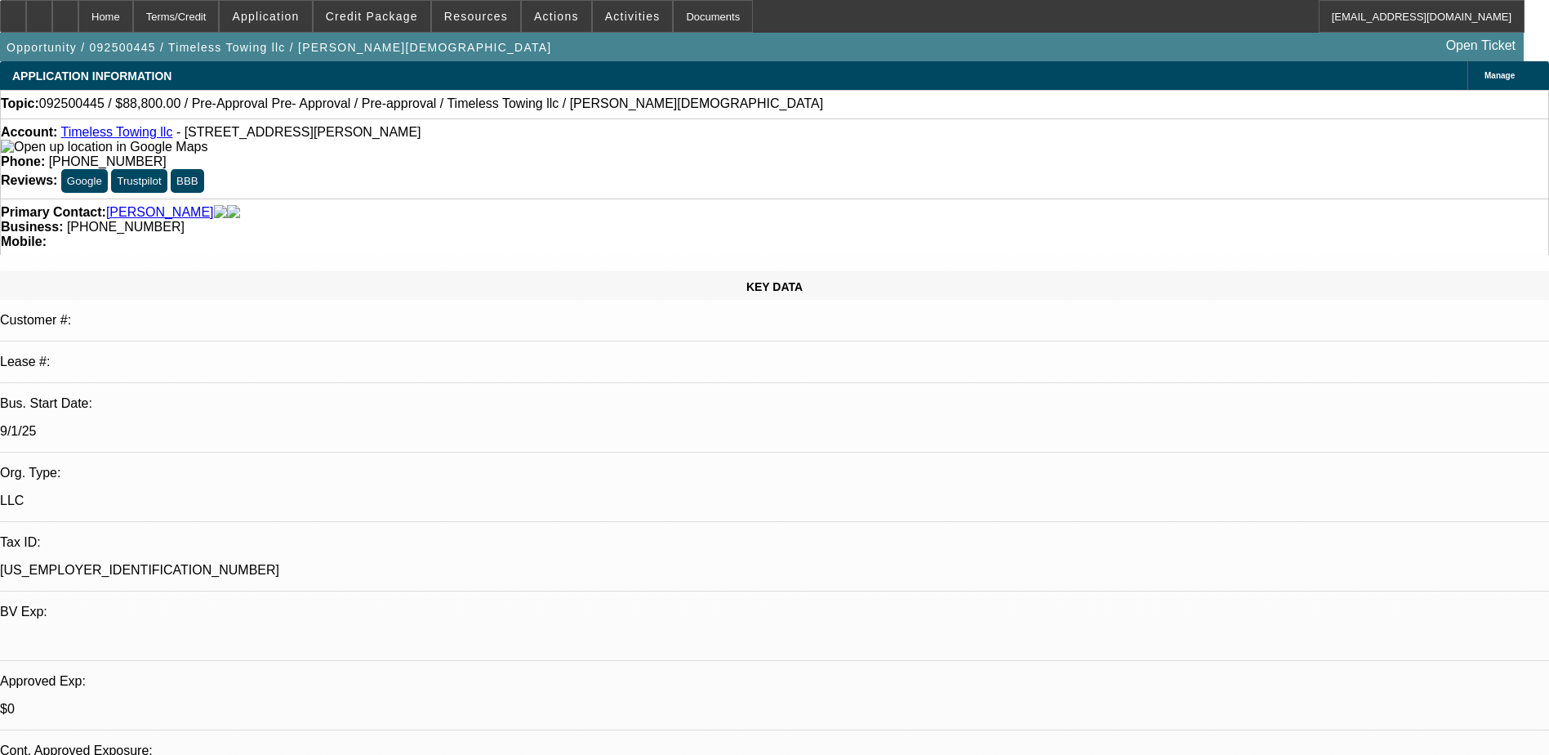
select select "0"
select select "2"
select select "0"
select select "0.2"
select select "2"
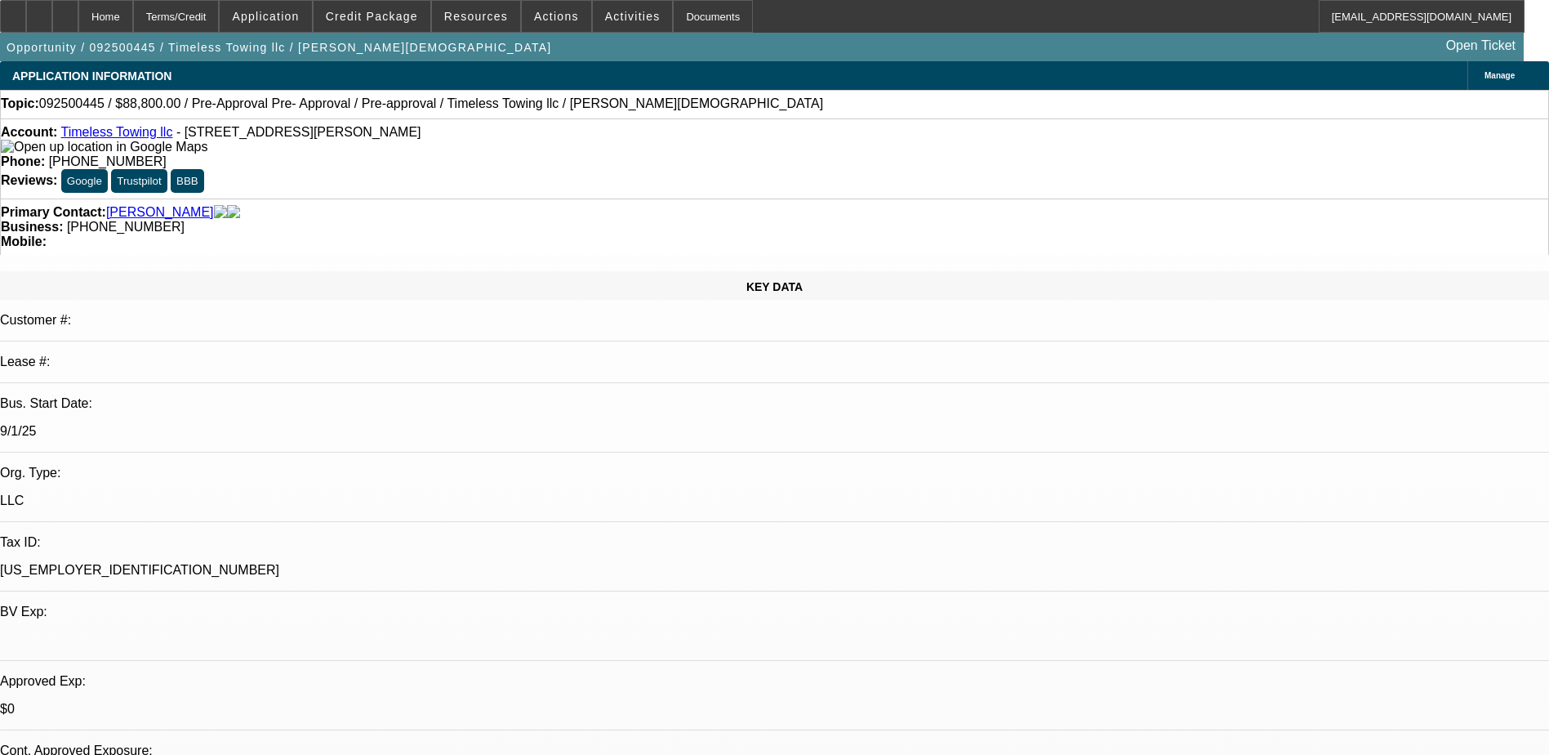
select select "0"
select select "0.2"
select select "2"
select select "0"
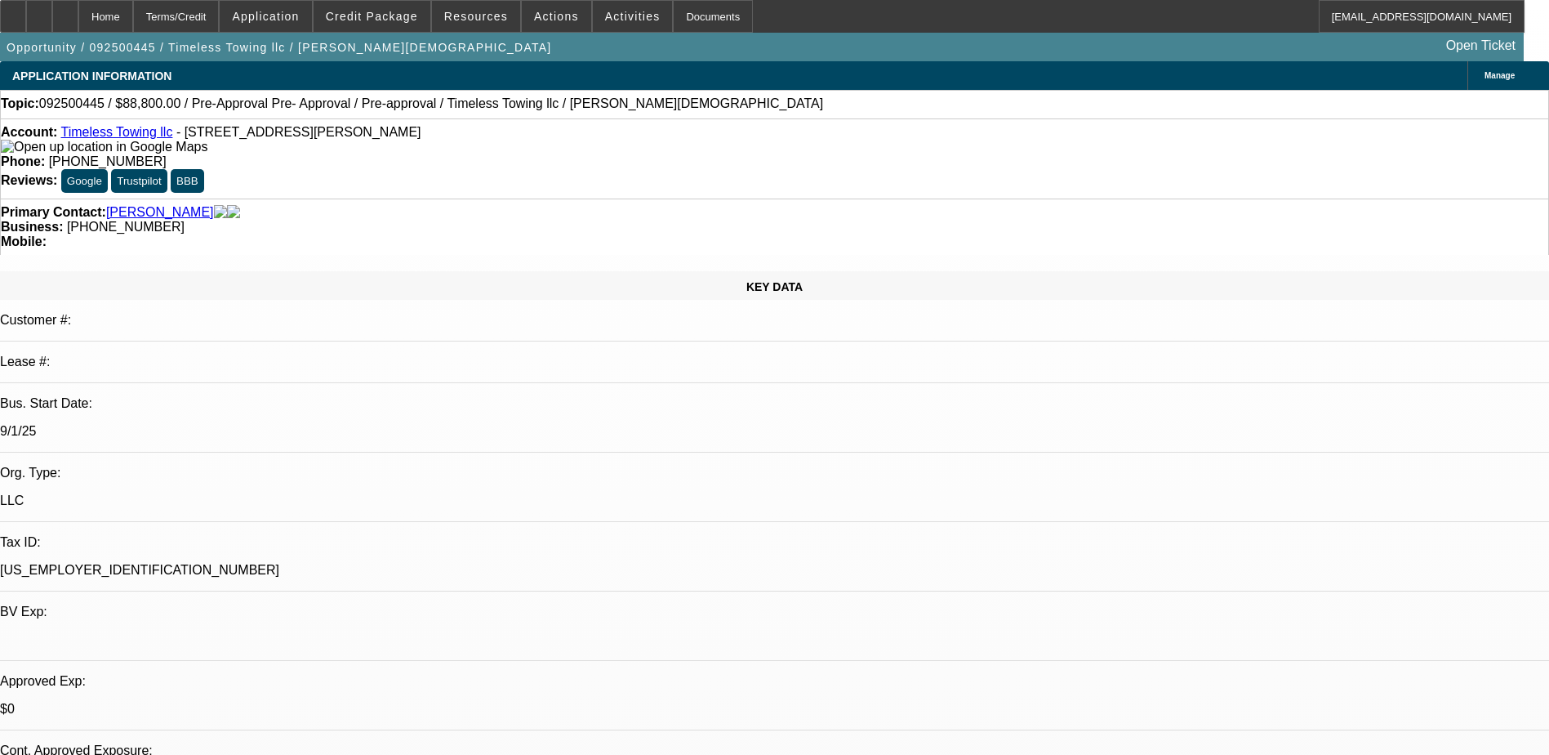
select select "2"
select select "0"
select select "1"
select select "2"
select select "6"
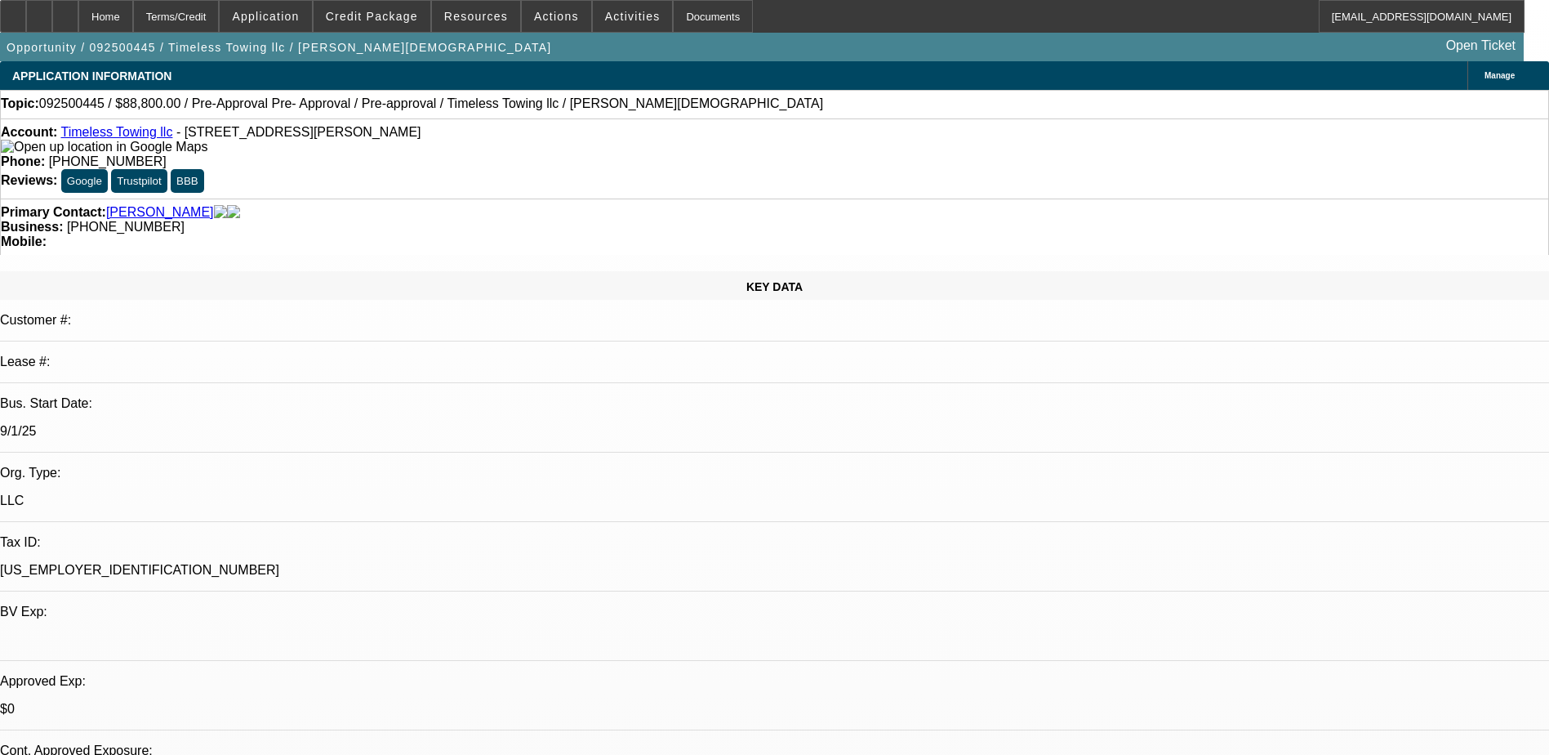
select select "1"
select select "2"
select select "6"
select select "1"
select select "2"
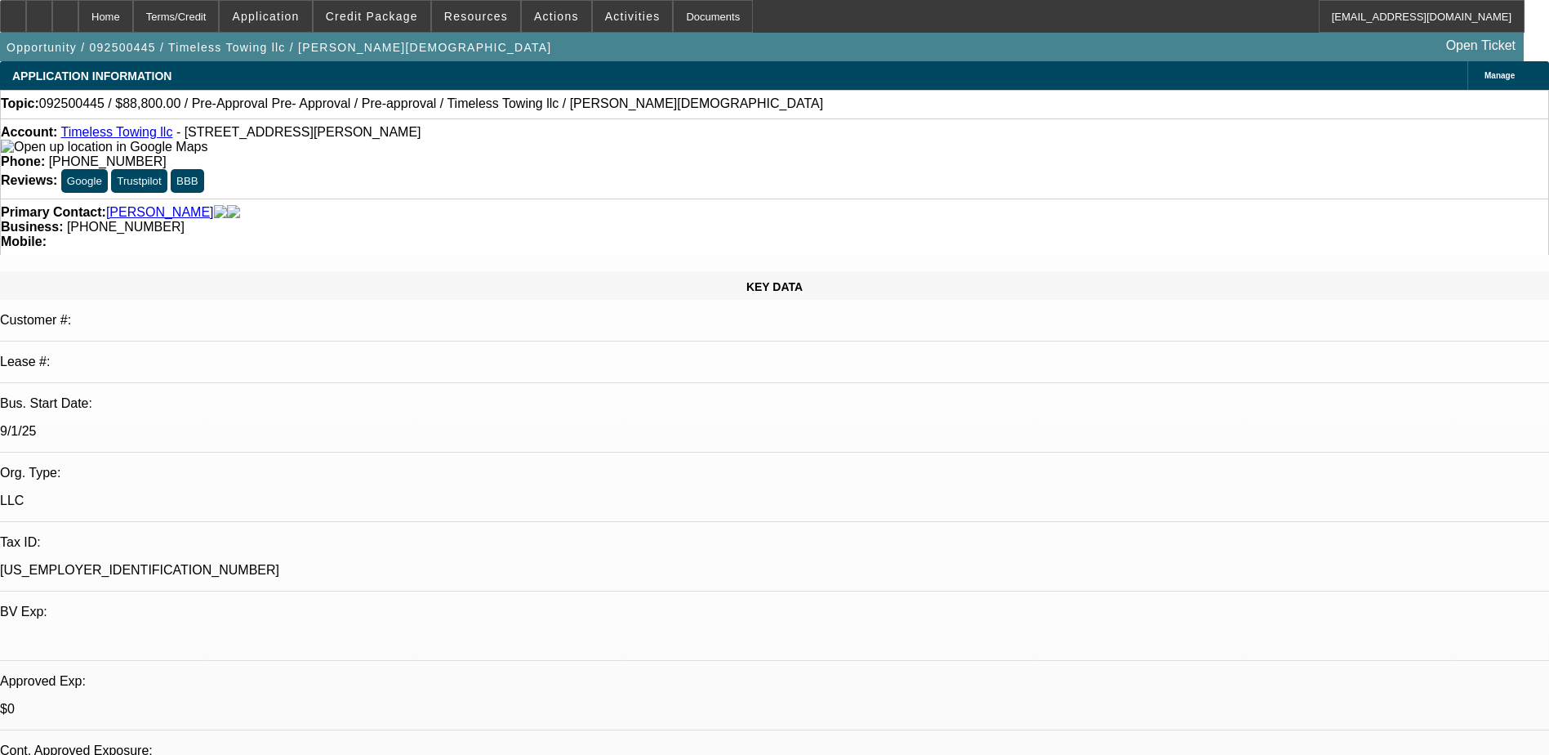
select select "6"
select select "1"
select select "2"
select select "6"
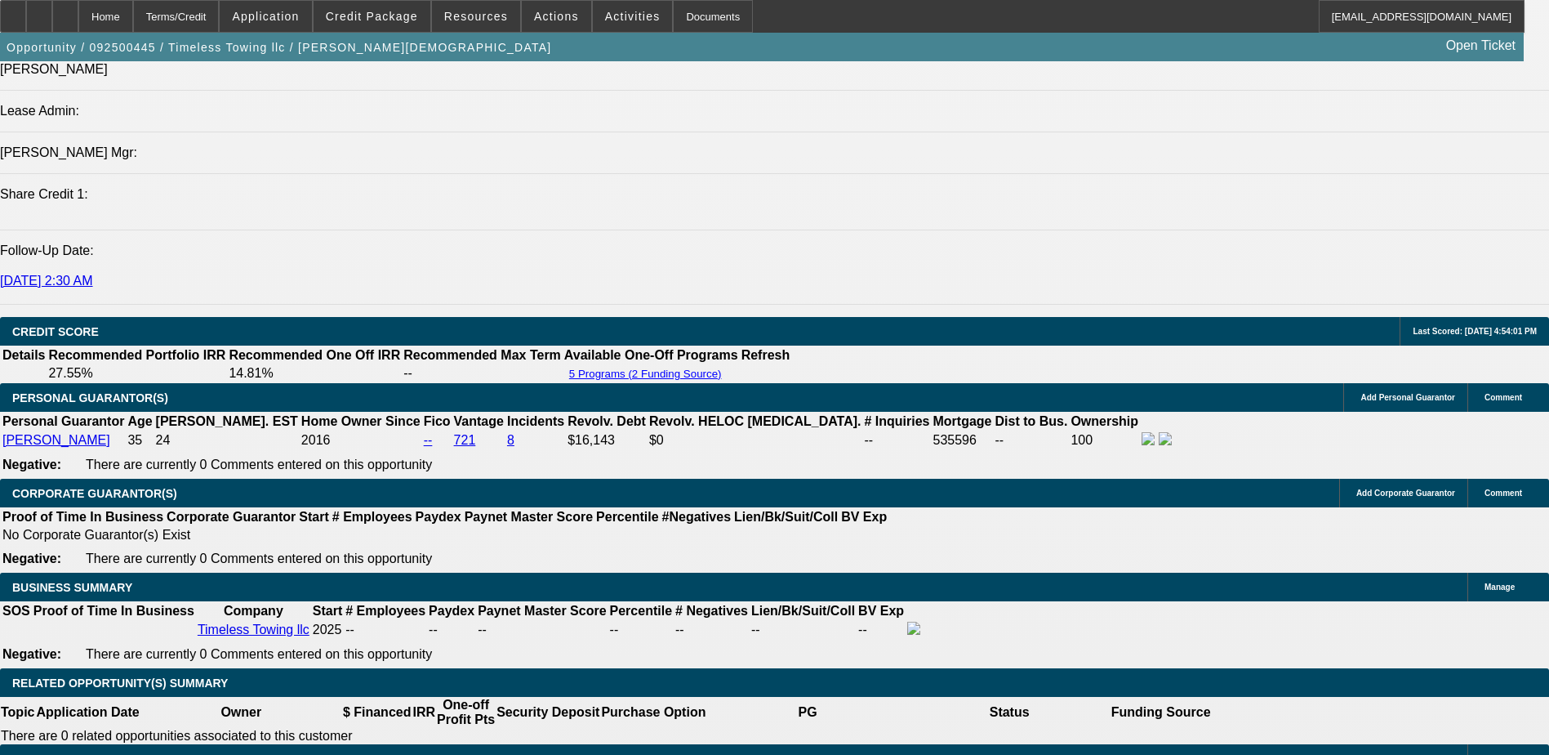
scroll to position [2090, 0]
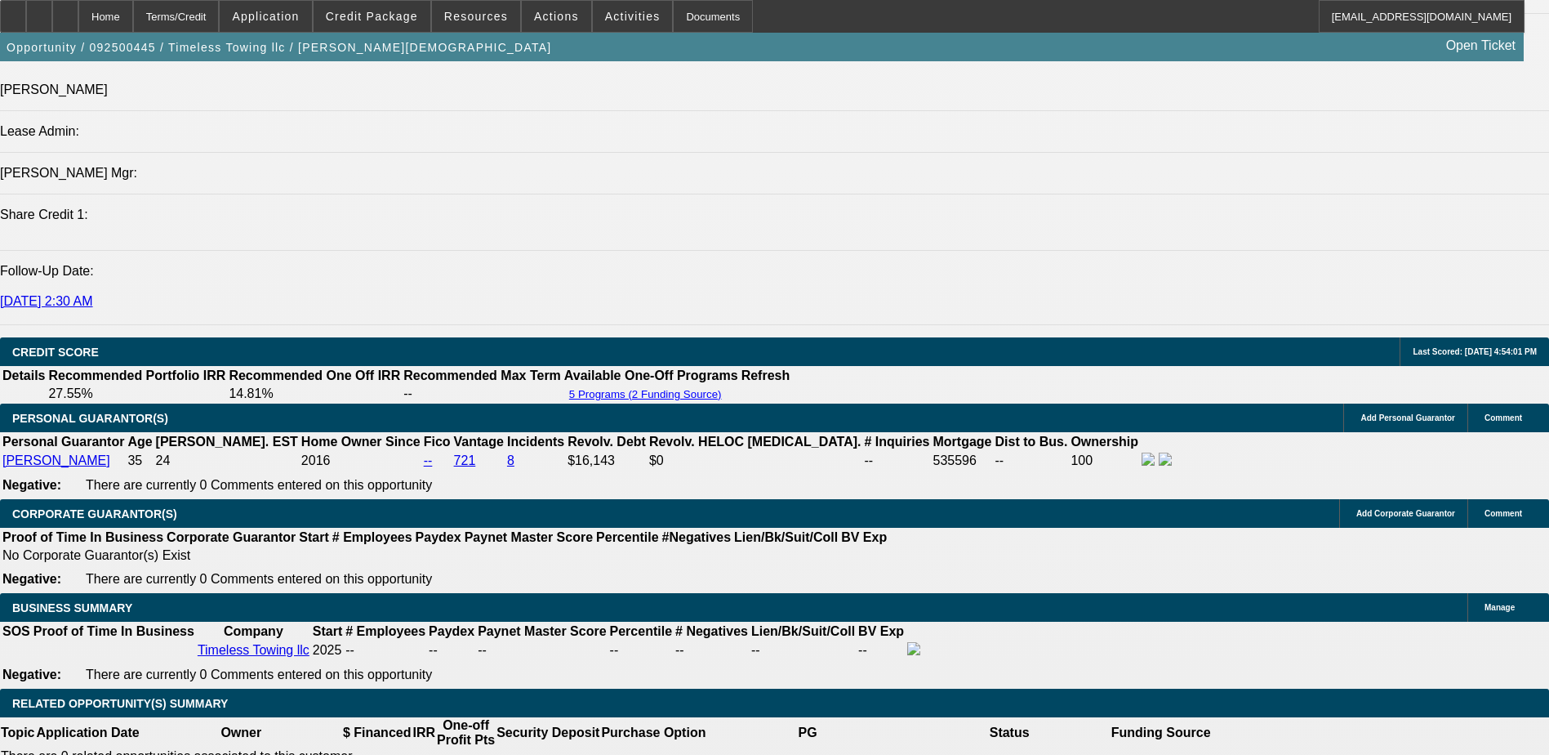
click at [363, 24] on span at bounding box center [372, 16] width 117 height 39
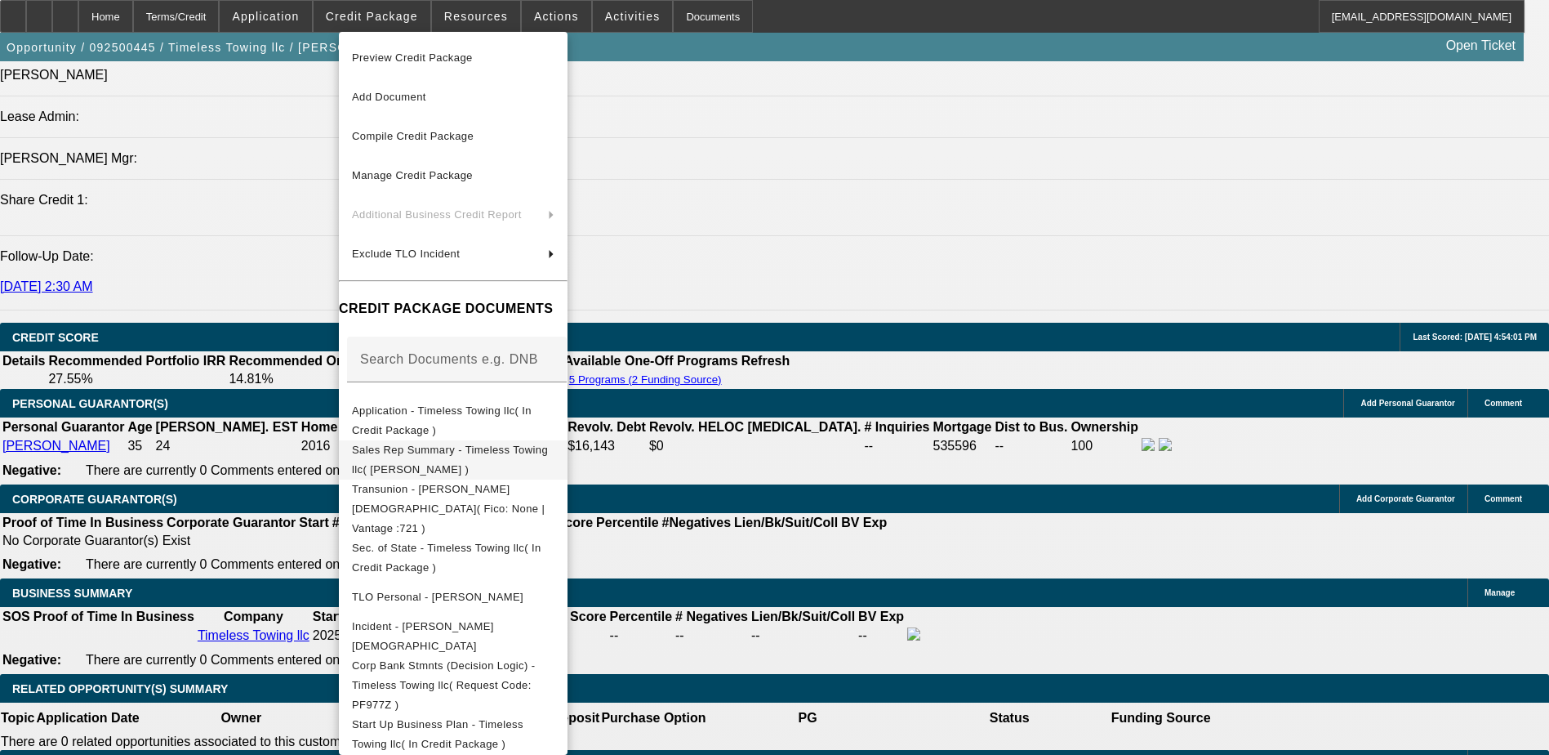
scroll to position [2580, 0]
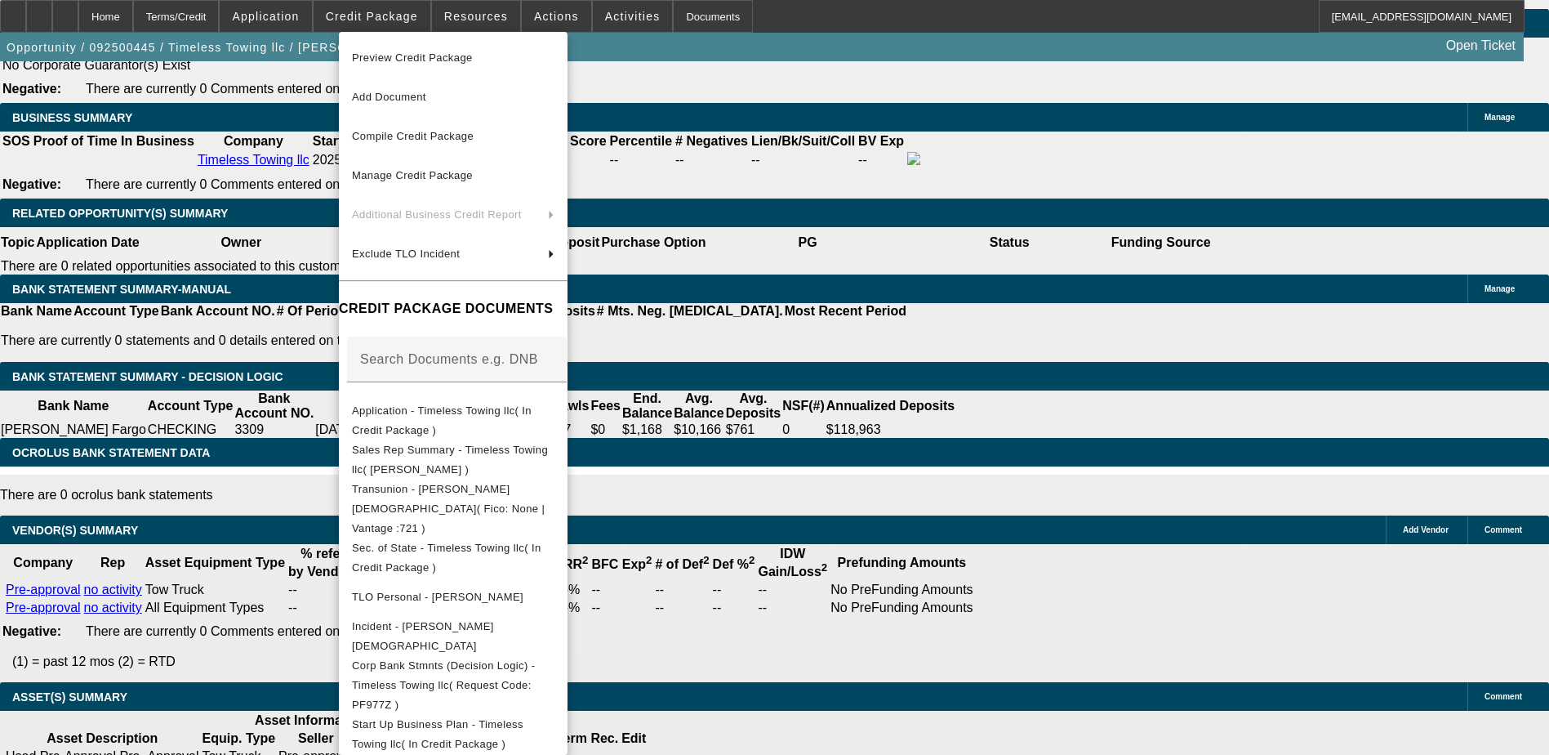
click at [1267, 220] on div at bounding box center [774, 377] width 1549 height 755
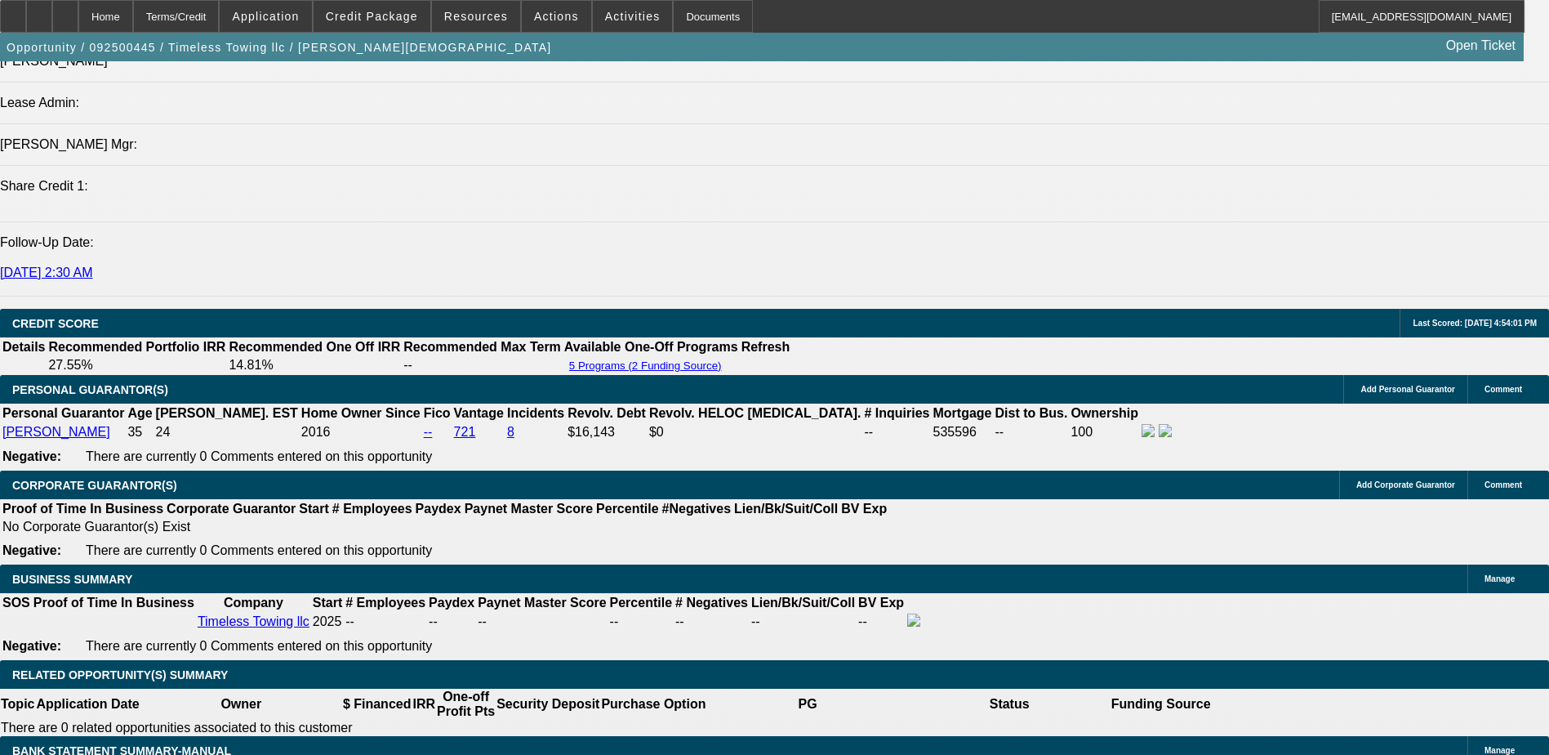
scroll to position [2090, 0]
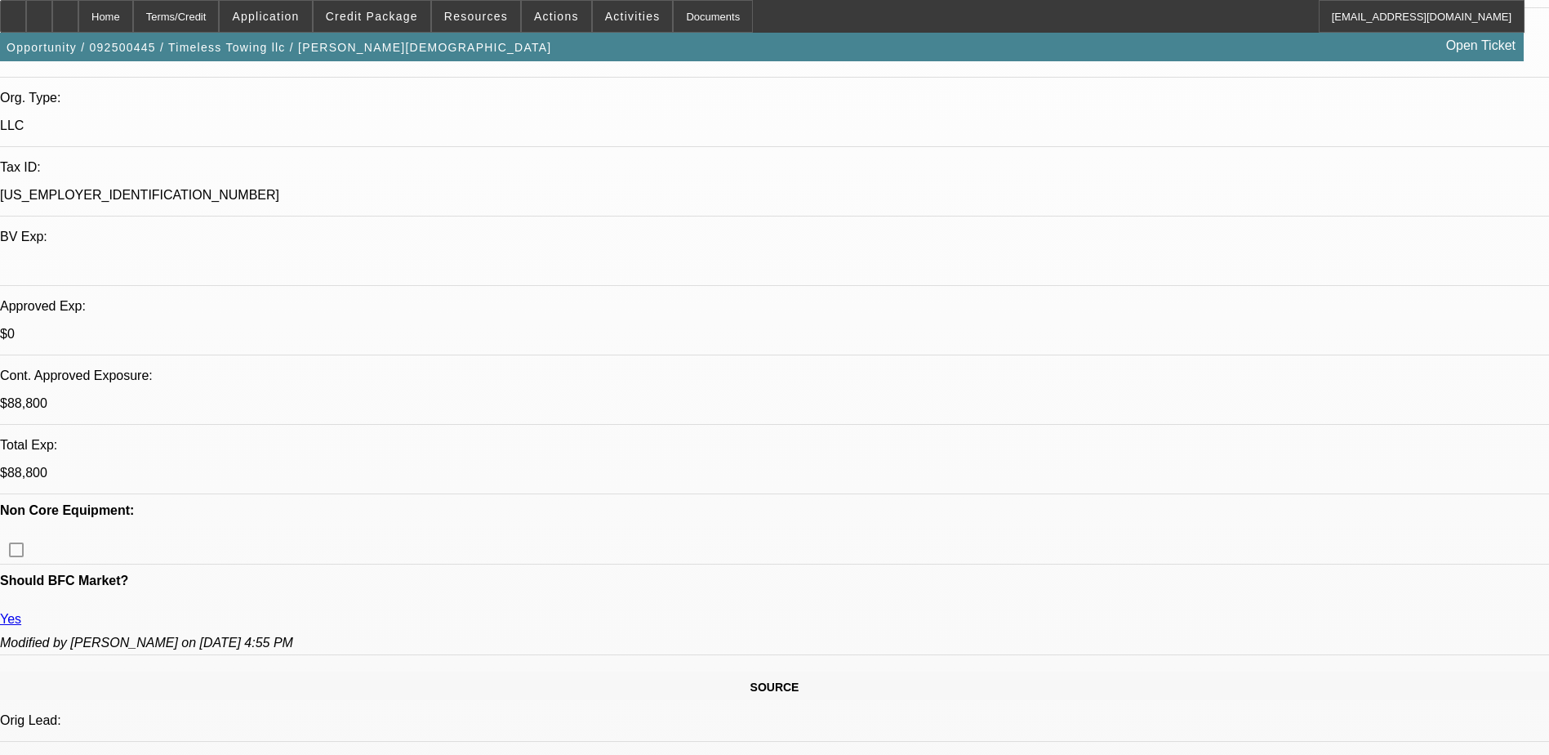
scroll to position [0, 0]
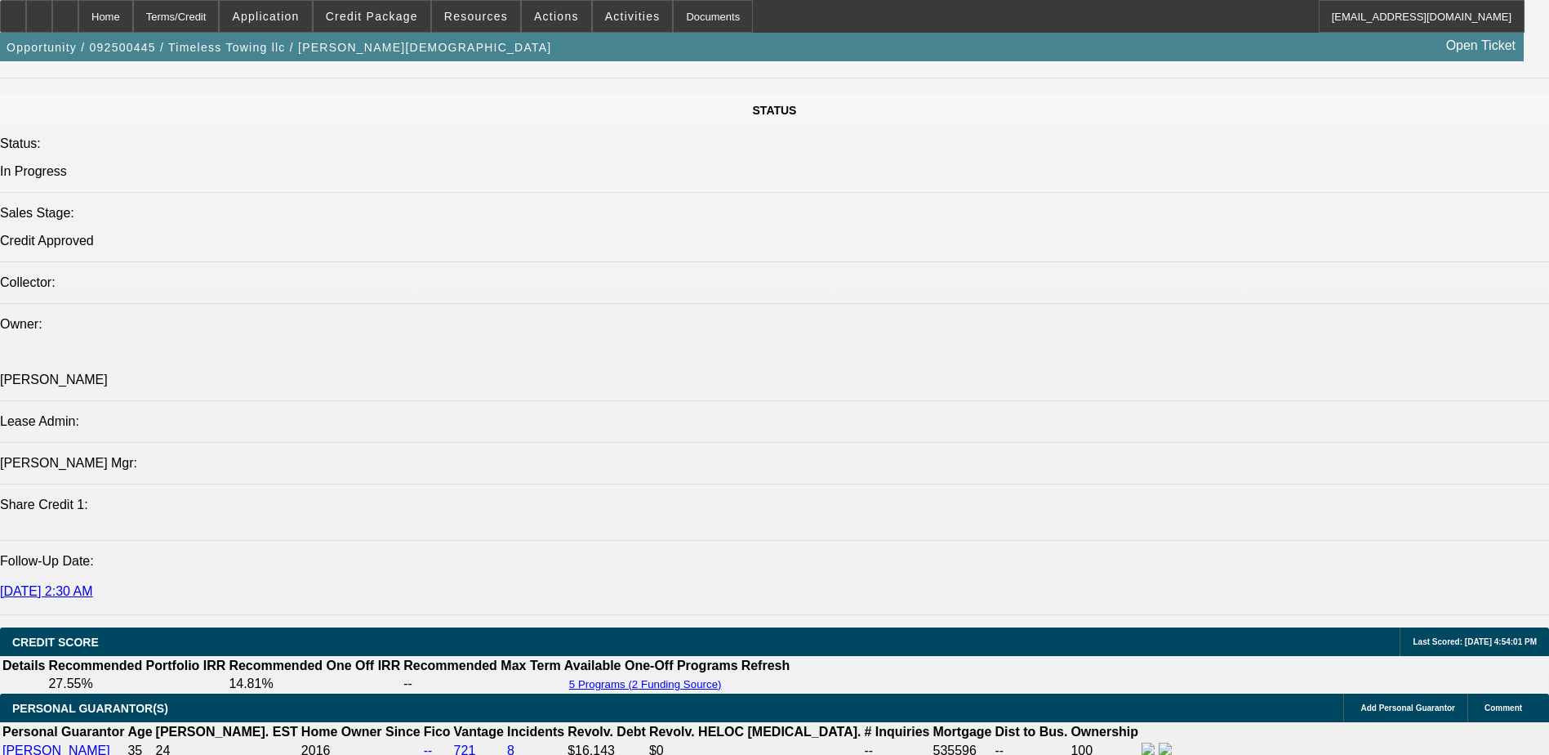
scroll to position [2041, 0]
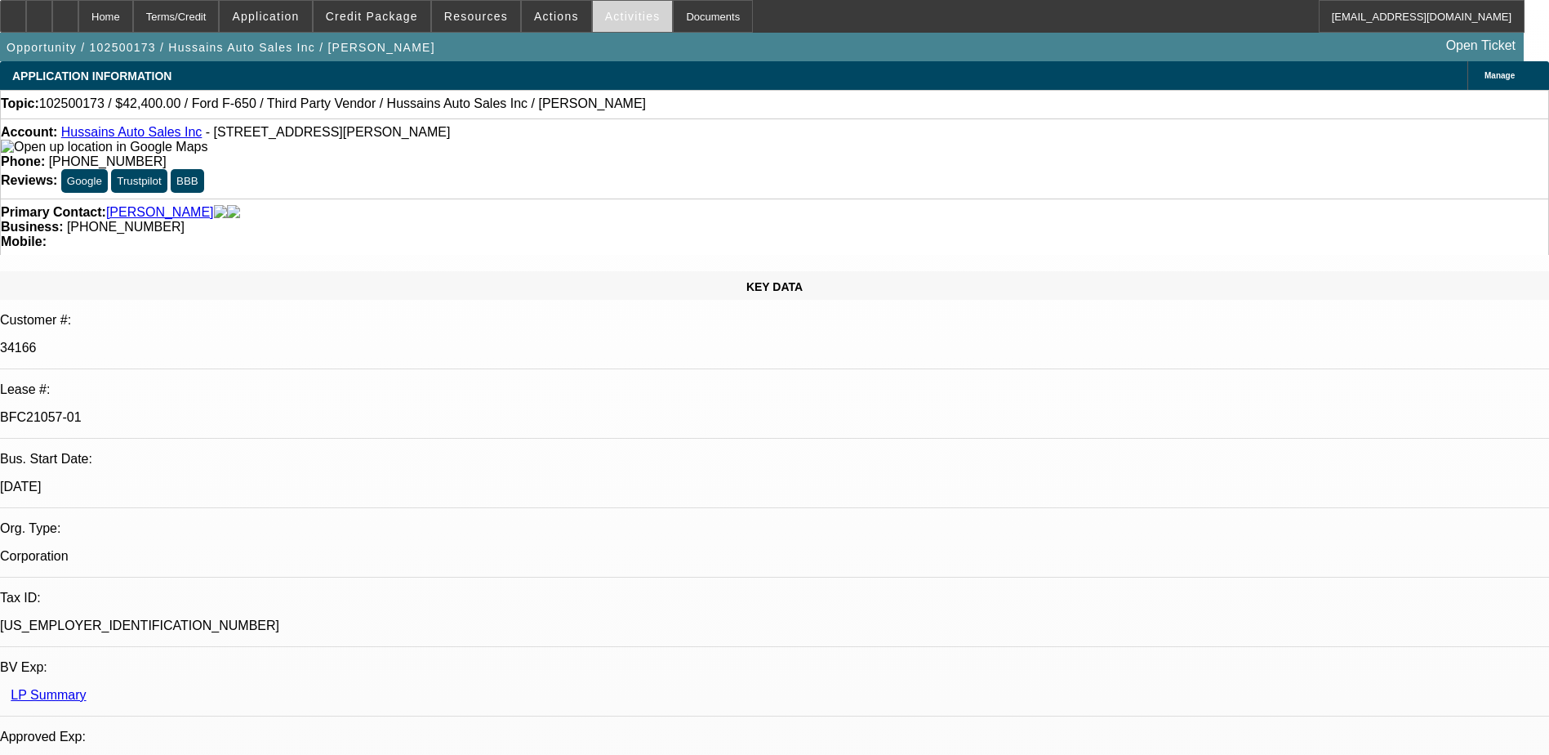
select select "0"
select select "6"
select select "0"
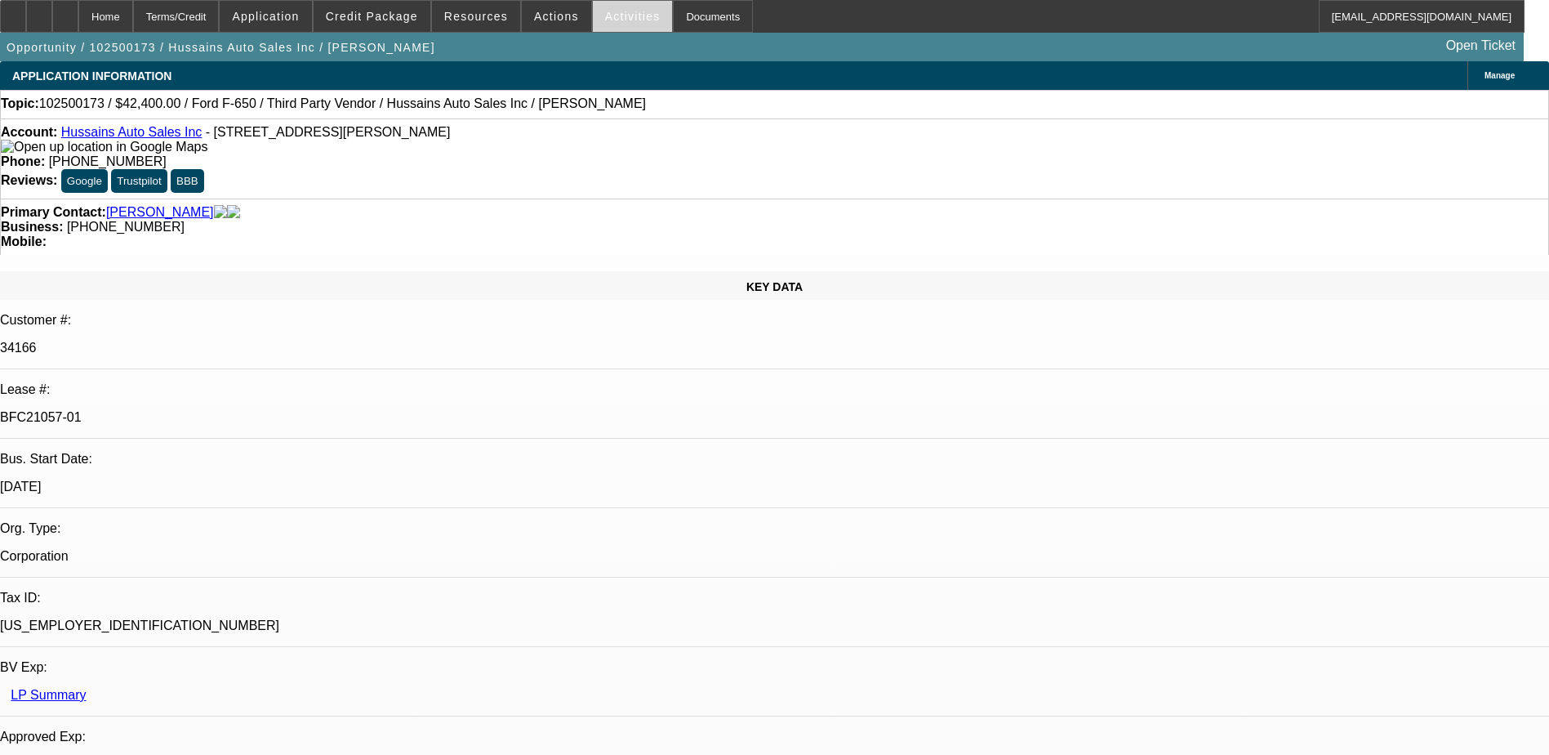
select select "0"
select select "6"
select select "0"
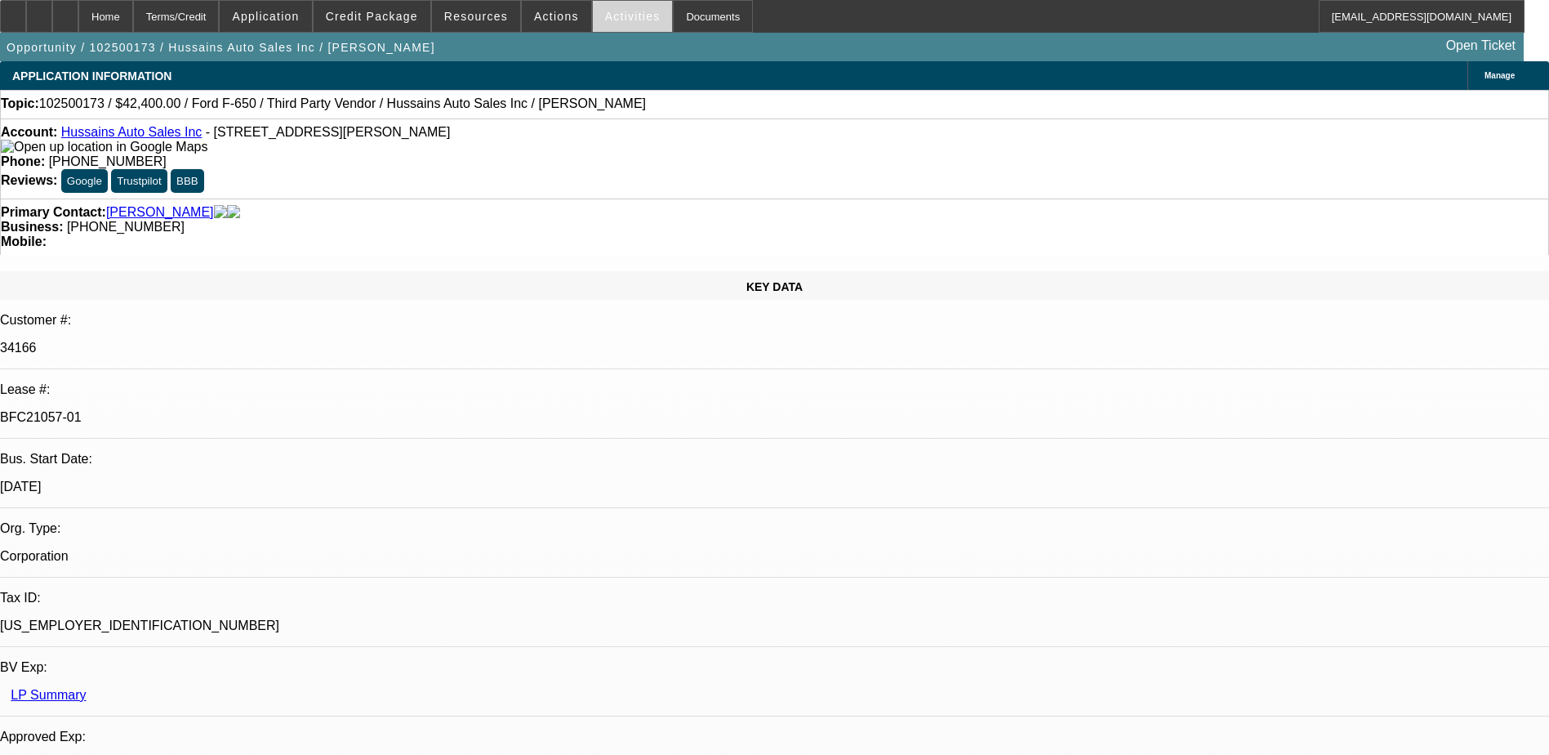
select select "0"
select select "6"
select select "0"
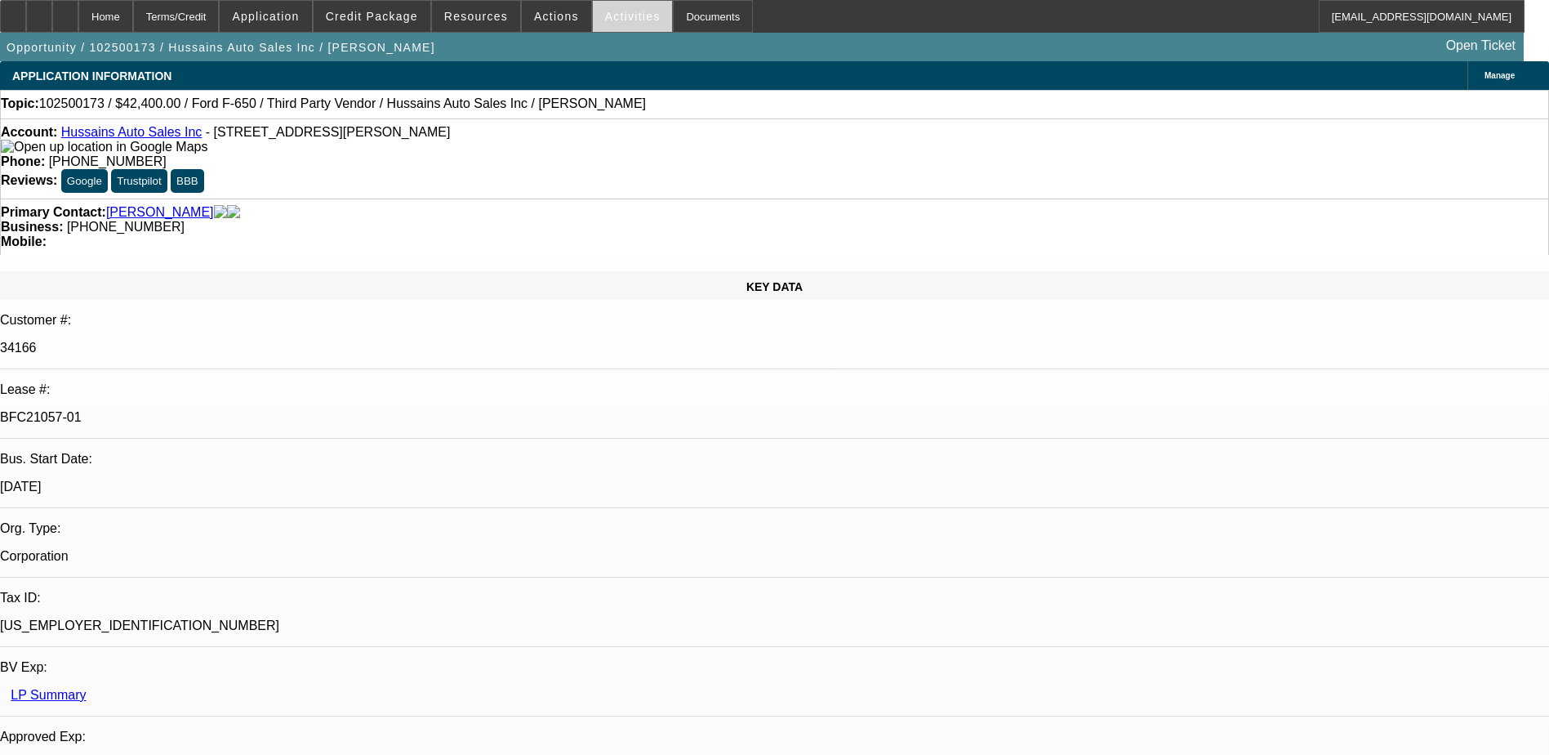
select select "6"
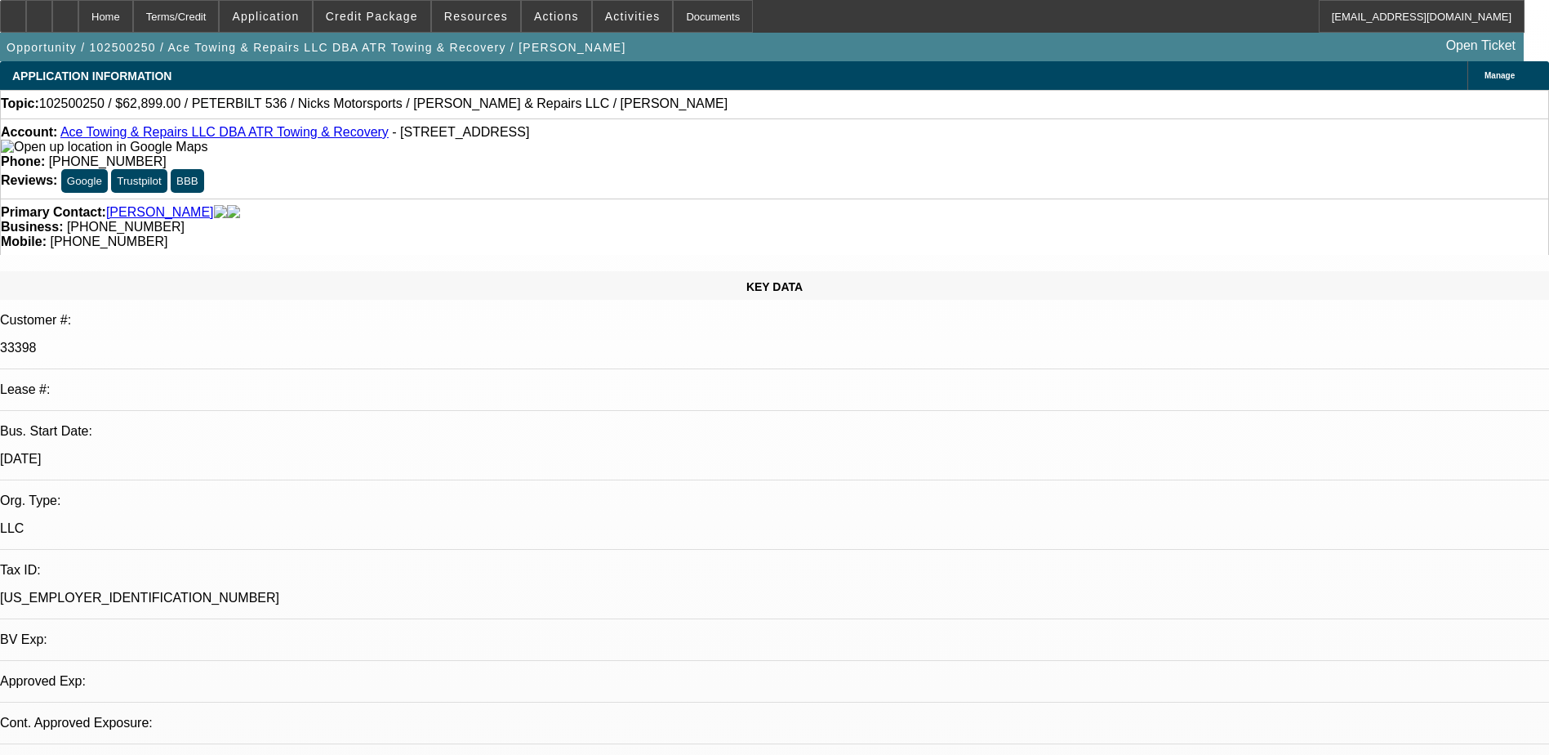
select select "0"
select select "2"
select select "0"
select select "6"
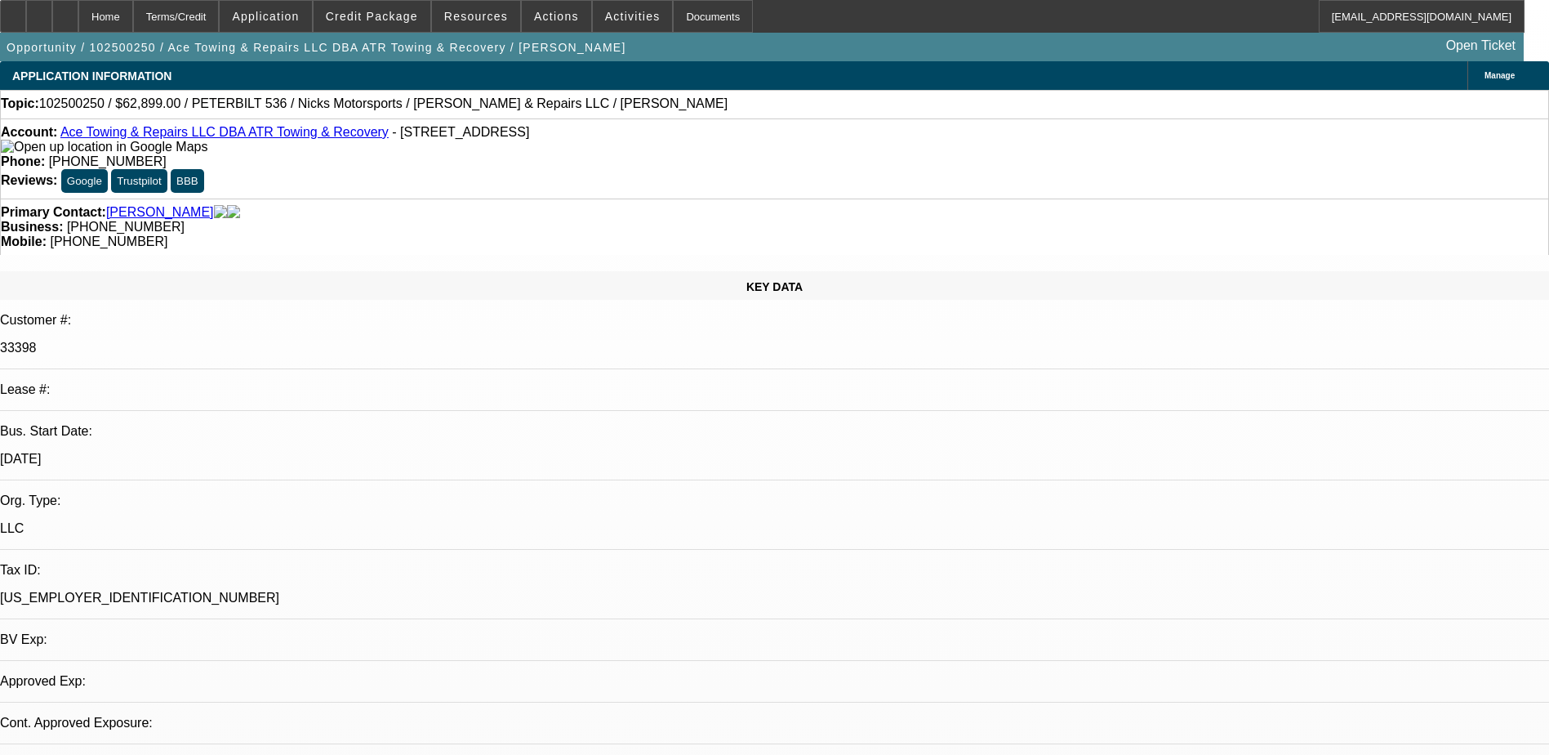
select select "0"
select select "2"
select select "0"
select select "6"
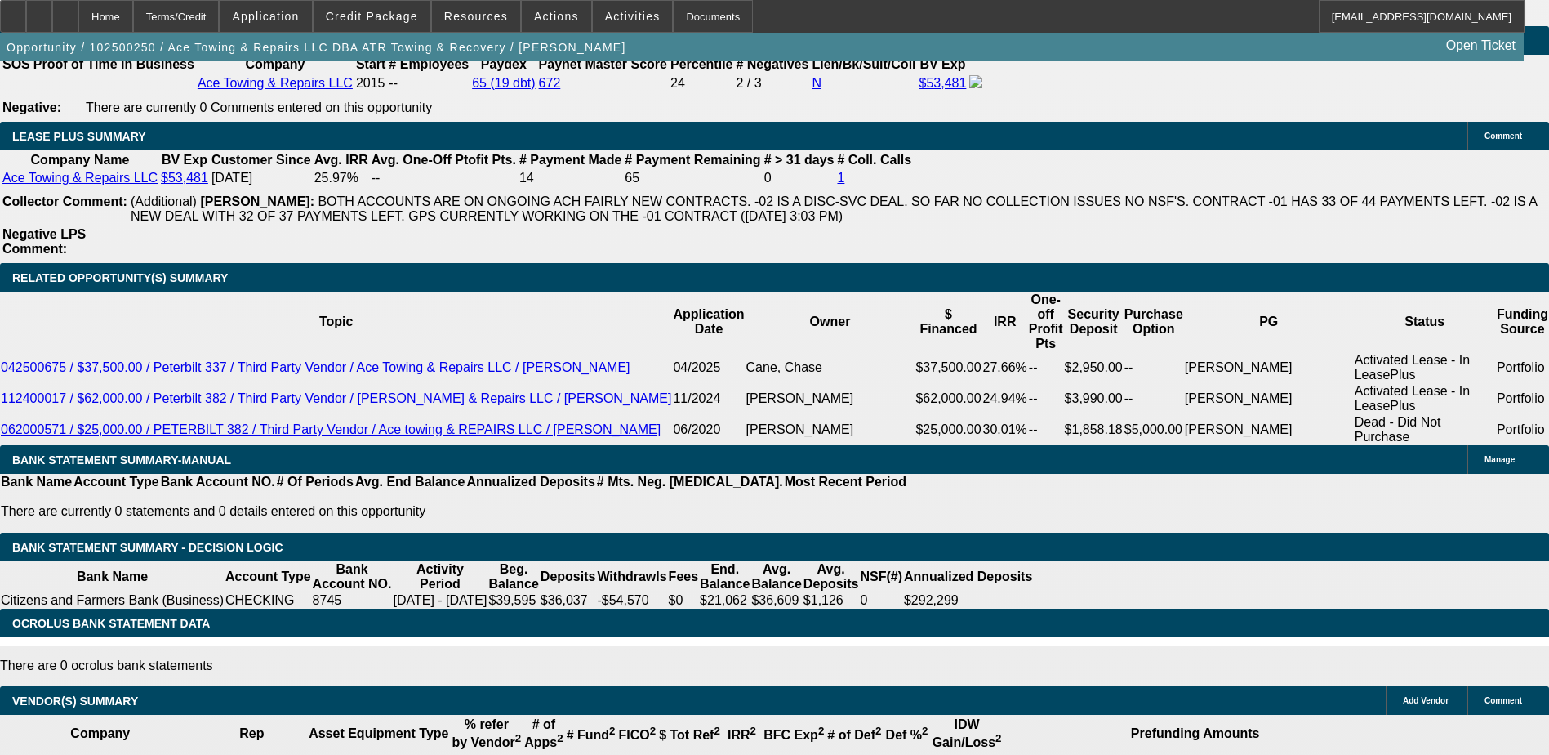
scroll to position [2789, 0]
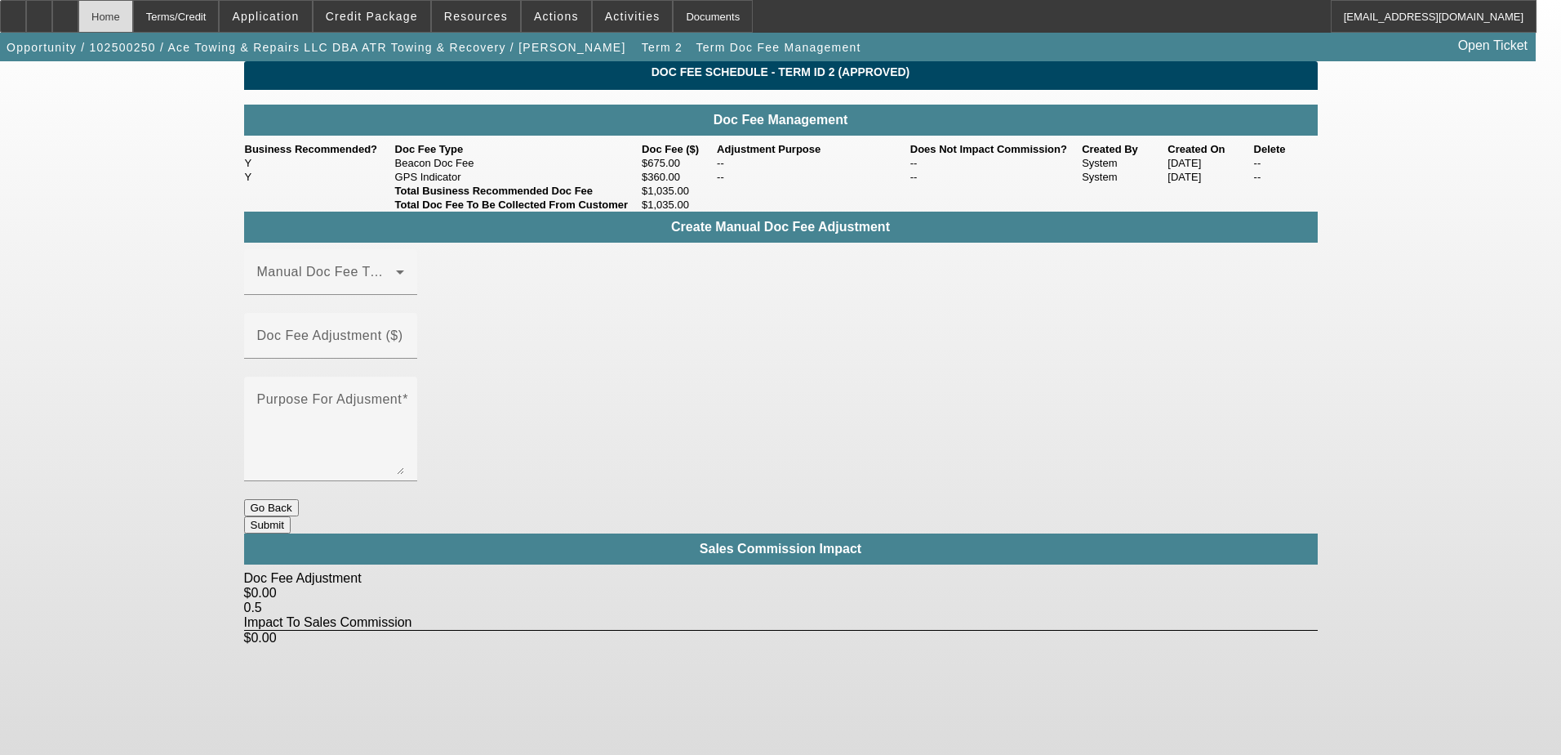
click at [133, 23] on div "Home" at bounding box center [105, 16] width 55 height 33
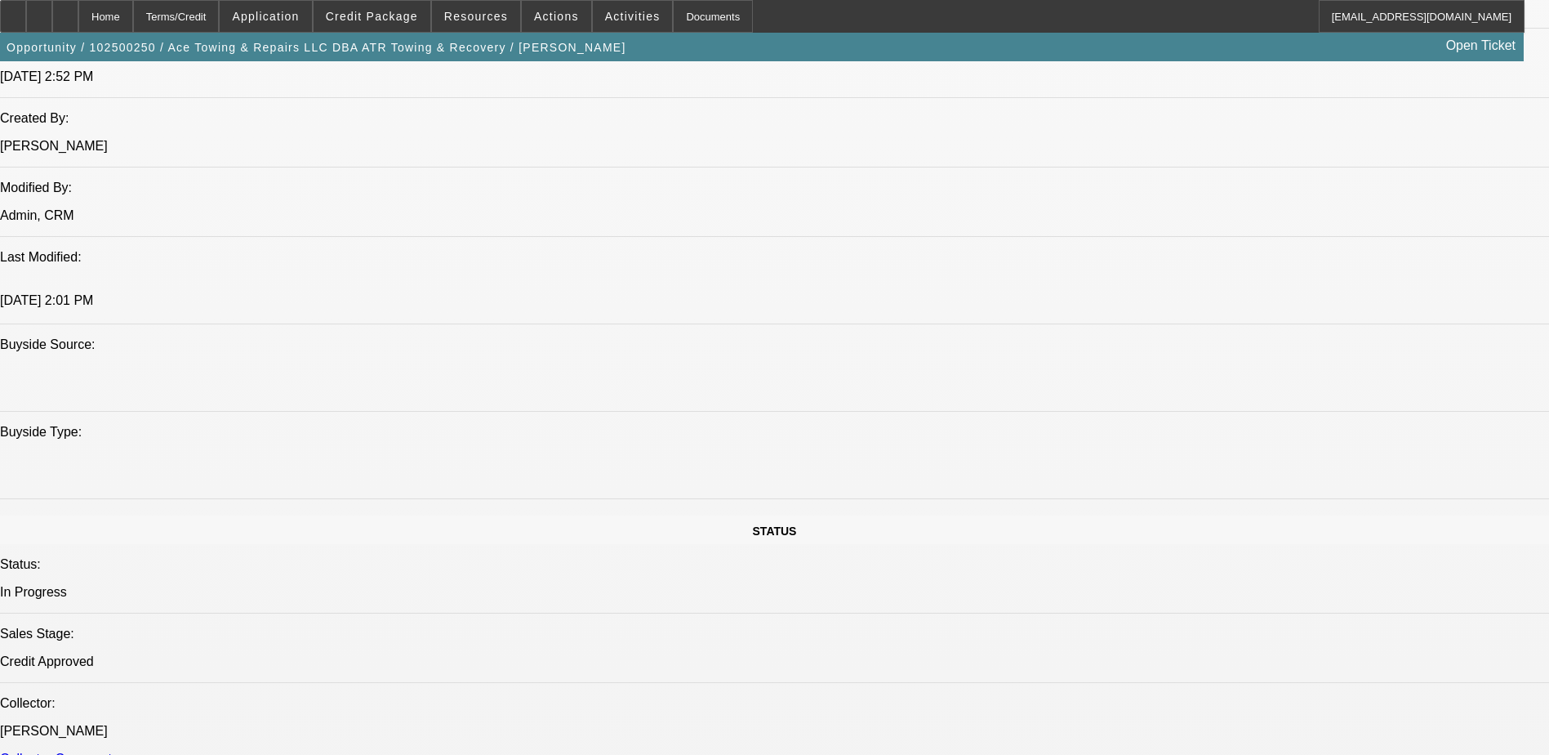
select select "0"
select select "2"
select select "0"
select select "6"
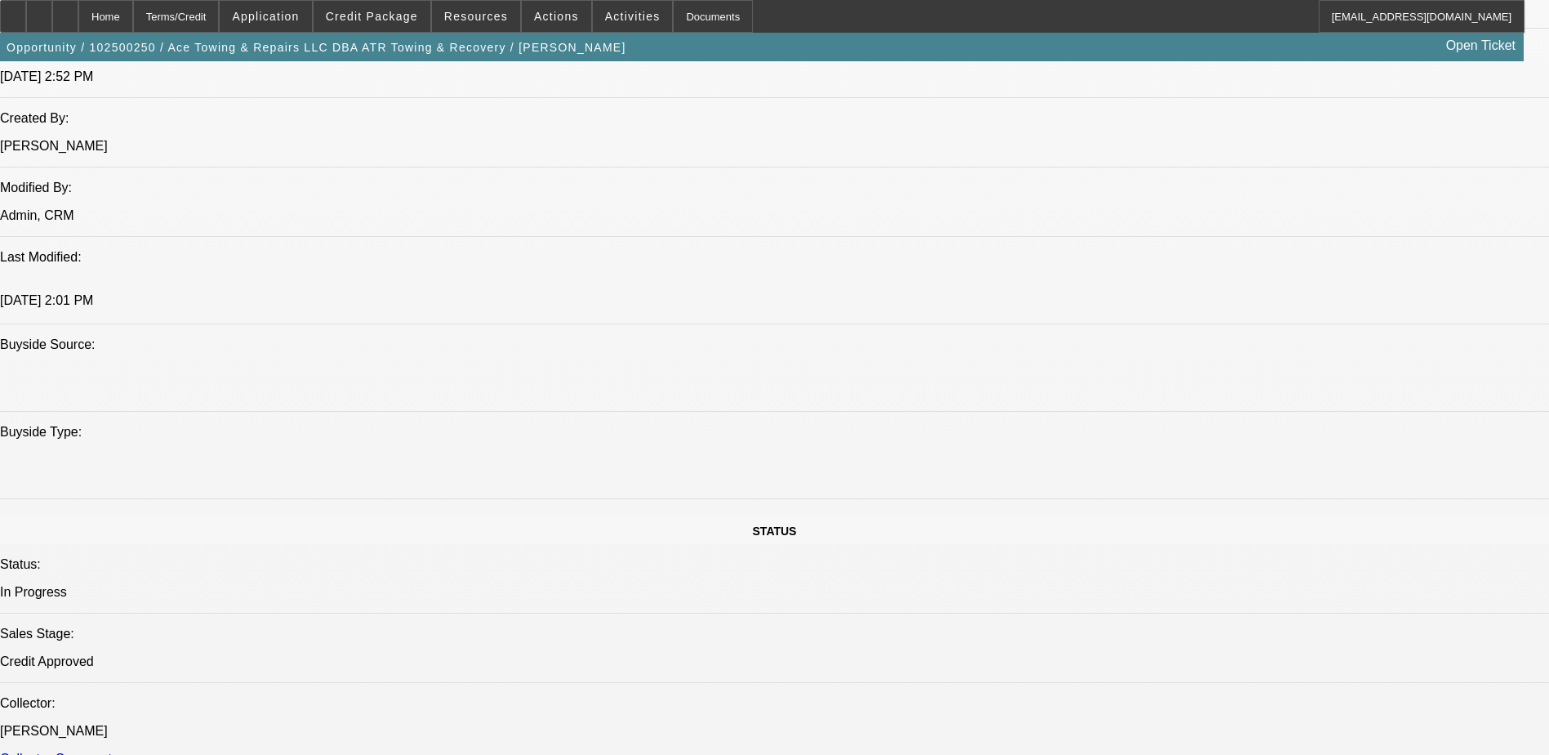
select select "0"
select select "2"
select select "0"
select select "6"
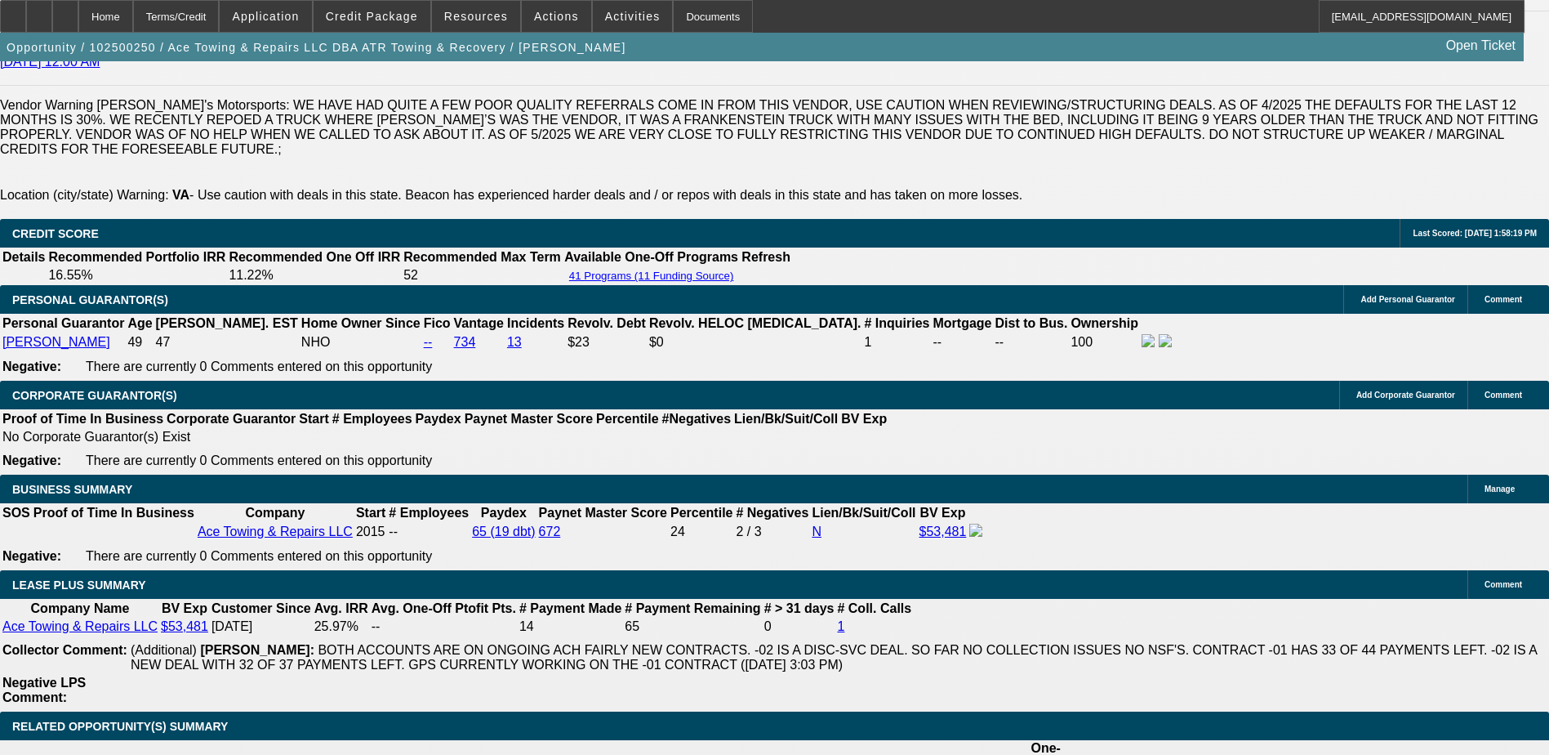
scroll to position [2710, 0]
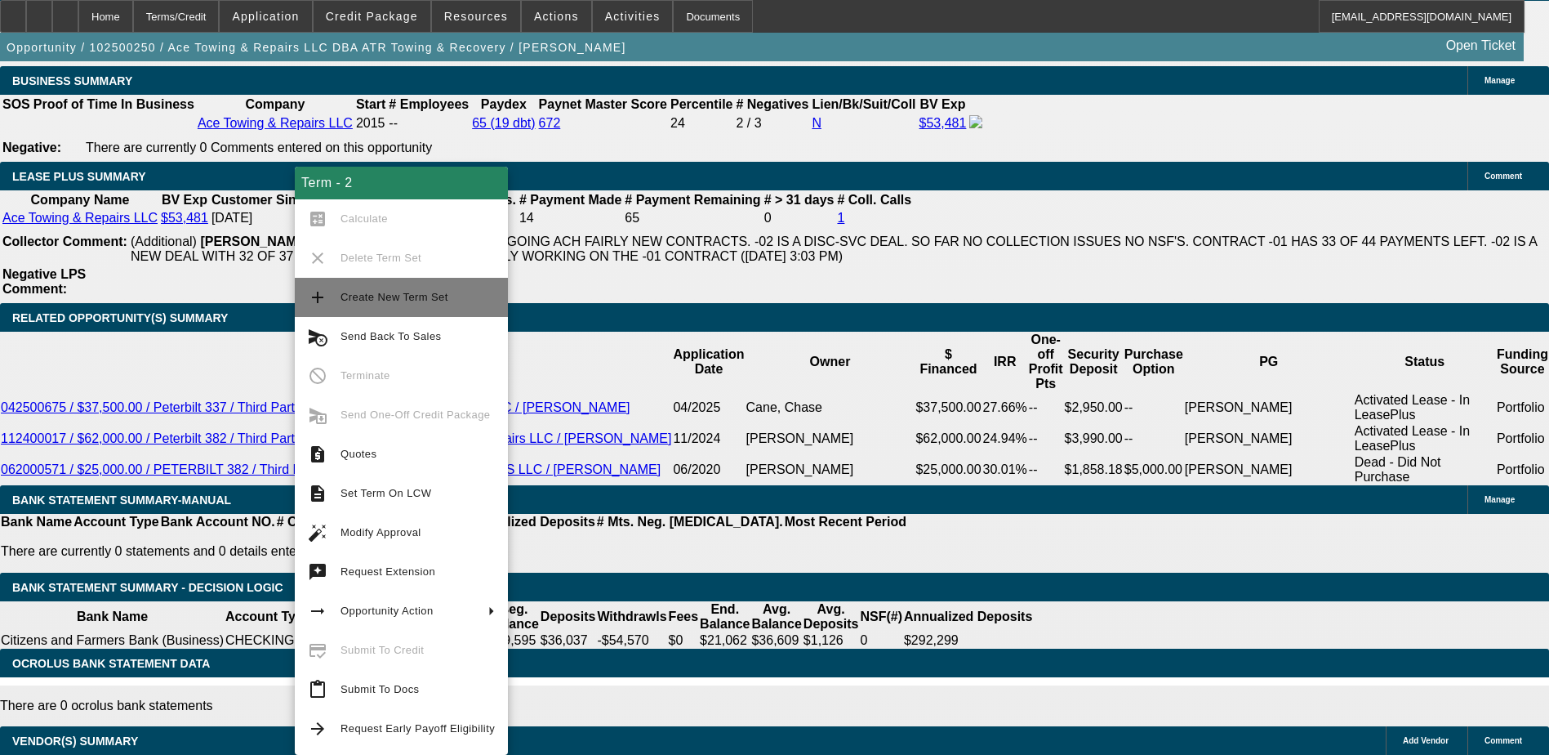
click at [382, 302] on span "Create New Term Set" at bounding box center [395, 297] width 108 height 12
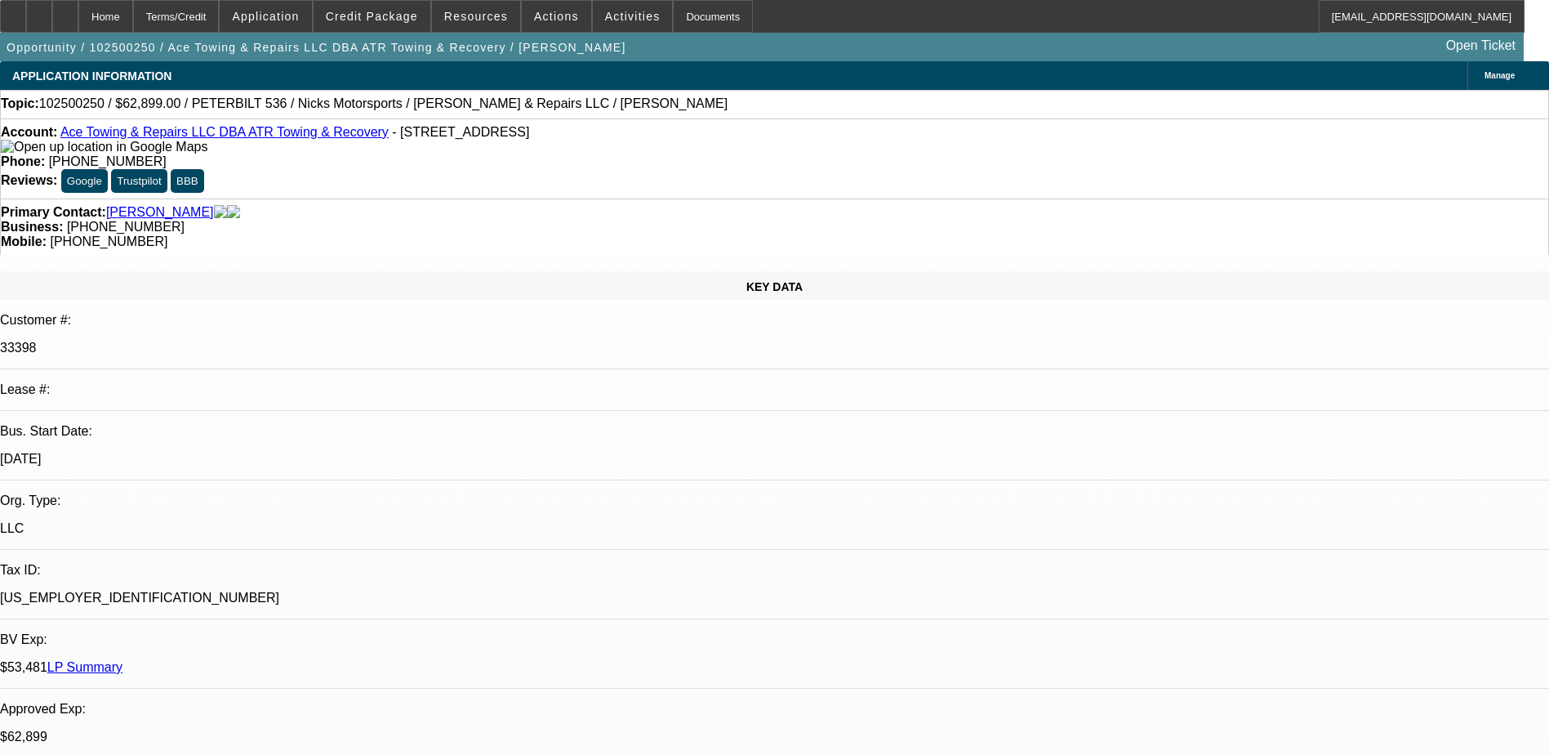
select select "0"
select select "2"
select select "0"
select select "2"
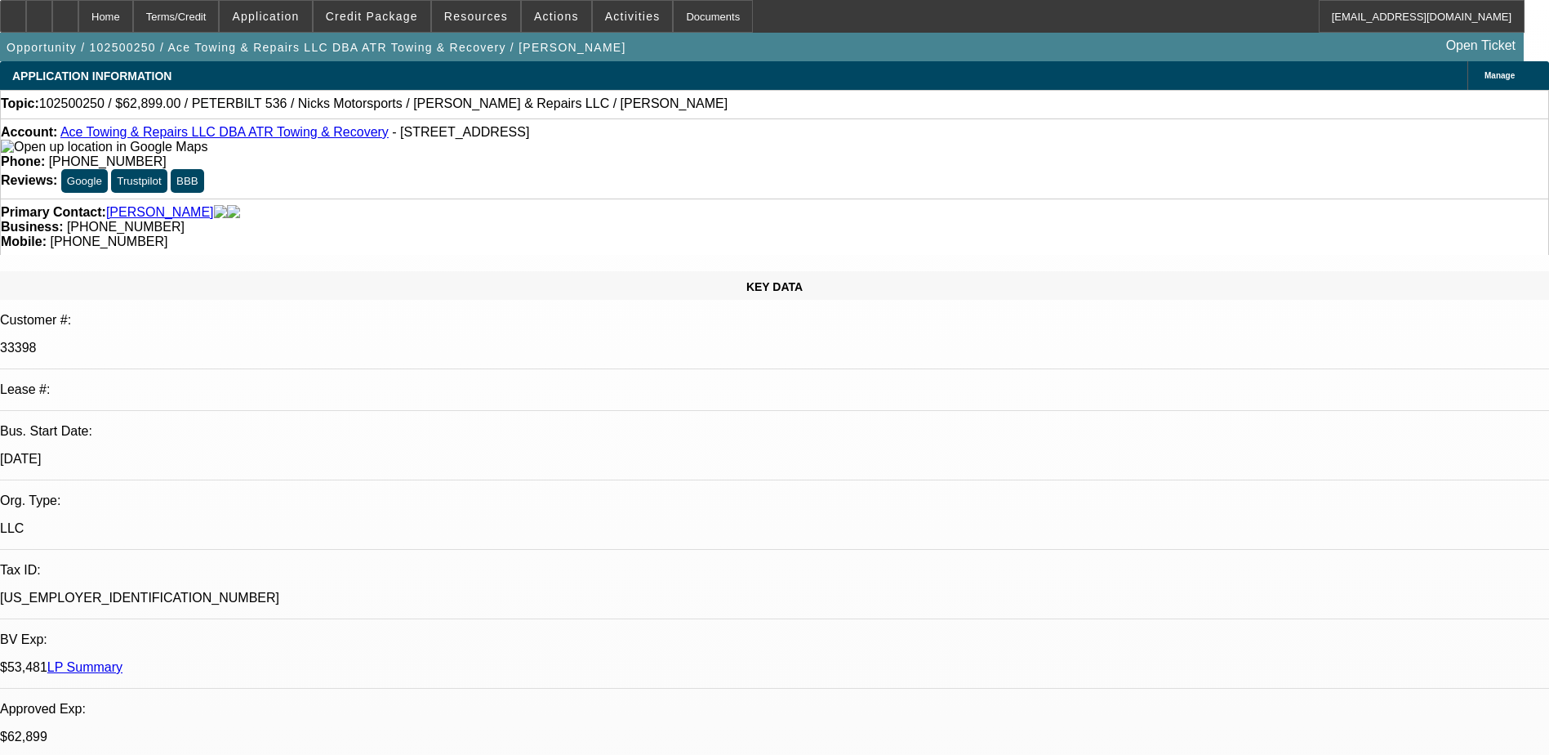
select select "0"
select select "2"
select select "0"
select select "1"
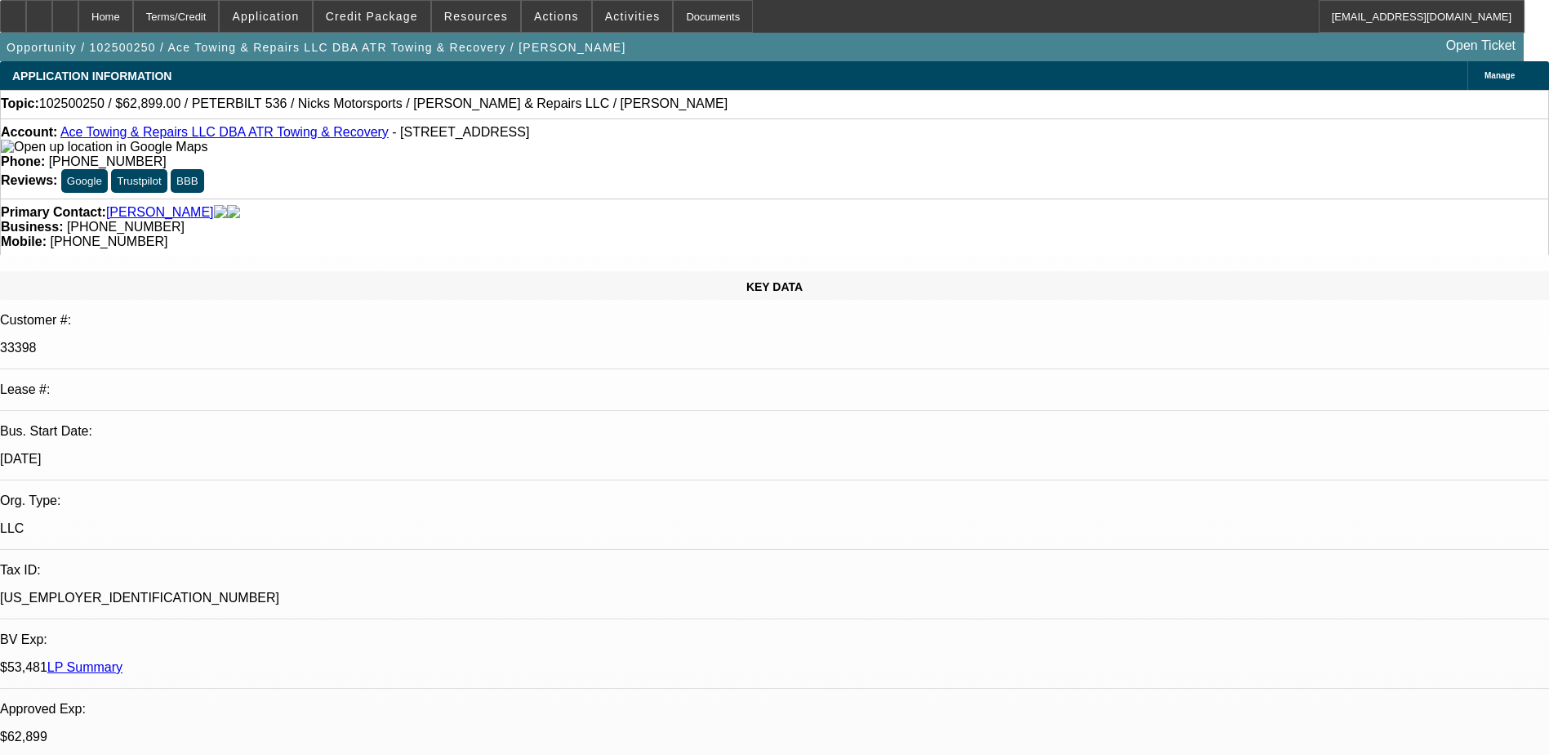
select select "2"
select select "6"
select select "1"
select select "2"
select select "6"
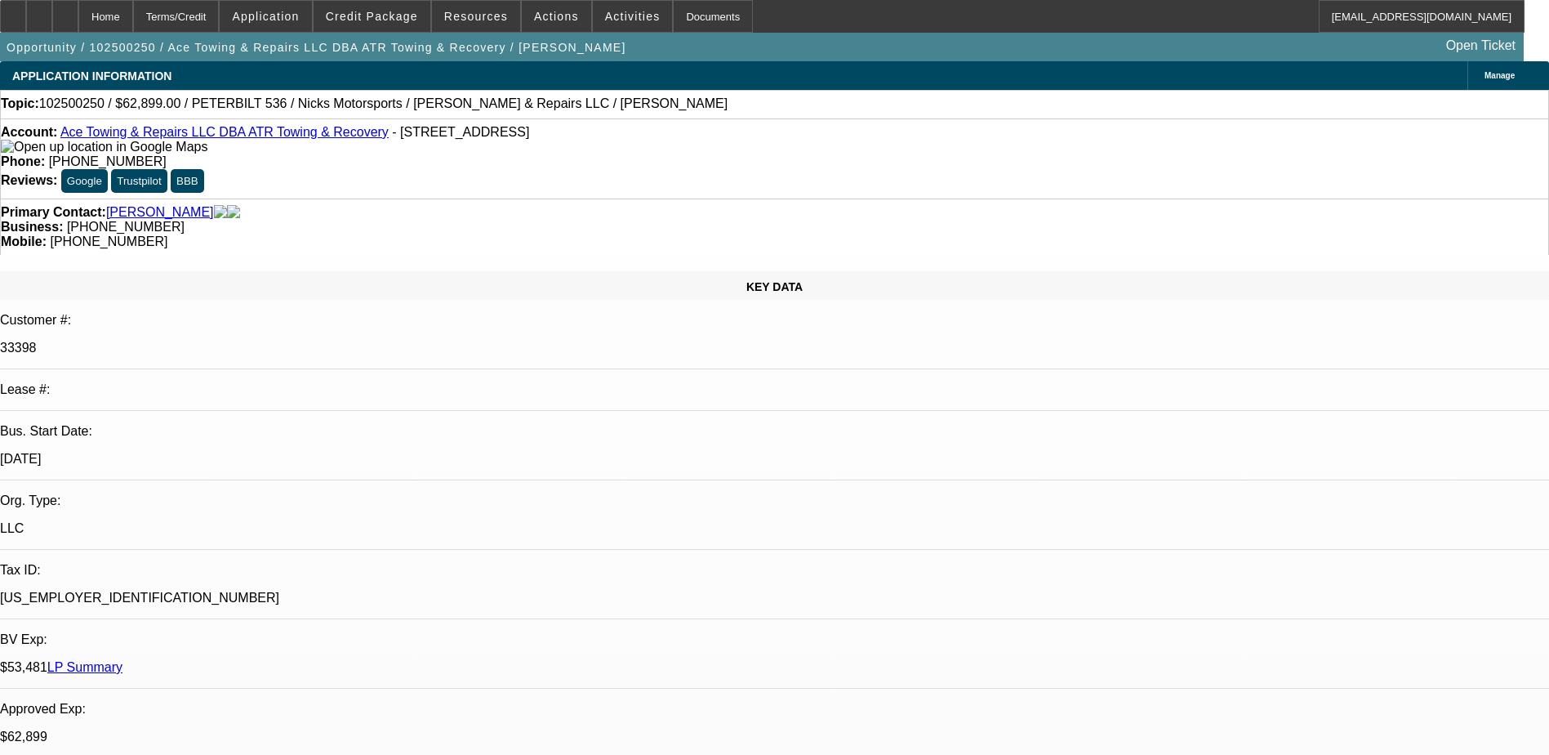
select select "1"
select select "2"
select select "6"
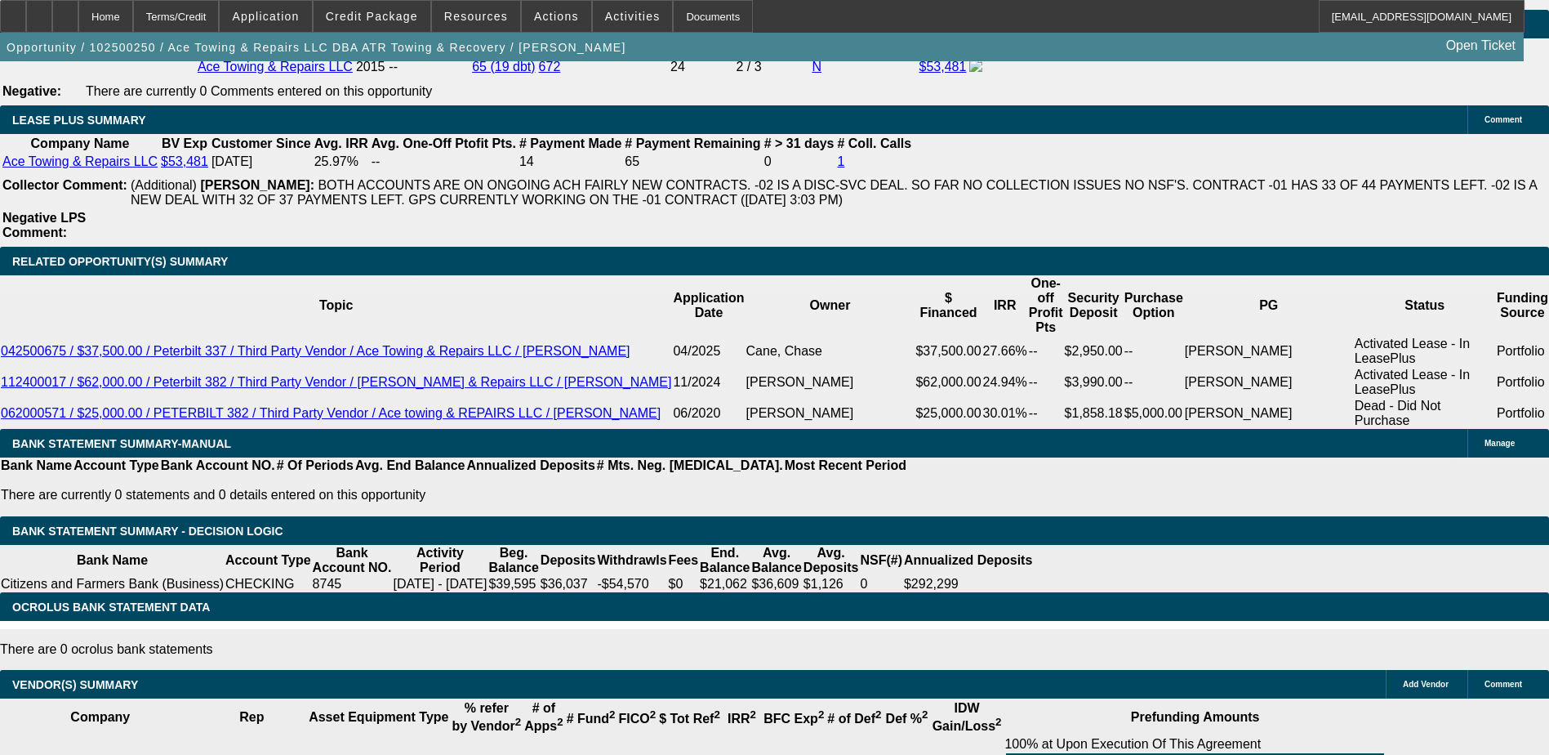
scroll to position [2531, 0]
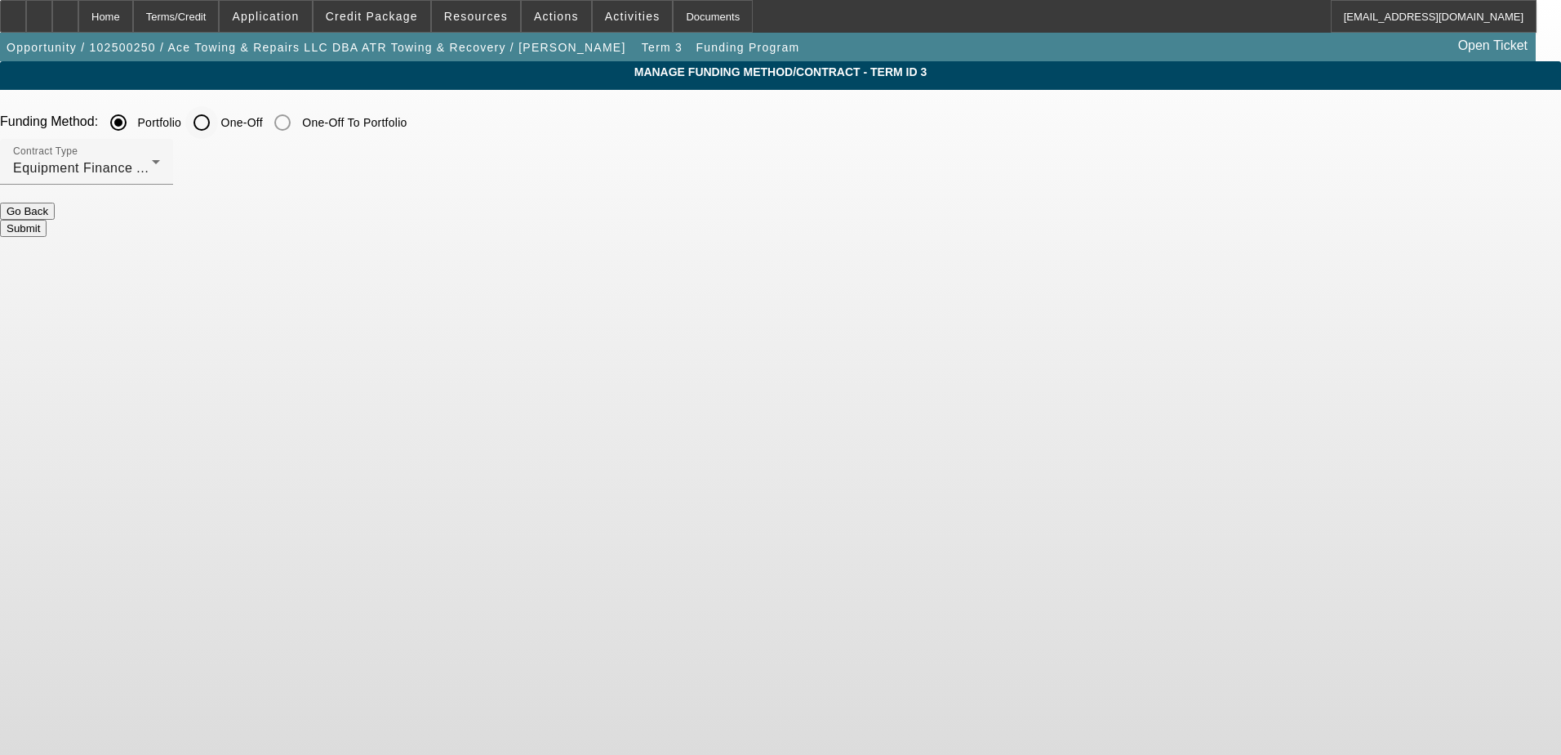
click at [218, 122] on input "One-Off" at bounding box center [201, 122] width 33 height 33
radio input "true"
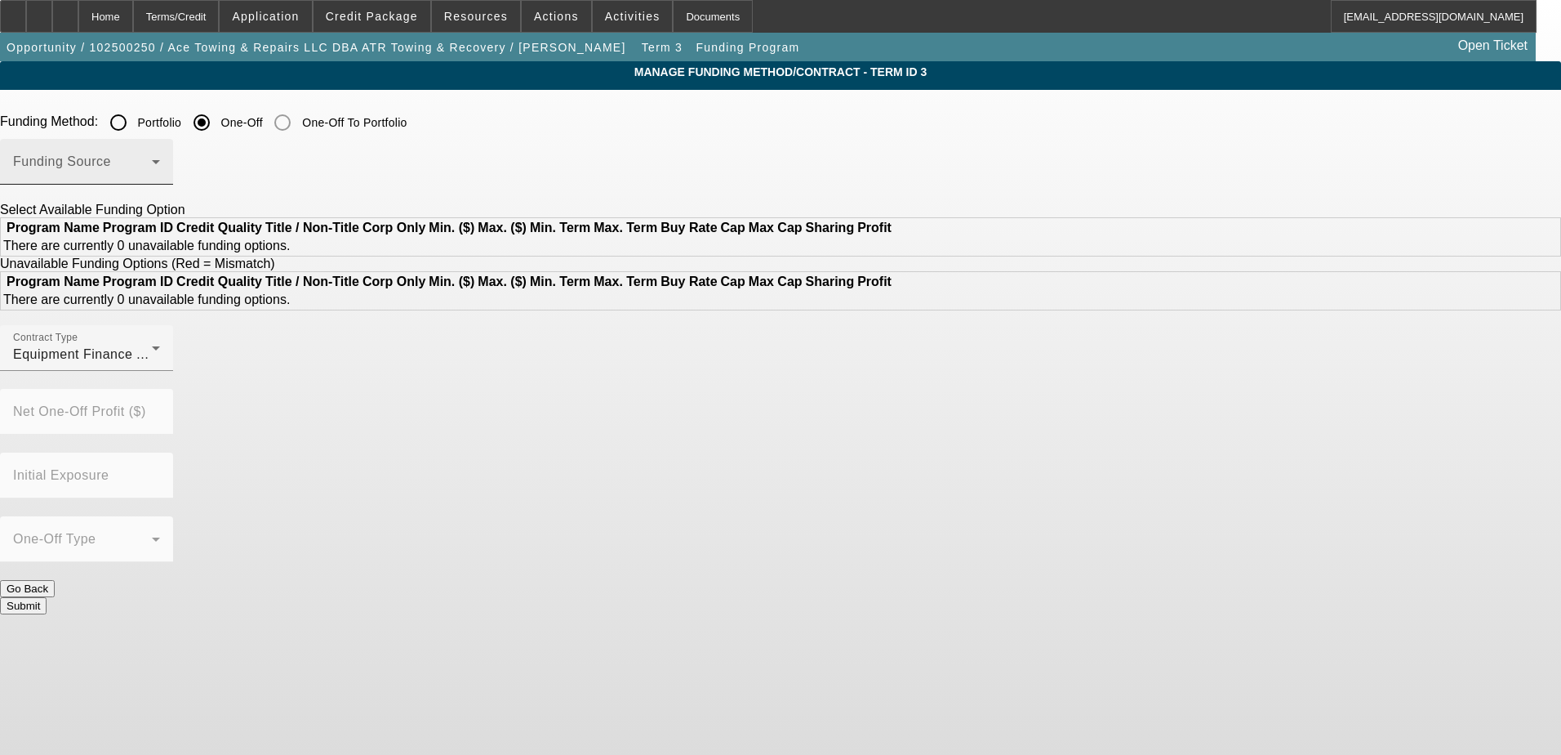
click at [160, 155] on div "Funding Source" at bounding box center [86, 162] width 147 height 46
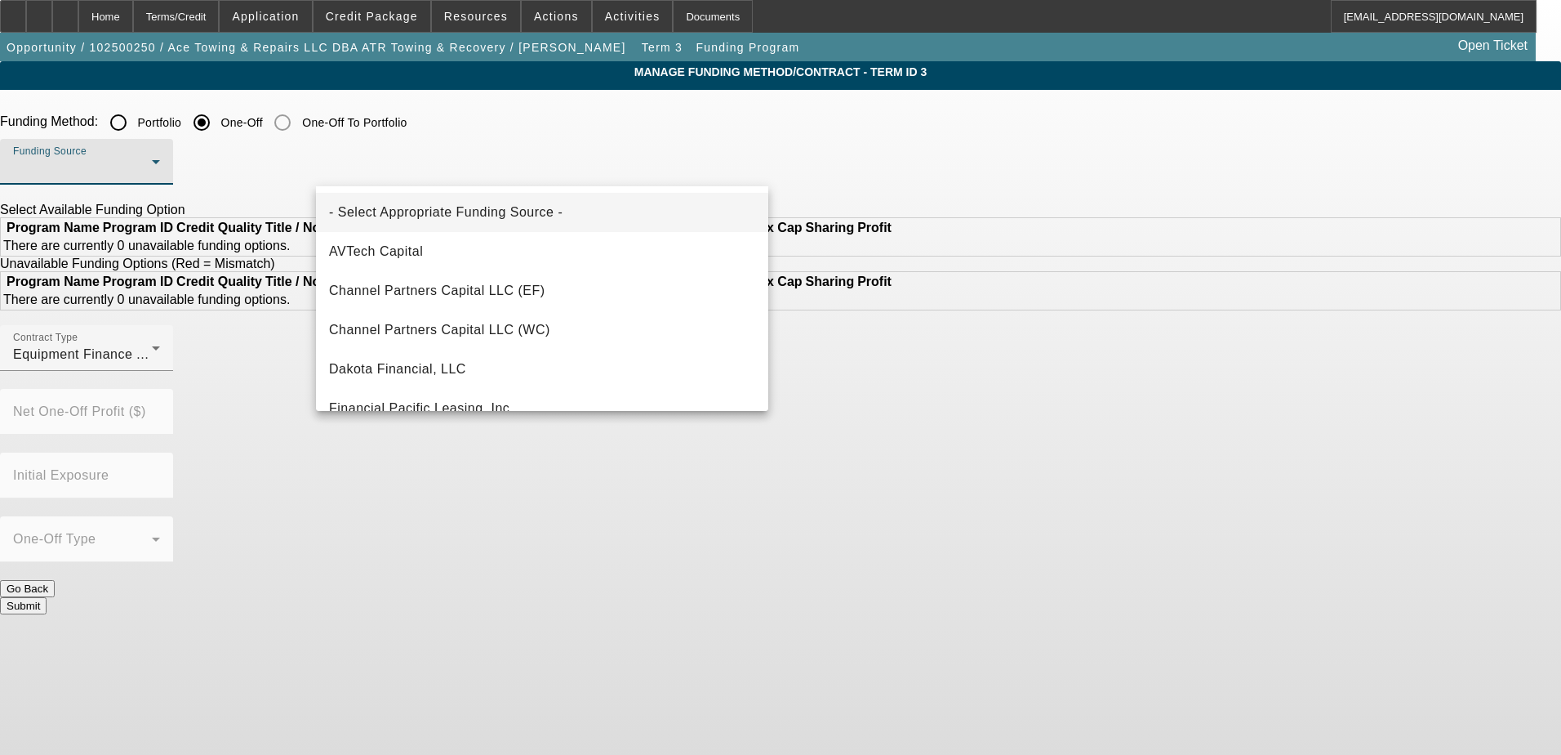
click at [156, 13] on div at bounding box center [780, 377] width 1561 height 755
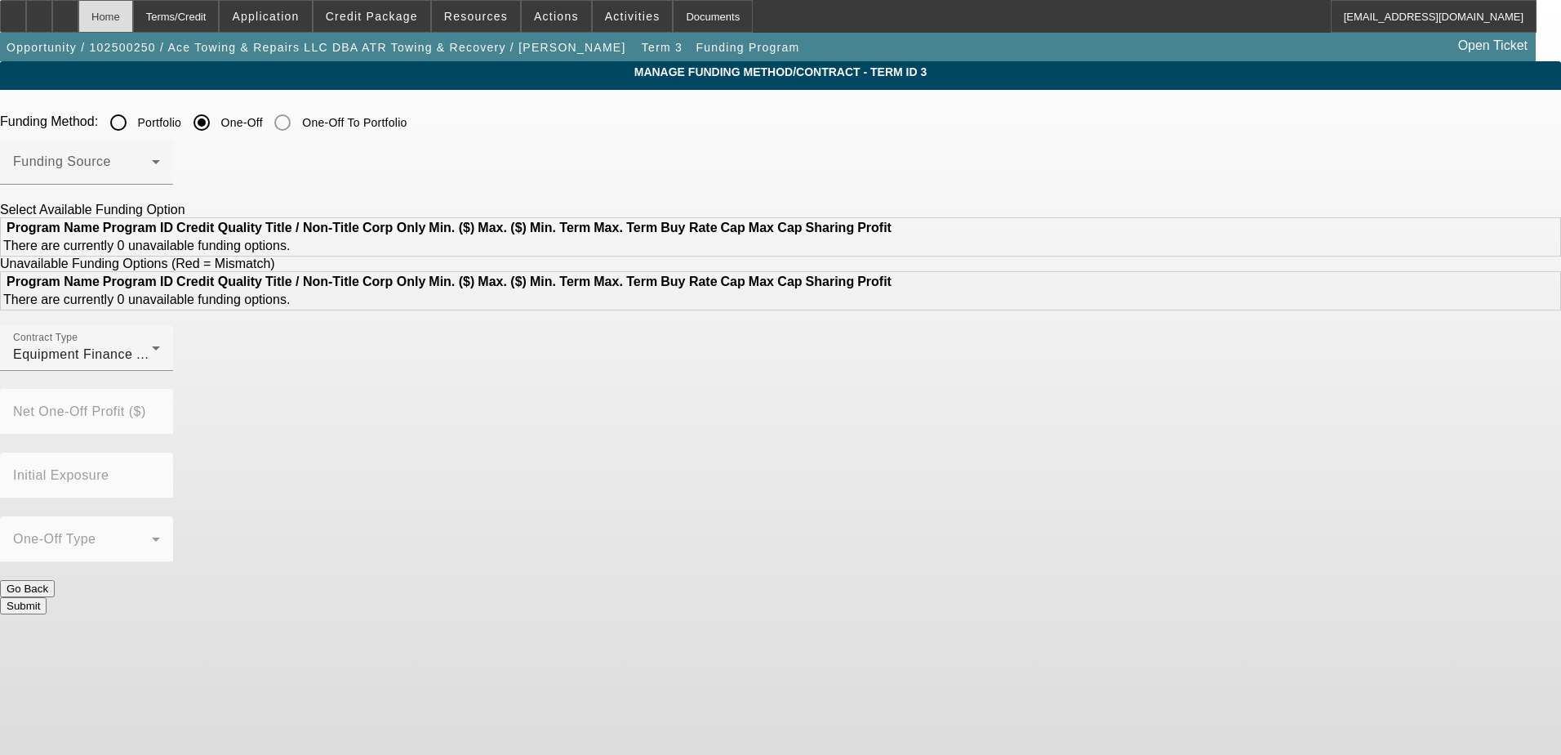
click at [133, 14] on div "Home" at bounding box center [105, 16] width 55 height 33
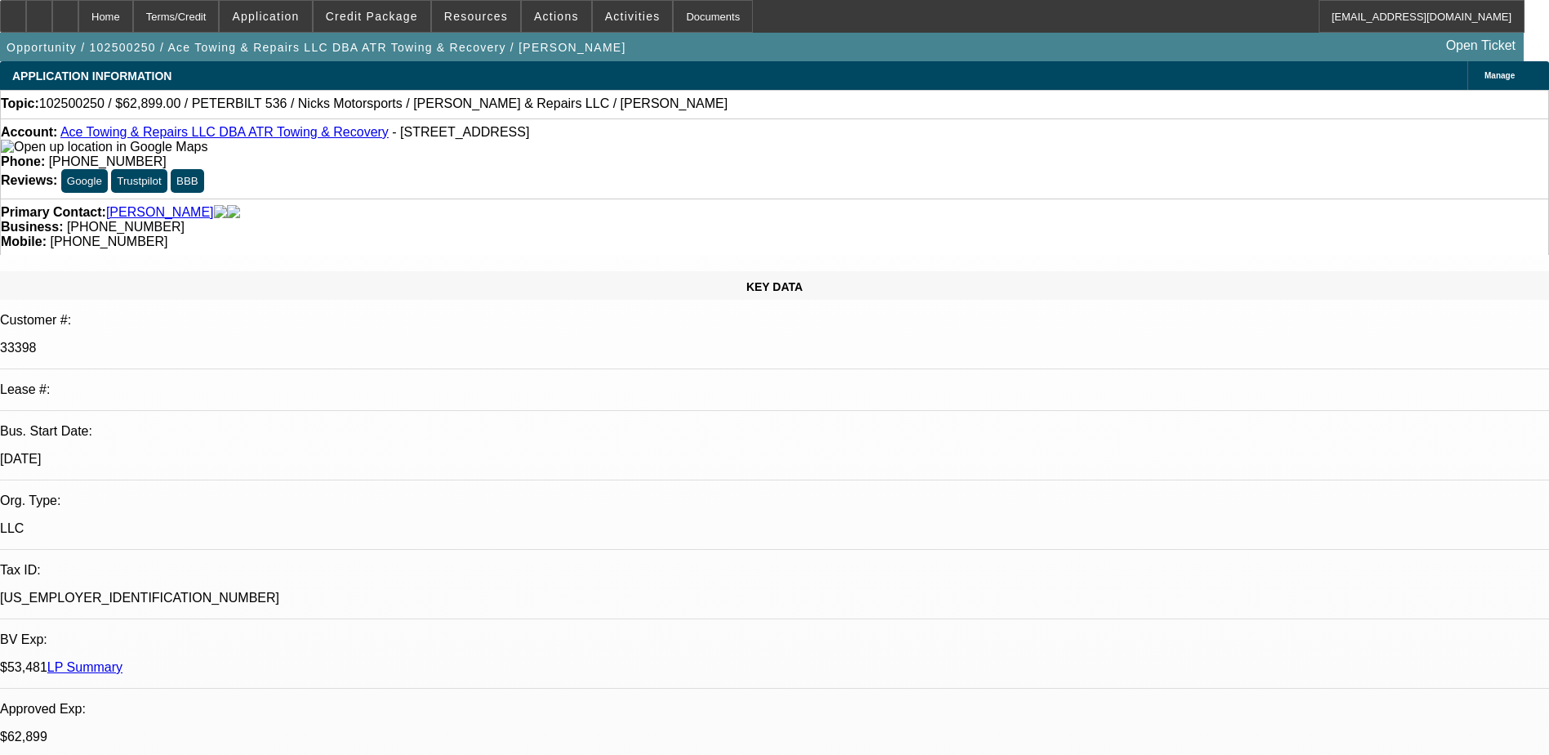
select select "0"
select select "2"
select select "0"
select select "6"
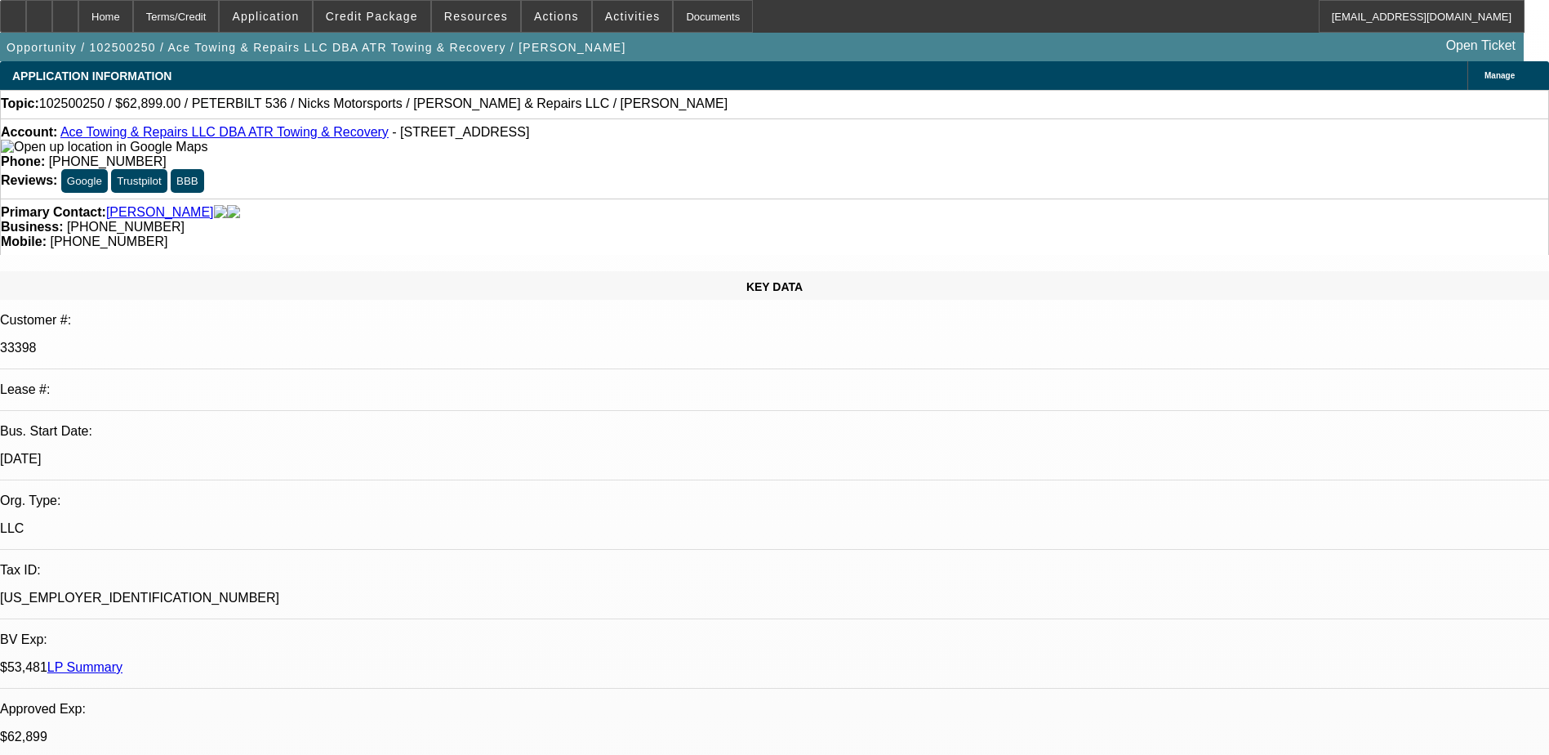
select select "0"
select select "2"
select select "0"
select select "6"
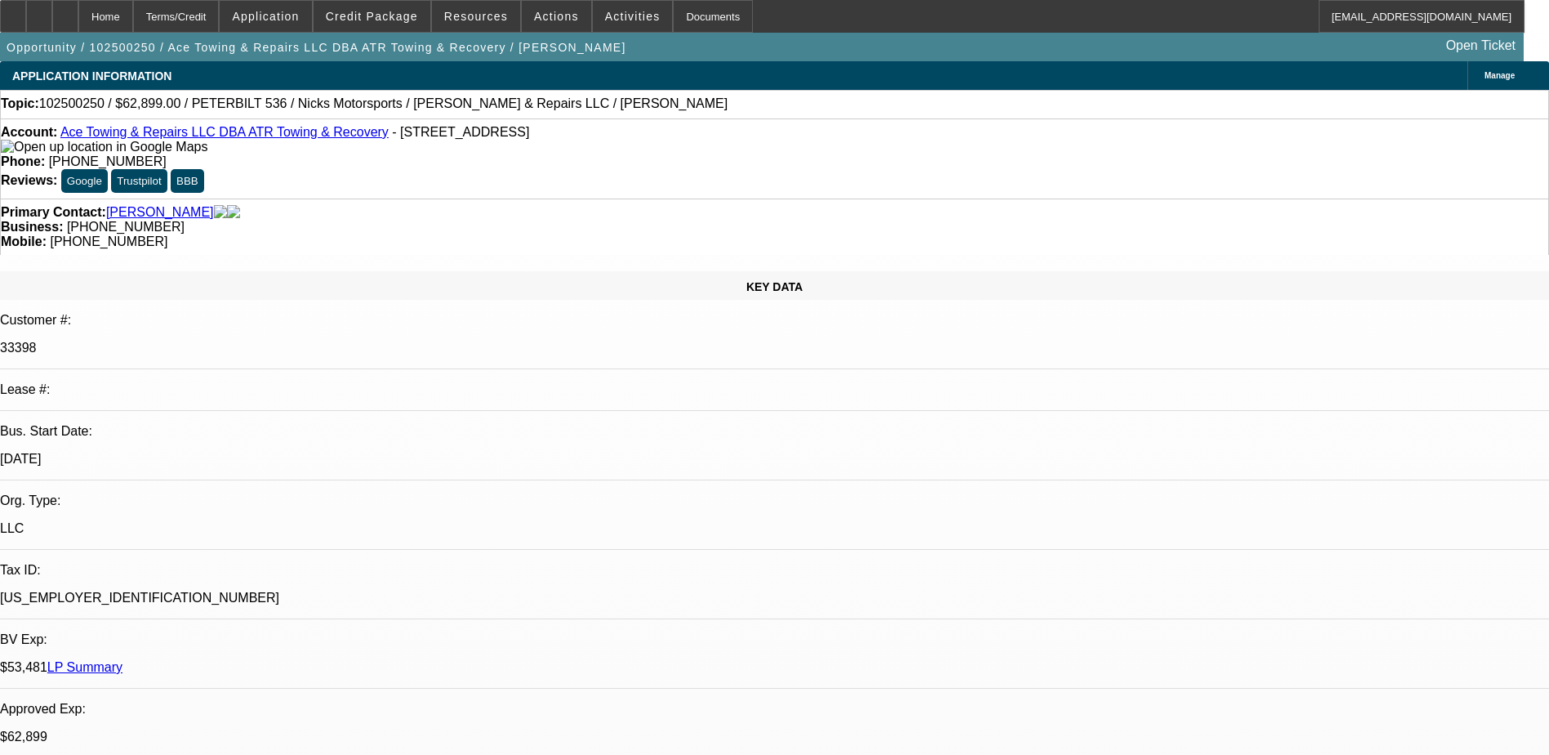
select select "0"
select select "2"
select select "0"
select select "6"
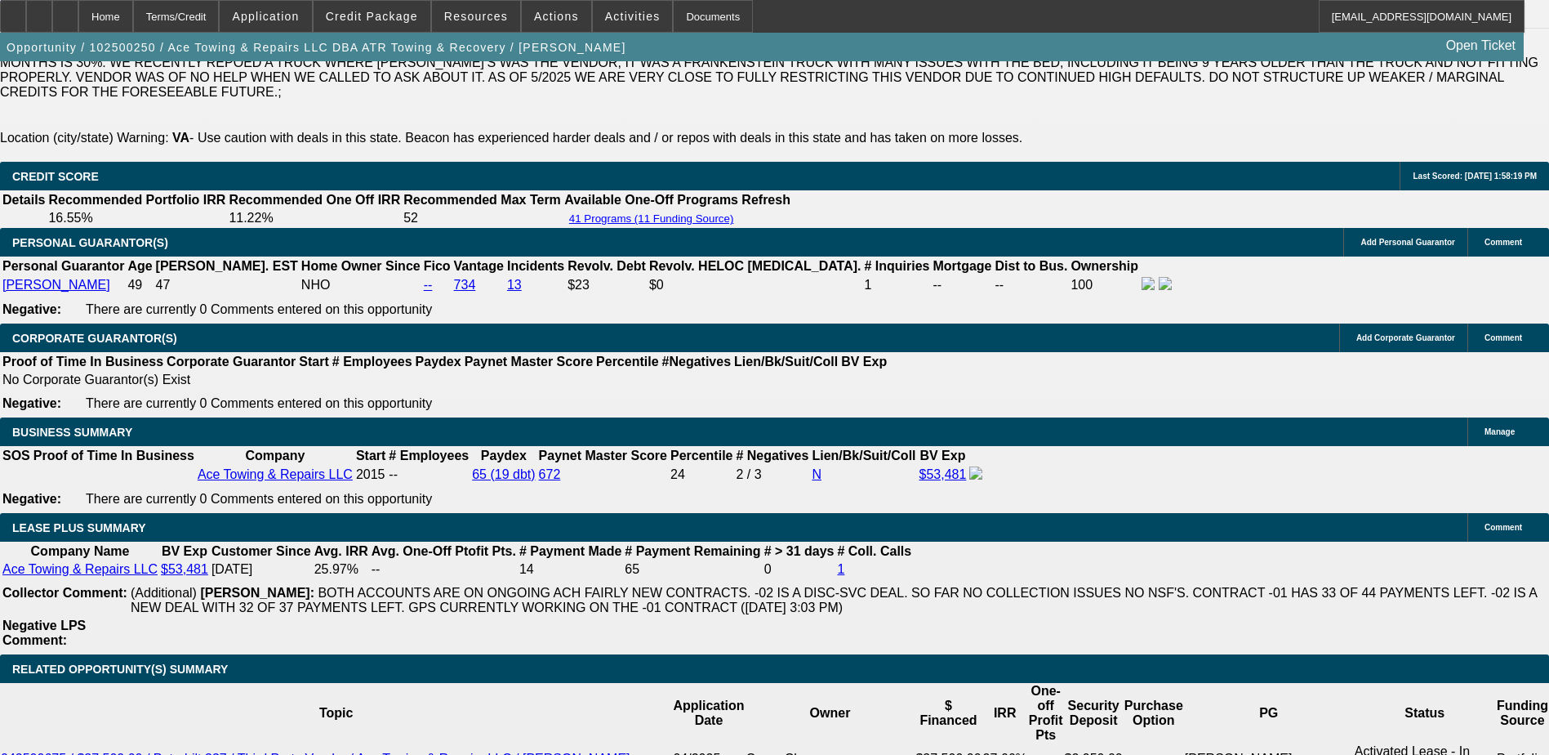
scroll to position [2531, 0]
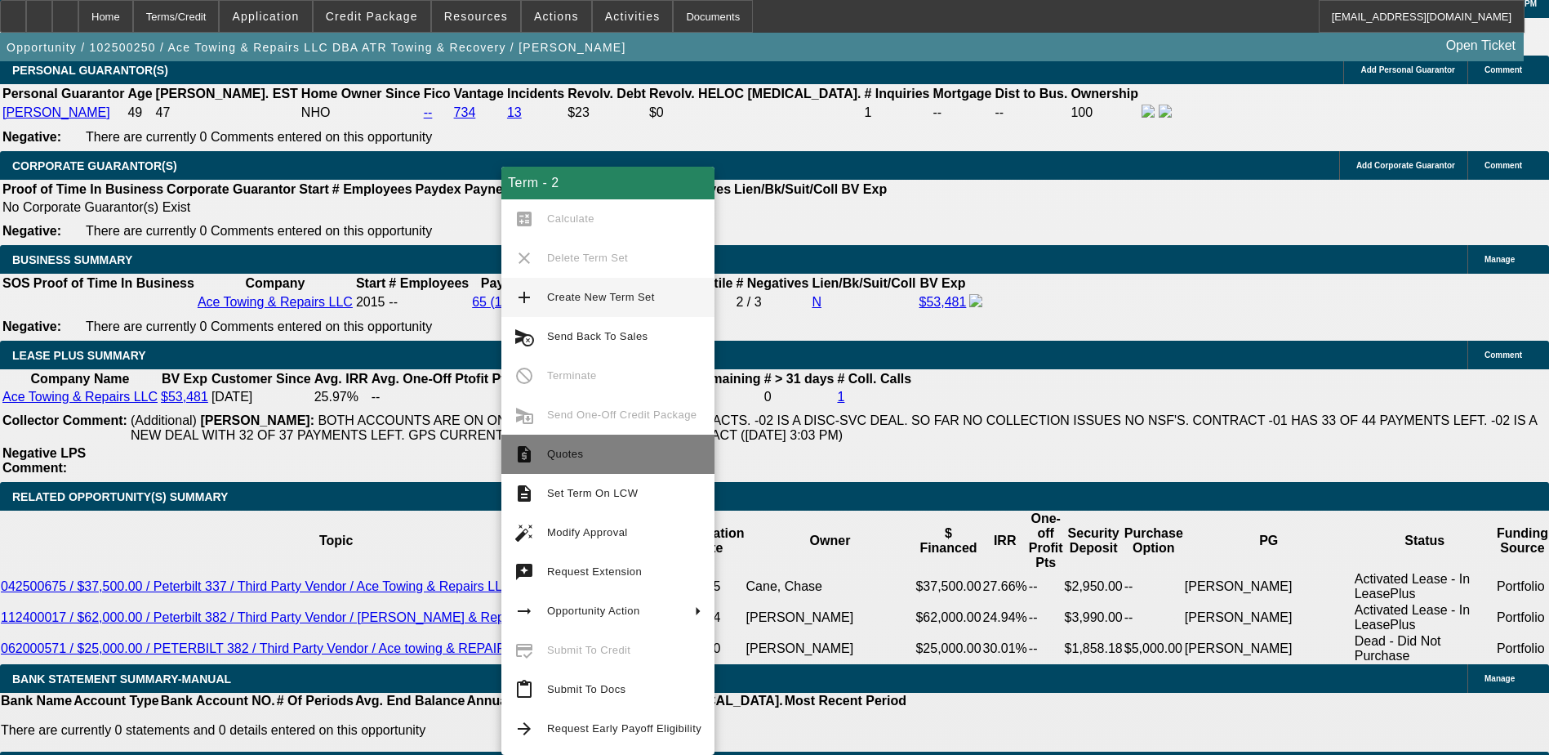
click at [582, 459] on span "Quotes" at bounding box center [624, 454] width 154 height 20
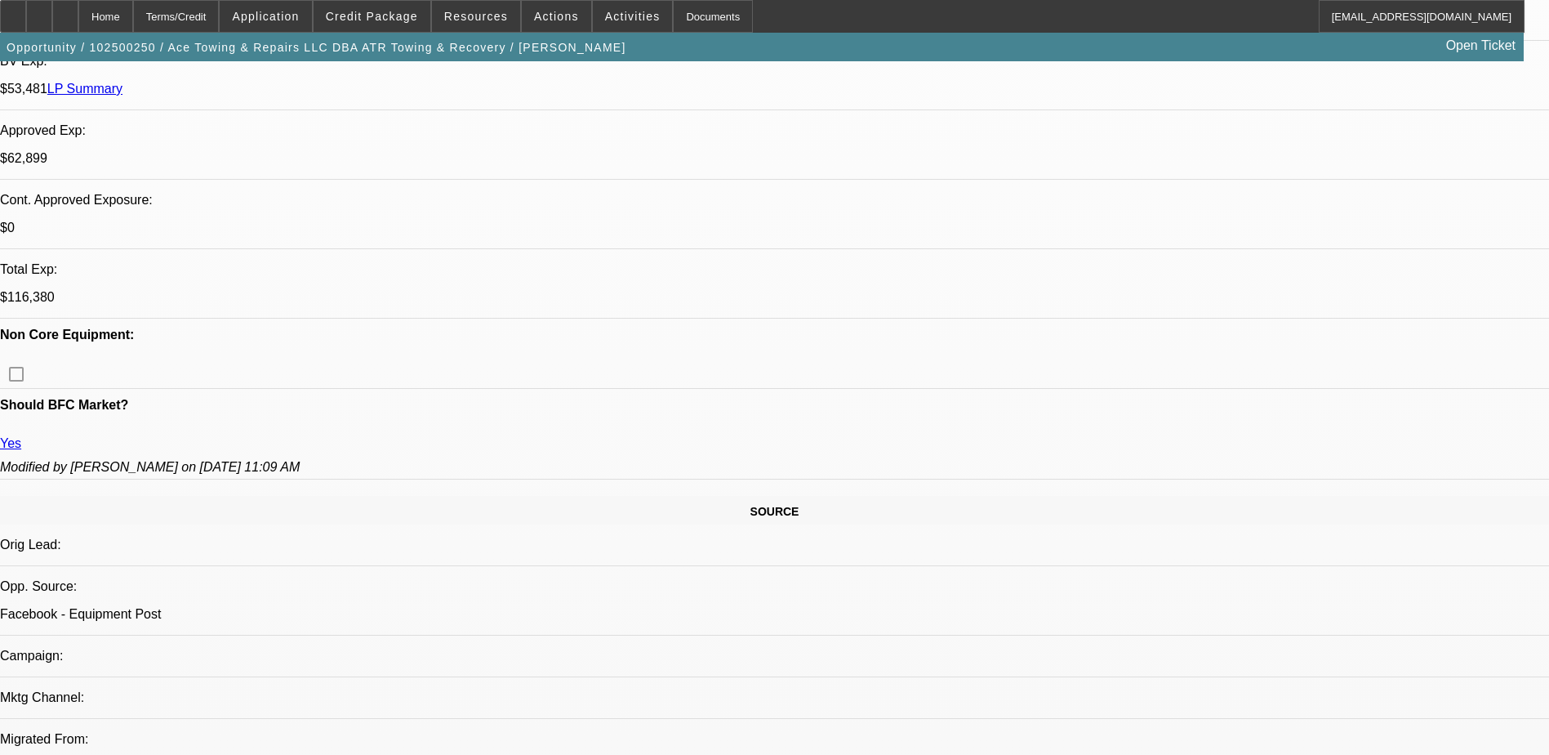
scroll to position [0, 0]
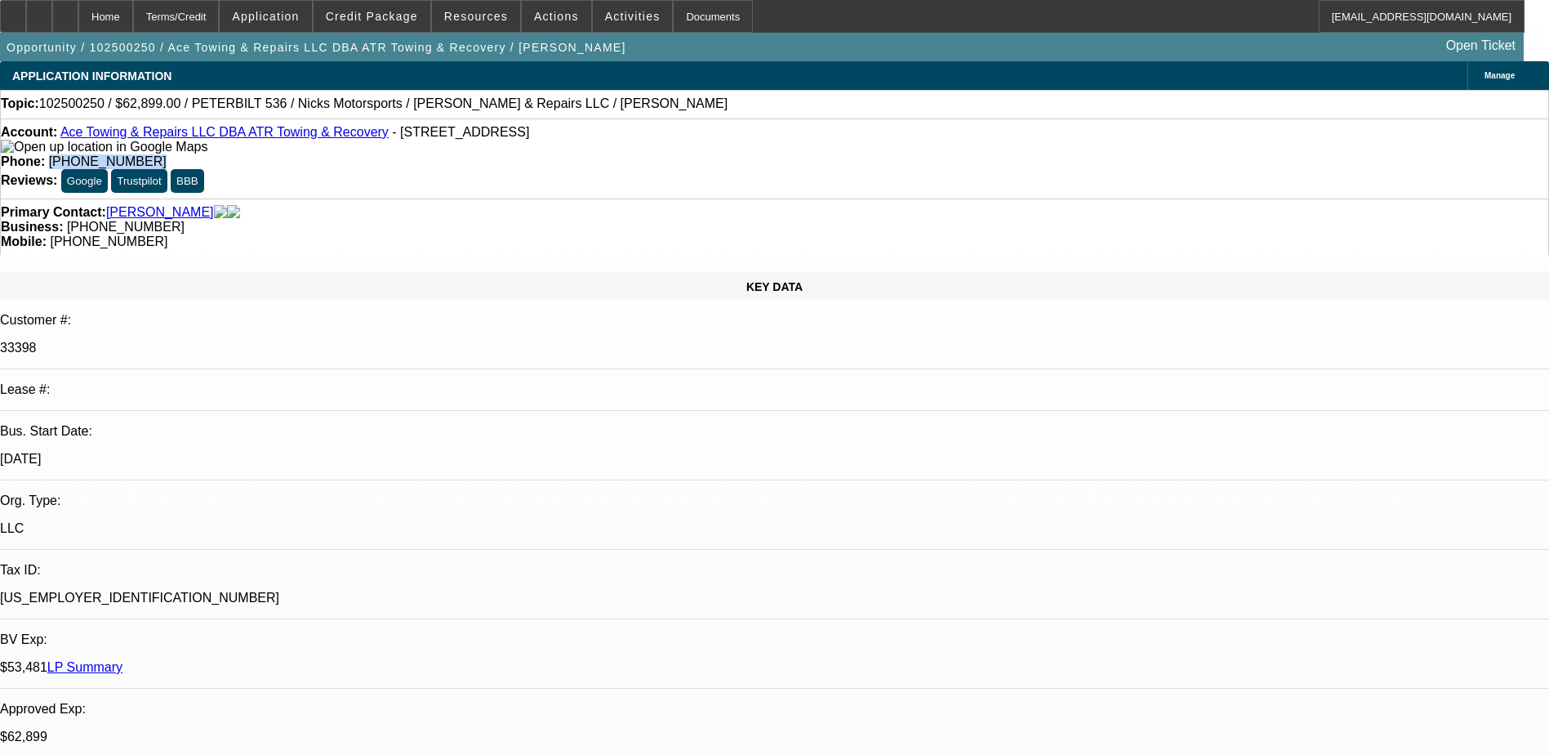
drag, startPoint x: 654, startPoint y: 128, endPoint x: 568, endPoint y: 140, distance: 87.4
click at [568, 140] on div "Account: Ace Towing & Repairs LLC DBA ATR Towing & Recovery - 3420 Roxbury Rd, …" at bounding box center [774, 158] width 1549 height 80
drag, startPoint x: 568, startPoint y: 140, endPoint x: 580, endPoint y: 140, distance: 12.2
copy span "(804) 212-5859"
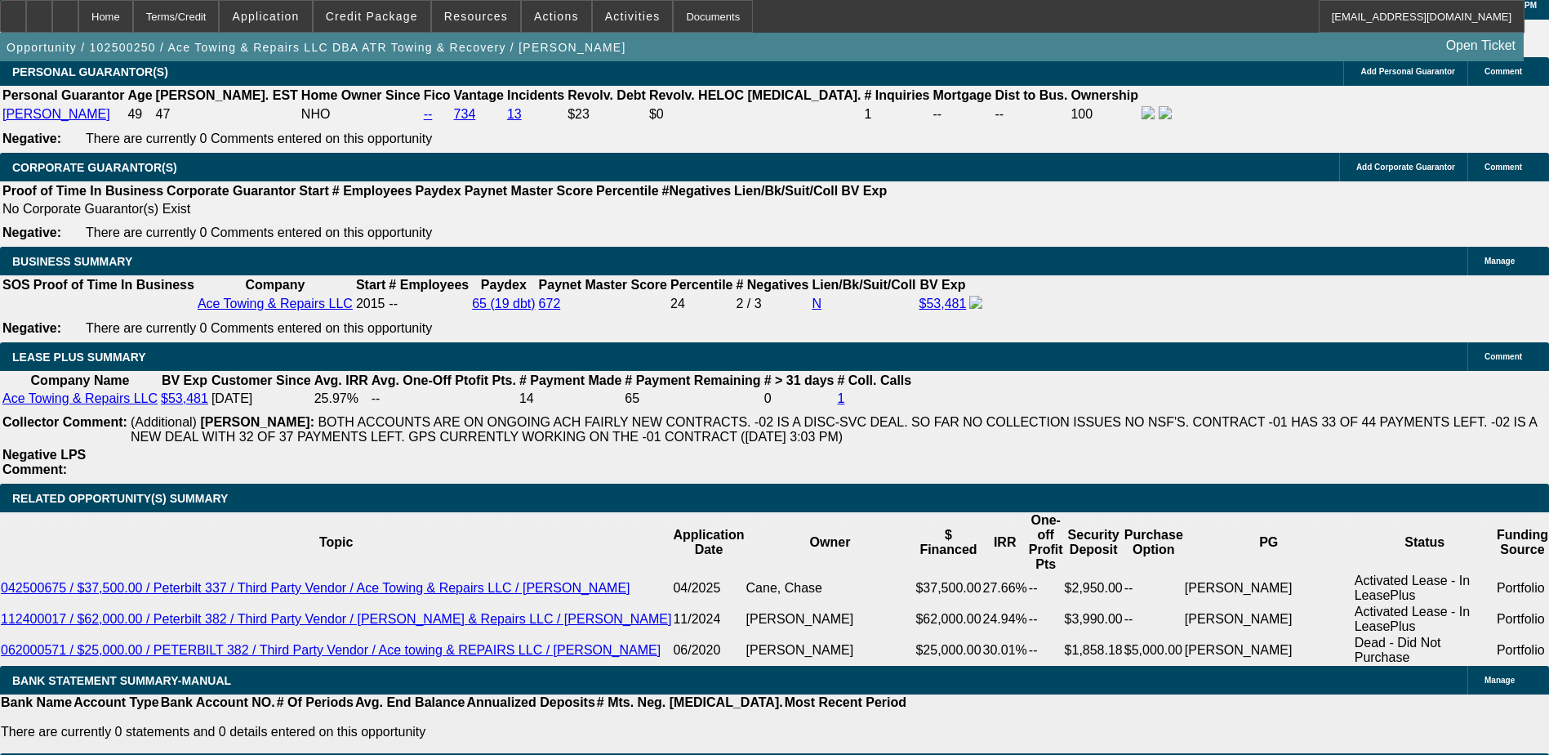
scroll to position [2776, 0]
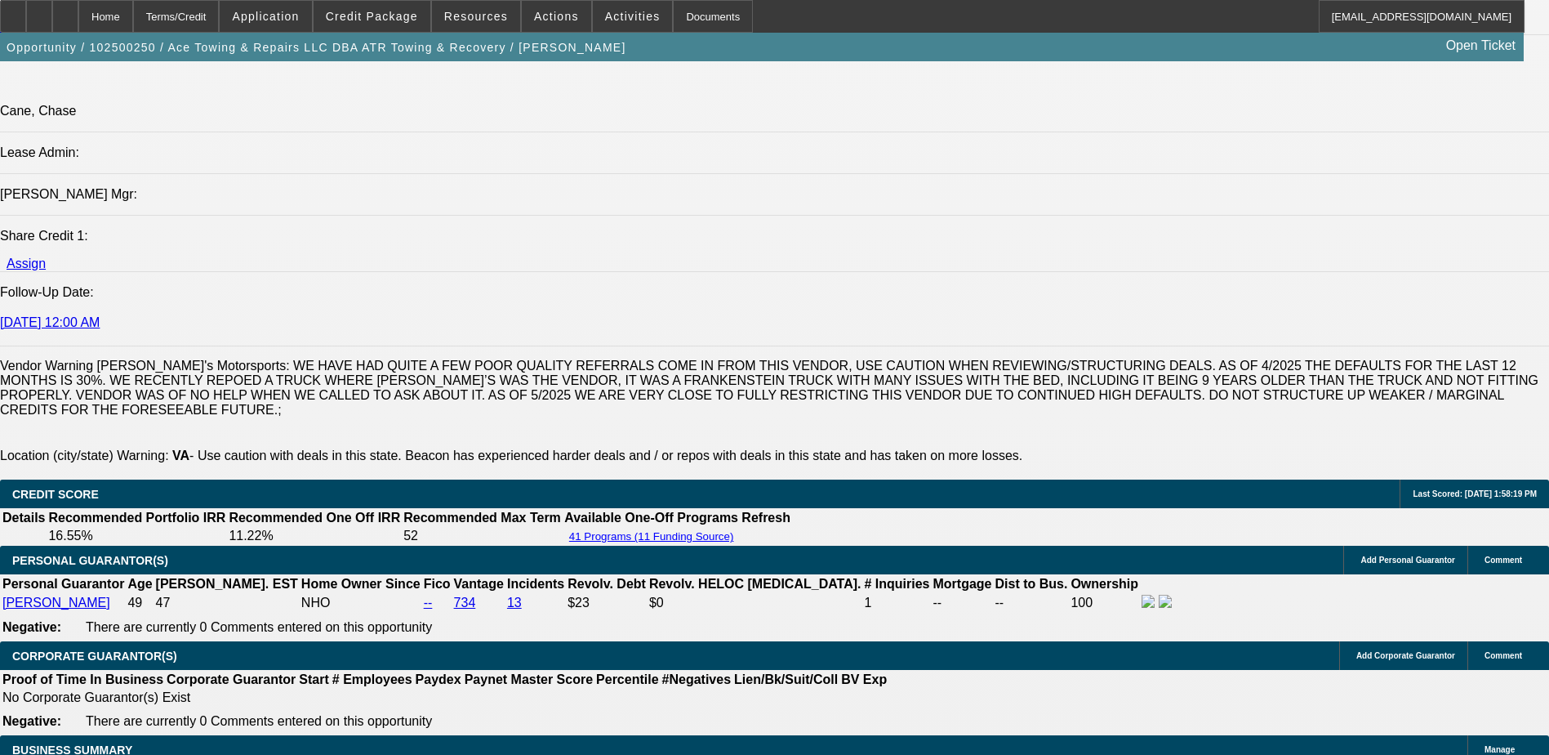
scroll to position [1388, 0]
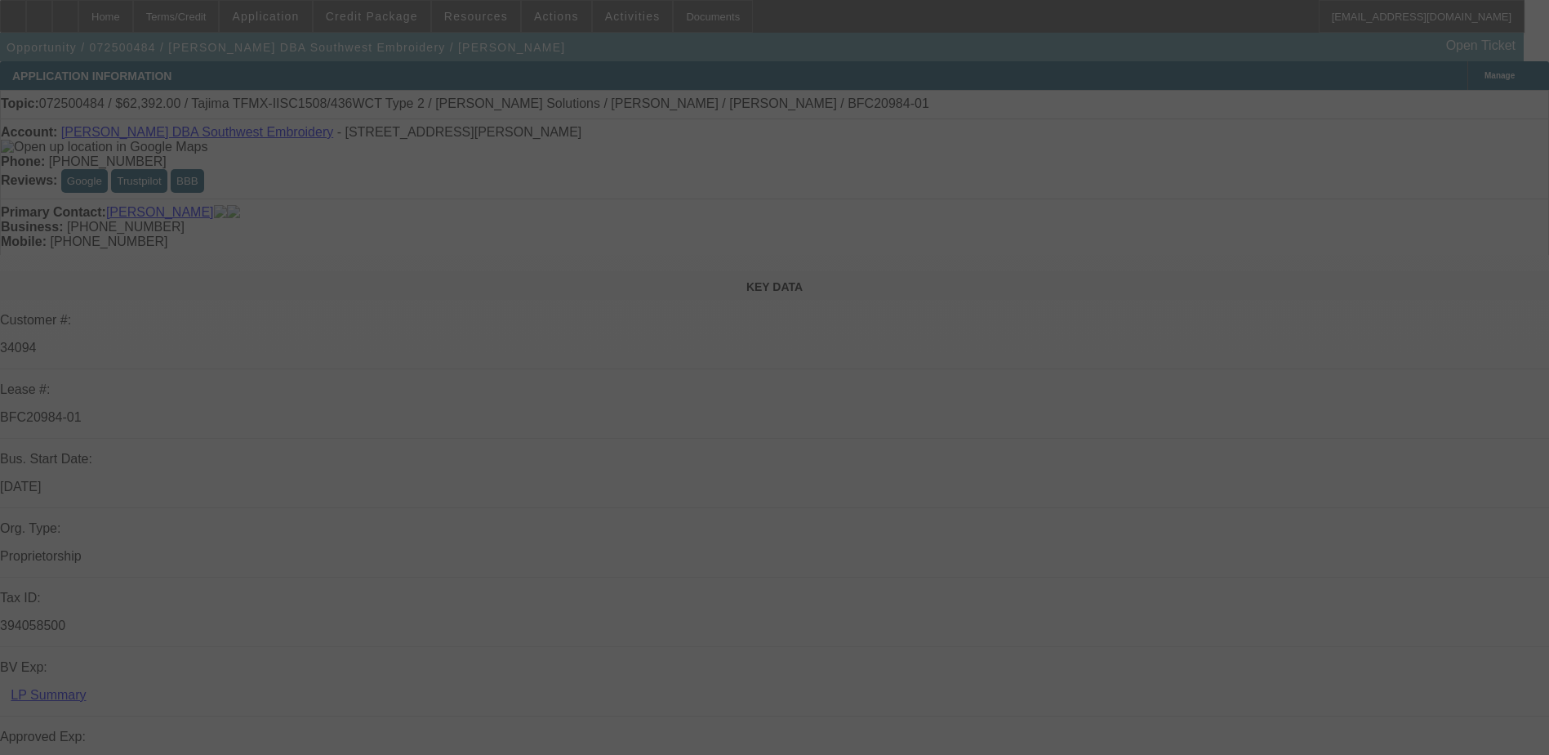
select select "0.2"
select select "2"
select select "0.1"
select select "0.2"
select select "2"
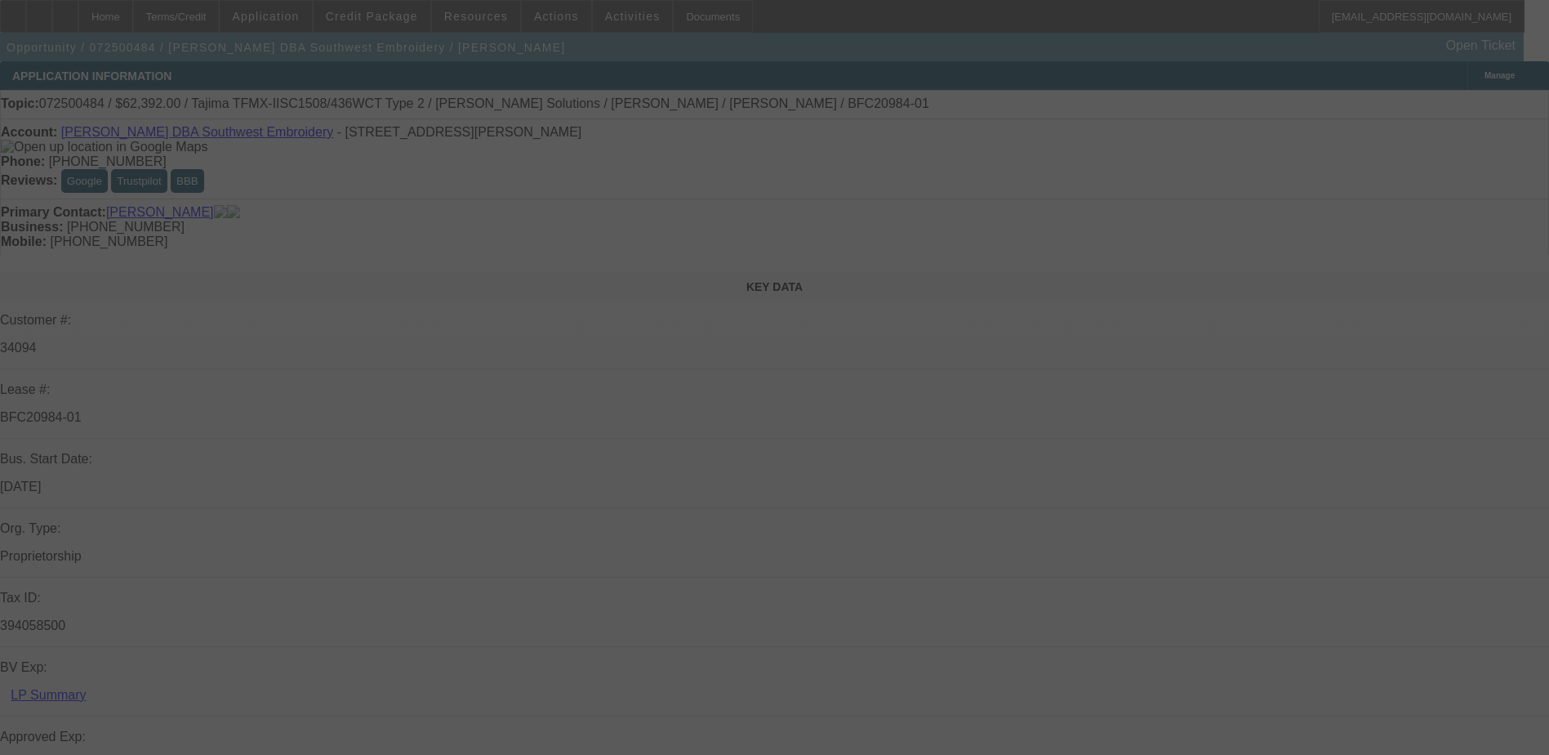
select select "0.1"
select select "0.15"
select select "2"
select select "0.1"
select select "0.15"
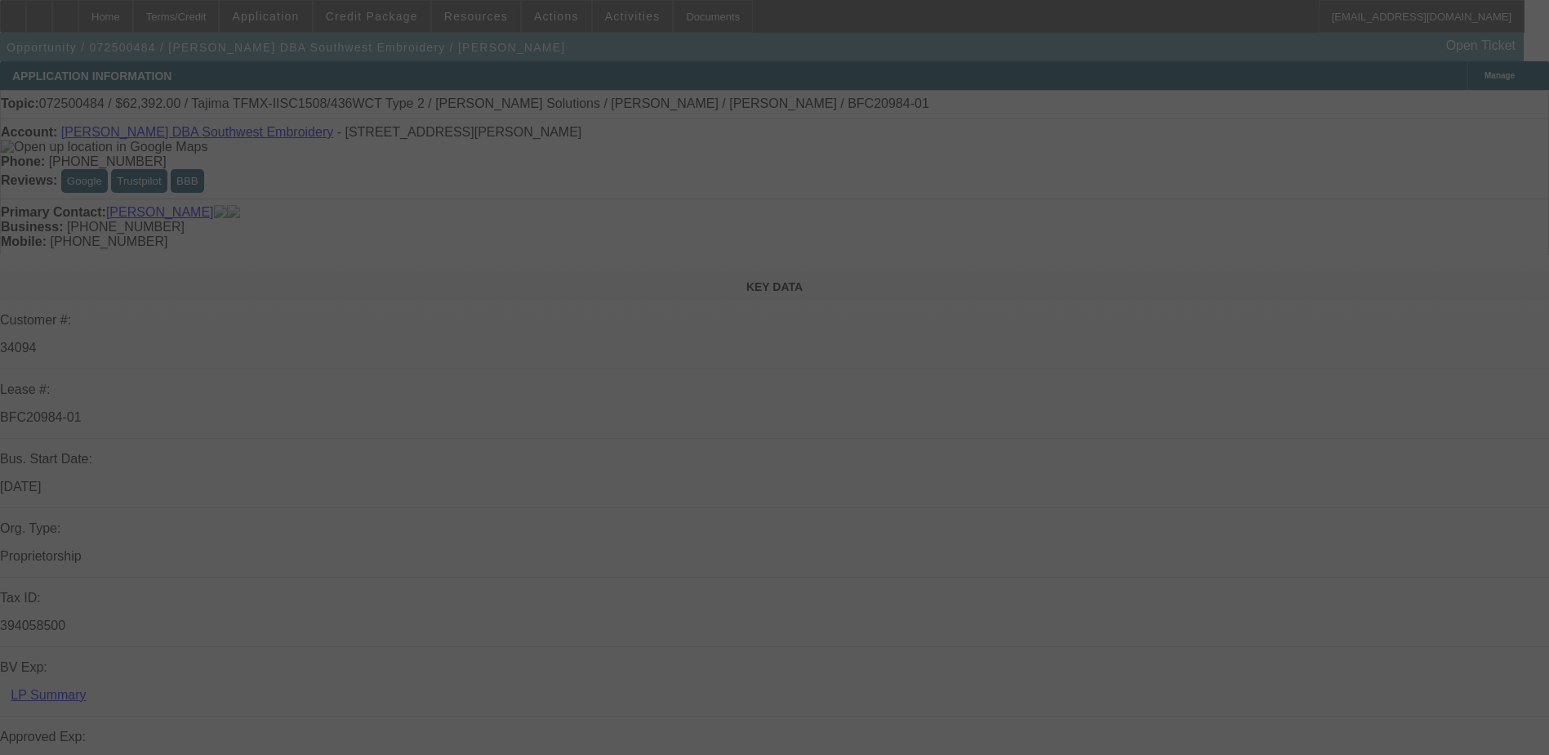
select select "2"
select select "0.1"
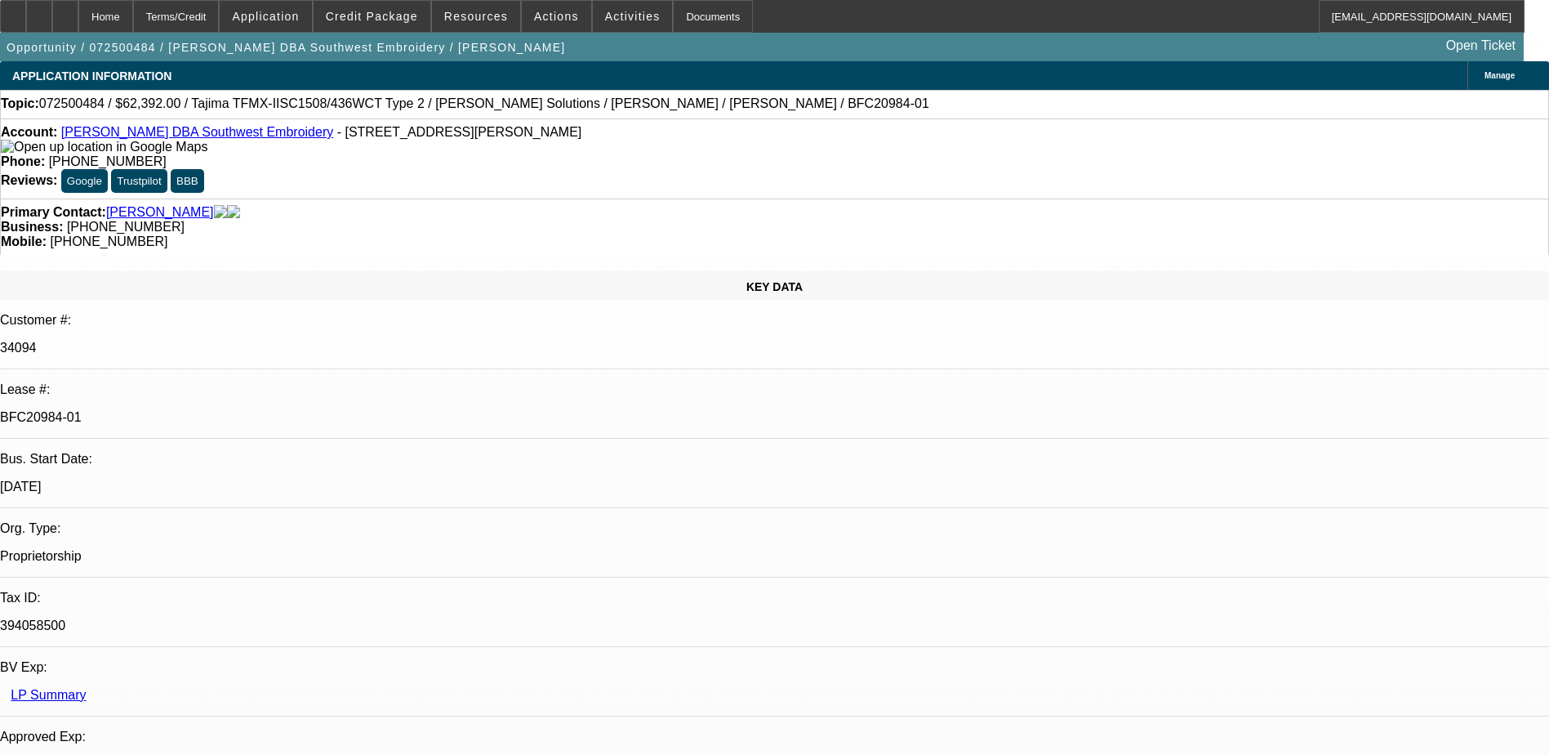
select select "1"
select select "2"
select select "4"
select select "1"
select select "2"
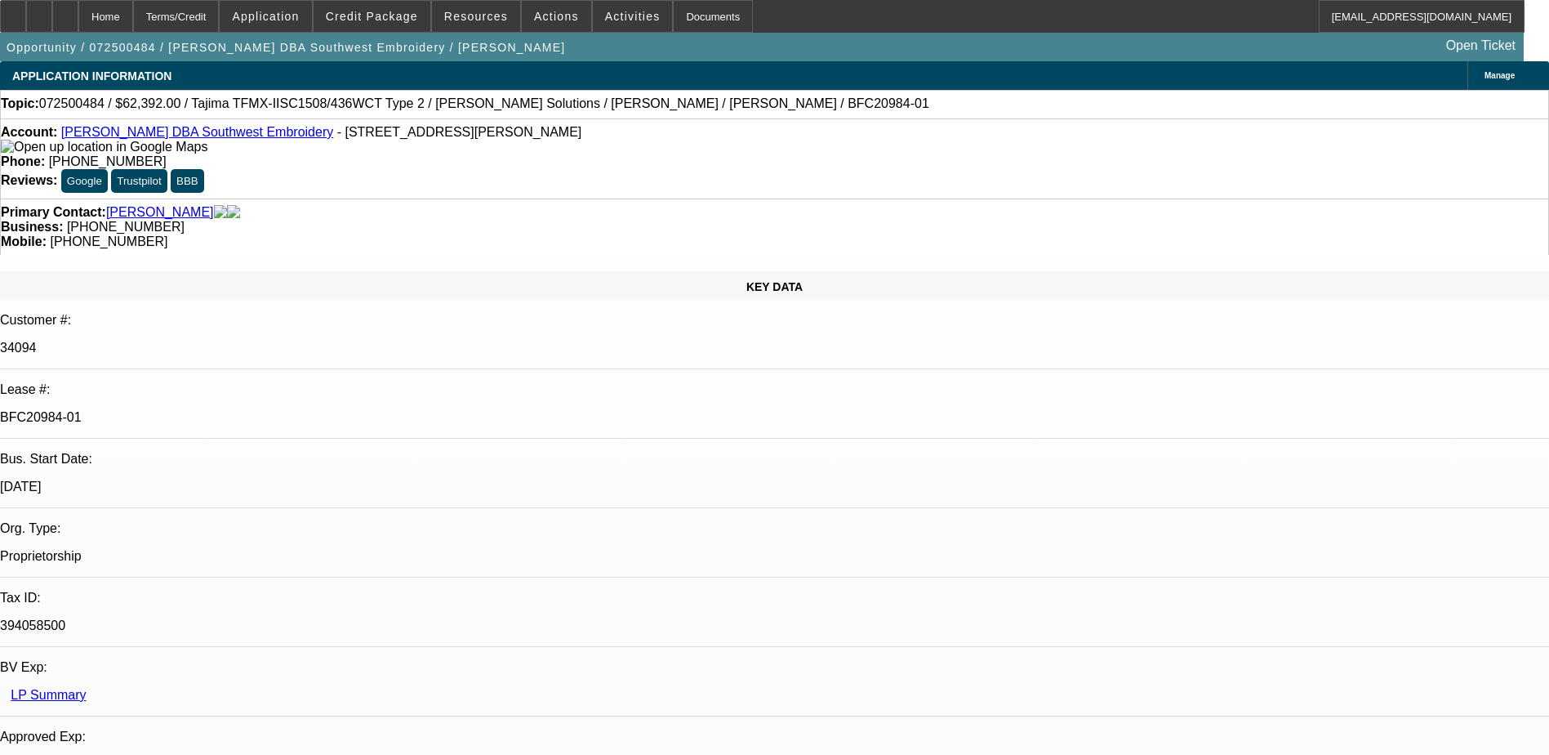
select select "4"
select select "1"
select select "2"
select select "4"
select select "1"
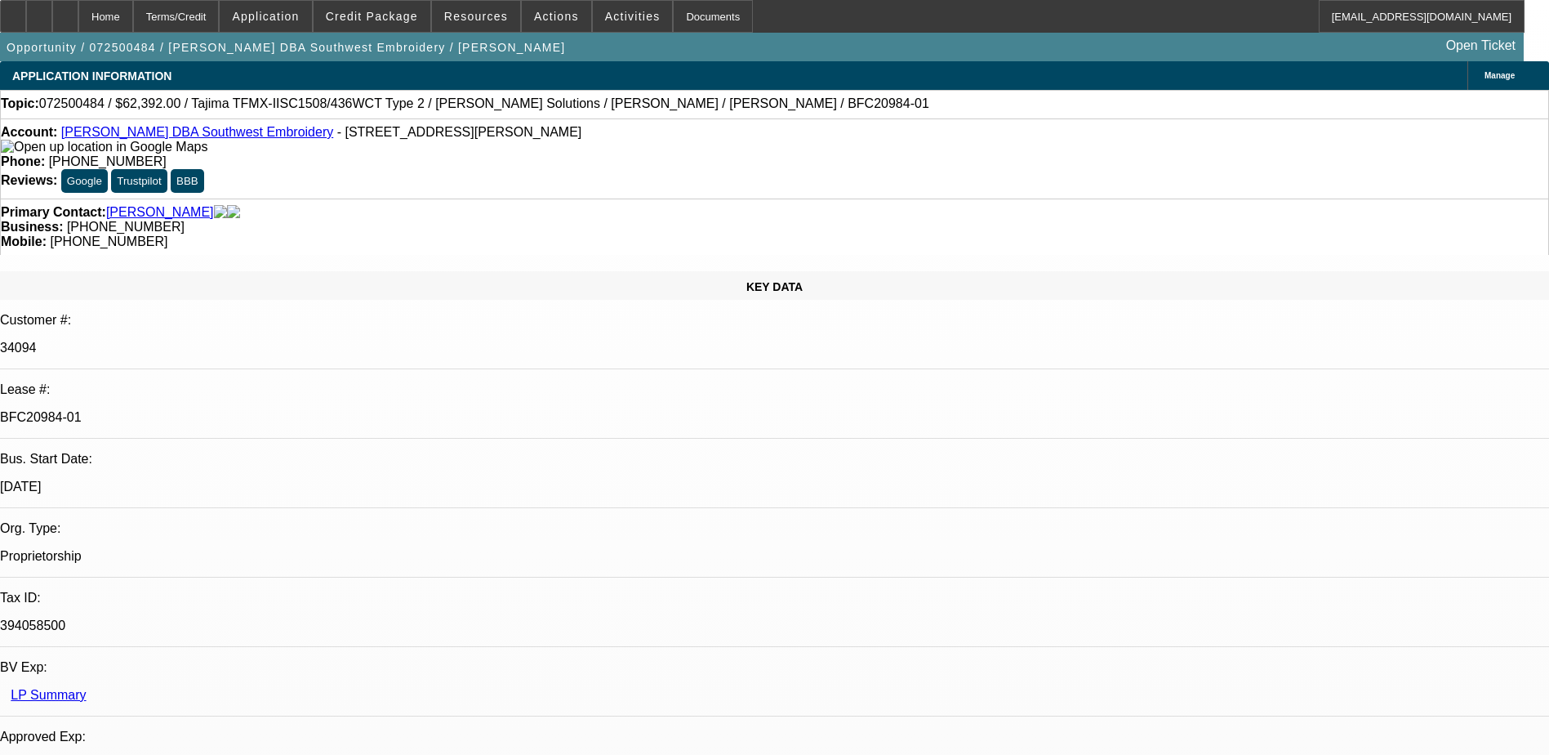
select select "2"
select select "4"
click at [197, 132] on link "Johnny Olvera DBA Southwest Embroidery" at bounding box center [197, 132] width 272 height 14
click at [16, 21] on div at bounding box center [13, 16] width 26 height 33
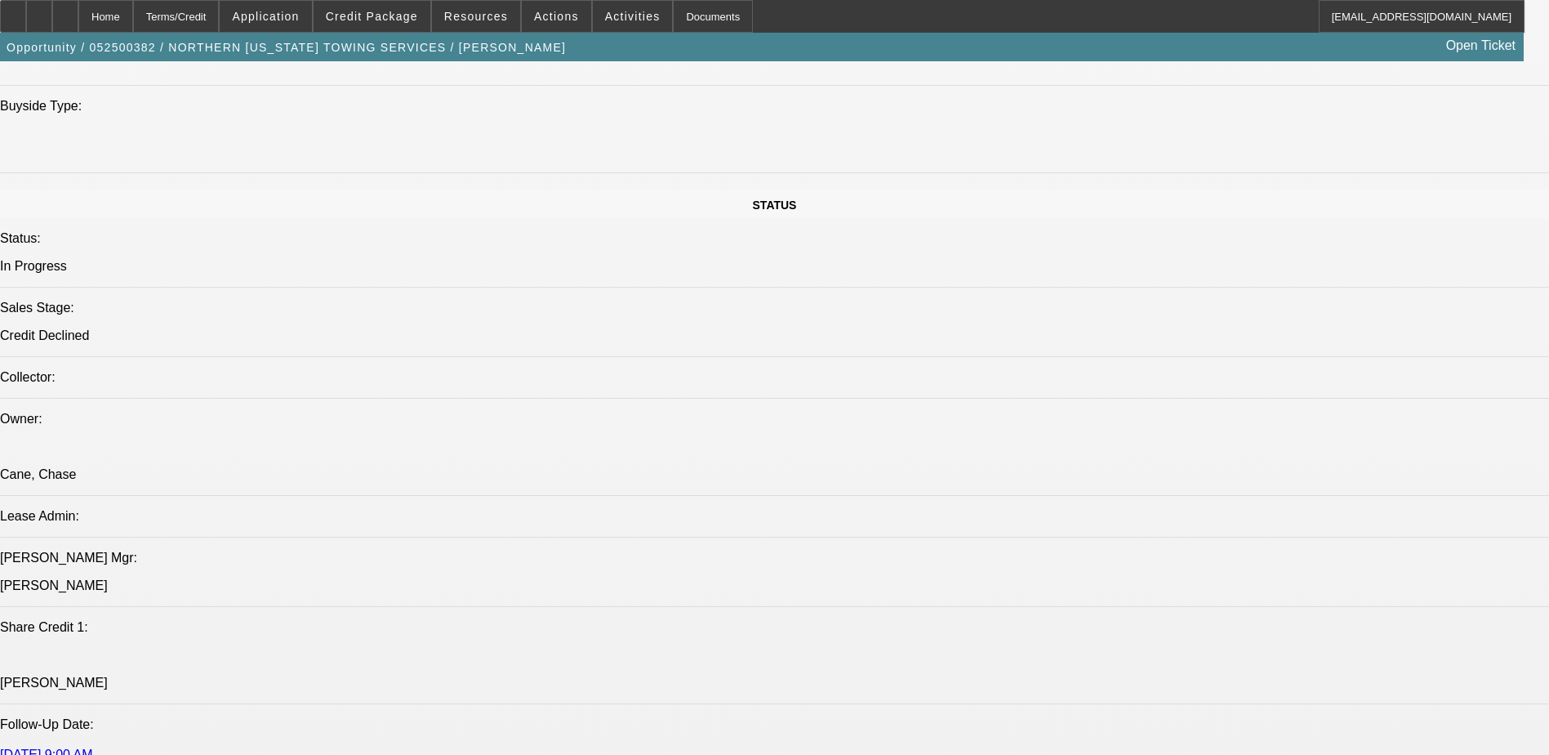
select select "0.1"
select select "2"
select select "0.1"
select select "0"
select select "2"
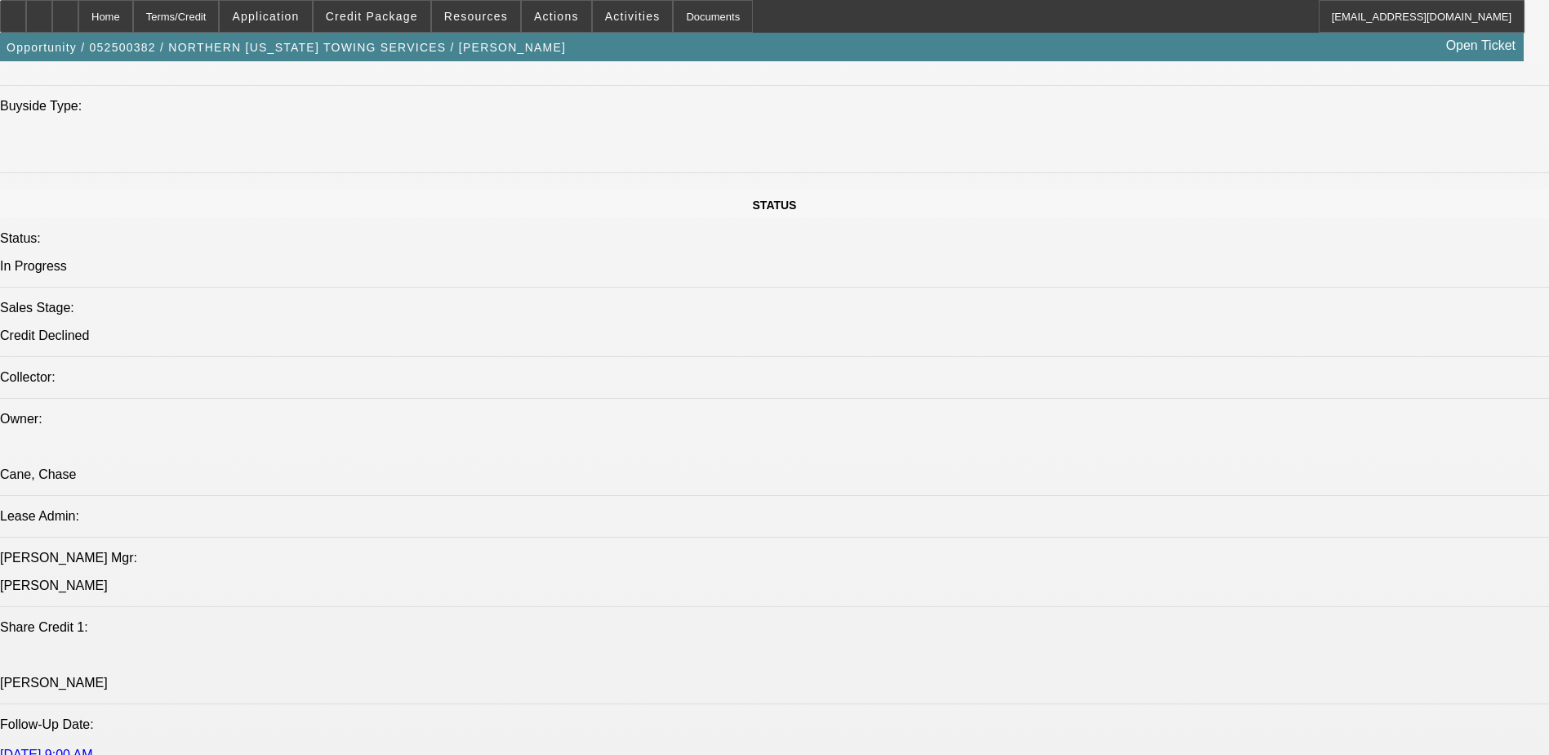
select select "0.1"
select select "0"
select select "2"
select select "0.1"
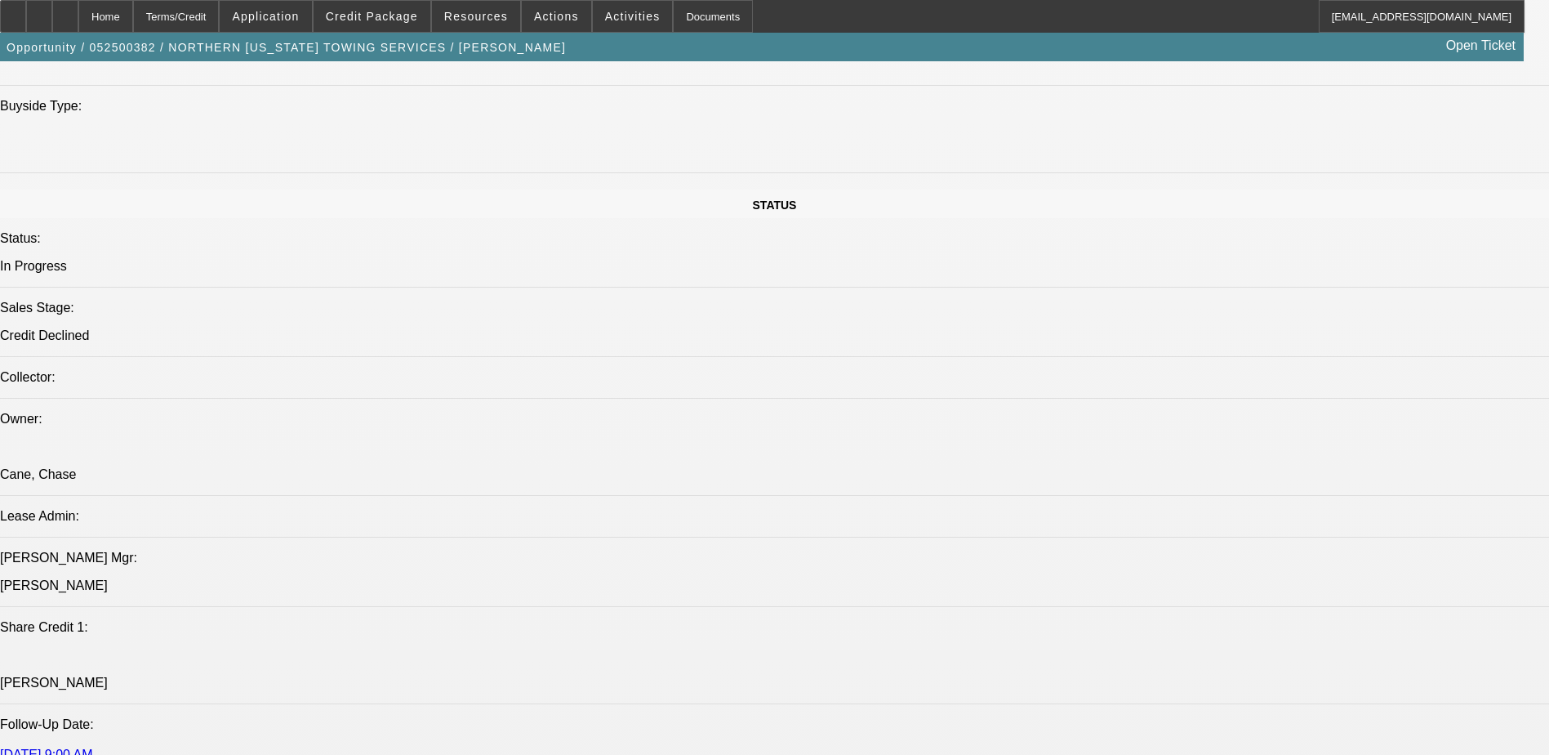
select select "0"
select select "0.1"
select select "1"
select select "2"
select select "4"
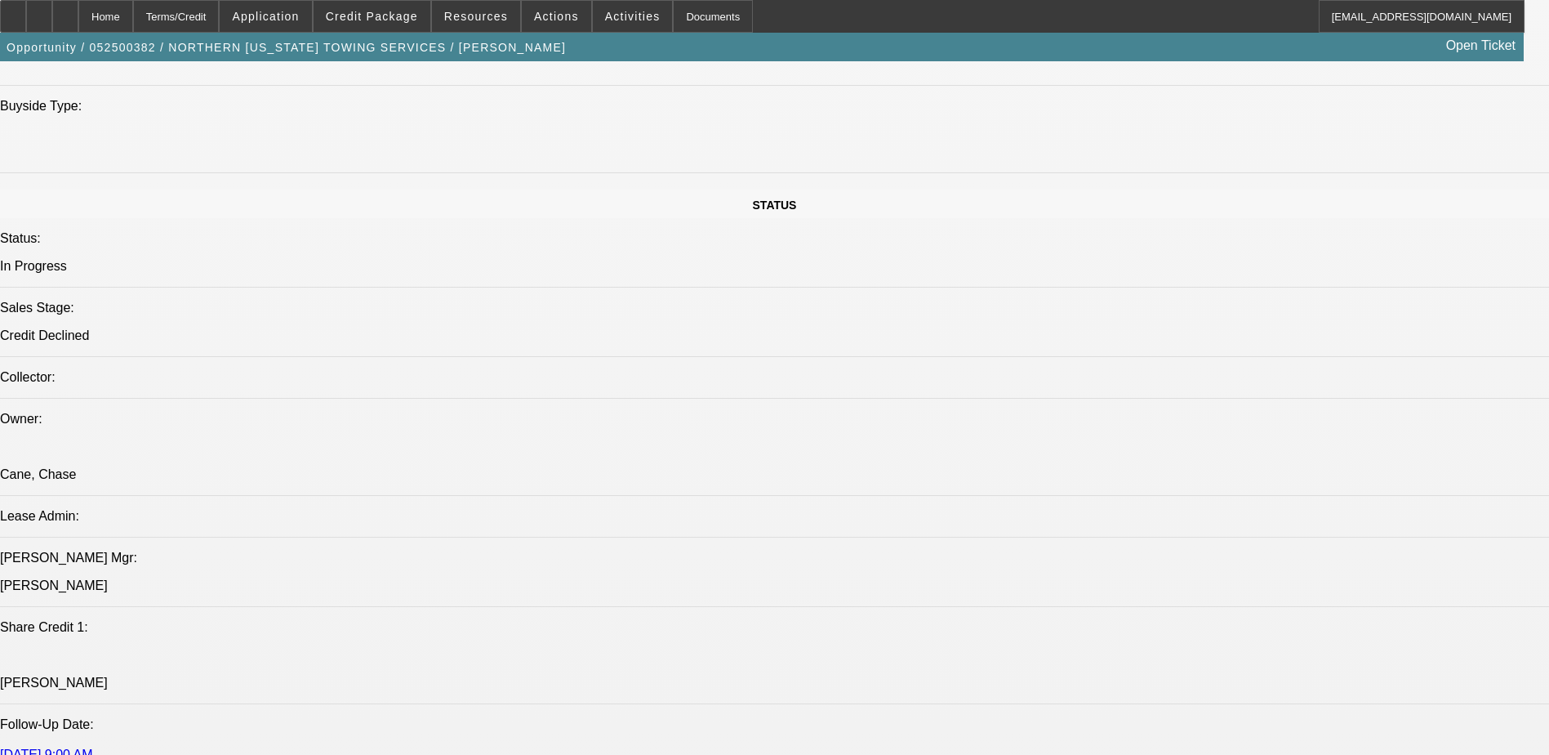
select select "1"
select select "2"
select select "4"
select select "1"
select select "2"
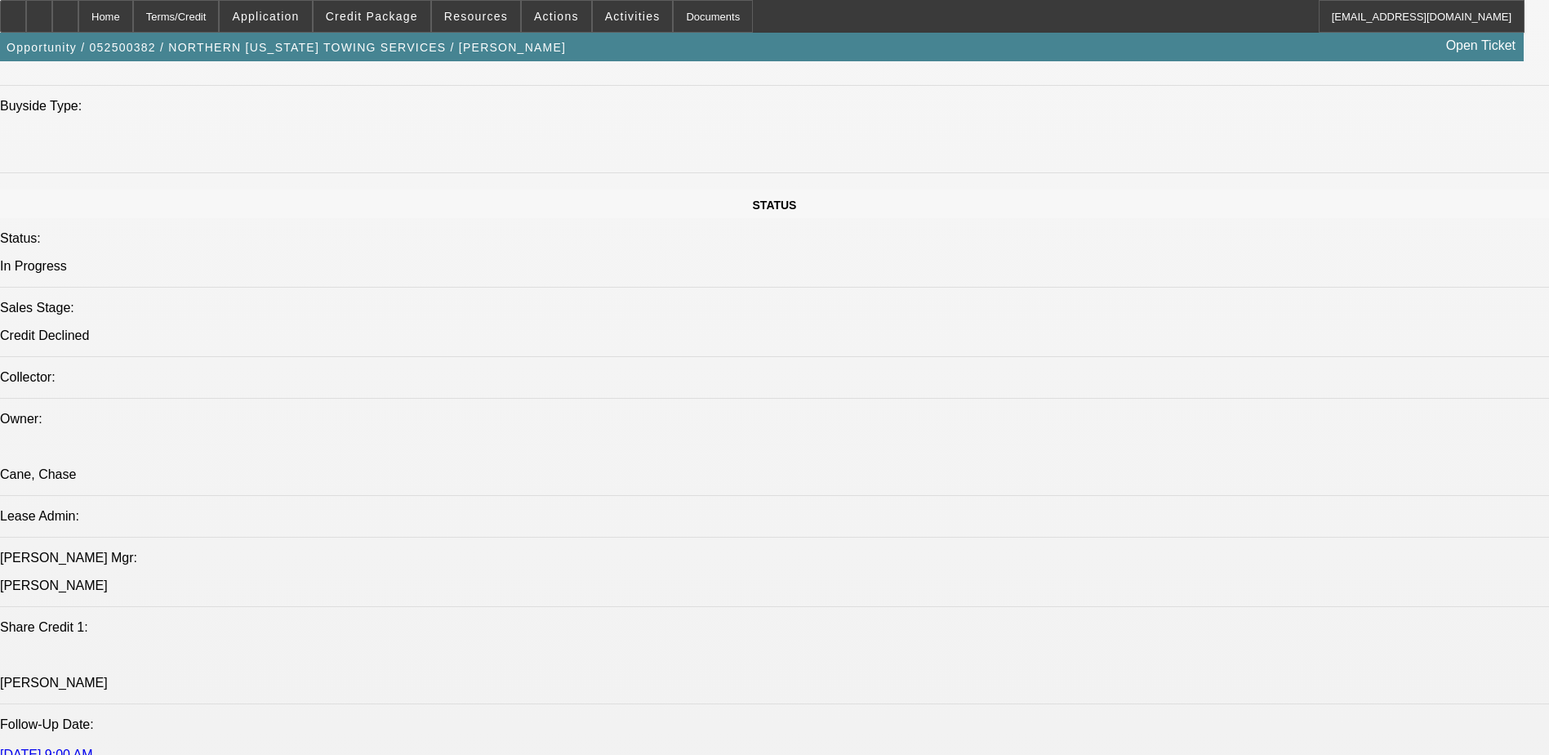
select select "4"
select select "1"
select select "4"
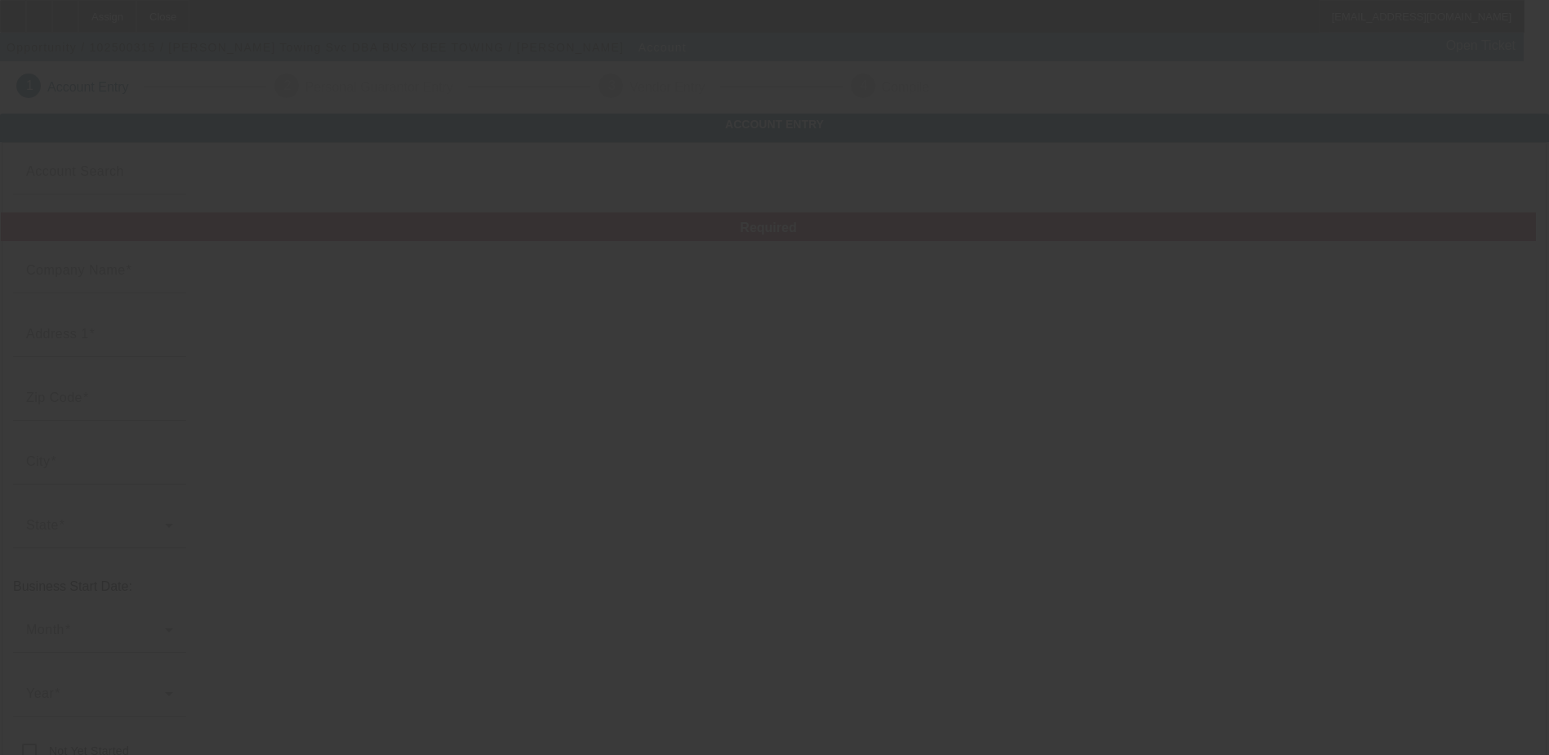
type input "Fletchers Towing Svc"
type input "[STREET_ADDRESS][US_STATE]"
type input "43113"
type input "[GEOGRAPHIC_DATA]"
type input "[PHONE_NUMBER]"
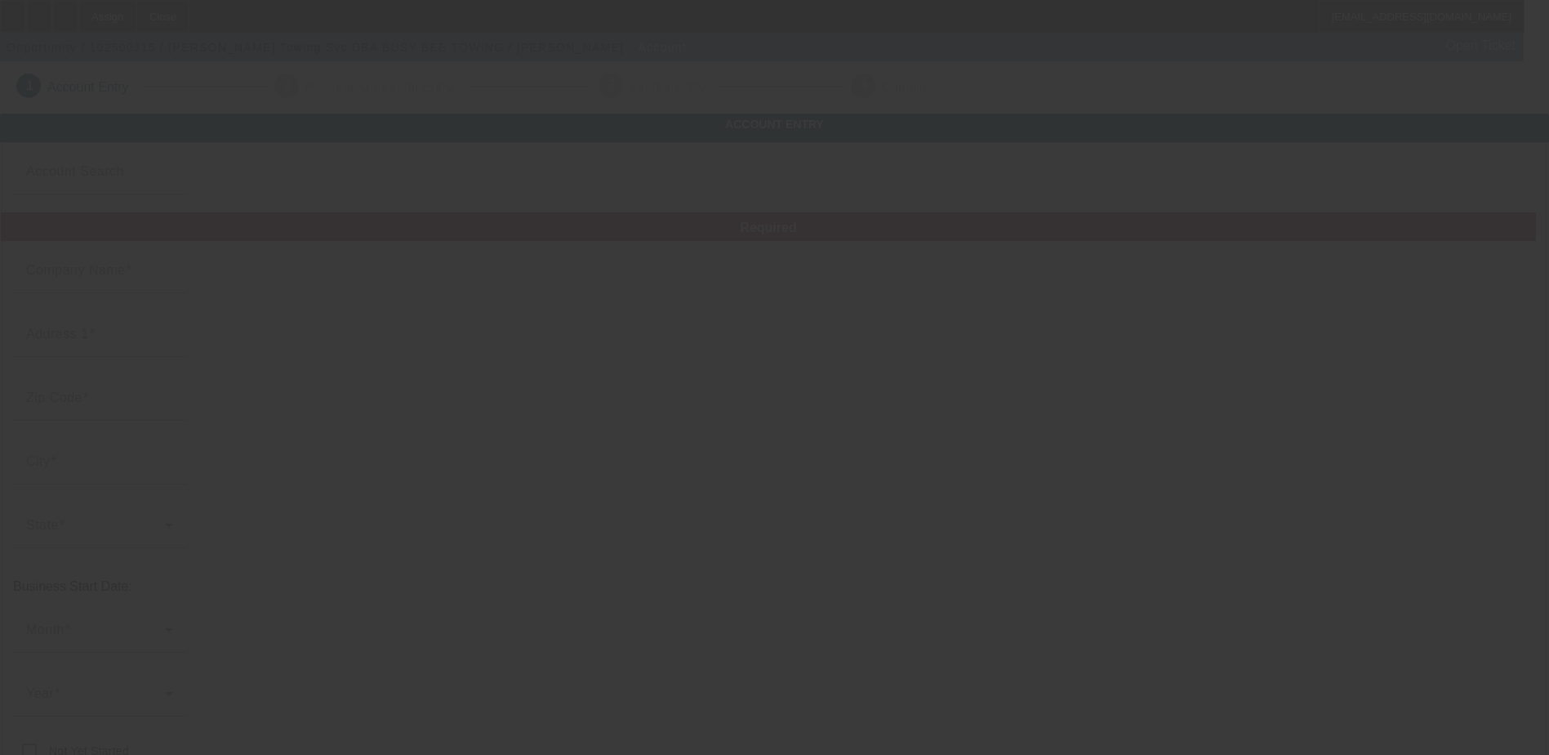
type input "BUSY BEE TOWING"
type input "[EMAIL_ADDRESS][DOMAIN_NAME]"
type input "[US_EMPLOYER_IDENTIFICATION_NUMBER]"
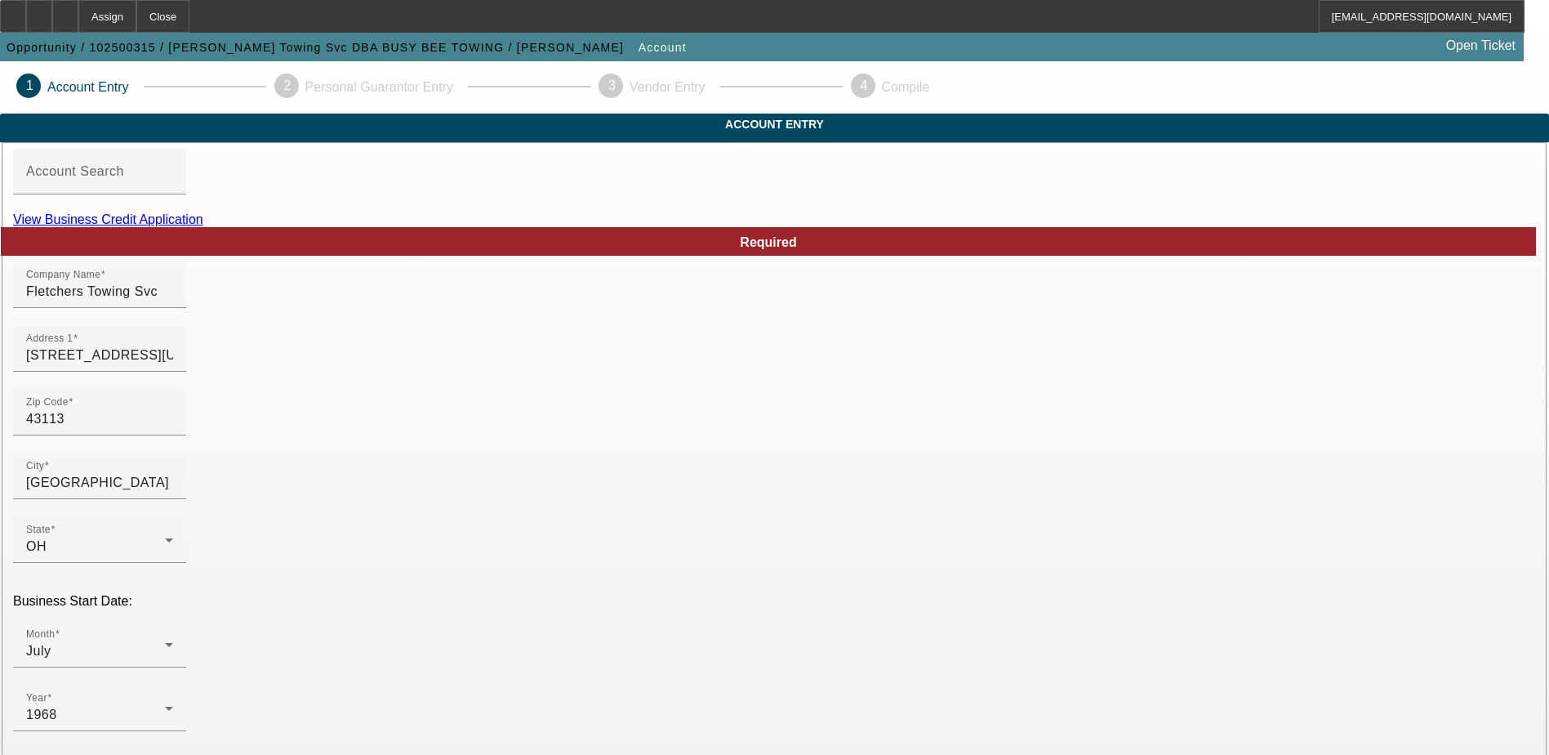
click at [203, 226] on link "View Business Credit Application" at bounding box center [108, 219] width 190 height 14
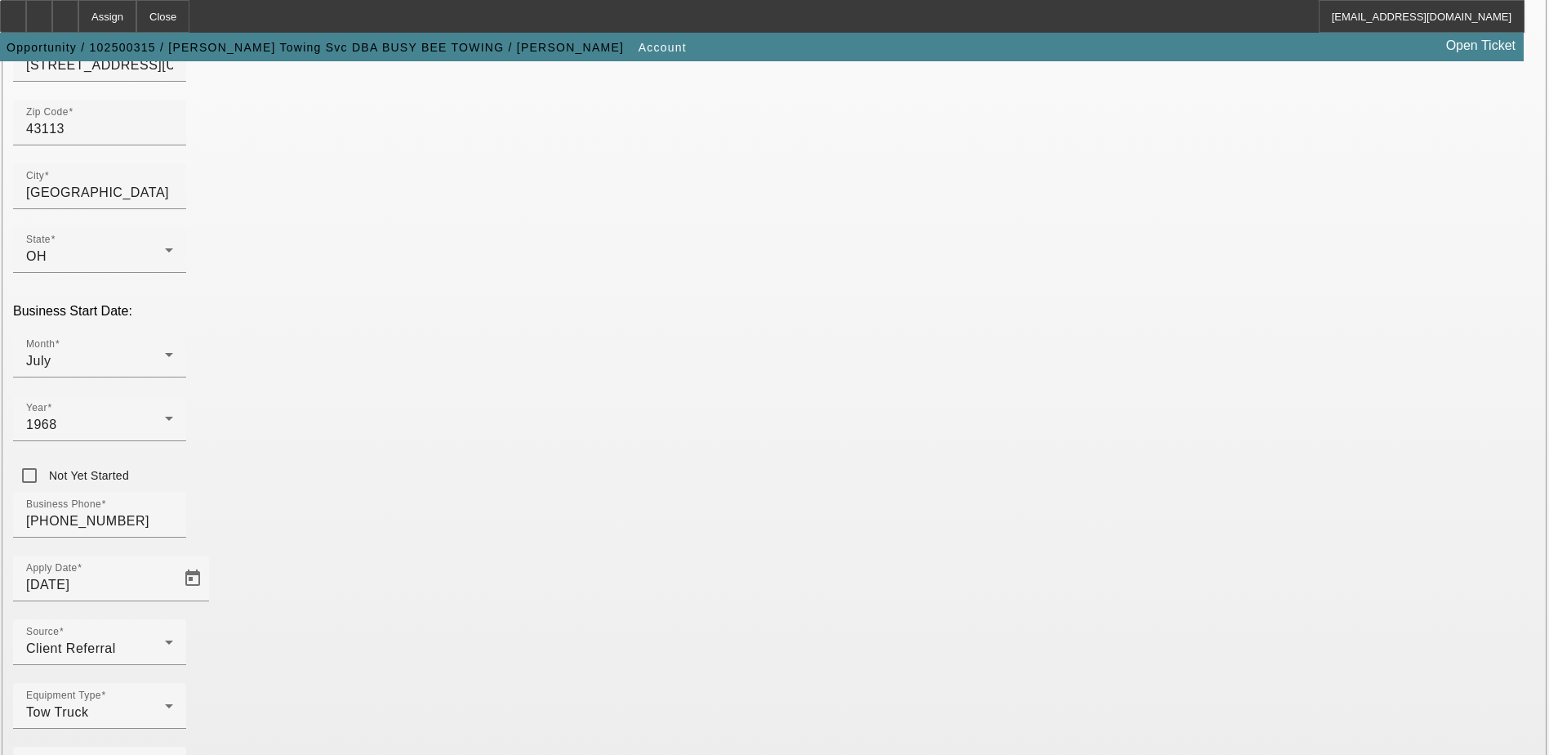
scroll to position [291, 0]
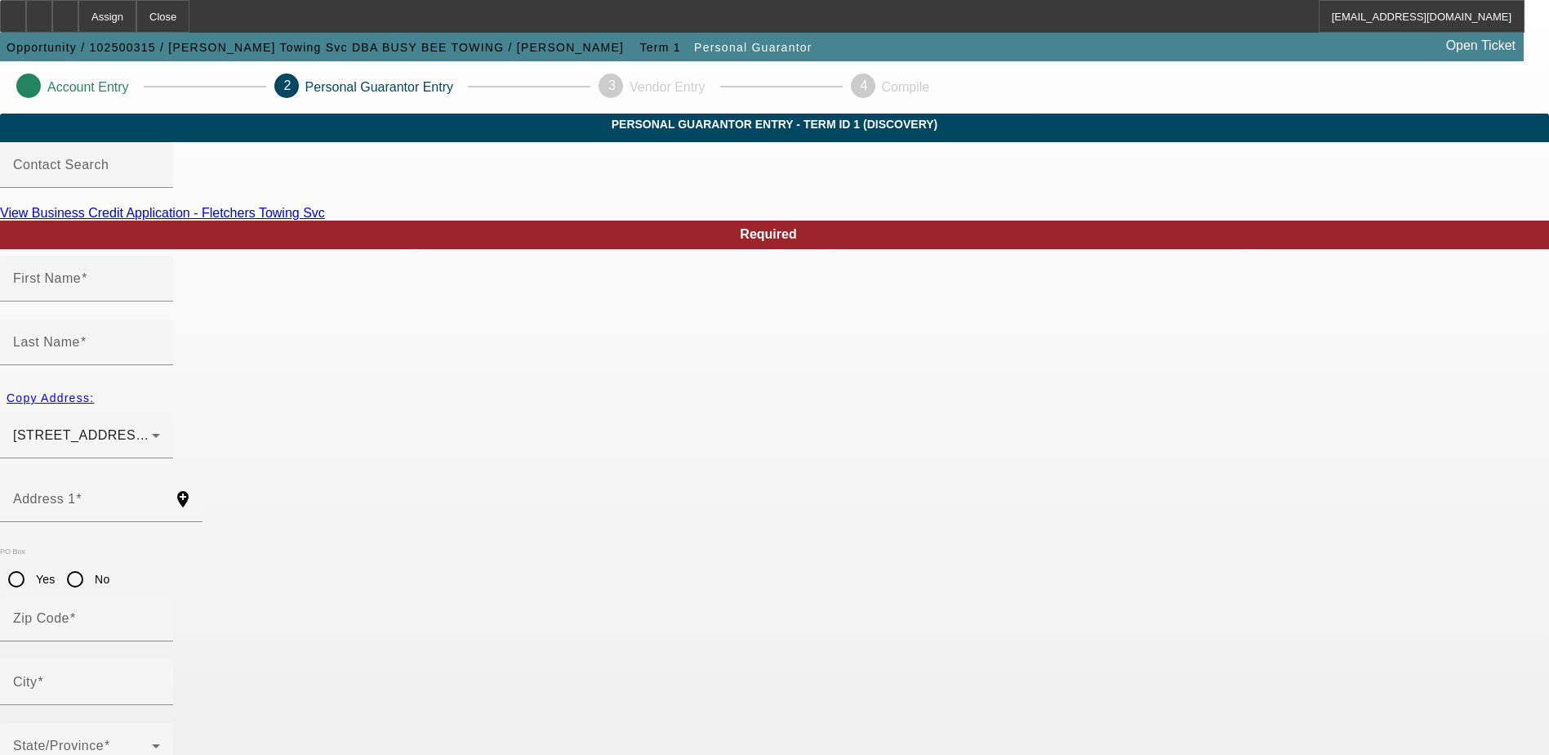
type input "William"
type input "Fletcher"
type input "4500 McLean Mill Road"
radio input "true"
type input "43113"
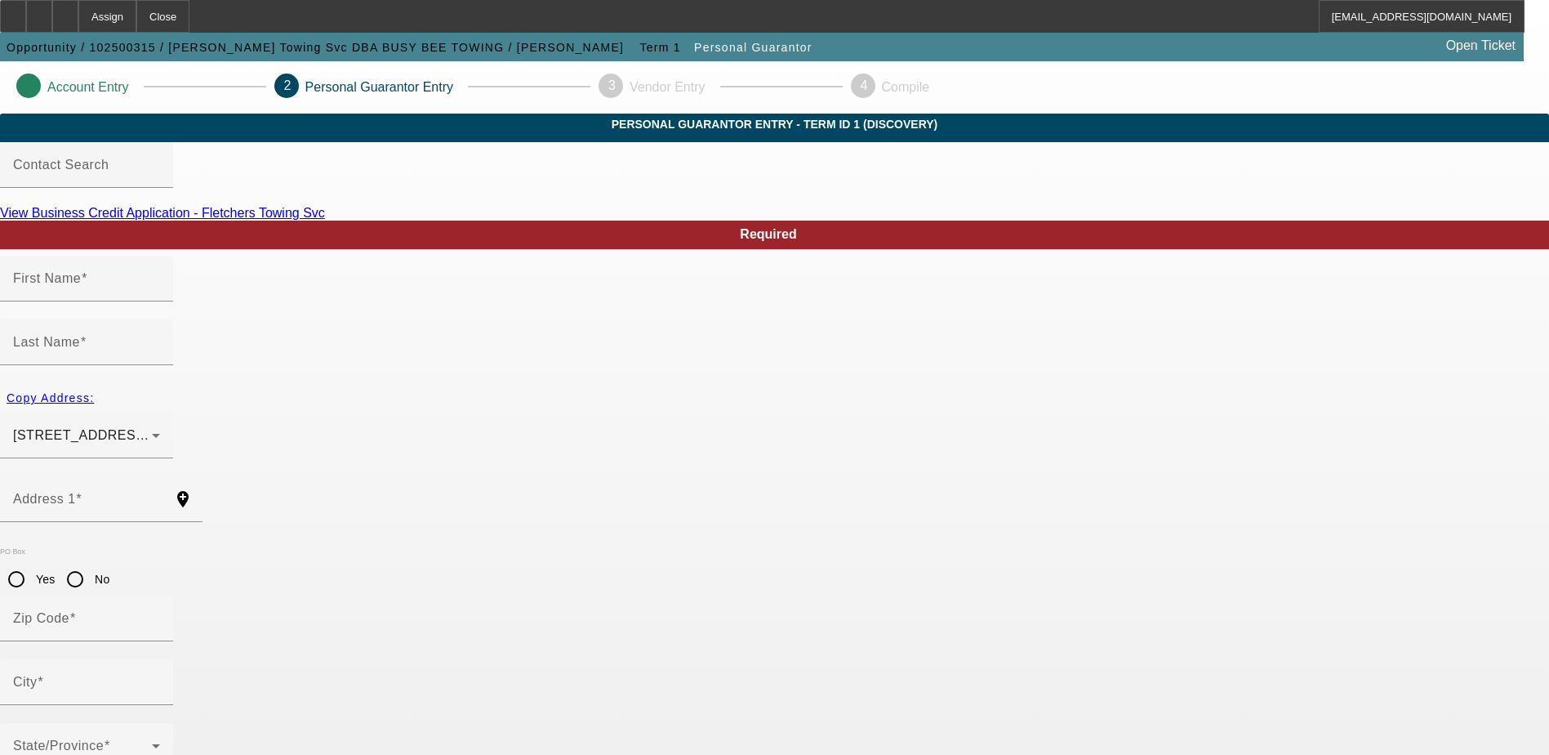
type input "Circleville"
type input "[PHONE_NUMBER]"
type input "100"
type input "289-36-2639"
type input "blbtrans@hotmail.com"
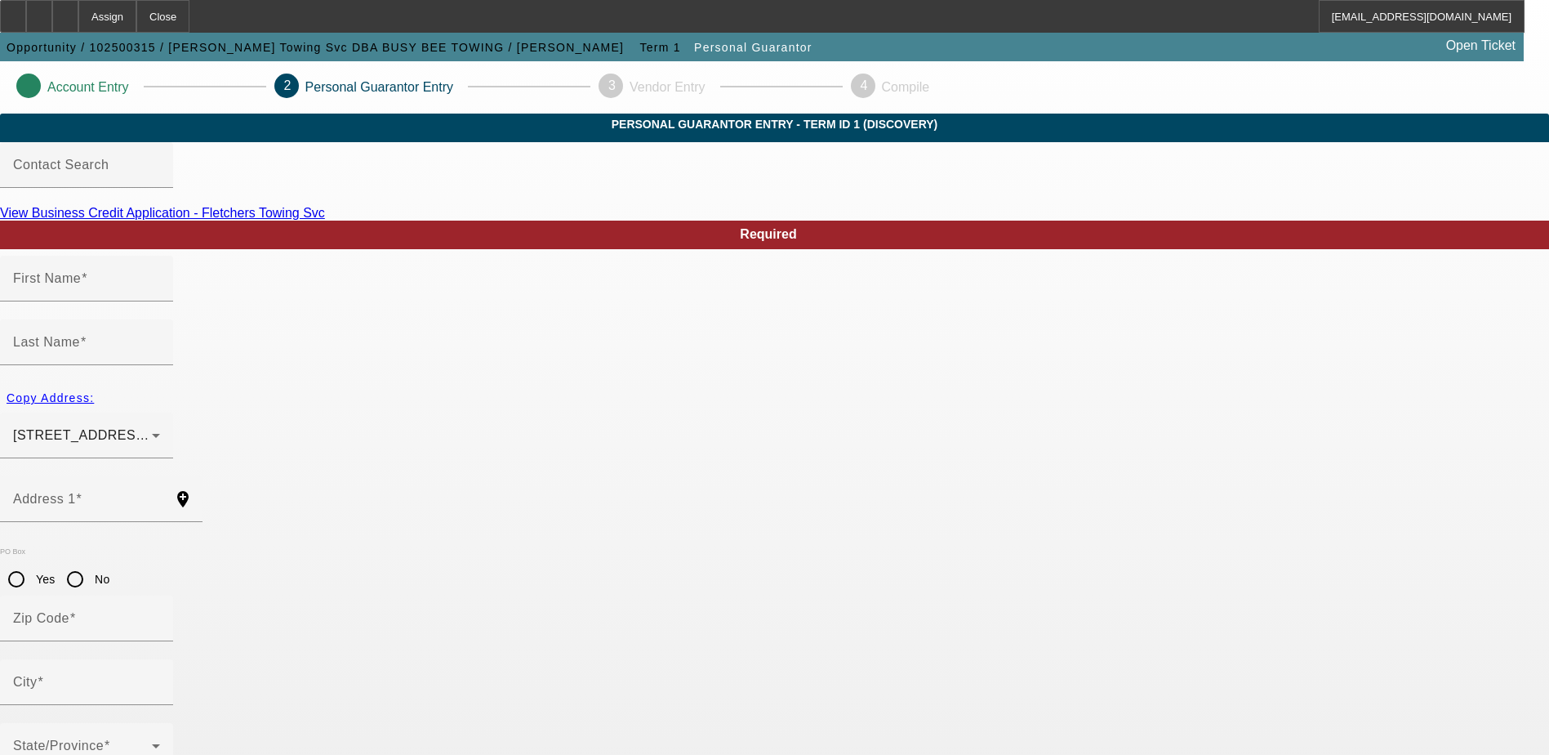
type input "(740) 207-6367"
type input "[PHONE_NUMBER]"
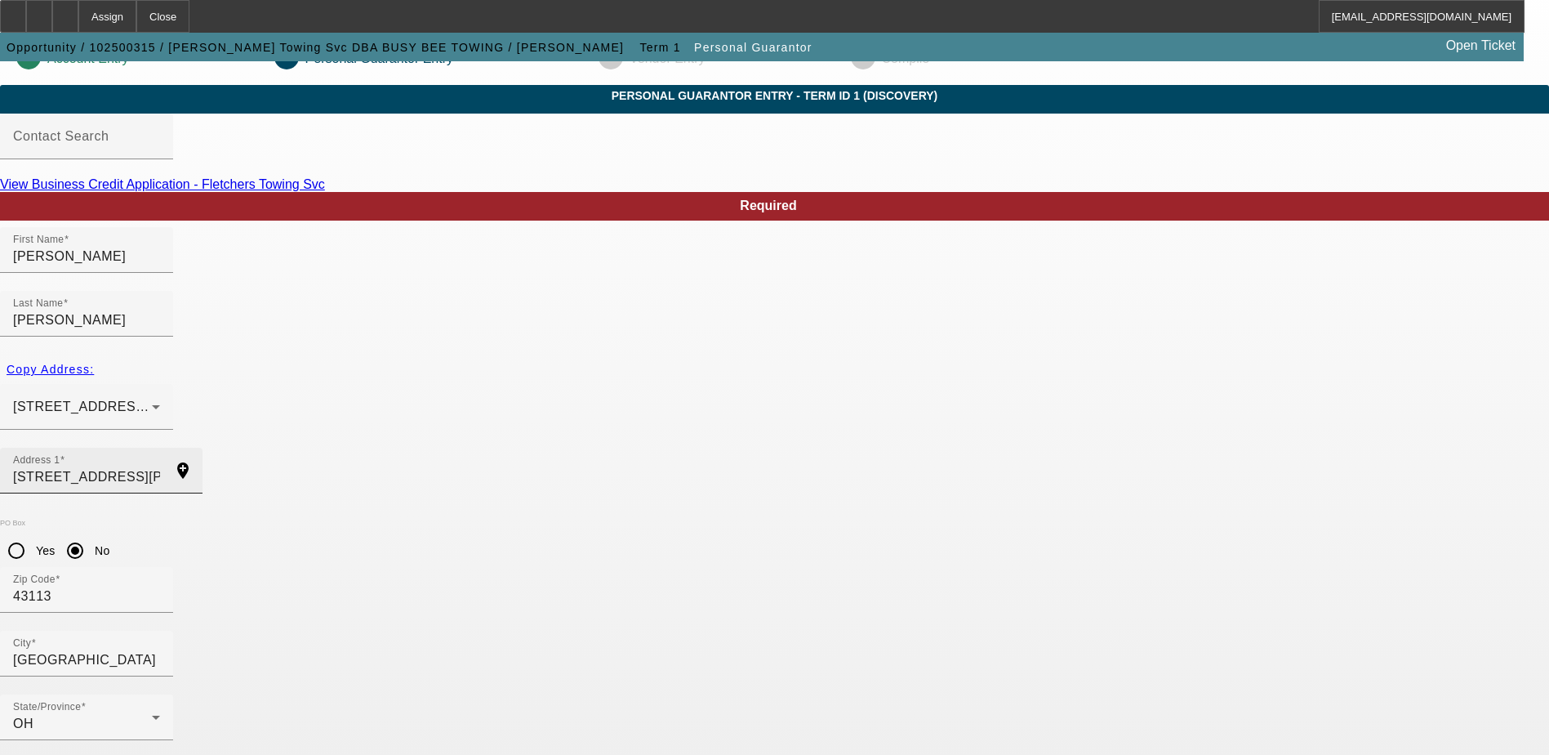
scroll to position [44, 0]
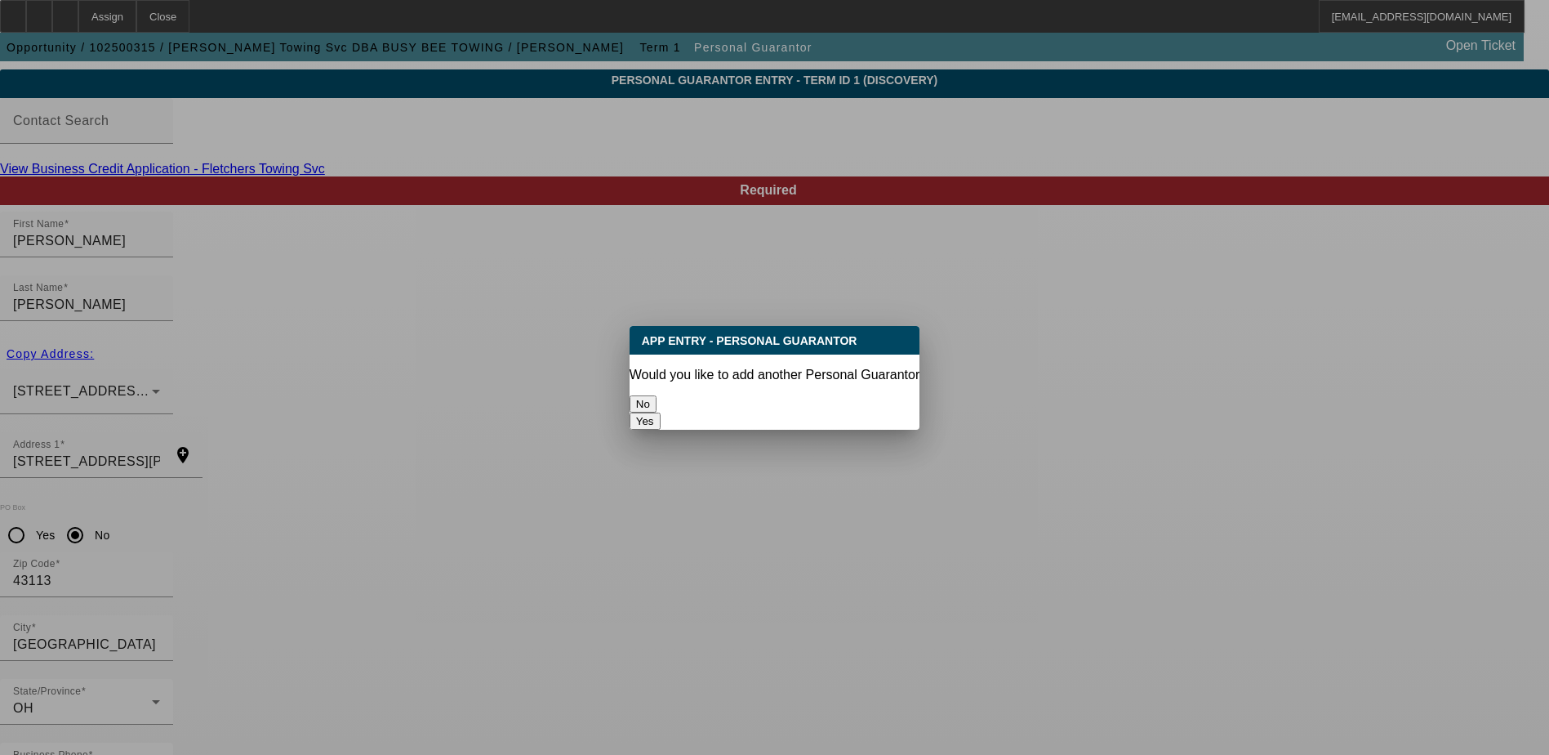
click at [657, 398] on button "No" at bounding box center [643, 403] width 27 height 17
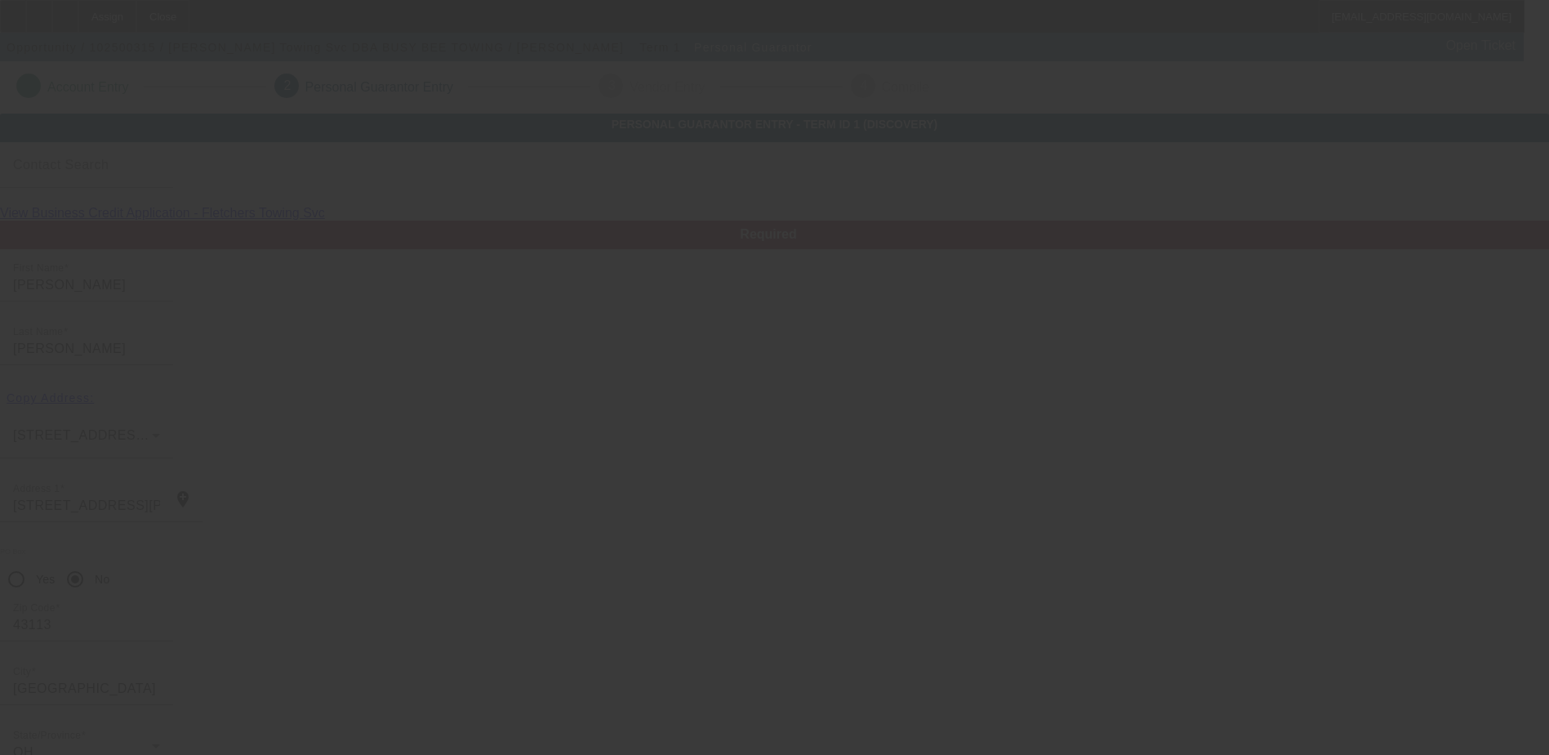
scroll to position [44, 0]
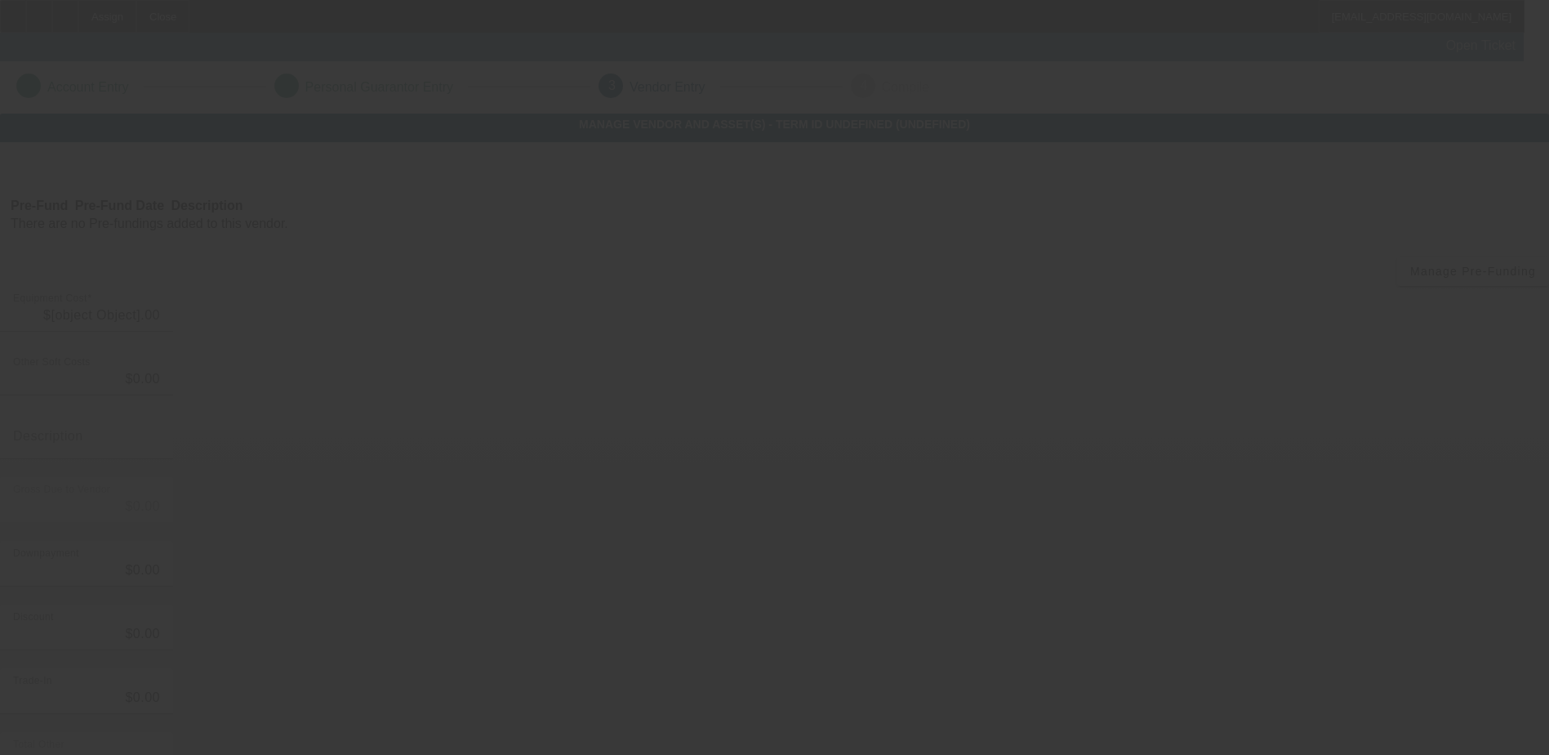
type input "$50,000.00"
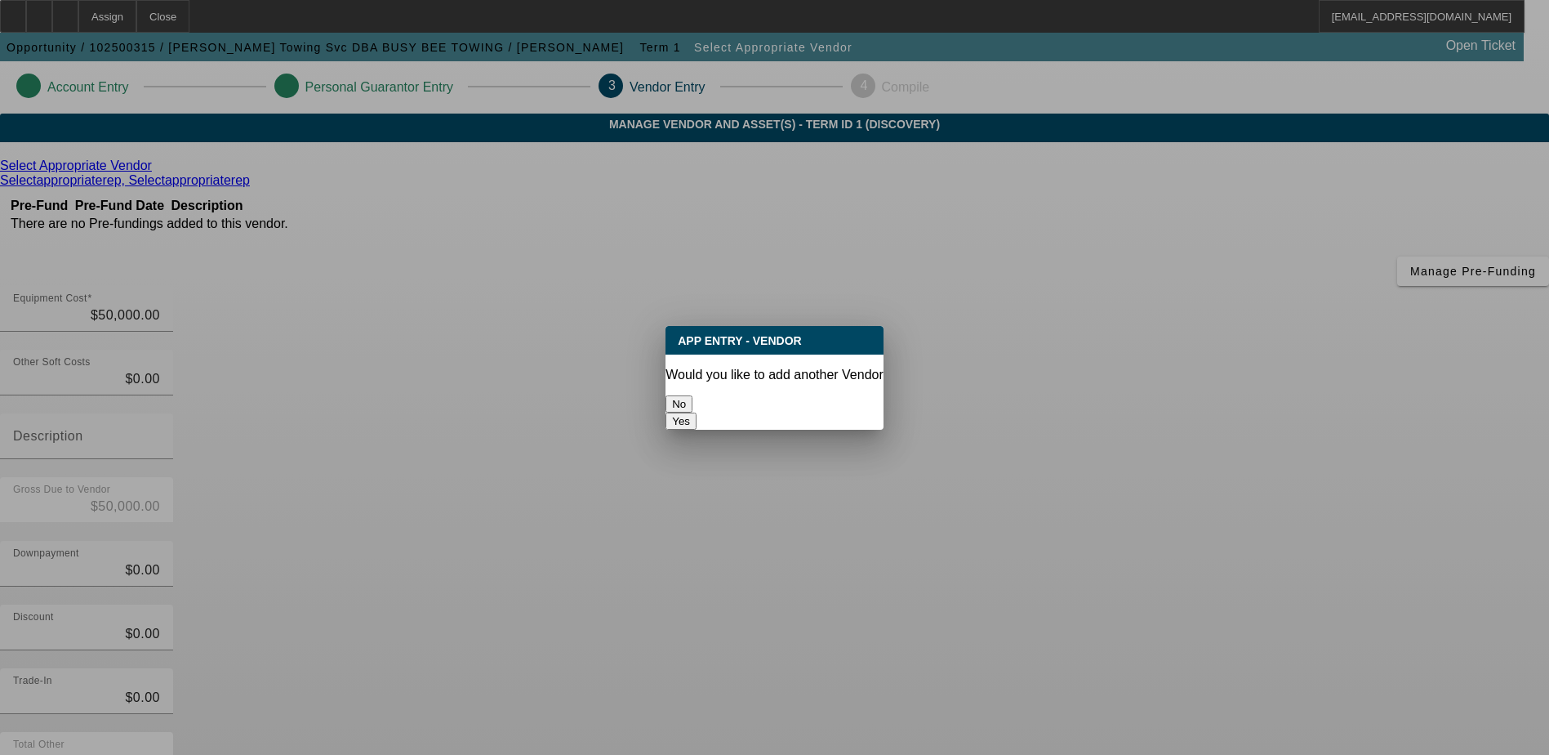
click at [692, 396] on button "No" at bounding box center [679, 403] width 27 height 17
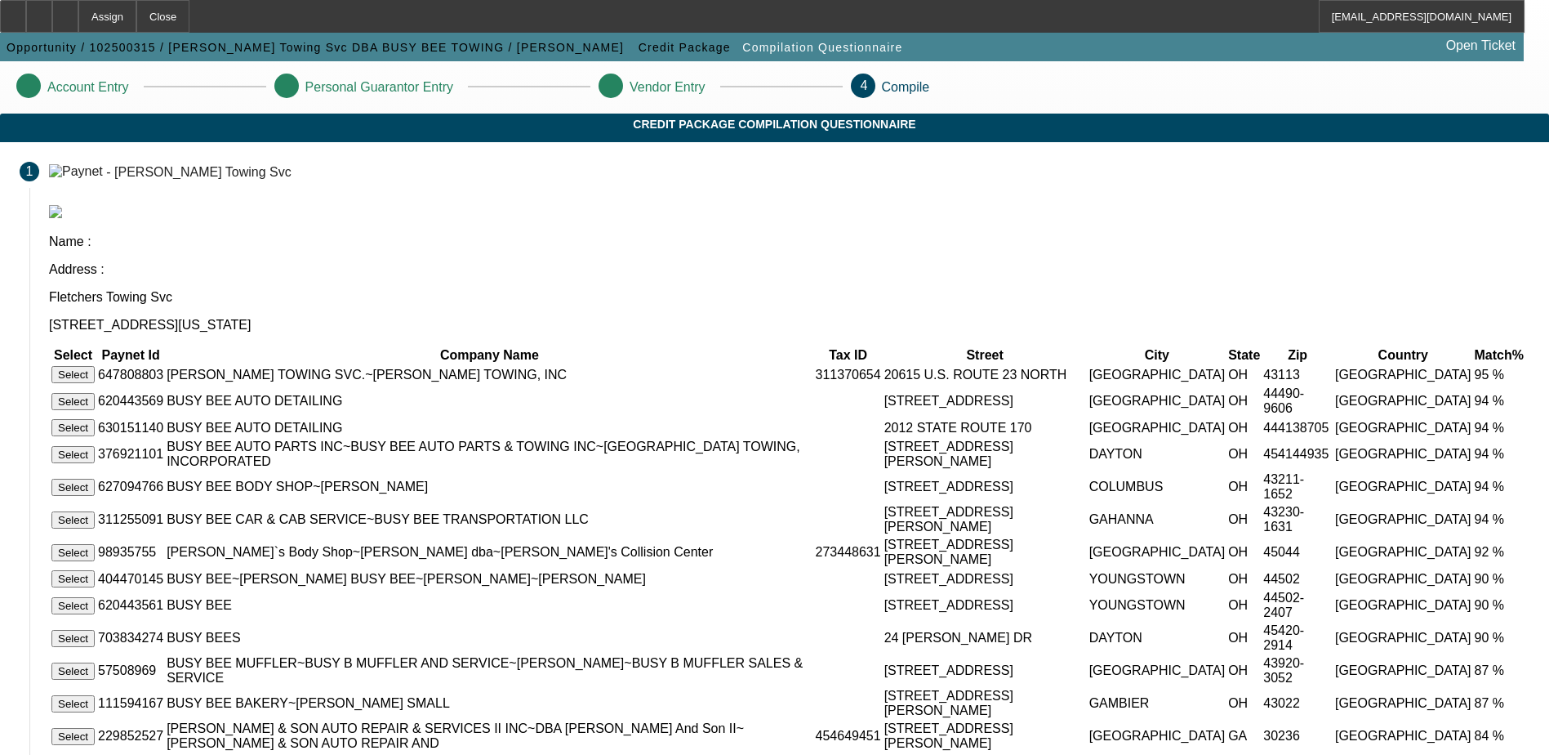
click at [95, 366] on button "Select" at bounding box center [72, 374] width 43 height 17
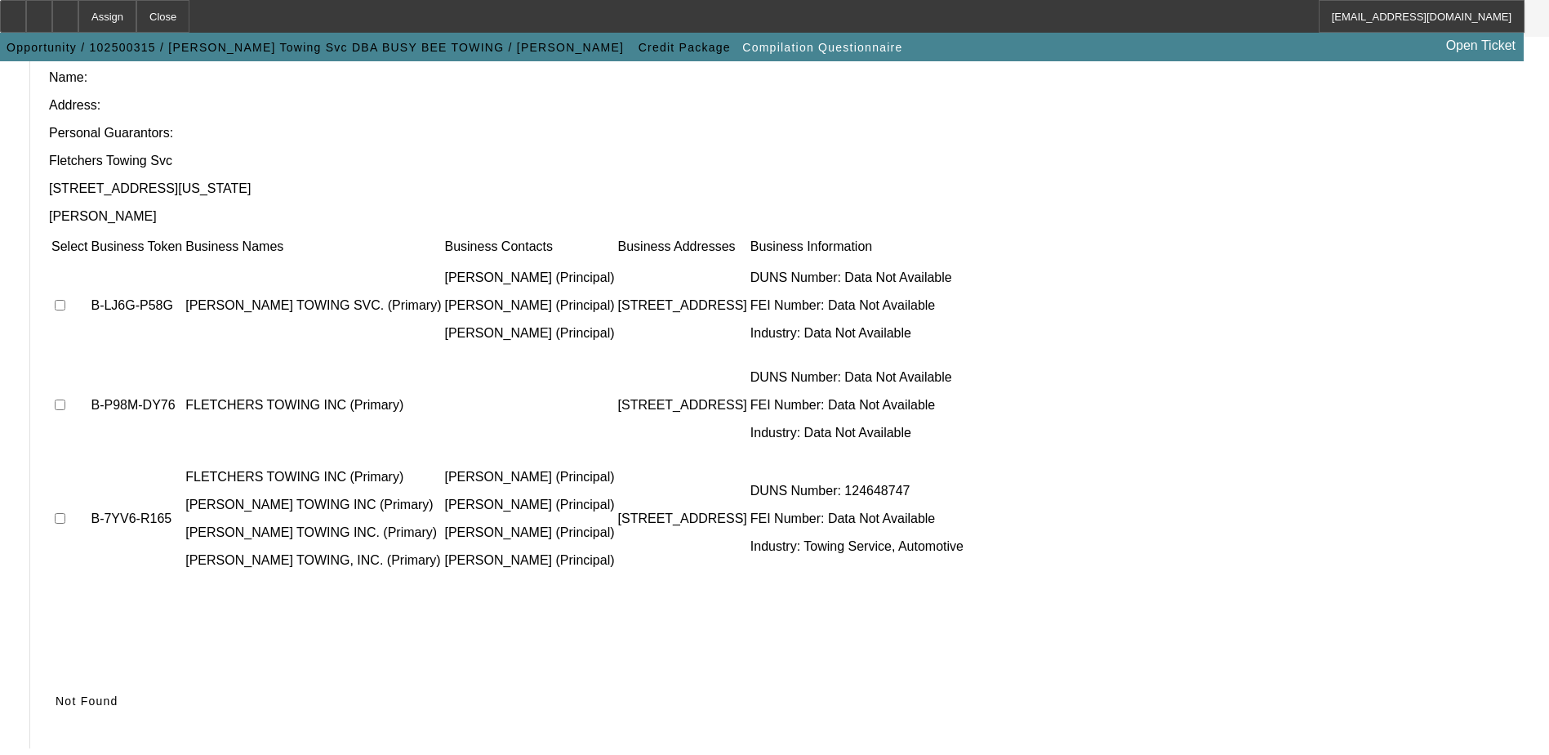
scroll to position [149, 0]
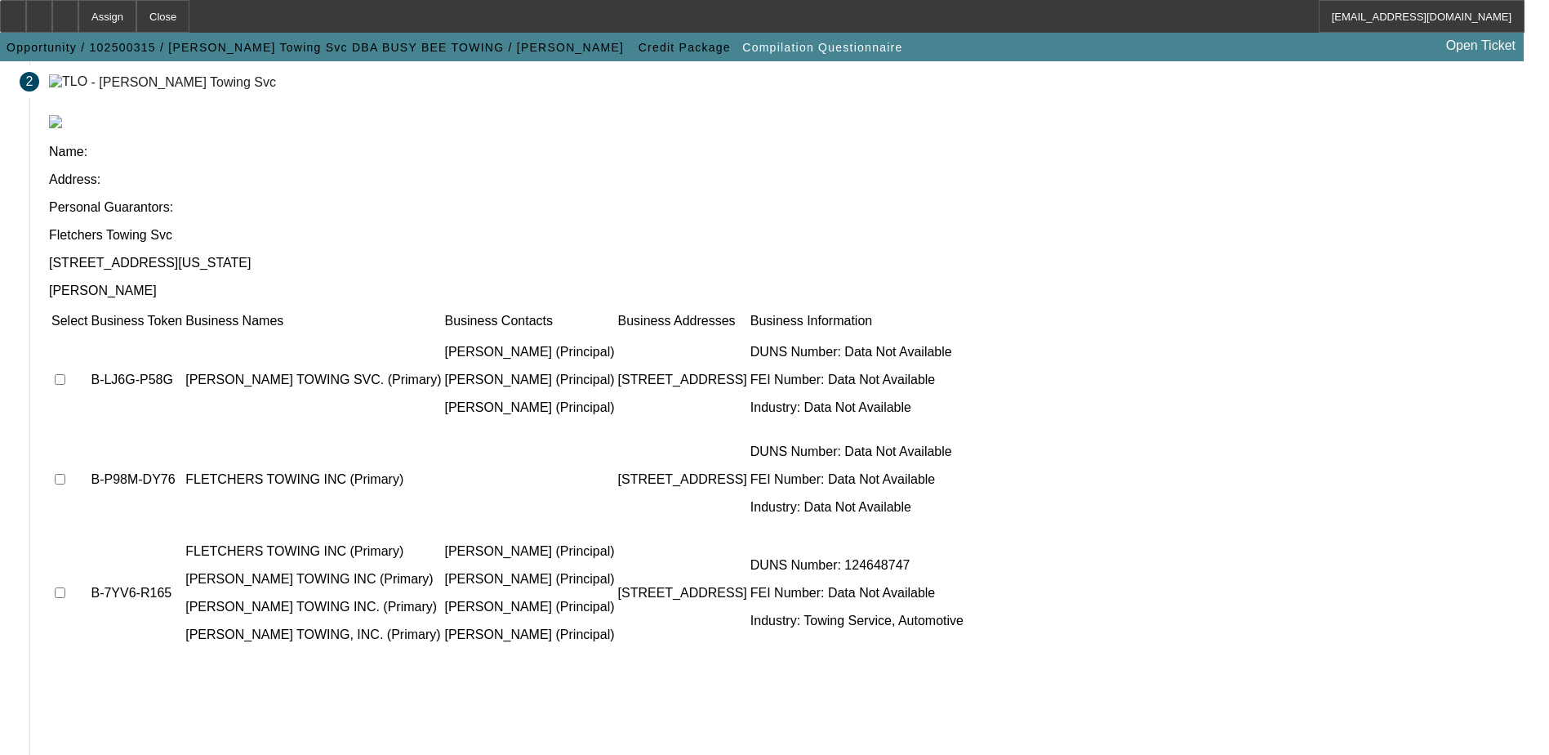
click at [65, 374] on input "checkbox" at bounding box center [60, 379] width 11 height 11
checkbox input "true"
click at [65, 474] on input "checkbox" at bounding box center [60, 479] width 11 height 11
checkbox input "true"
click at [65, 587] on input "checkbox" at bounding box center [60, 592] width 11 height 11
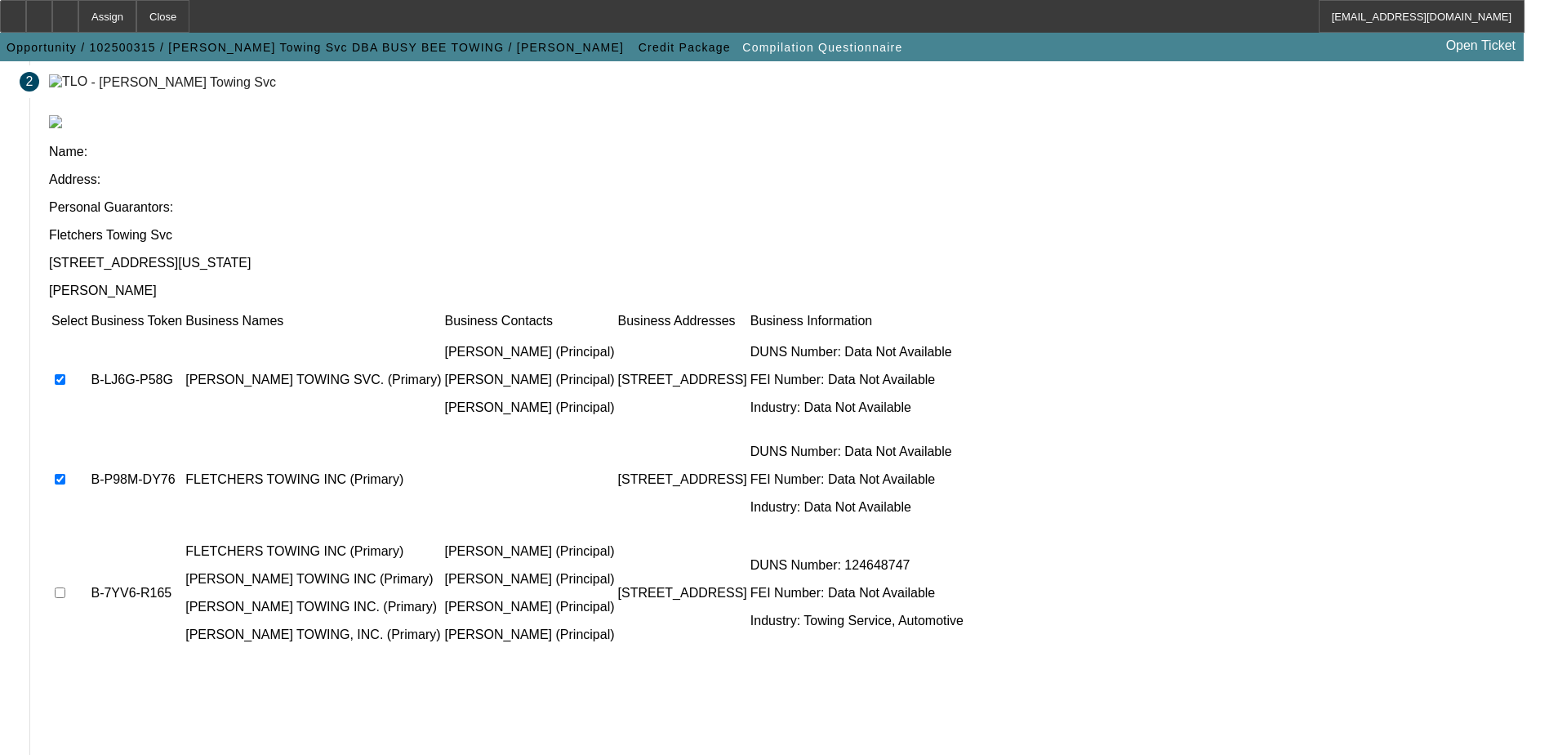
checkbox input "true"
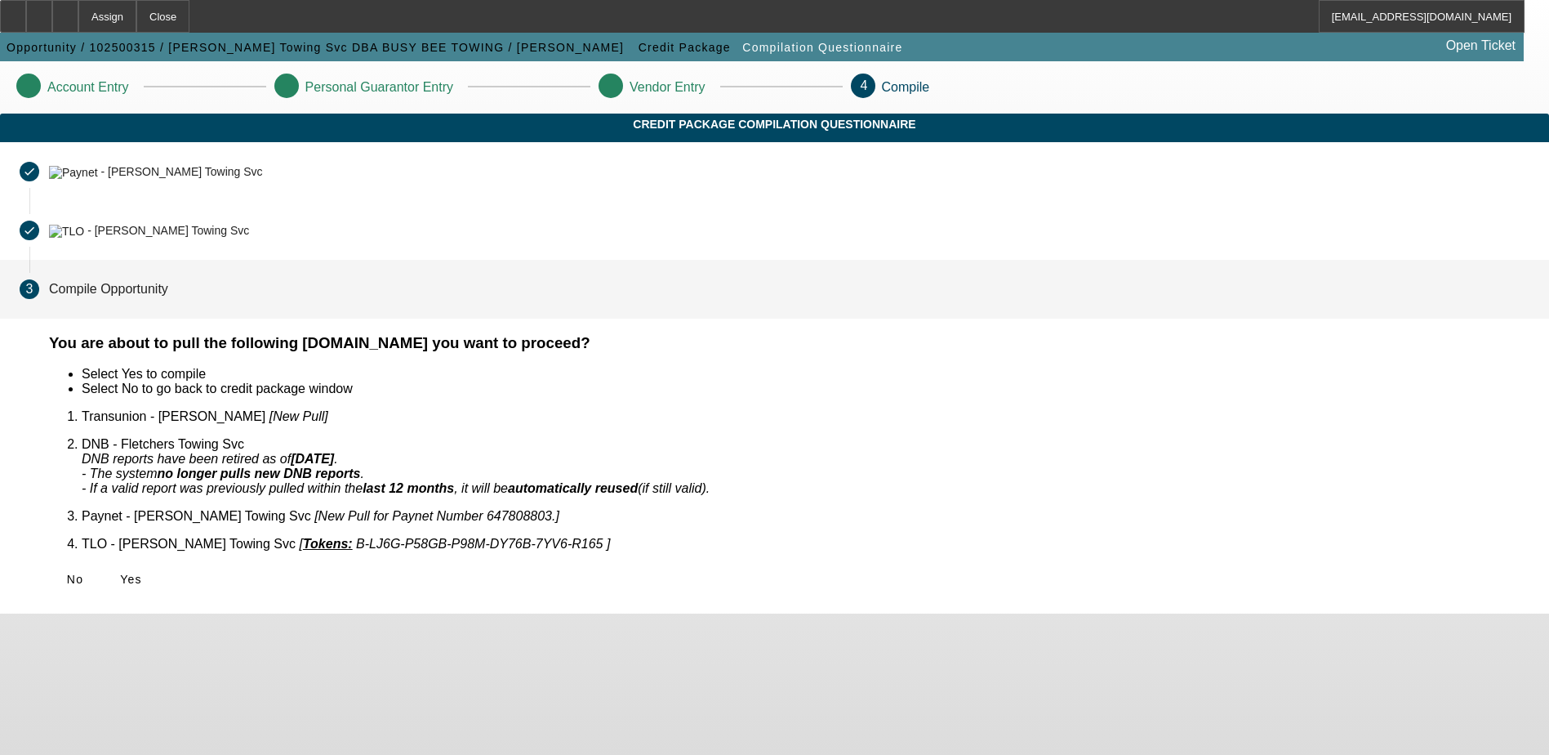
scroll to position [0, 0]
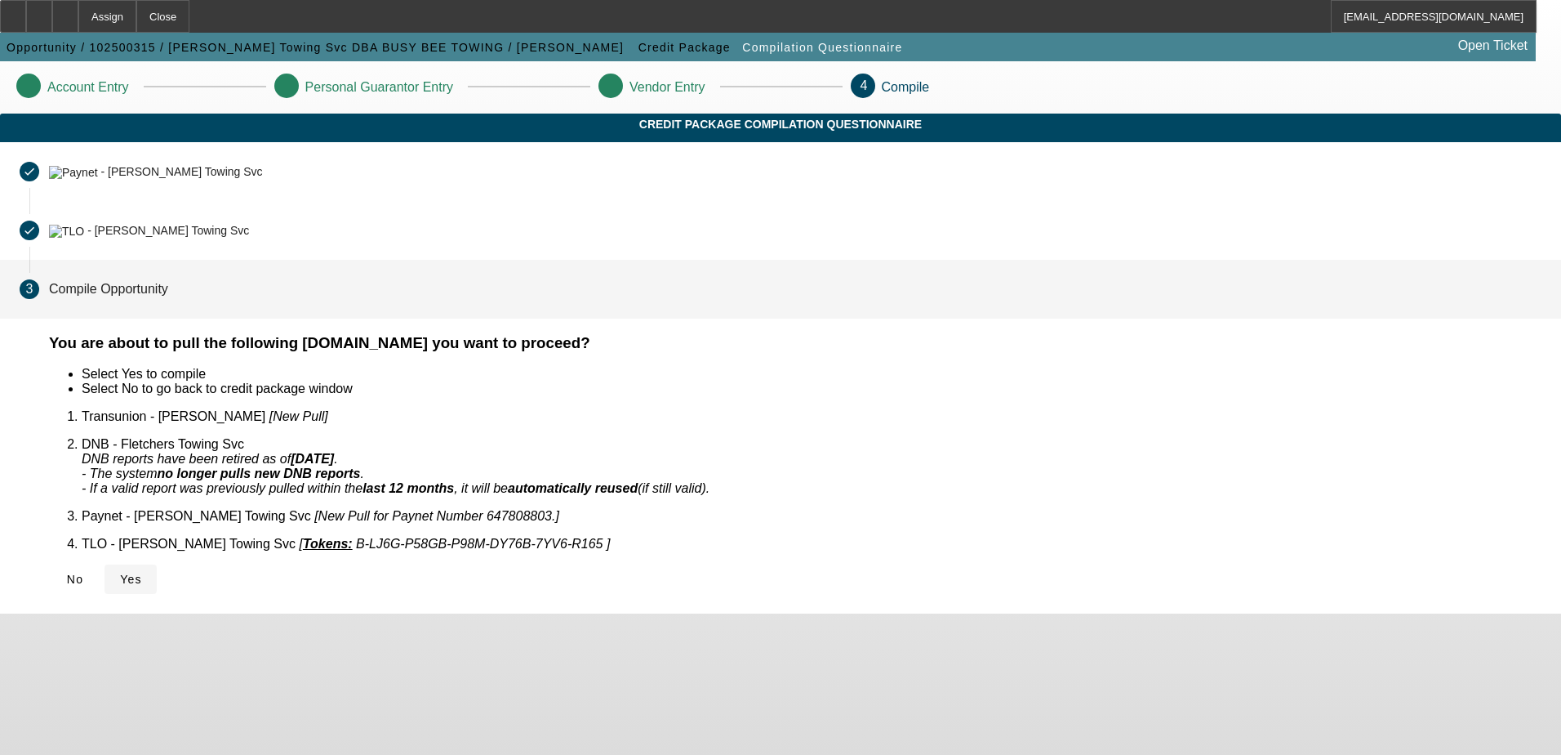
click at [142, 572] on span "Yes" at bounding box center [131, 578] width 22 height 13
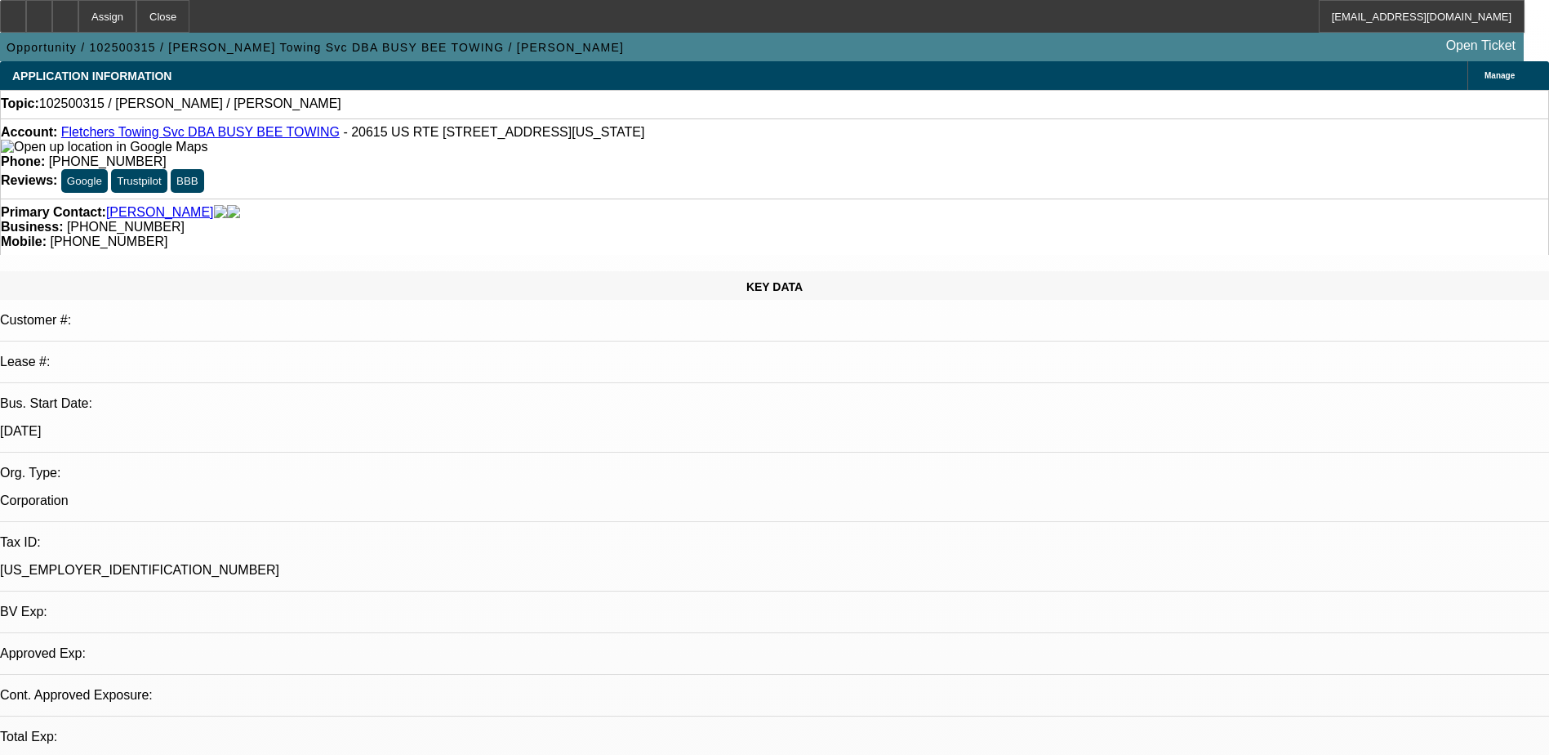
select select "0"
select select "2"
select select "0.1"
select select "4"
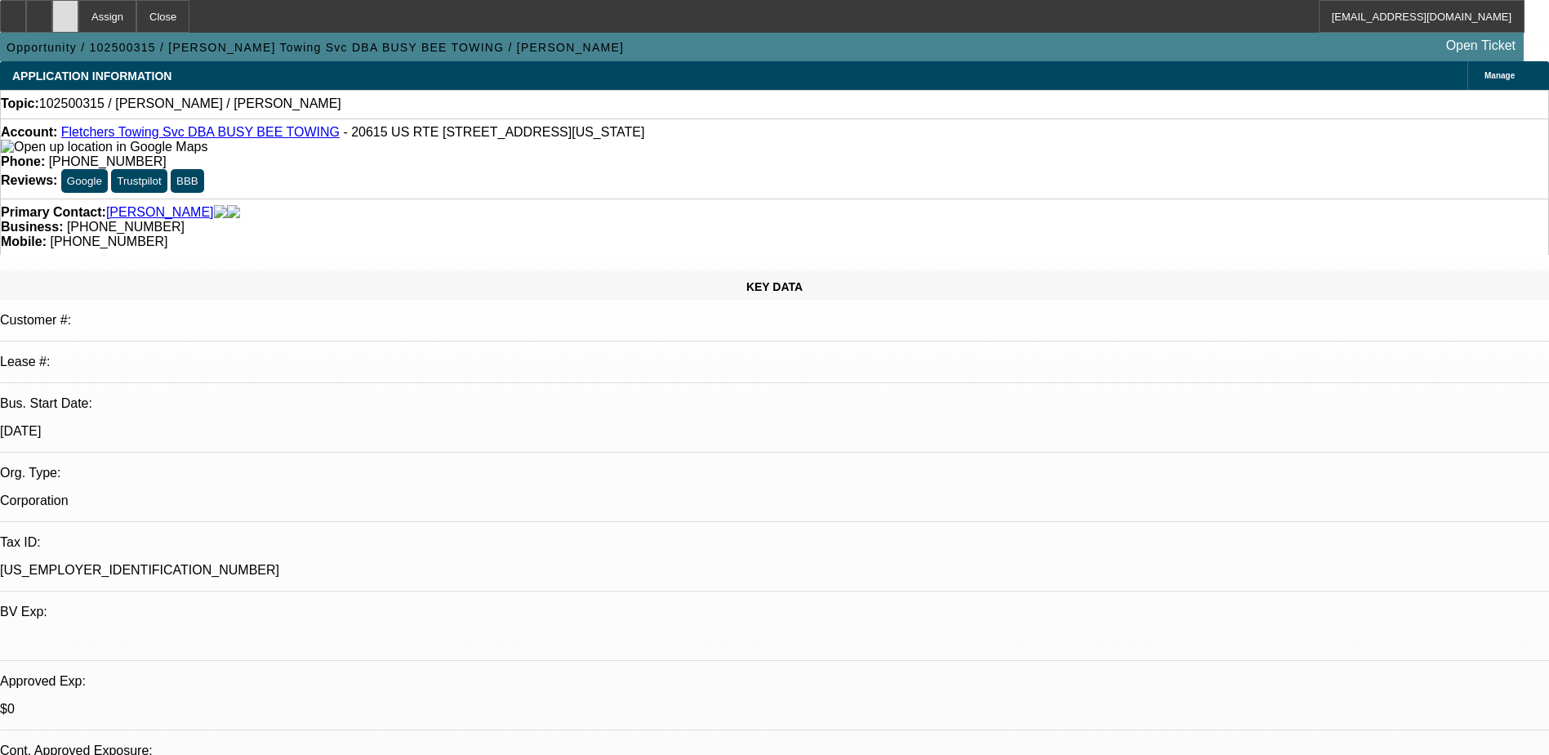
click at [65, 11] on icon at bounding box center [65, 11] width 0 height 0
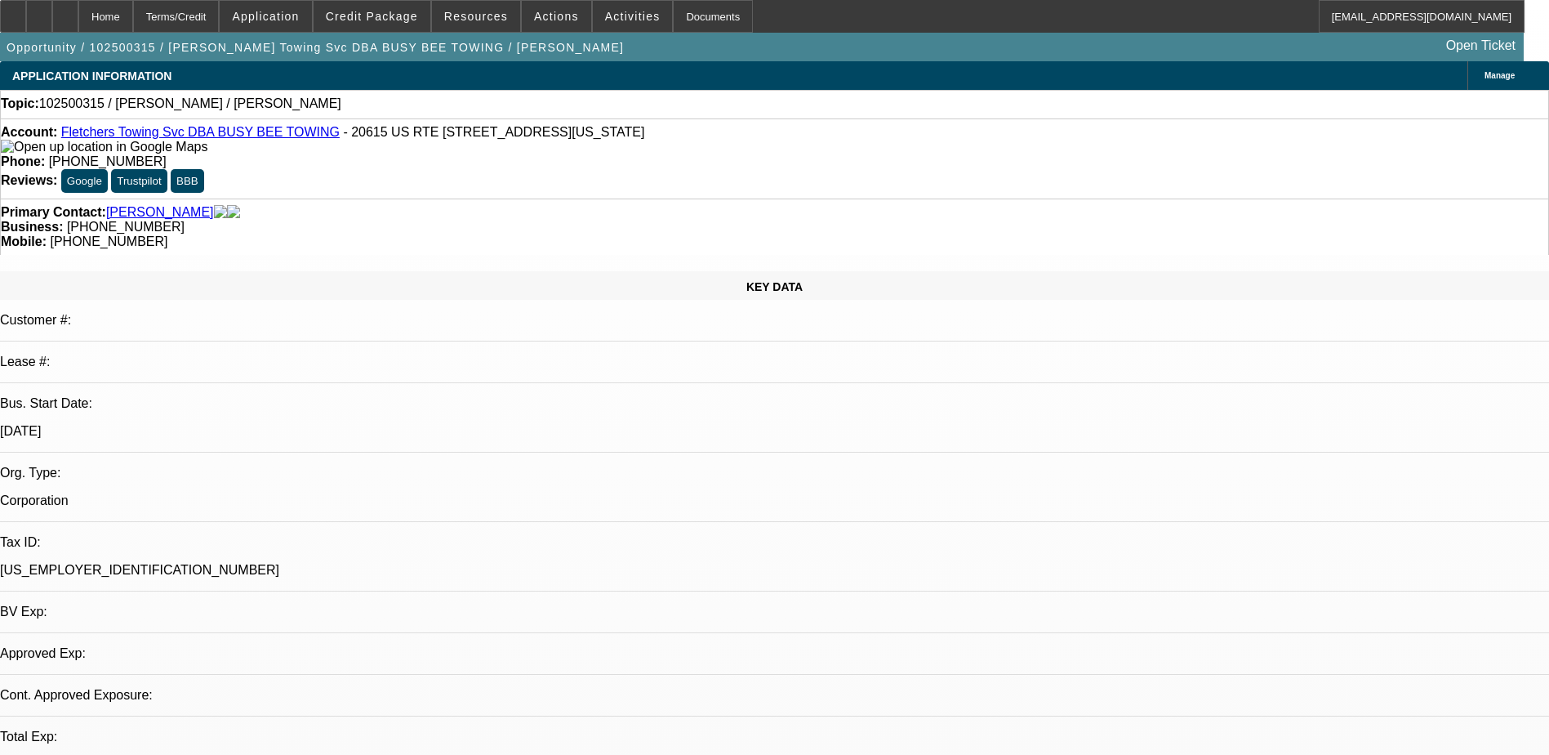
select select "0"
select select "2"
select select "0.1"
select select "1"
select select "2"
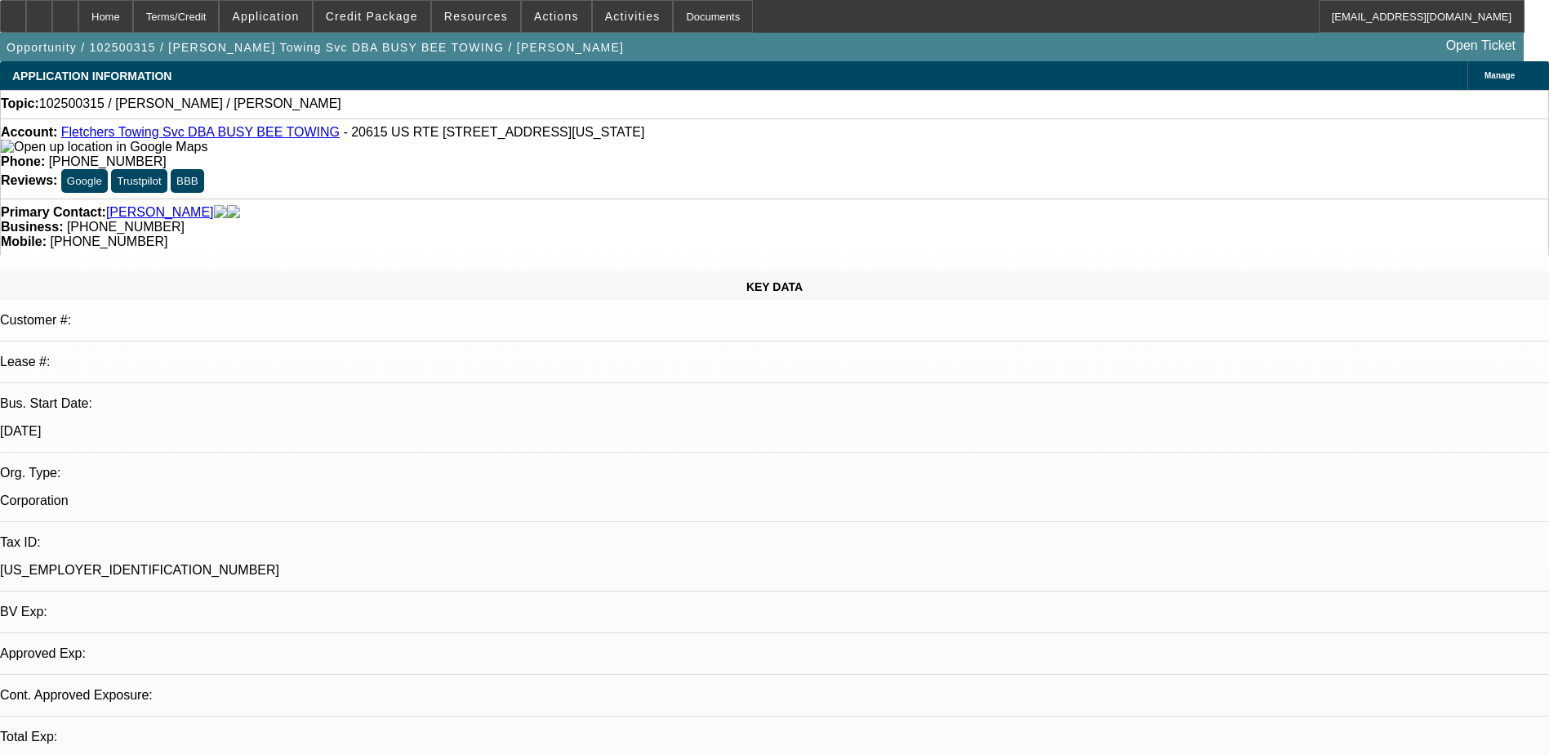
select select "4"
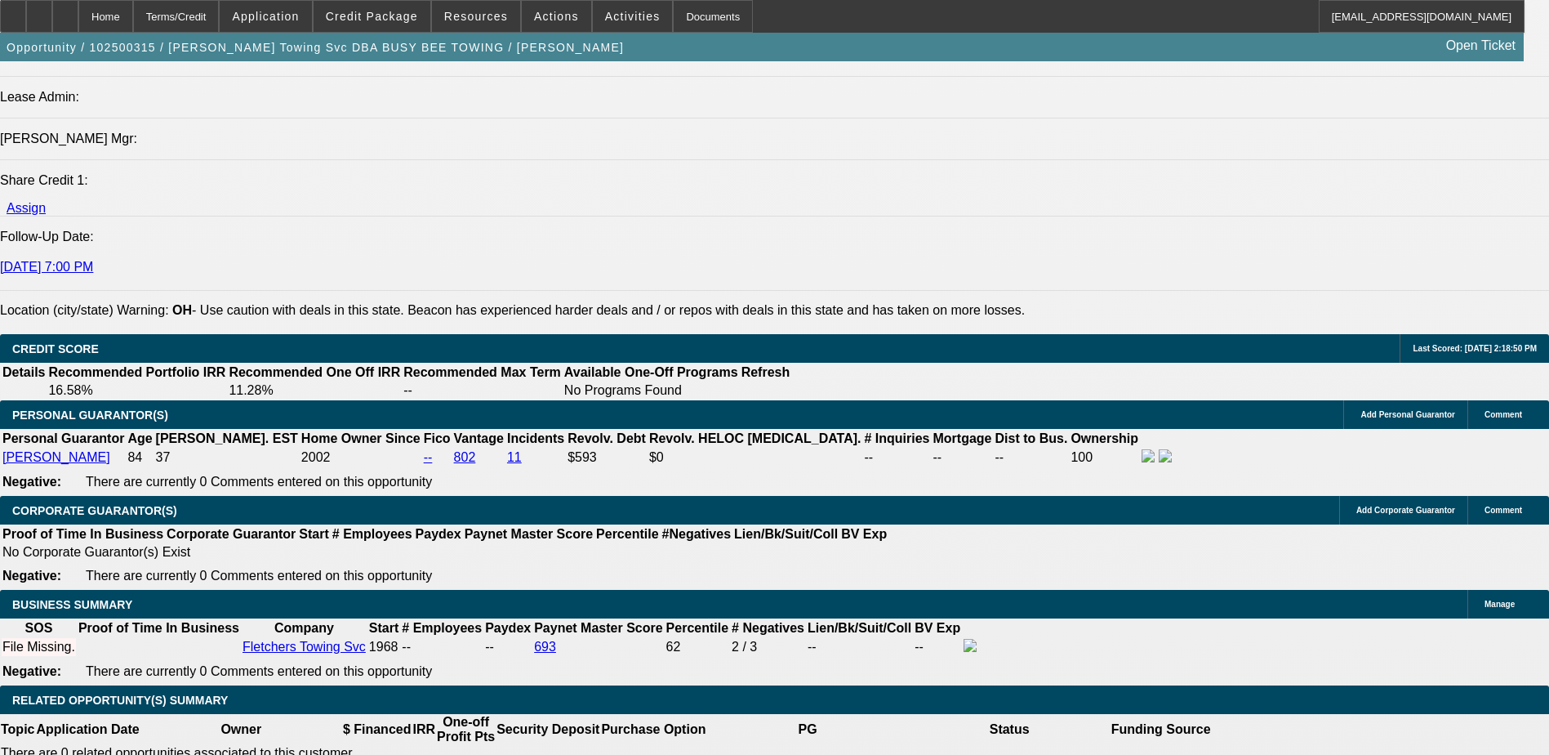
scroll to position [2286, 0]
